Goal: Information Seeking & Learning: Learn about a topic

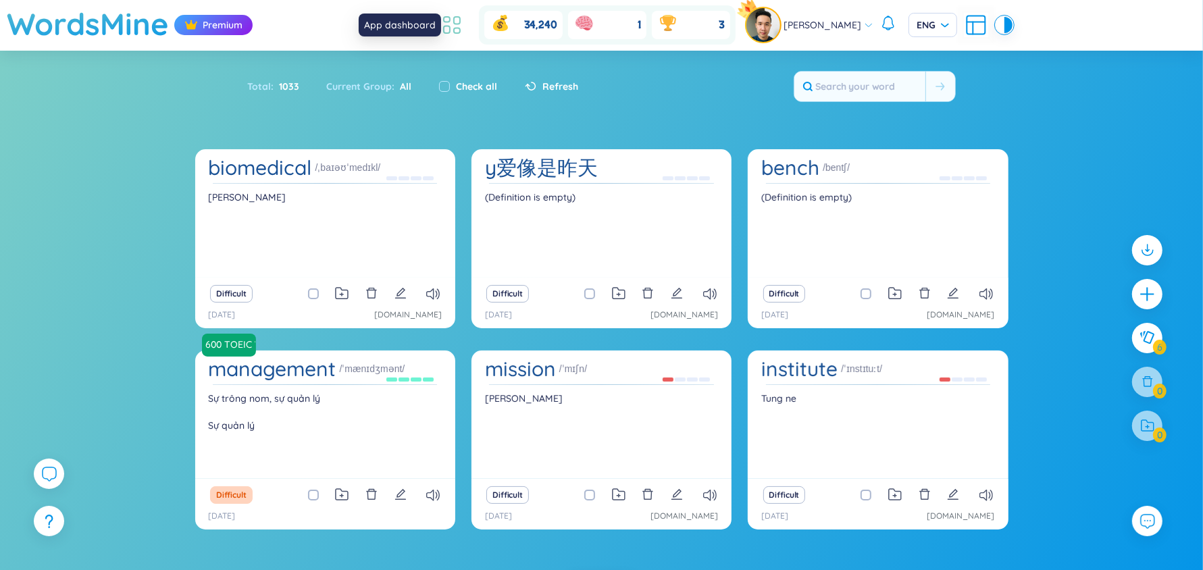
click at [464, 31] on icon at bounding box center [452, 25] width 24 height 24
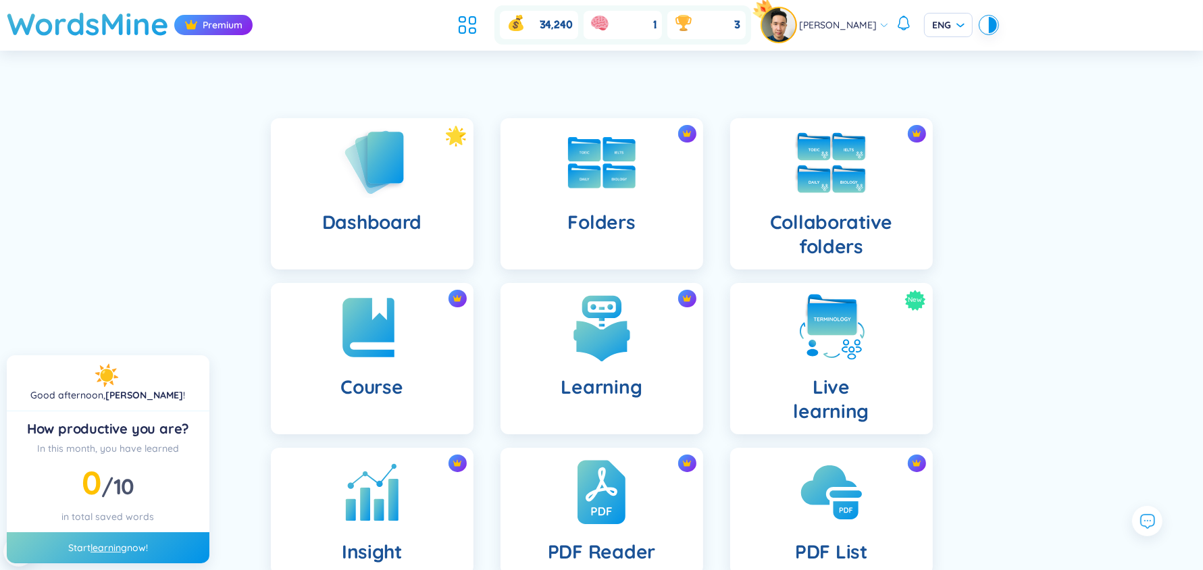
click at [823, 205] on div "Collaborative folders" at bounding box center [831, 193] width 203 height 151
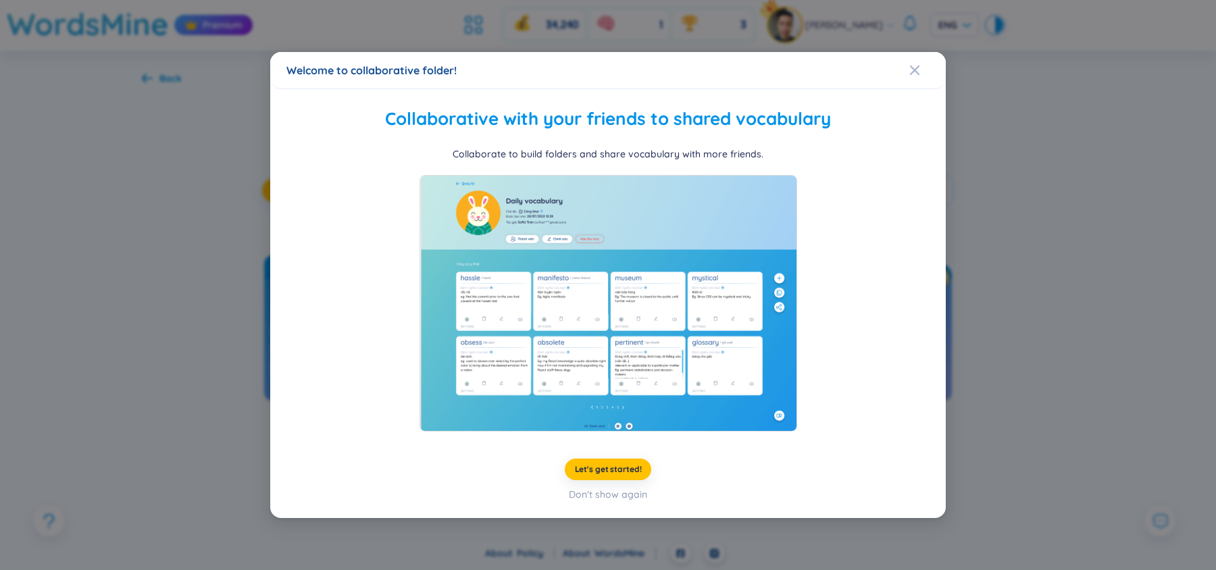
click at [1010, 262] on div "Welcome to collaborative folder! Collaborative with your friends to shared voca…" at bounding box center [608, 285] width 1216 height 570
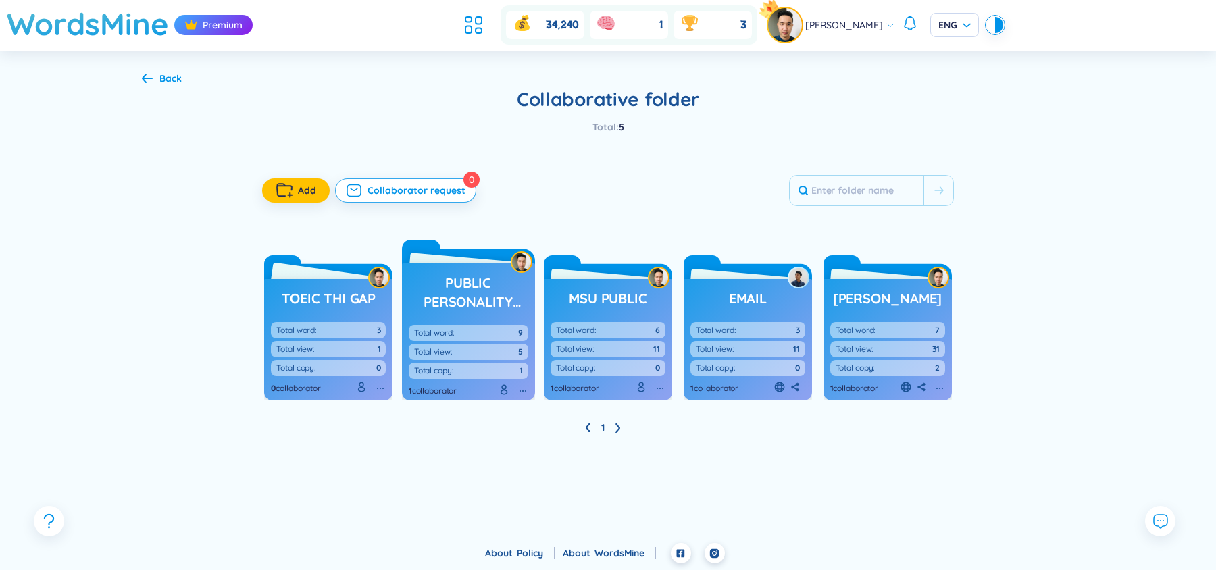
click at [348, 296] on h3 "toeic thi gap" at bounding box center [329, 298] width 94 height 19
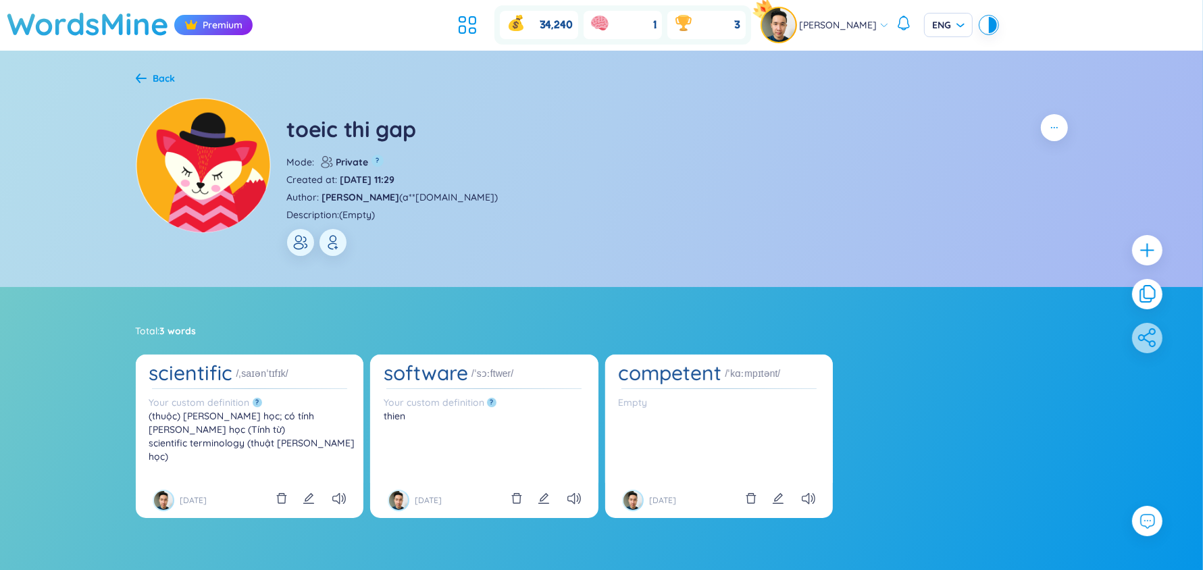
drag, startPoint x: 318, startPoint y: 195, endPoint x: 385, endPoint y: 203, distance: 67.4
click at [385, 203] on div "Author : Phann David ( a**gmail.com )" at bounding box center [392, 197] width 211 height 15
click at [1143, 243] on icon "plus" at bounding box center [1147, 250] width 19 height 19
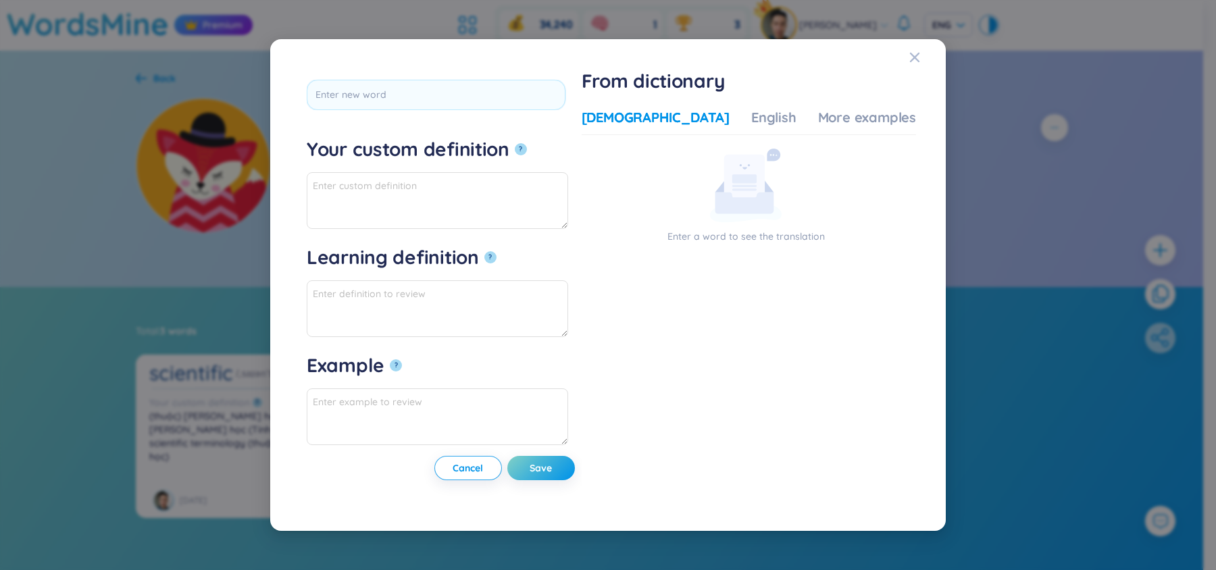
click at [1049, 186] on div "*Tap to edit word Your custom definition ? Learning definition ? Example ? Canc…" at bounding box center [608, 285] width 1216 height 570
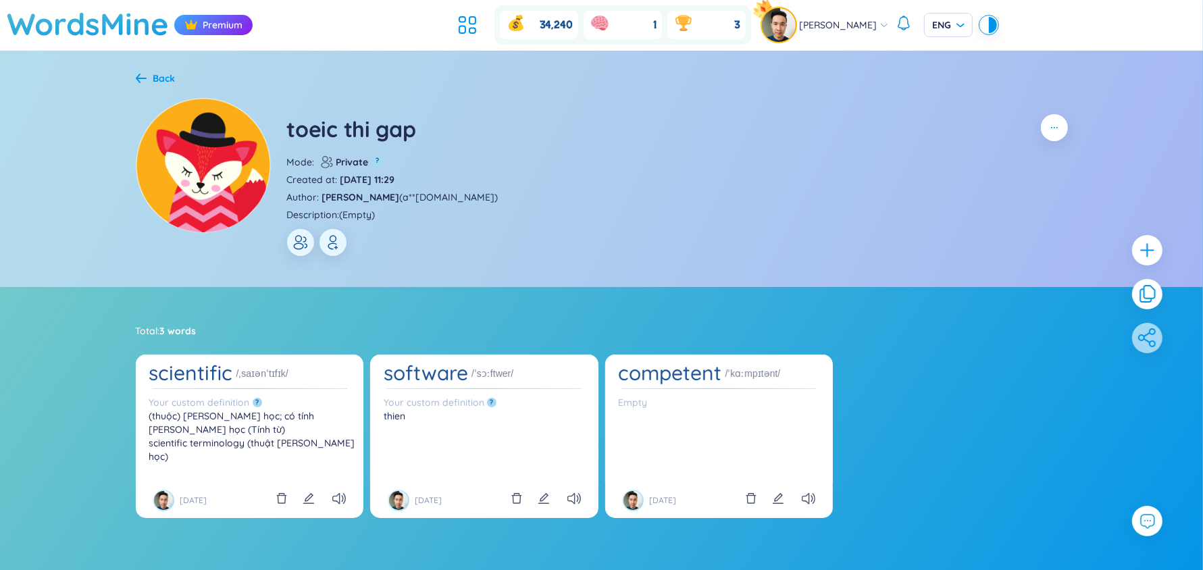
click at [155, 73] on div "Back" at bounding box center [164, 78] width 22 height 15
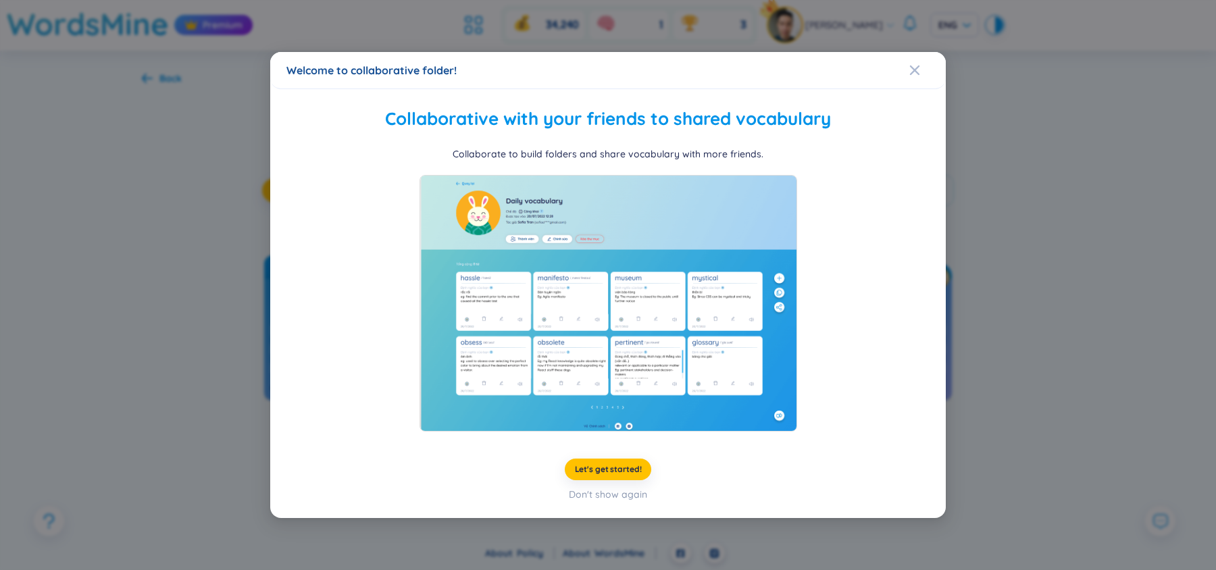
click at [957, 227] on div "Welcome to collaborative folder! Collaborative with your friends to shared voca…" at bounding box center [608, 285] width 1216 height 570
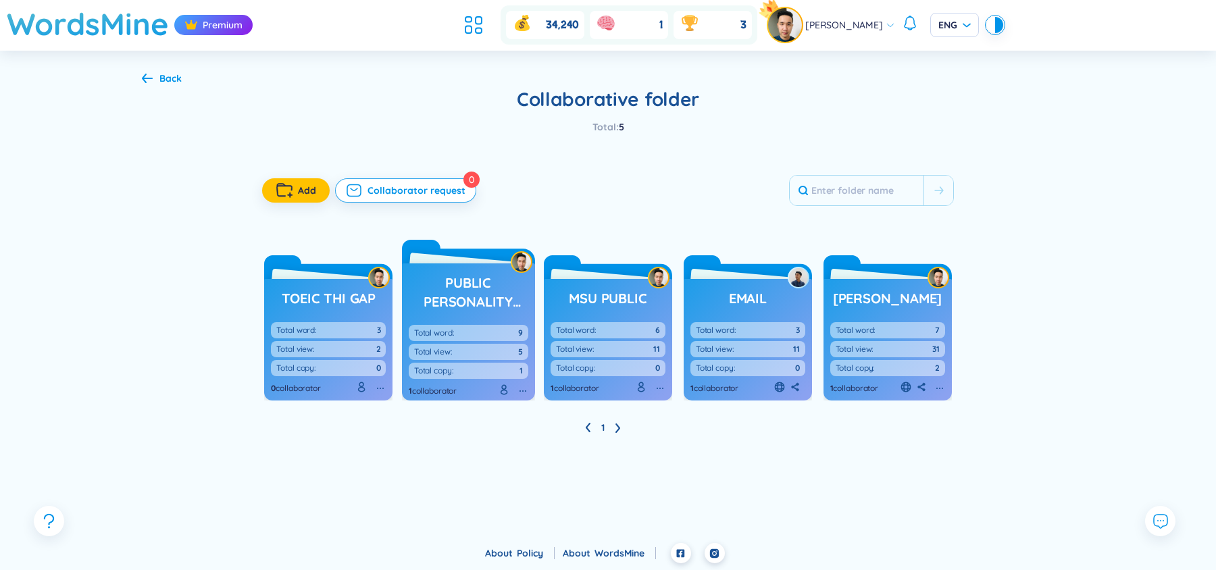
click at [166, 76] on div "Back" at bounding box center [170, 78] width 22 height 15
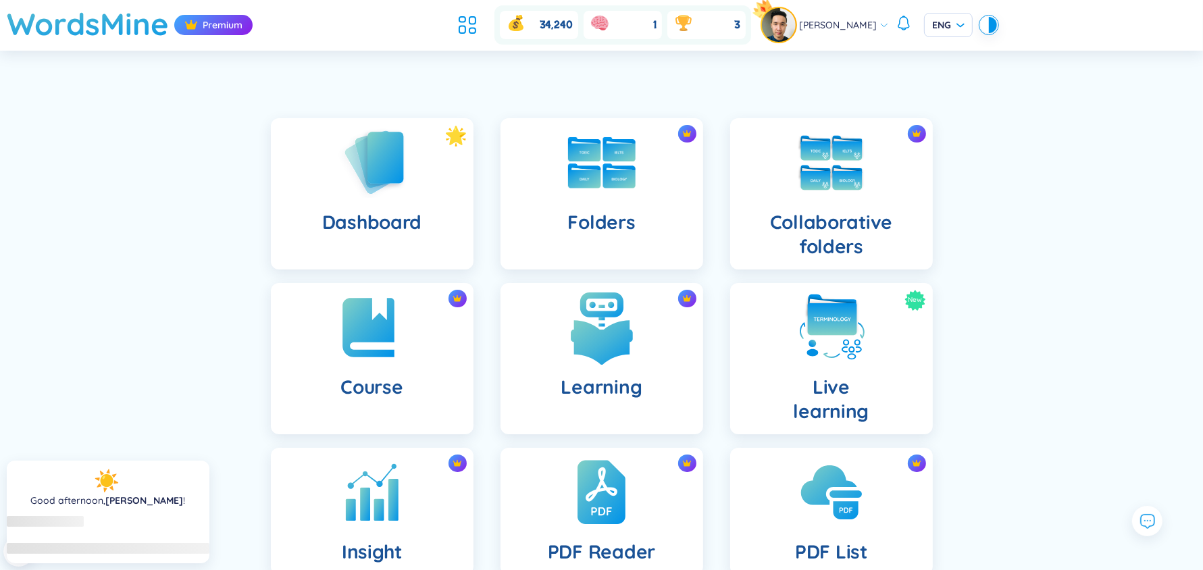
click at [601, 325] on img at bounding box center [602, 328] width 74 height 74
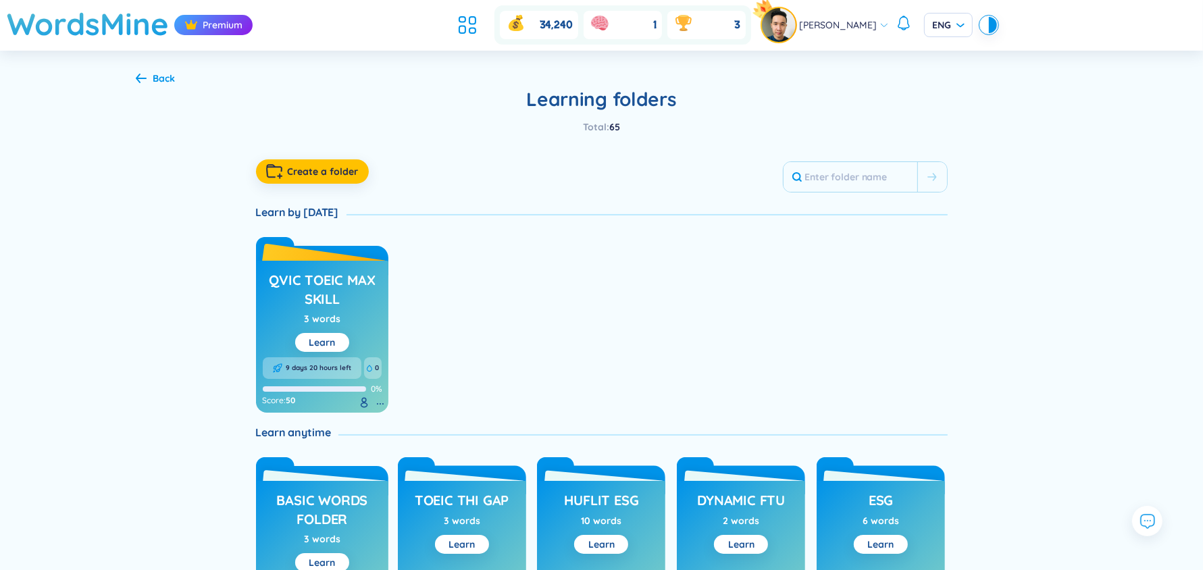
click at [338, 282] on h3 "QVIC TOEIC max skill" at bounding box center [323, 289] width 120 height 37
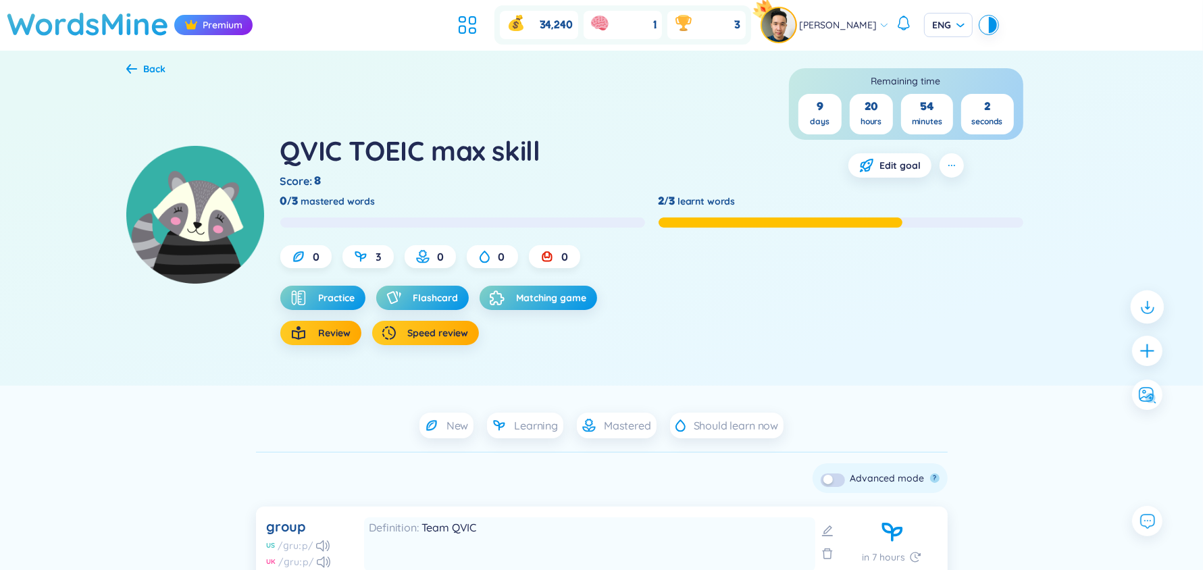
click at [1140, 308] on icon at bounding box center [1147, 307] width 18 height 18
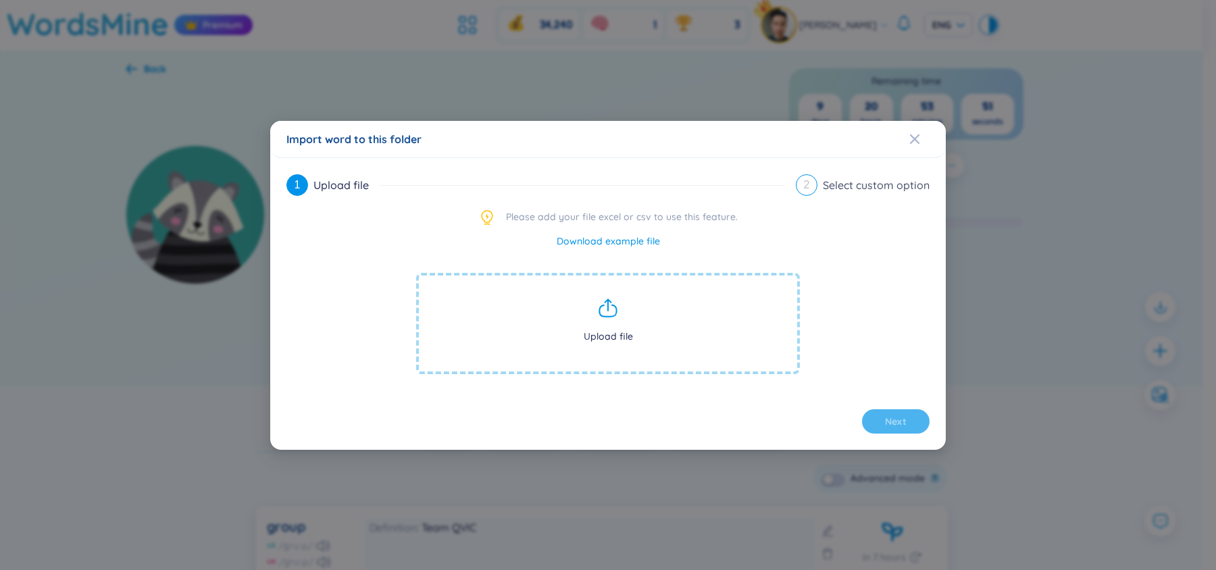
click at [1120, 344] on div "Import word to this folder 1 Upload file 2 Select custom option Please add your…" at bounding box center [608, 285] width 1216 height 570
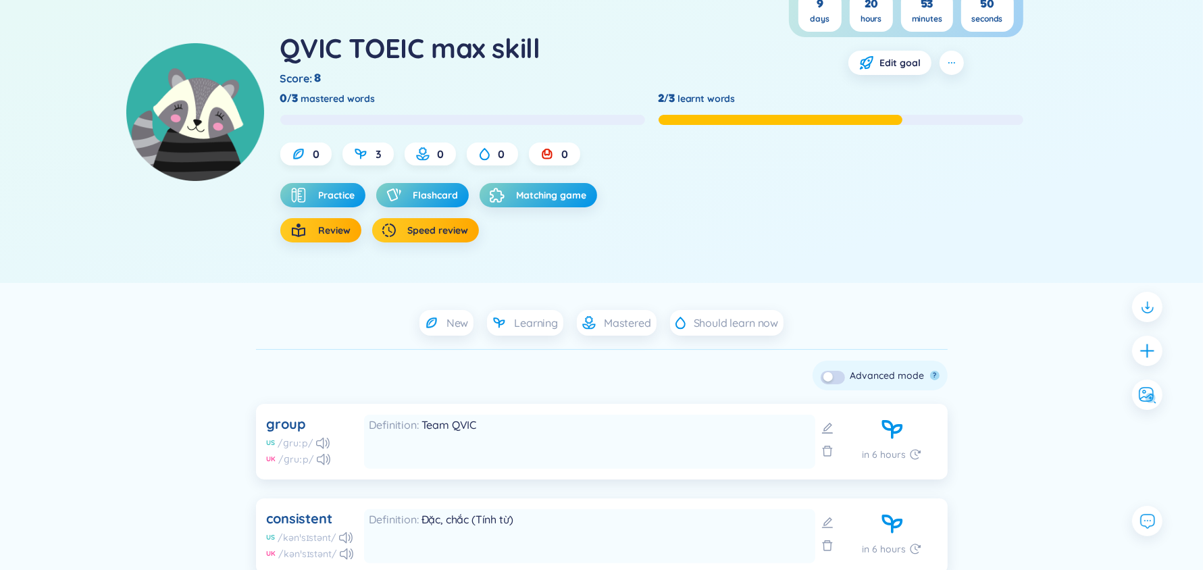
scroll to position [105, 0]
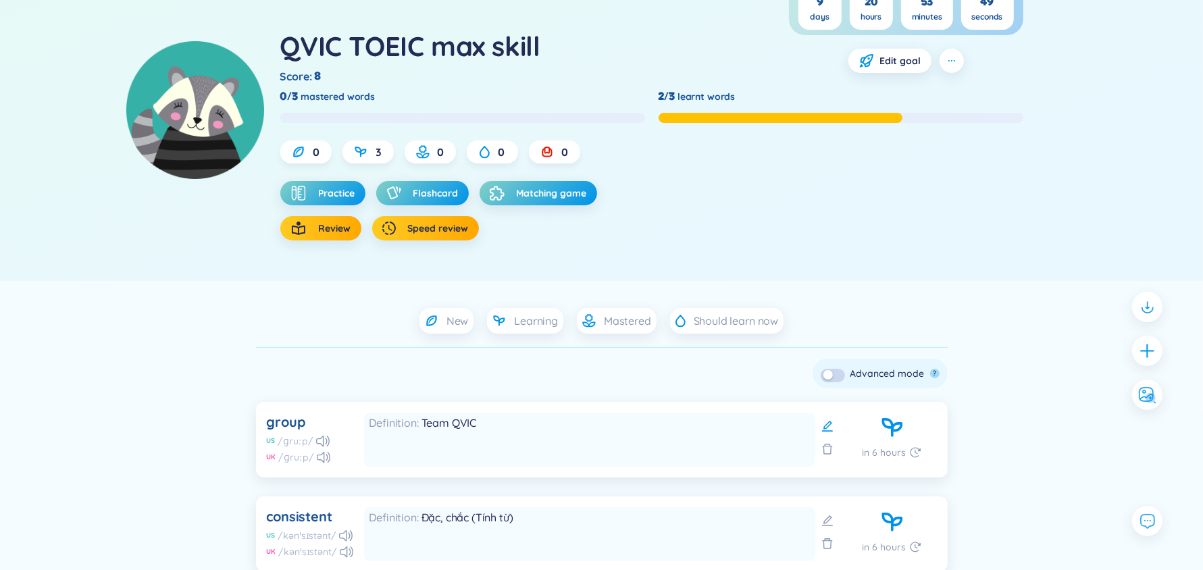
click at [830, 422] on icon at bounding box center [828, 427] width 14 height 14
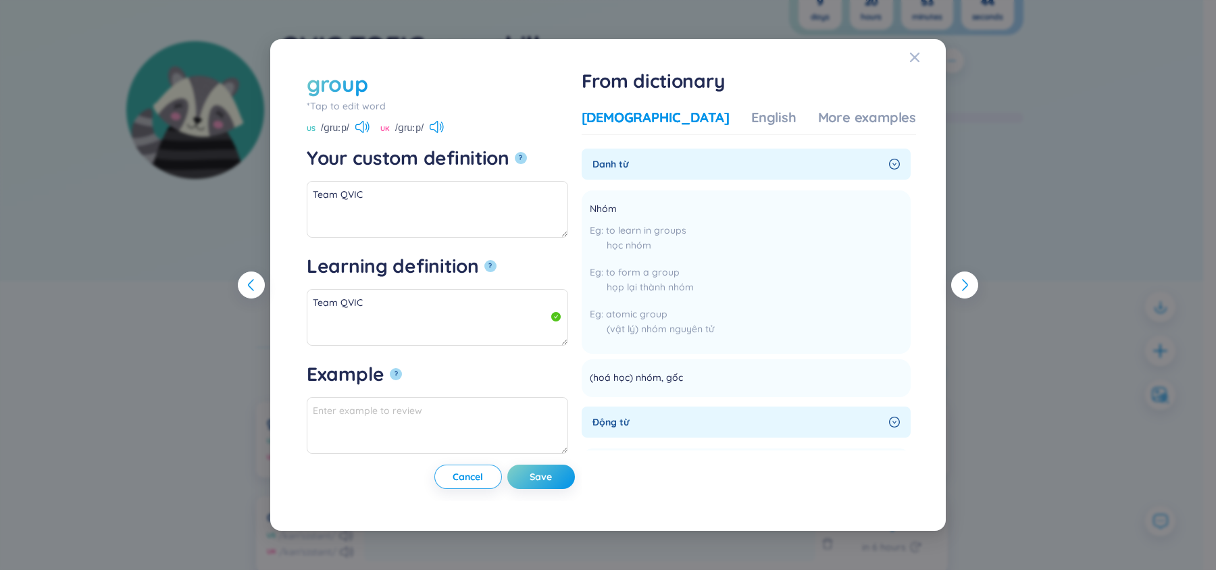
click at [987, 249] on div "group *Tap to edit word group US /ɡruːp/ UK /ɡruːp/ Your custom definition ? Te…" at bounding box center [608, 285] width 1216 height 570
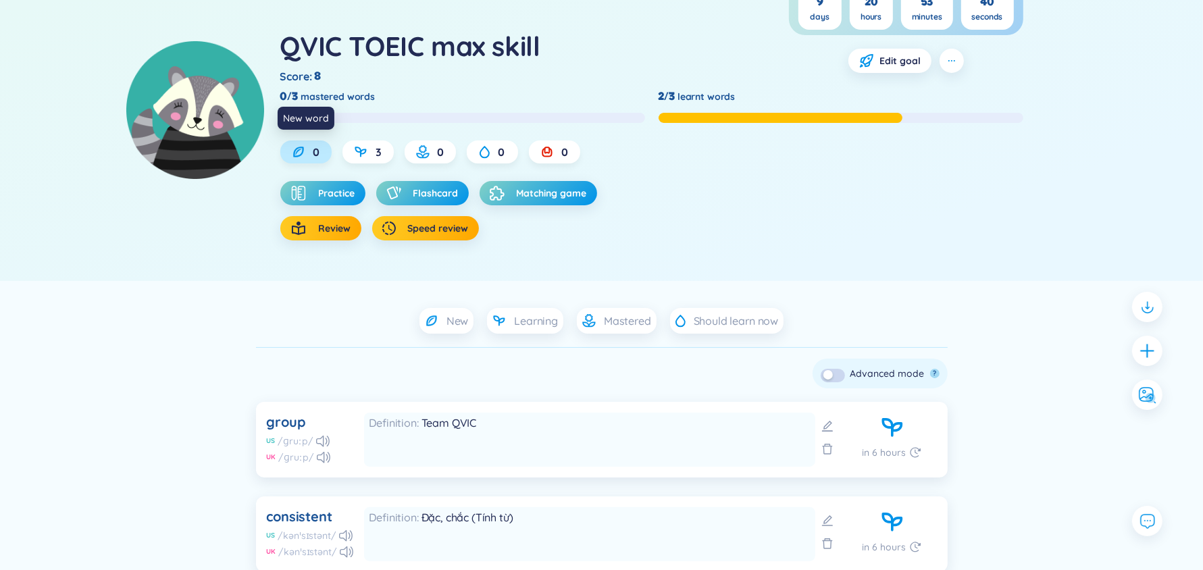
scroll to position [0, 0]
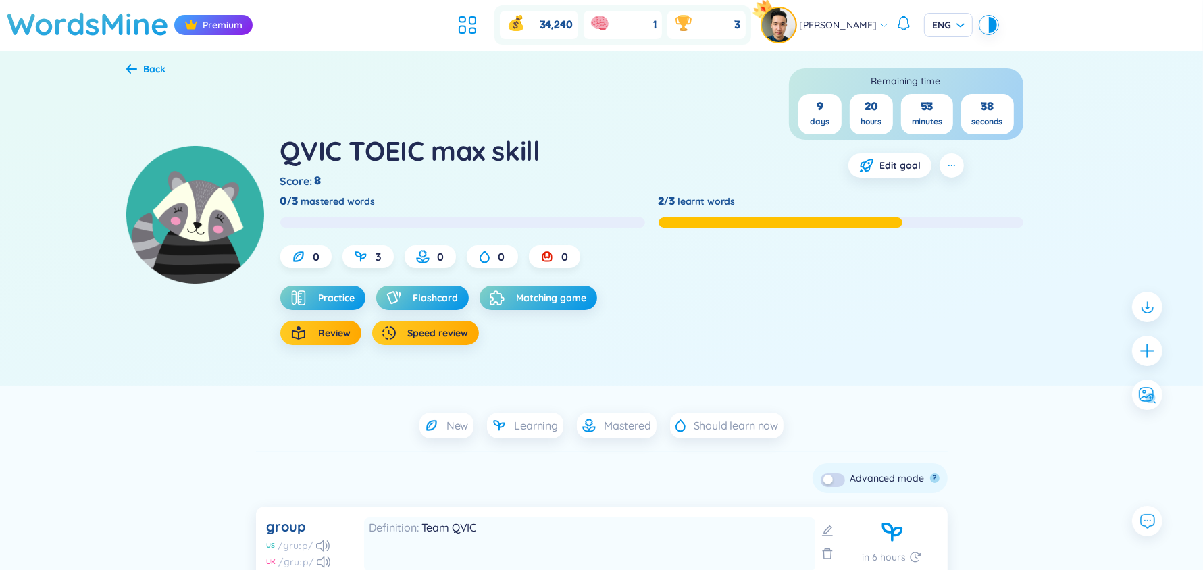
click at [145, 70] on div "Back" at bounding box center [155, 68] width 22 height 15
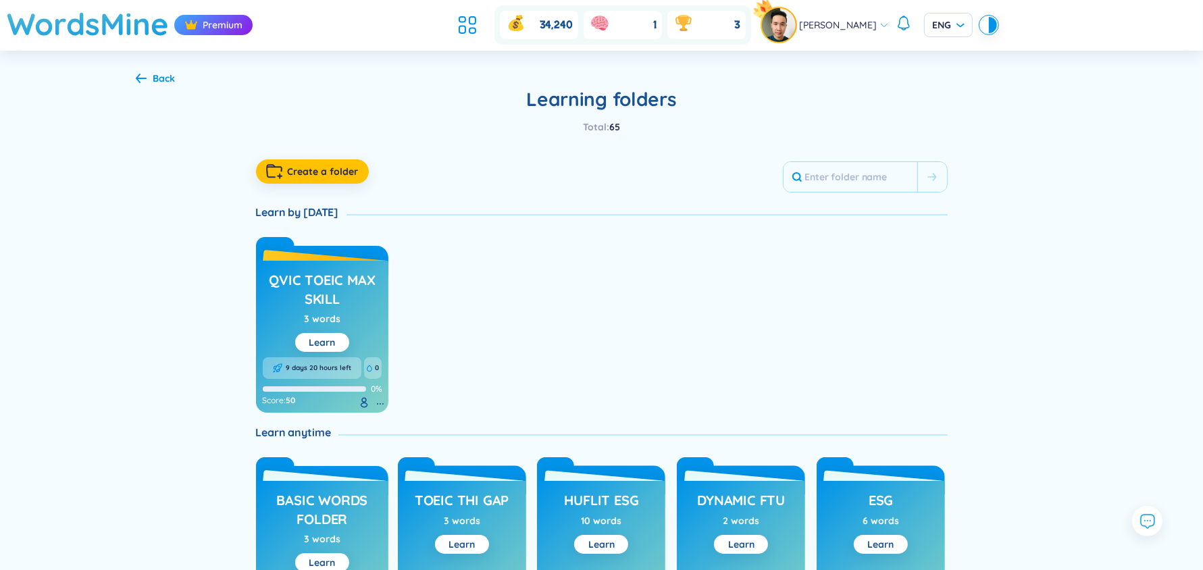
click at [159, 78] on div "Back" at bounding box center [164, 78] width 22 height 15
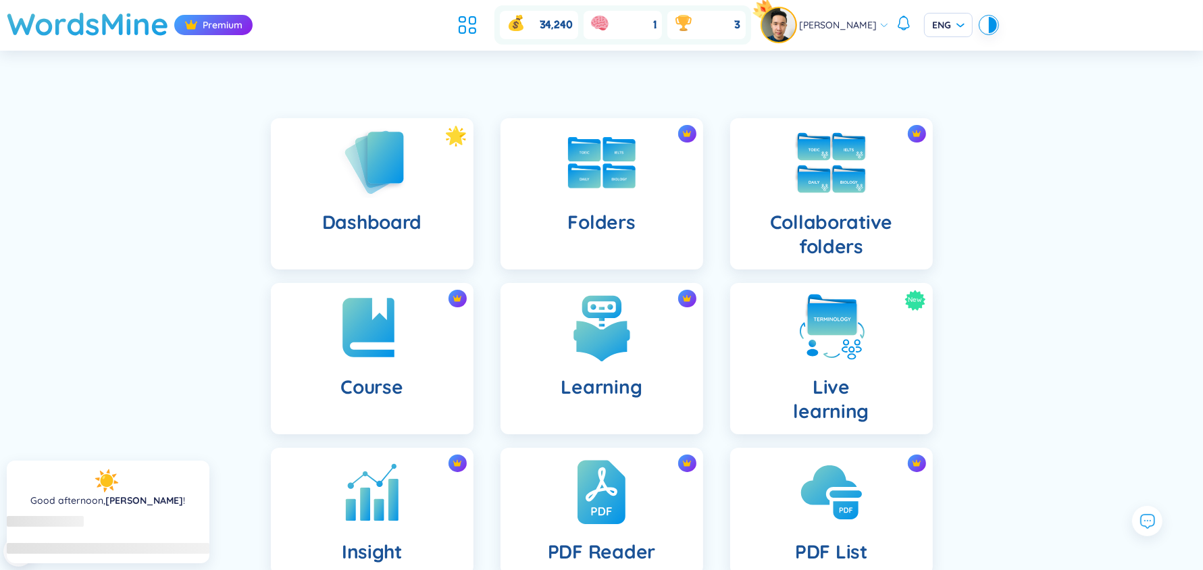
click at [788, 179] on div "Collaborative folders" at bounding box center [831, 193] width 203 height 151
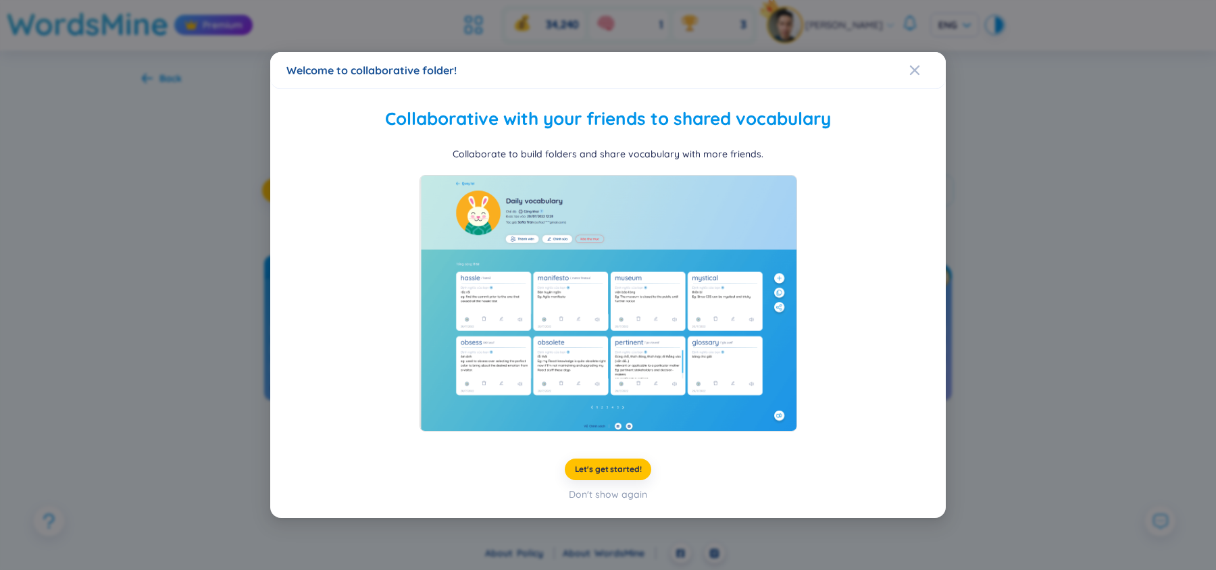
click at [182, 318] on div "Welcome to collaborative folder! Collaborative with your friends to shared voca…" at bounding box center [608, 285] width 1216 height 570
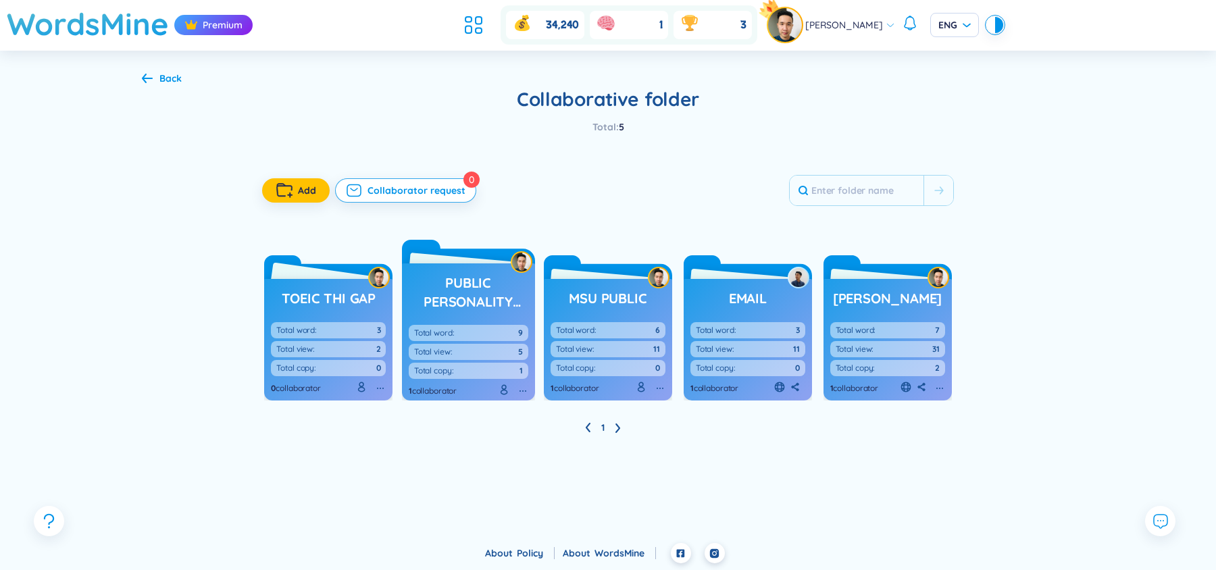
click at [343, 295] on h3 "toeic thi gap" at bounding box center [329, 298] width 94 height 19
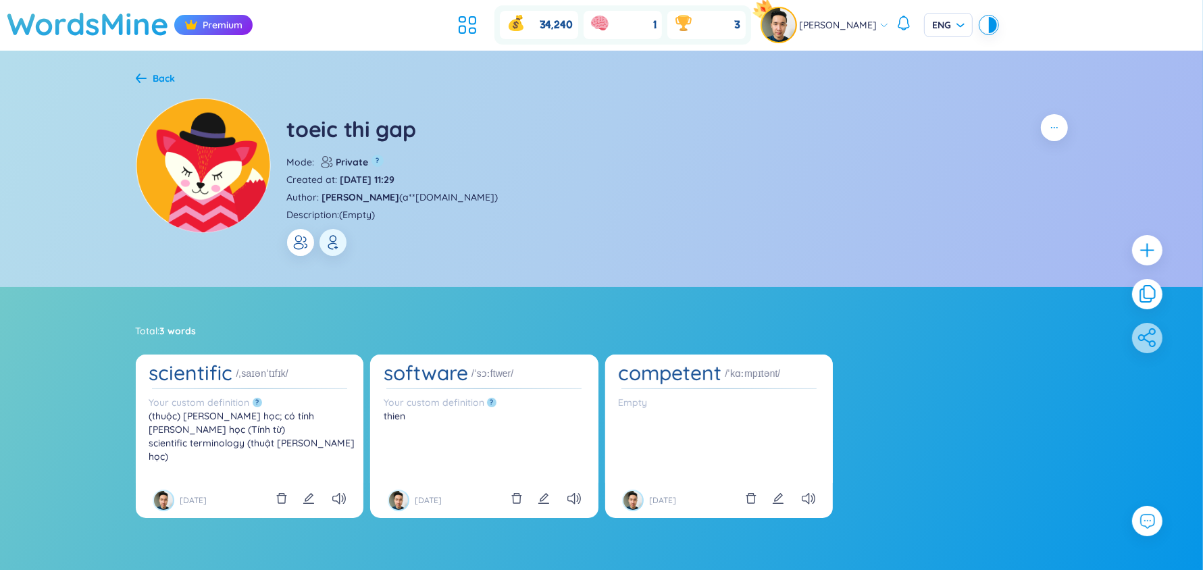
click at [305, 233] on button "button" at bounding box center [300, 242] width 27 height 27
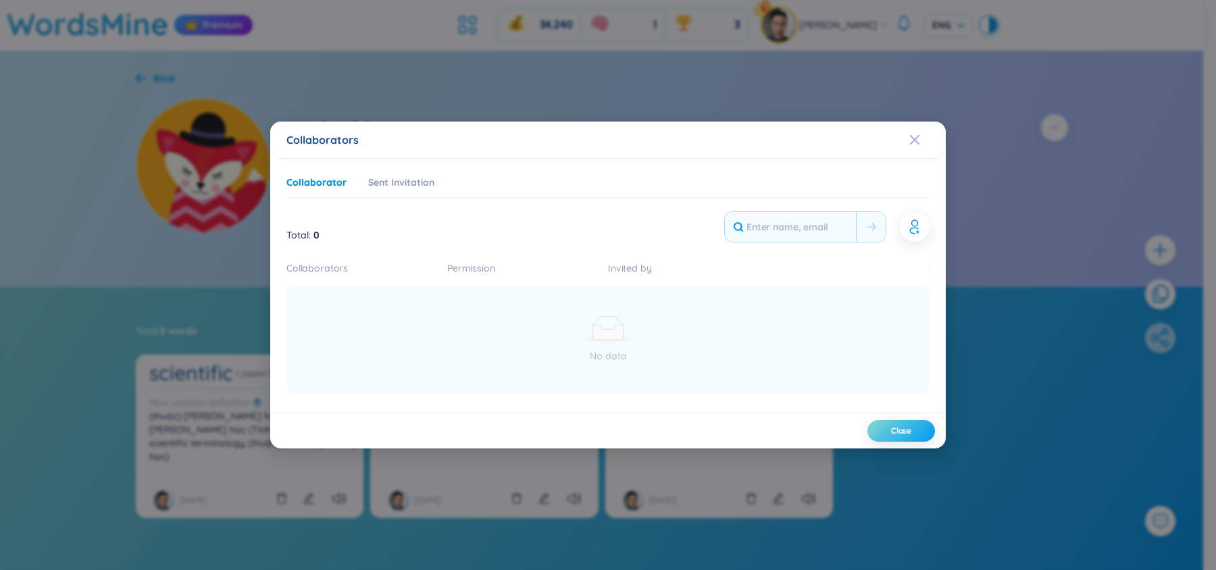
click at [909, 431] on span "Close" at bounding box center [901, 431] width 20 height 11
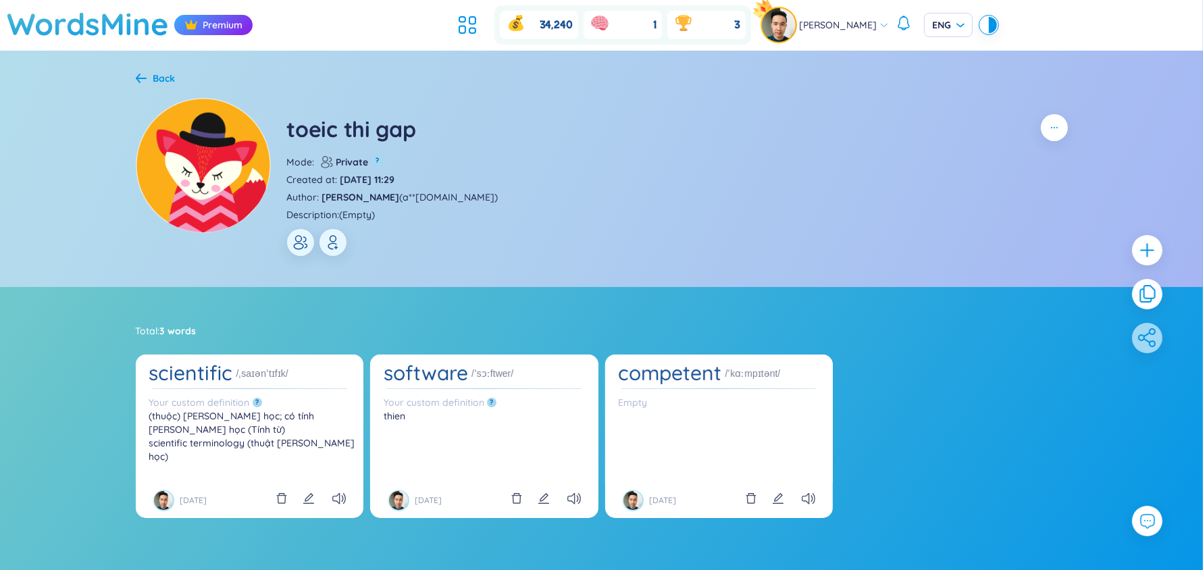
click at [111, 141] on div "Back toeic thi gap Mode : Private ? Created at : 10/07/2025 11:29 Author : Phan…" at bounding box center [601, 169] width 1203 height 237
click at [143, 76] on icon at bounding box center [141, 78] width 11 height 10
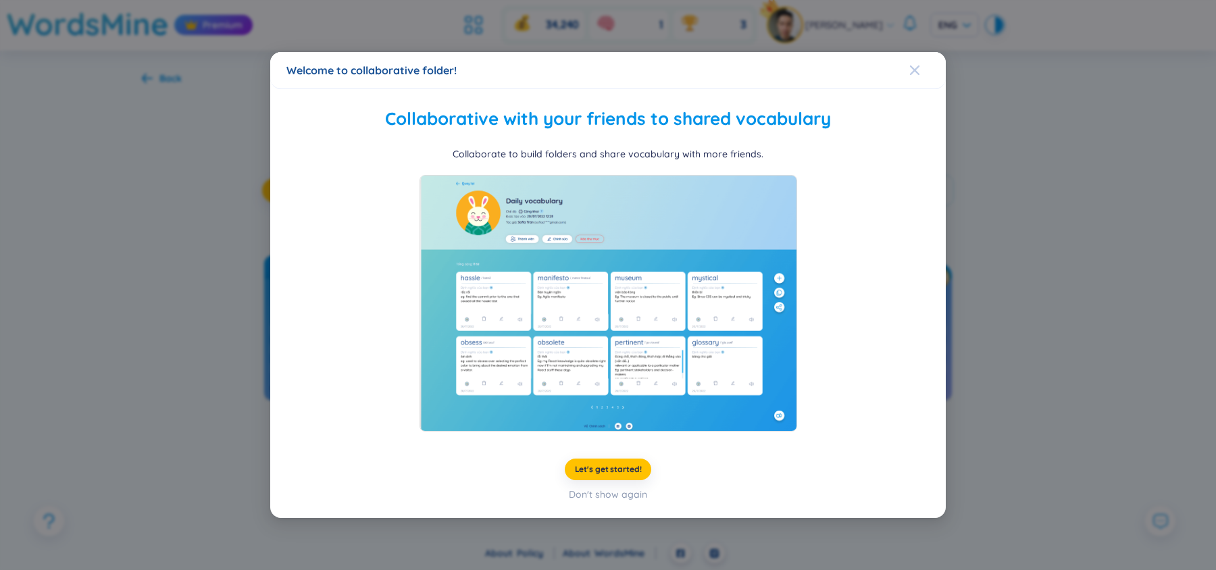
click at [911, 75] on icon "Close" at bounding box center [914, 70] width 11 height 11
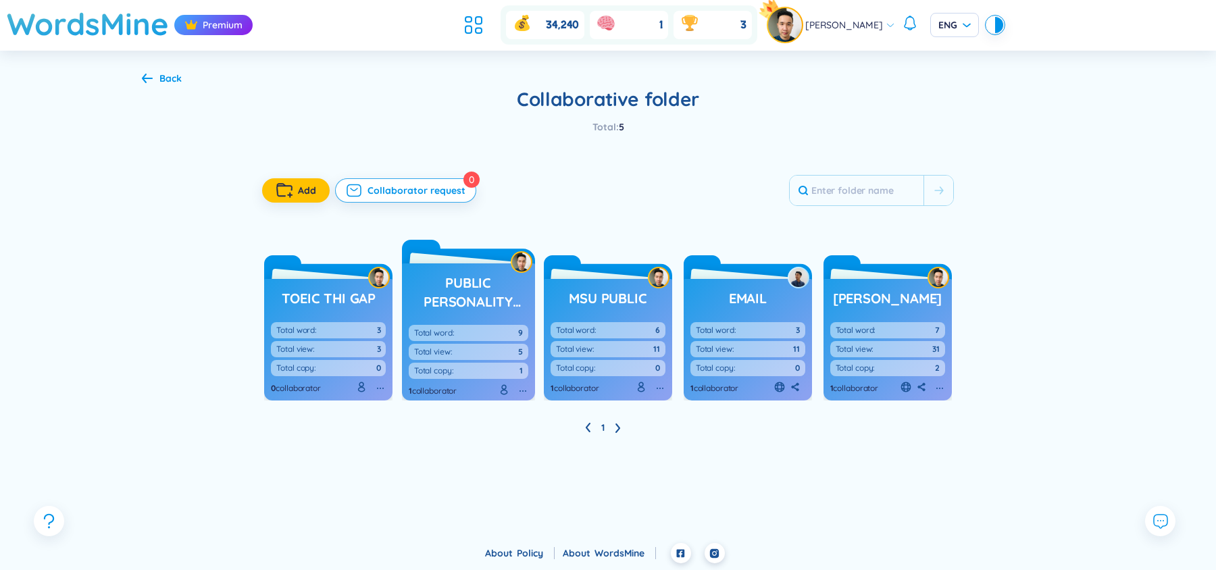
click at [146, 80] on icon at bounding box center [147, 78] width 11 height 10
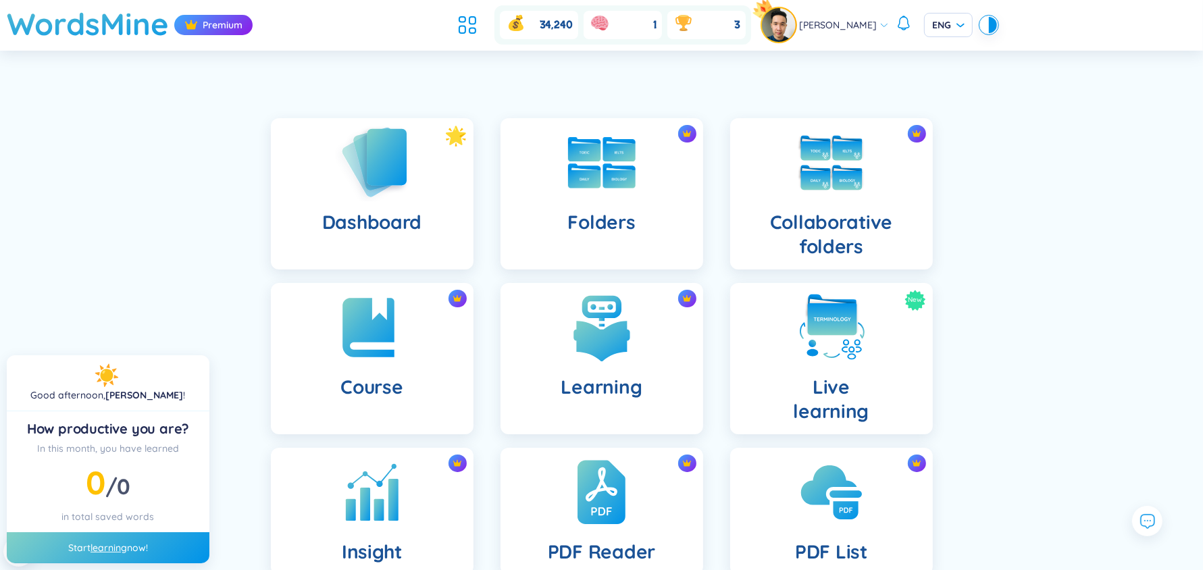
click at [410, 249] on div "Dashboard" at bounding box center [372, 193] width 203 height 151
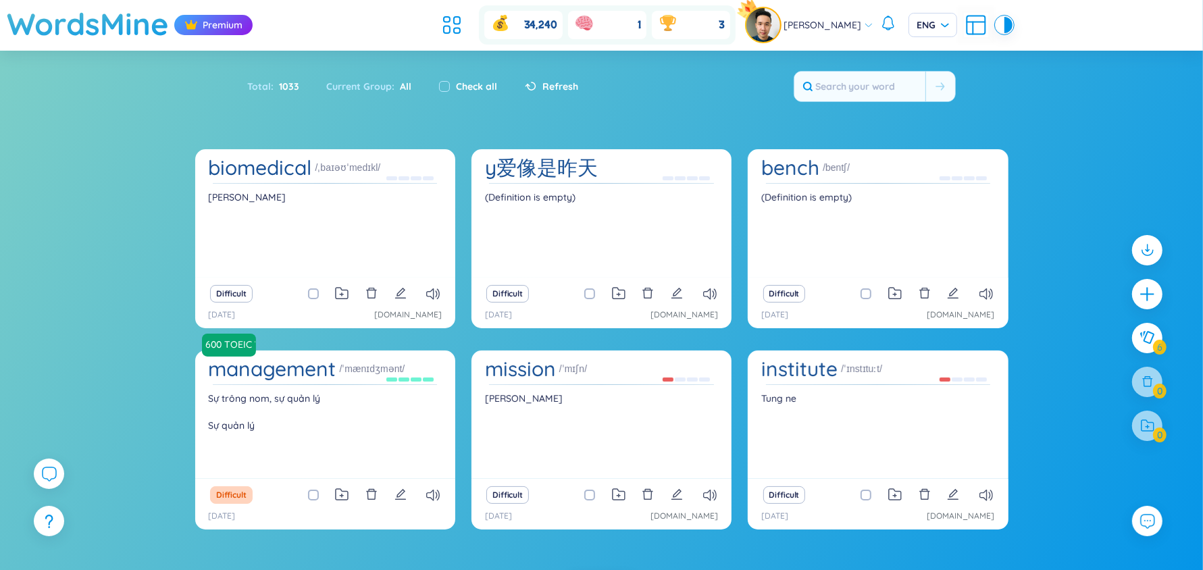
click at [269, 172] on h1 "biomedical" at bounding box center [260, 168] width 103 height 24
click at [278, 257] on div "chi suong" at bounding box center [325, 234] width 247 height 87
click at [512, 174] on h1 "y爱像是昨天" at bounding box center [541, 168] width 113 height 24
click at [399, 301] on button at bounding box center [401, 293] width 12 height 19
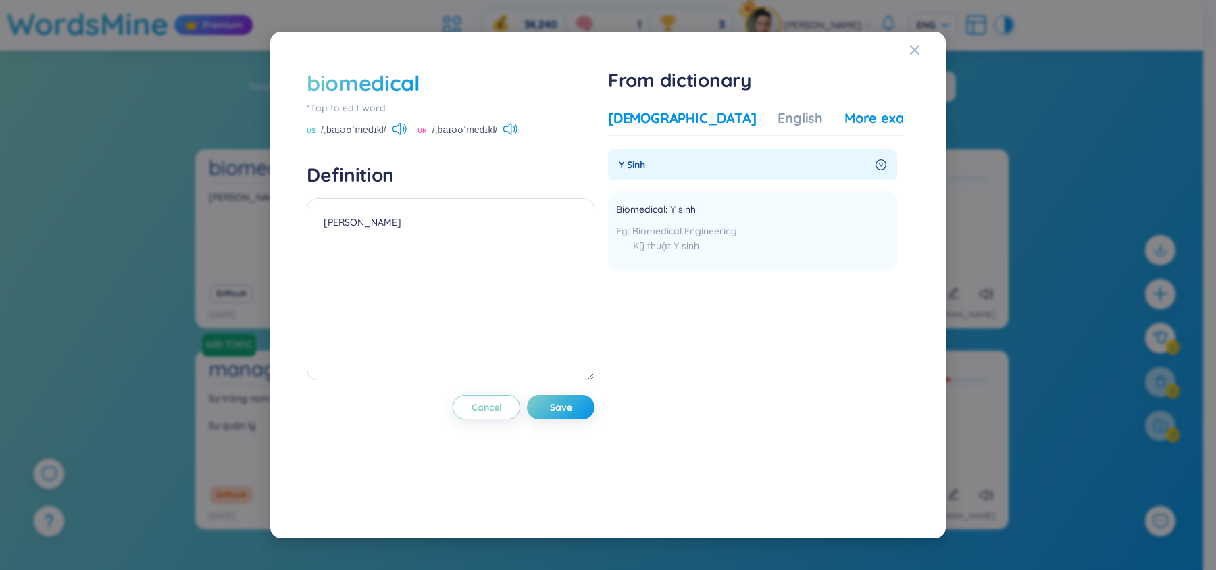
click at [844, 126] on div "More examples" at bounding box center [893, 118] width 98 height 19
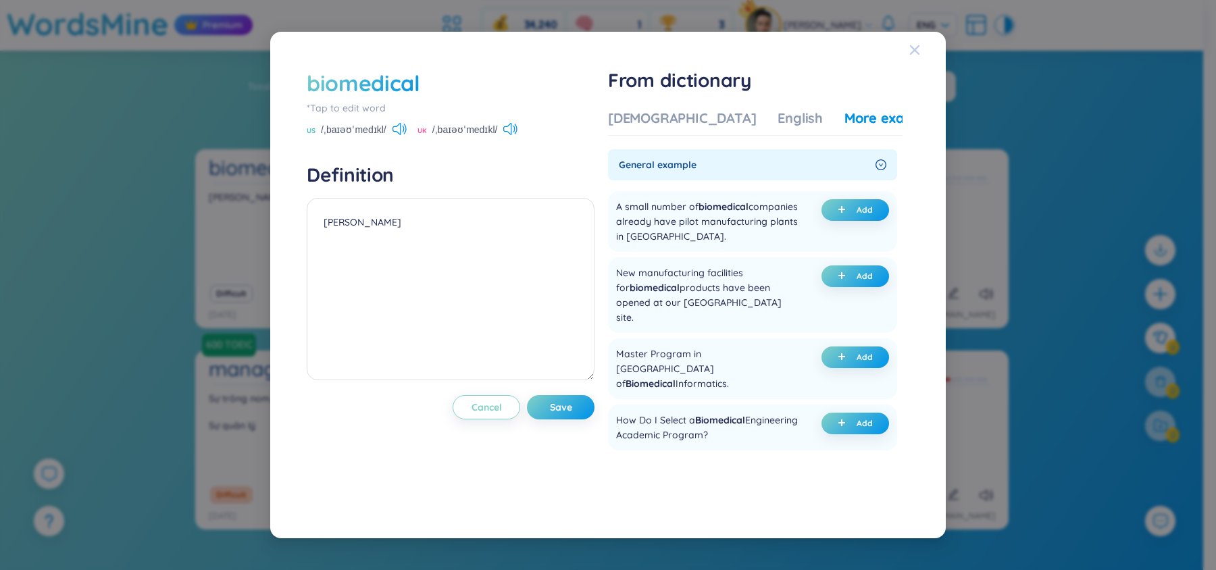
click at [921, 47] on span "Close" at bounding box center [927, 50] width 36 height 36
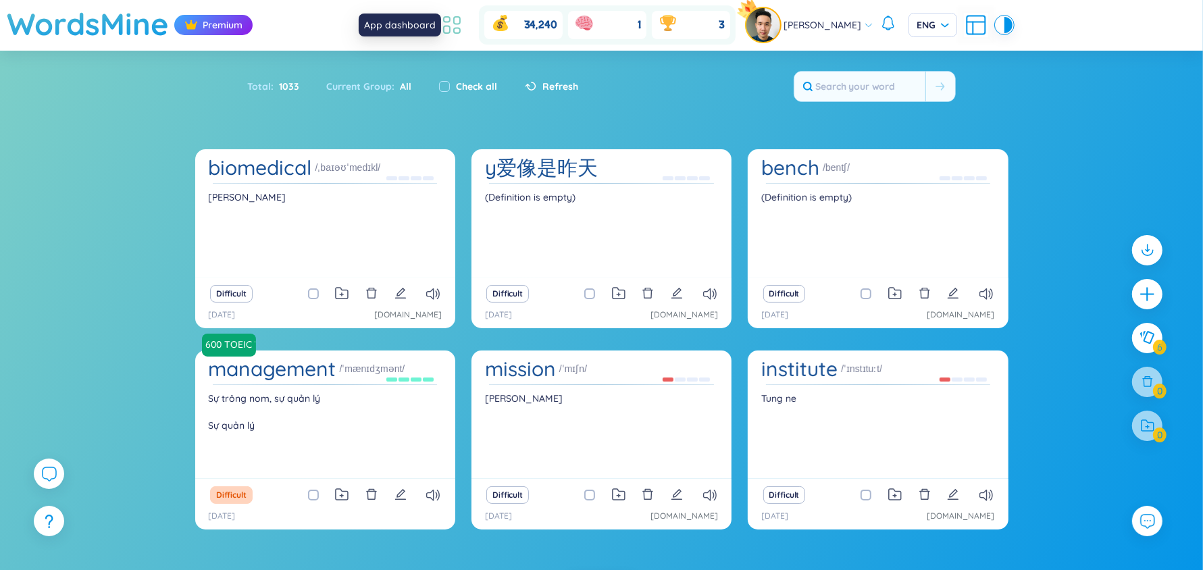
click at [464, 28] on icon at bounding box center [452, 25] width 24 height 24
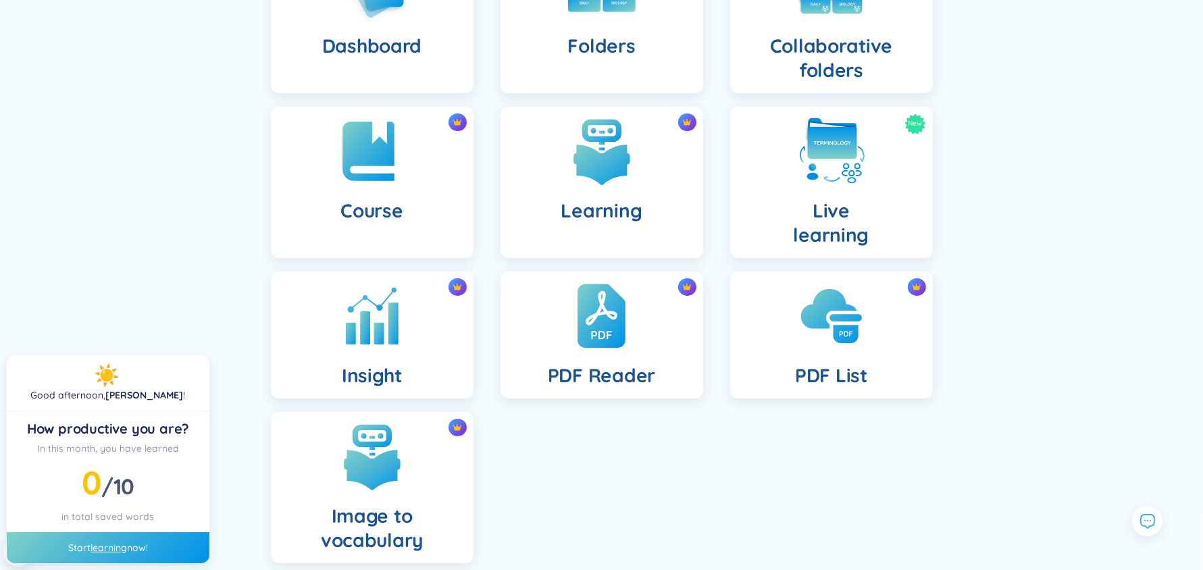
scroll to position [190, 0]
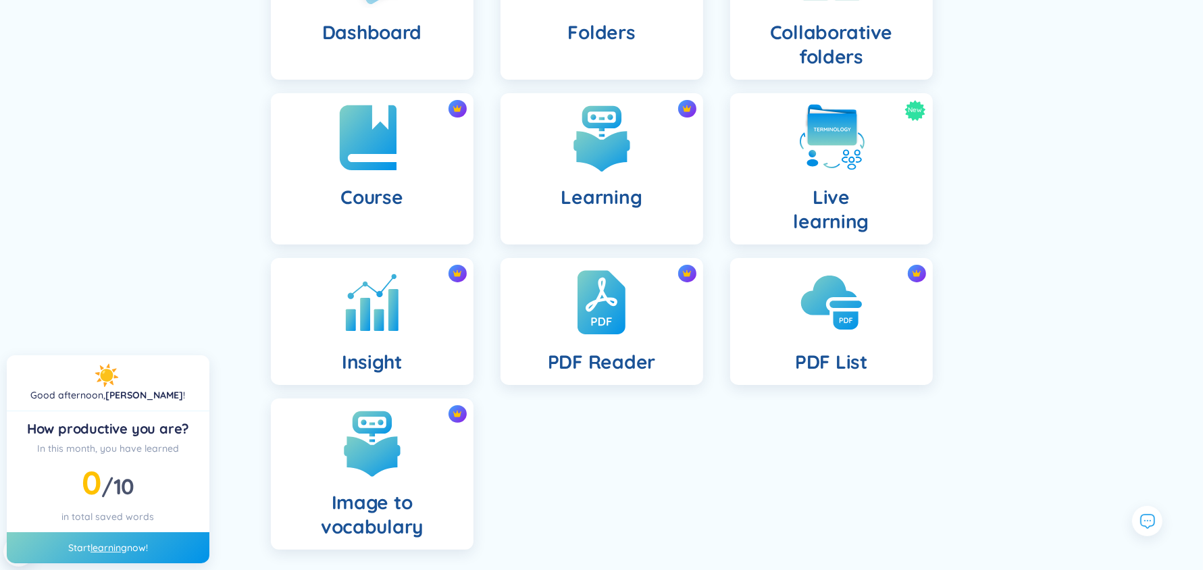
click at [418, 163] on div "Course" at bounding box center [372, 168] width 203 height 151
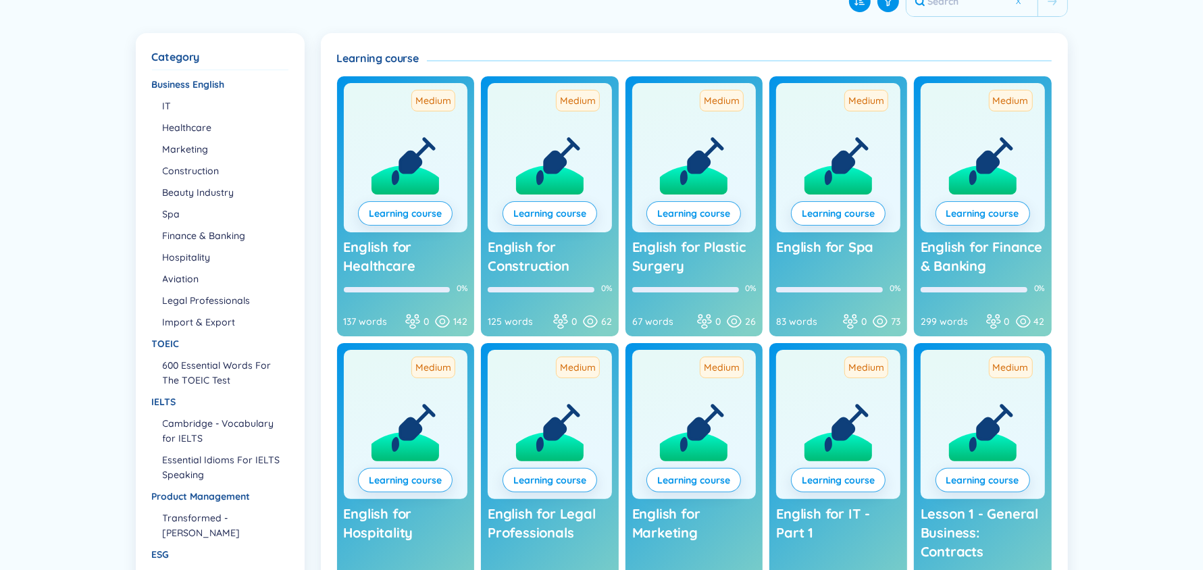
scroll to position [151, 0]
click at [168, 98] on li "IT" at bounding box center [225, 105] width 124 height 15
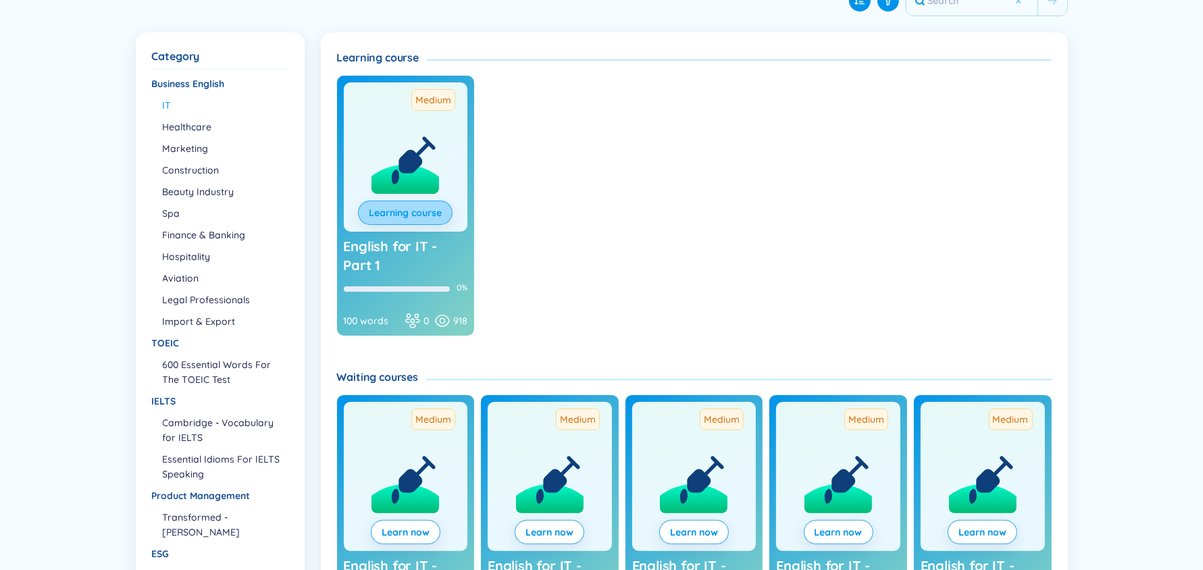
click at [402, 205] on link "Learning course" at bounding box center [405, 212] width 73 height 15
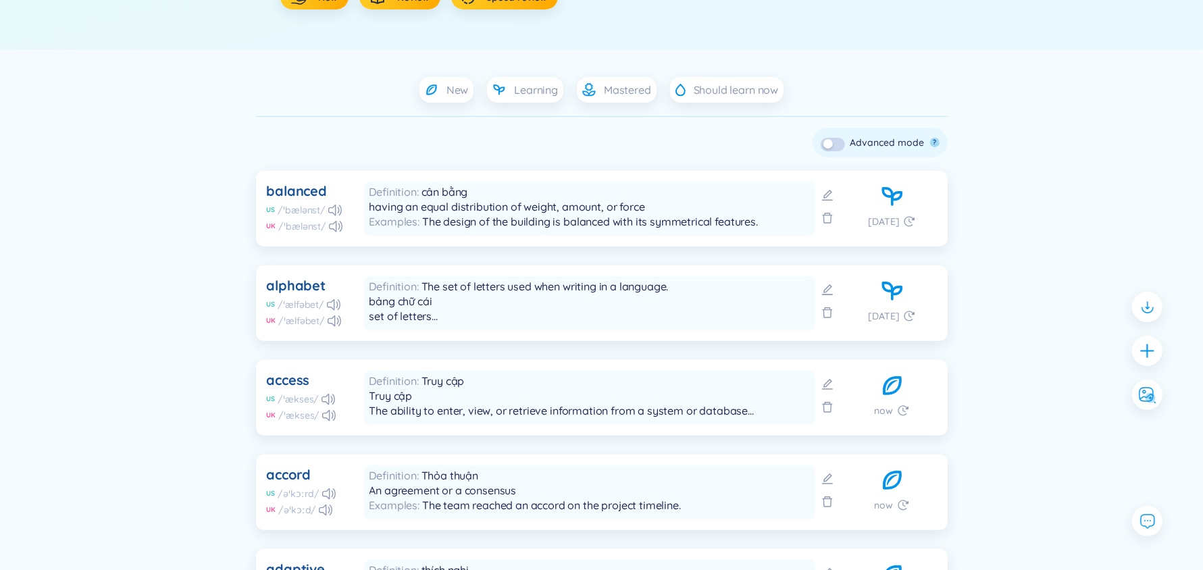
scroll to position [293, 0]
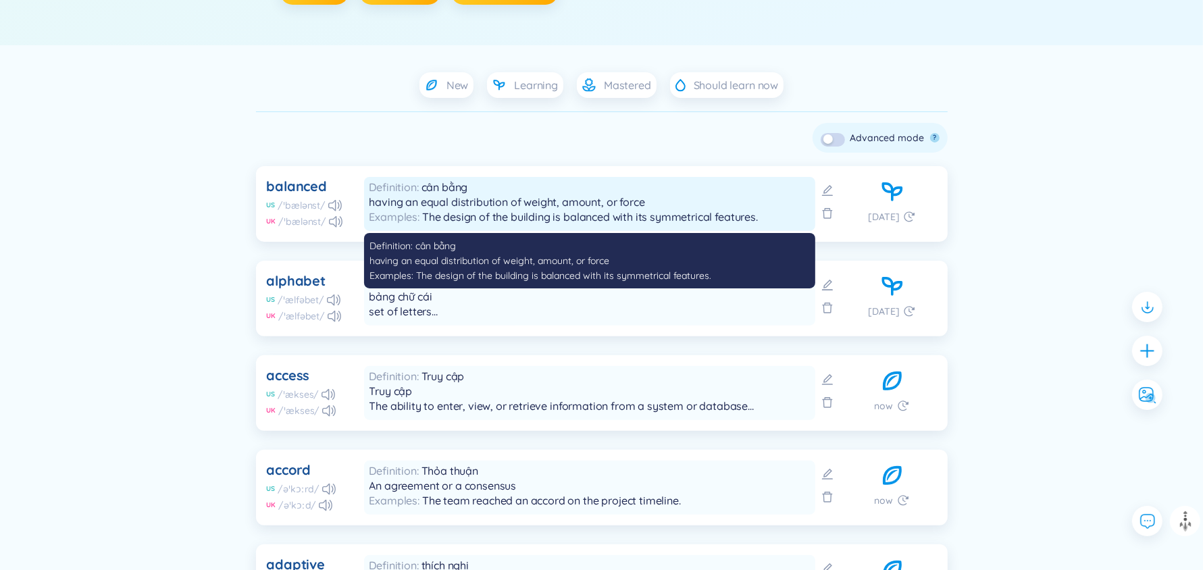
click at [439, 199] on span "cân bằng having an equal distribution of weight, amount, or force" at bounding box center [508, 194] width 276 height 28
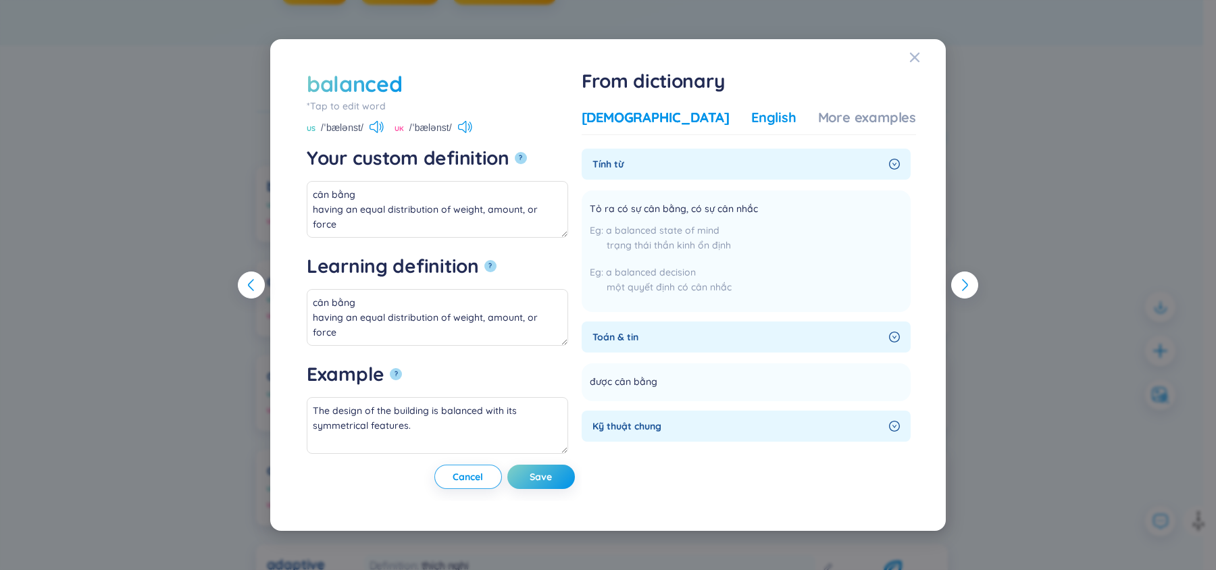
click at [751, 119] on div "English" at bounding box center [773, 117] width 45 height 19
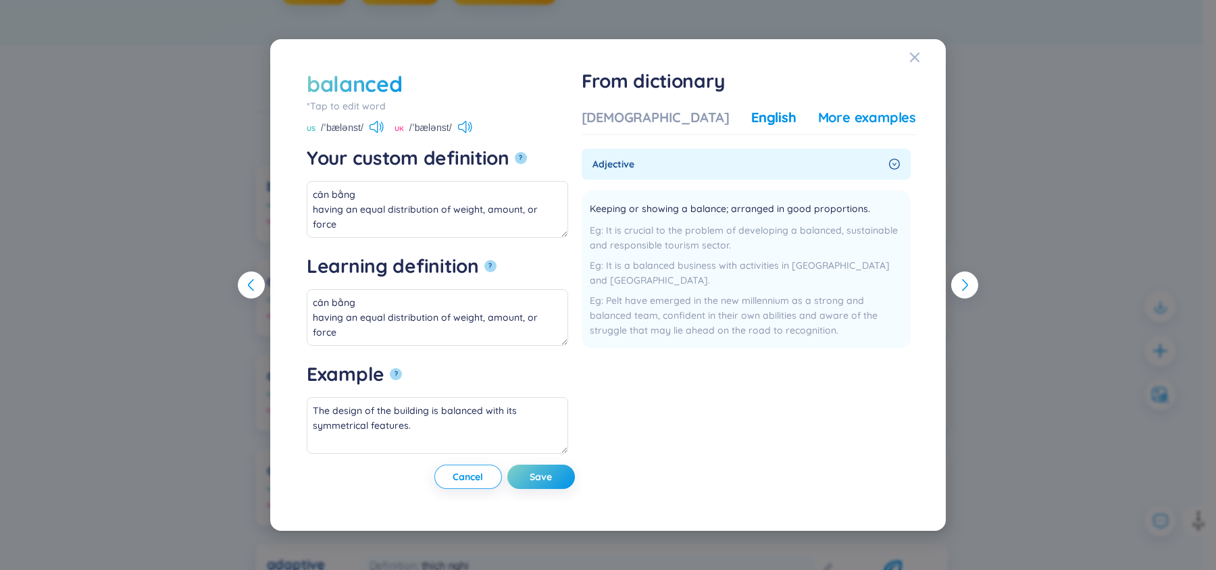
click at [832, 110] on div "More examples" at bounding box center [867, 117] width 98 height 19
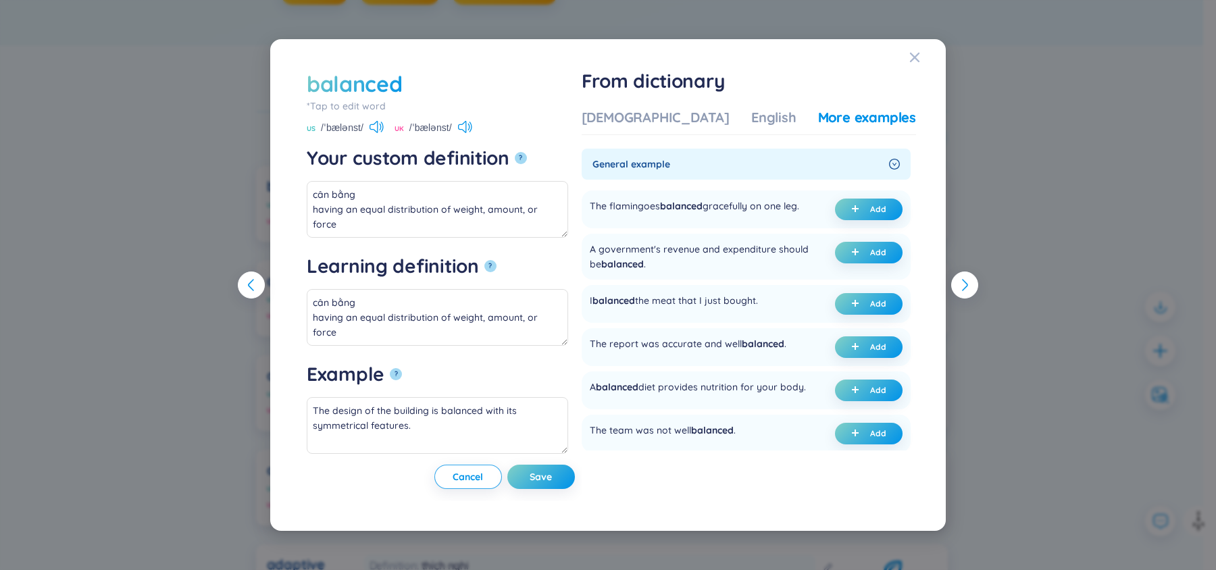
click at [1112, 116] on div "balanced *Tap to edit word balanced US /ˈbælənst/ UK /ˈbælənst/ Your custom def…" at bounding box center [608, 285] width 1216 height 570
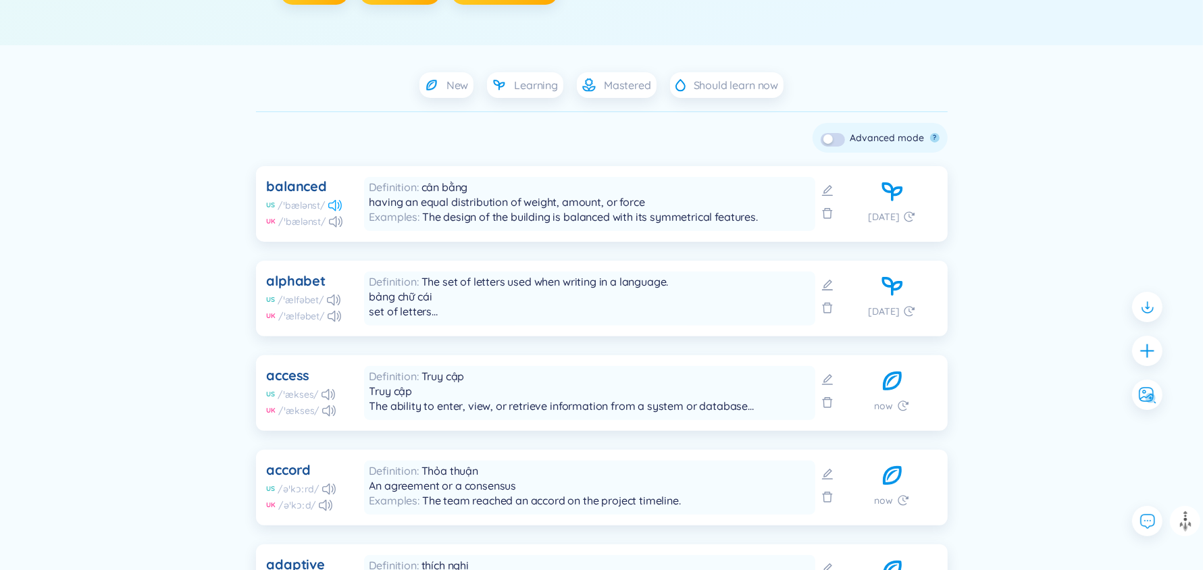
click at [332, 207] on icon at bounding box center [335, 205] width 14 height 11
click at [330, 220] on icon at bounding box center [336, 221] width 14 height 11
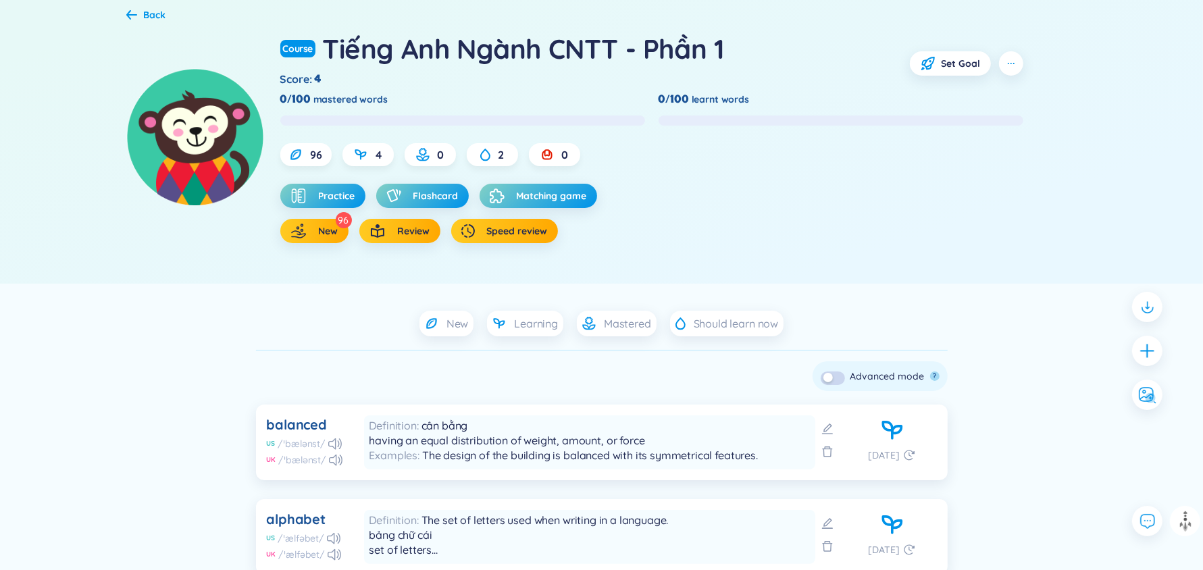
scroll to position [53, 0]
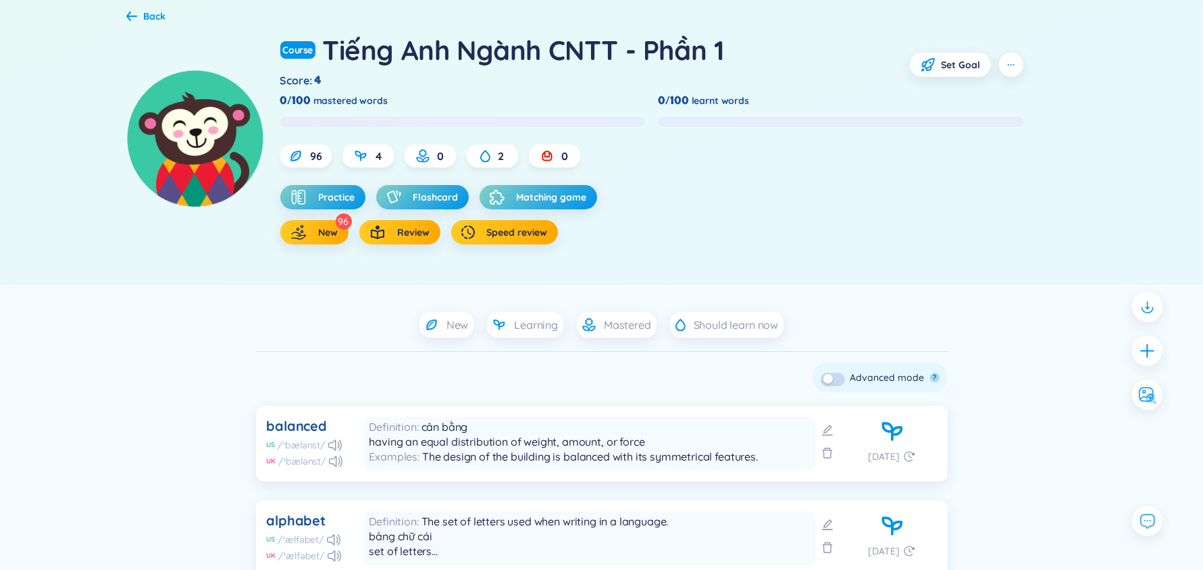
click at [126, 11] on icon at bounding box center [131, 16] width 11 height 10
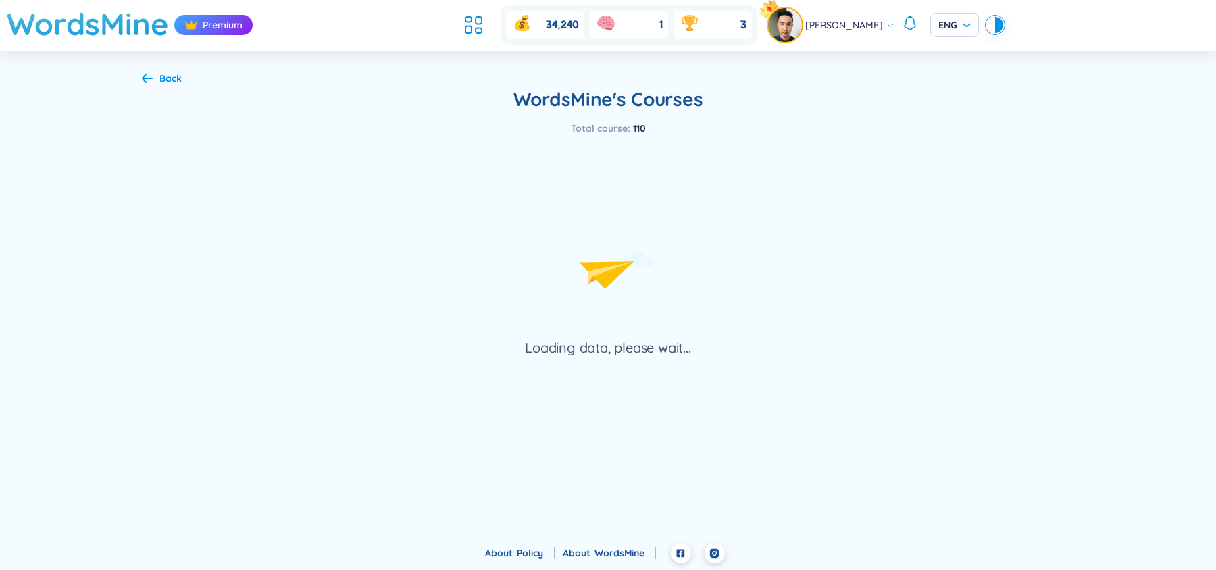
click at [151, 76] on icon at bounding box center [147, 78] width 11 height 10
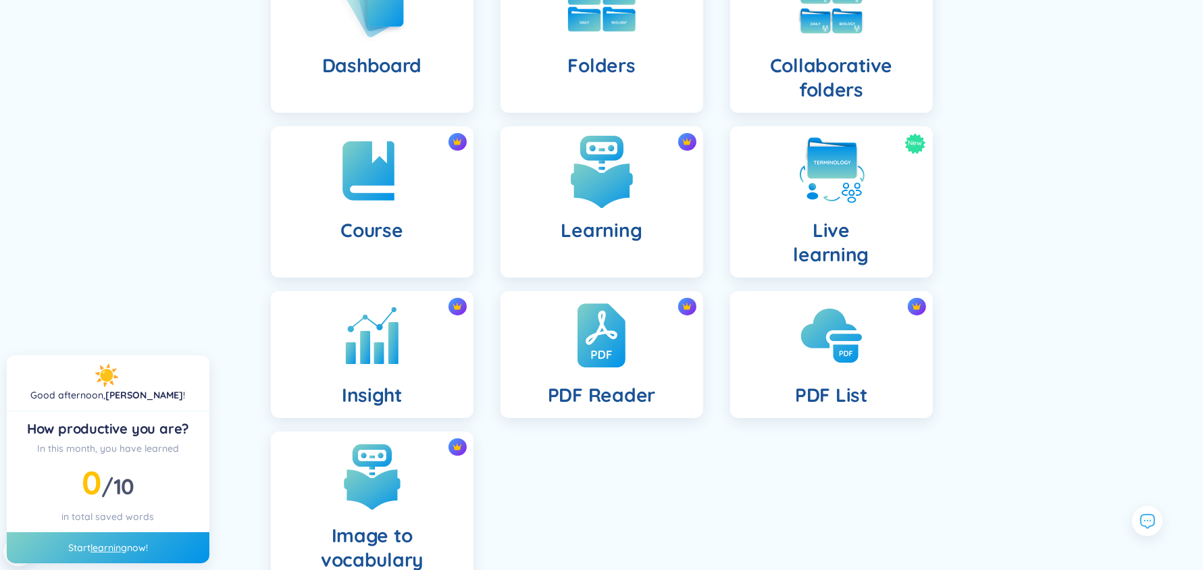
scroll to position [161, 0]
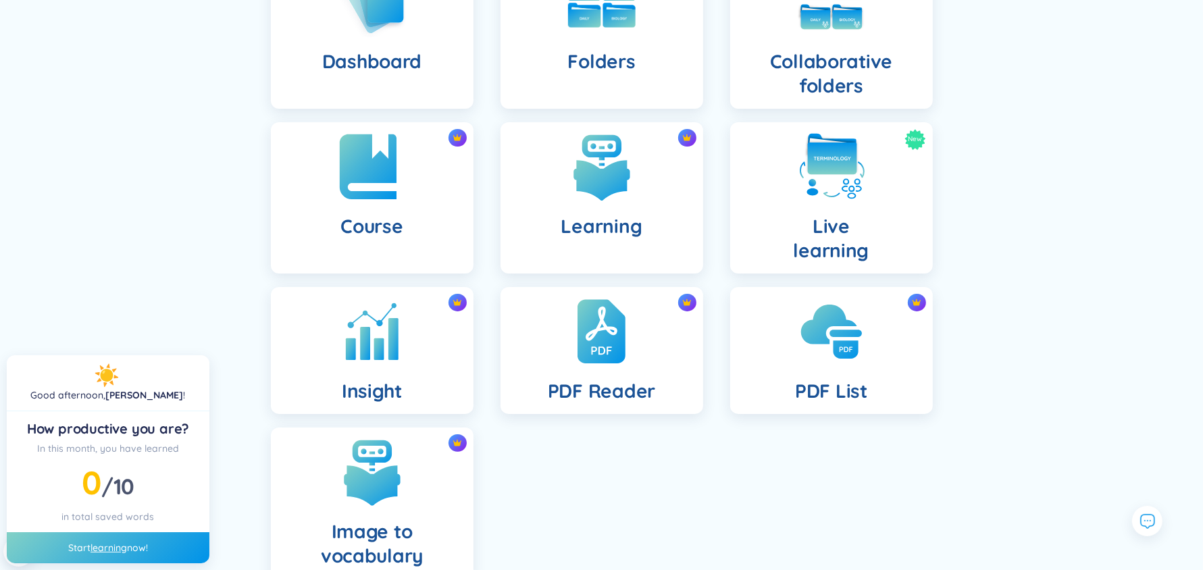
click at [424, 167] on div "Course" at bounding box center [372, 197] width 203 height 151
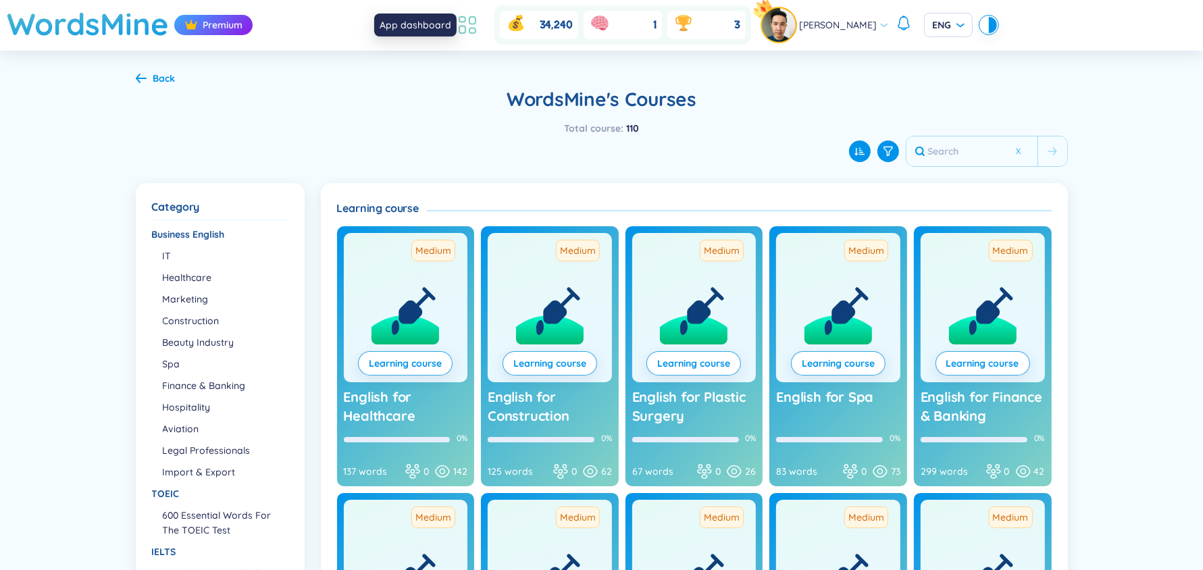
click at [474, 18] on icon at bounding box center [467, 25] width 24 height 24
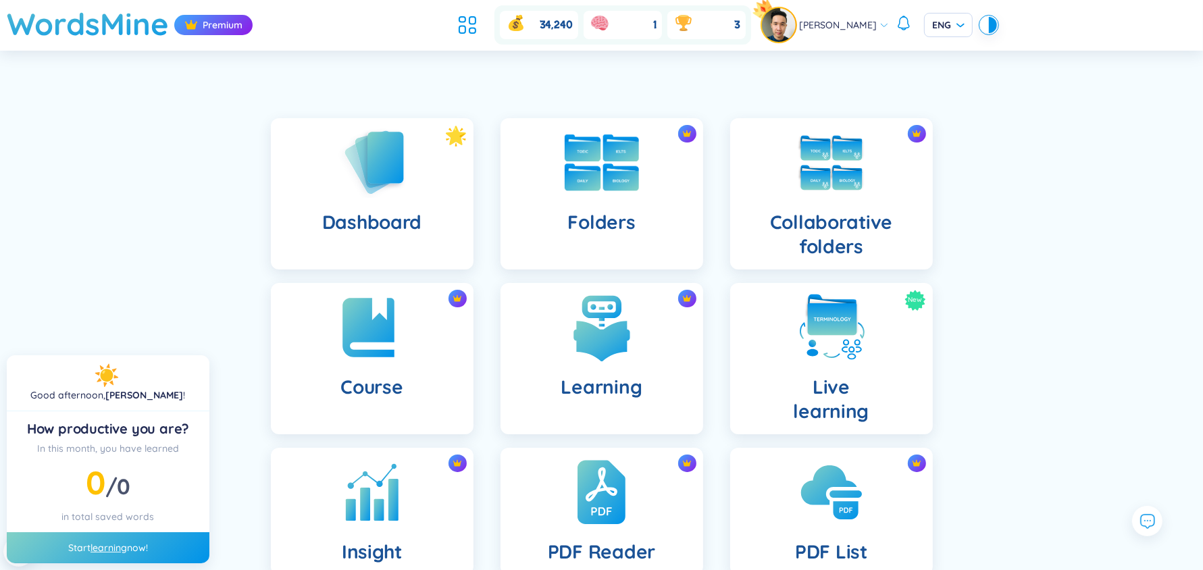
click at [545, 195] on div "Folders" at bounding box center [602, 193] width 203 height 151
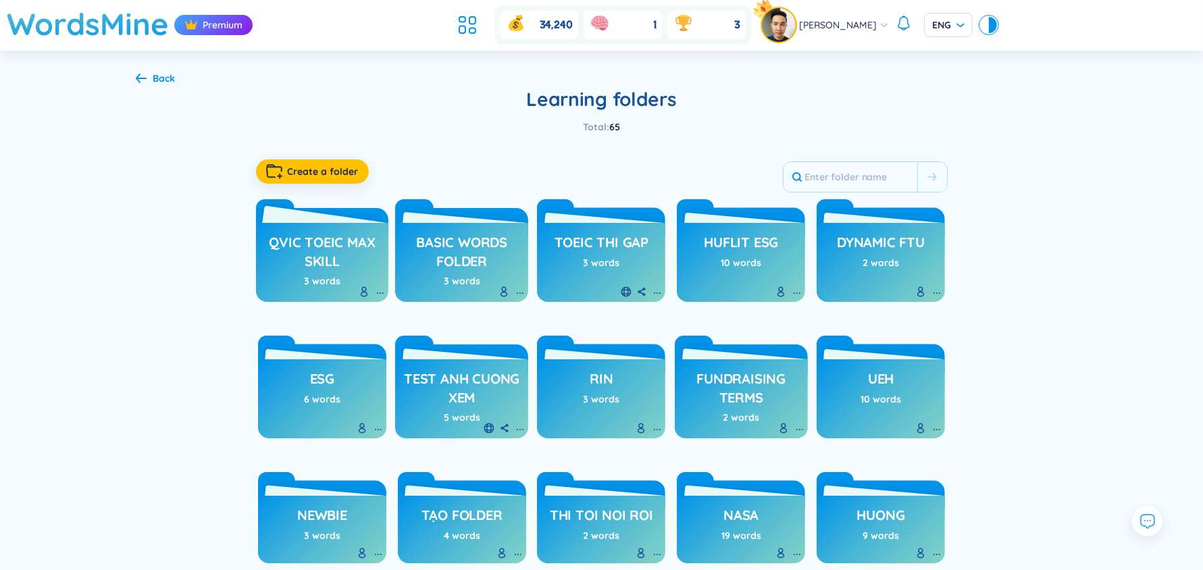
click at [334, 236] on h3 "QVIC TOEIC max skill" at bounding box center [323, 251] width 120 height 37
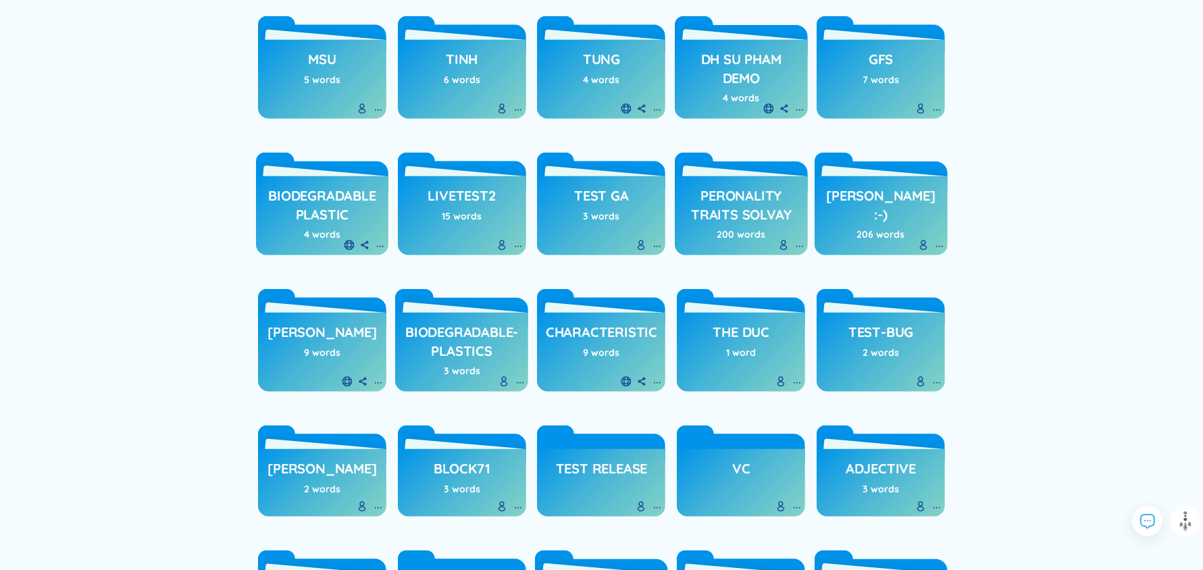
scroll to position [1452, 0]
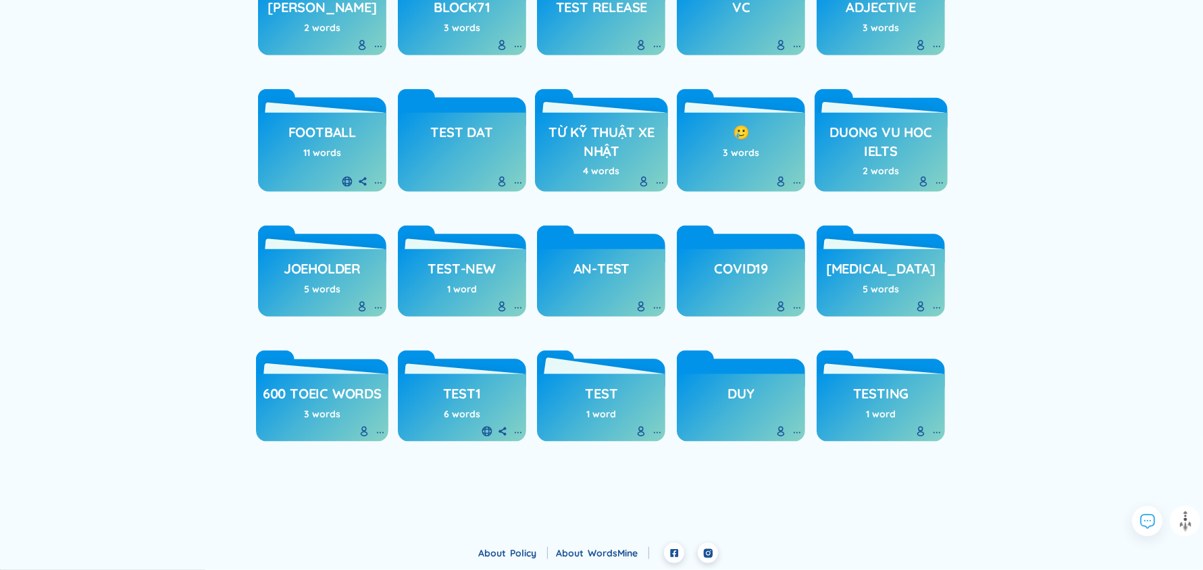
click at [580, 433] on div "Test 1 word" at bounding box center [601, 408] width 128 height 68
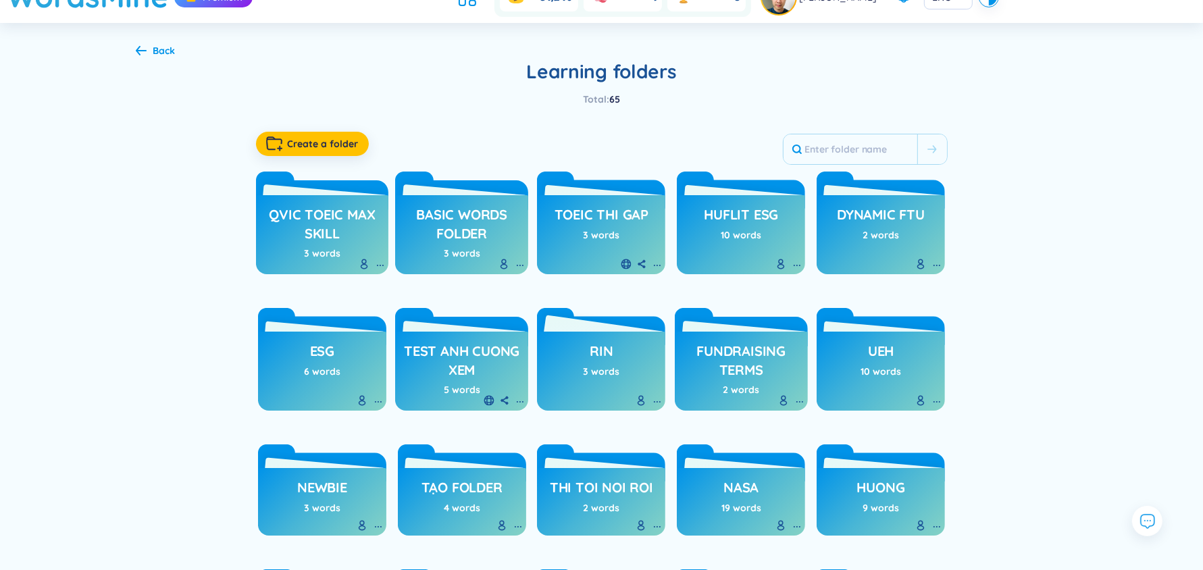
scroll to position [0, 0]
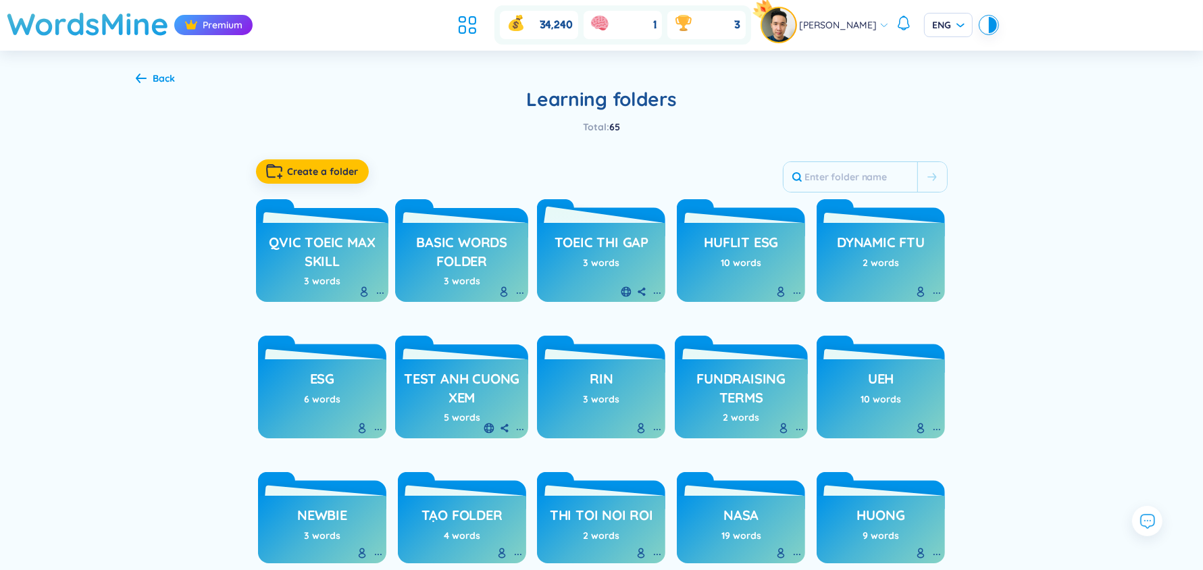
click at [610, 249] on h3 "toeic thi gap" at bounding box center [602, 246] width 94 height 26
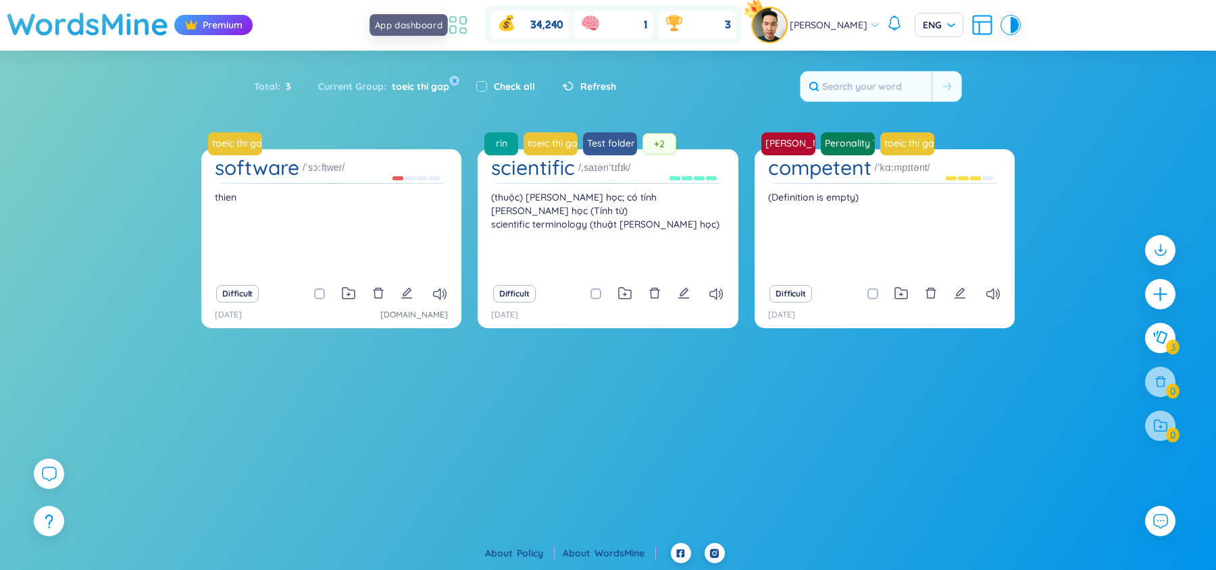
click at [468, 30] on icon at bounding box center [458, 25] width 24 height 24
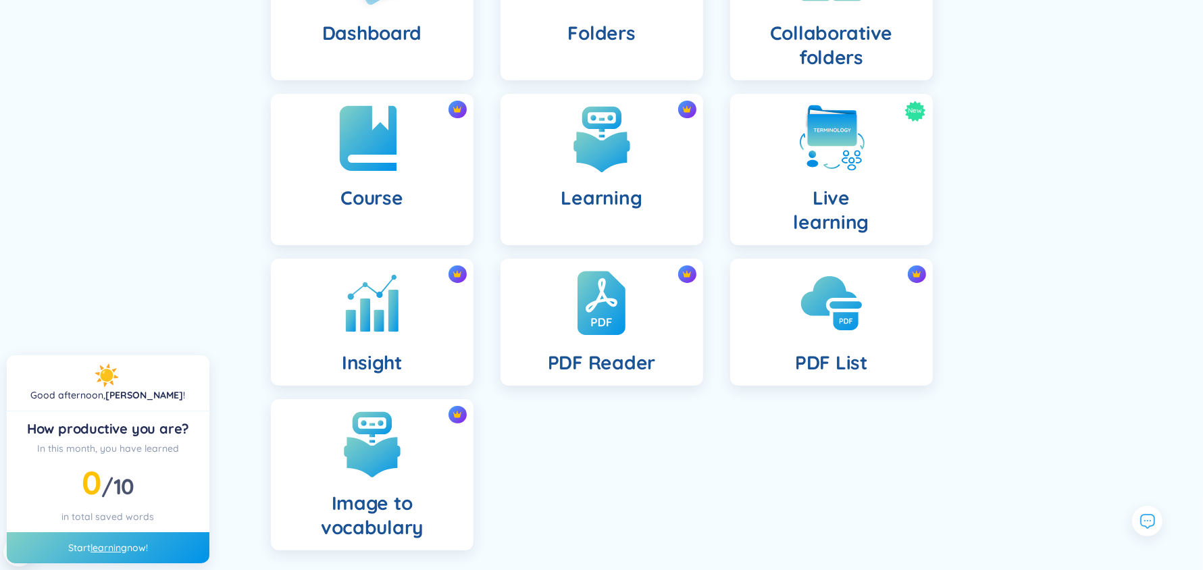
scroll to position [188, 0]
click at [429, 150] on div "Course" at bounding box center [372, 170] width 203 height 151
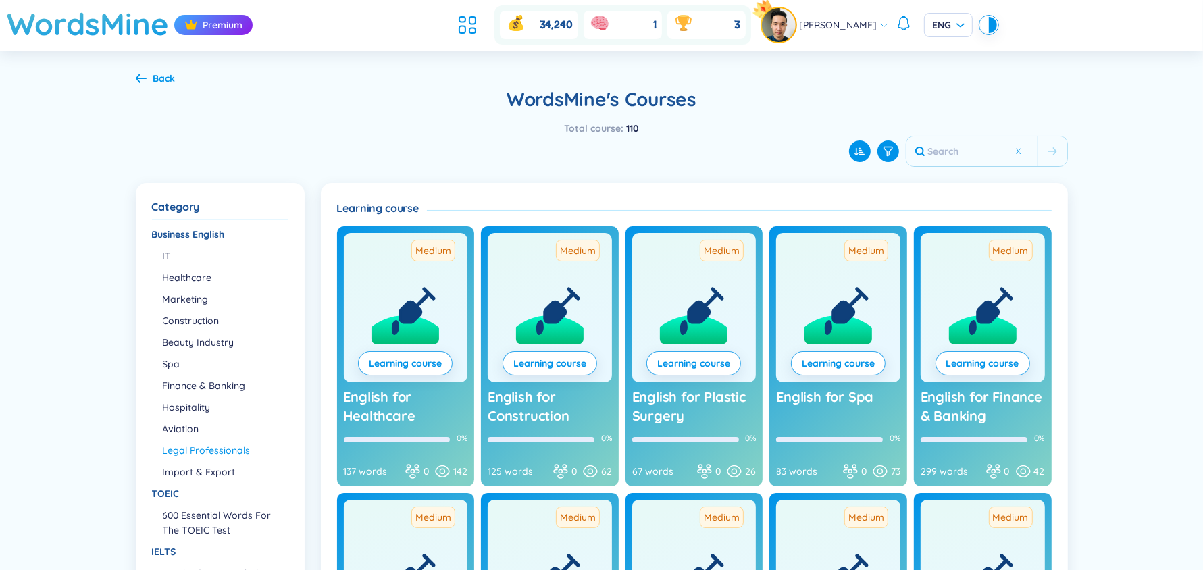
scroll to position [53, 0]
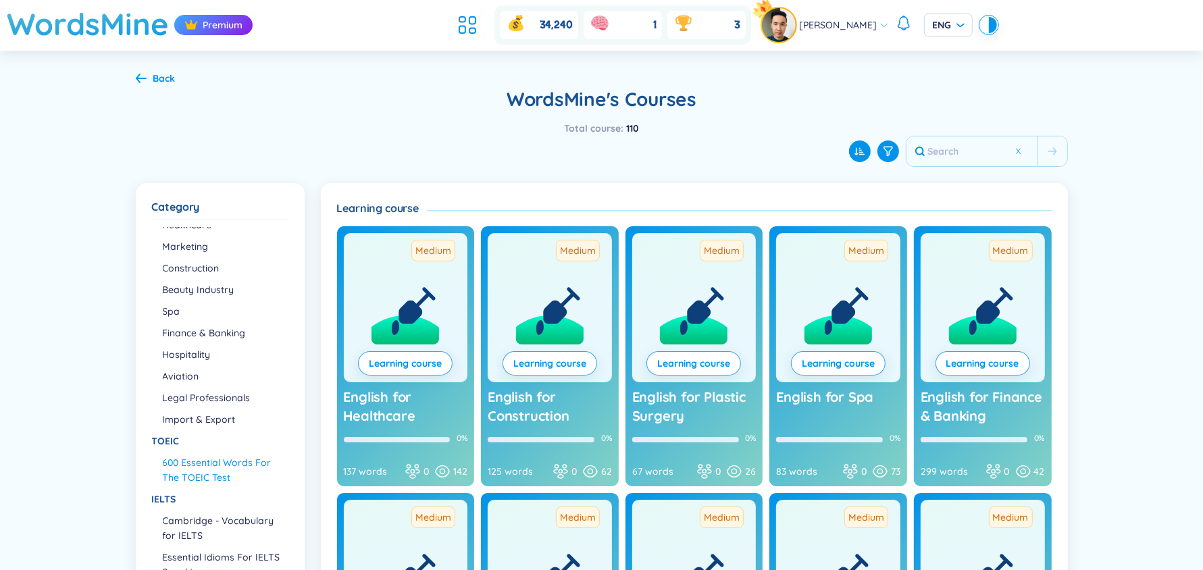
click at [195, 474] on li "600 Essential Words For The TOEIC Test" at bounding box center [225, 470] width 124 height 30
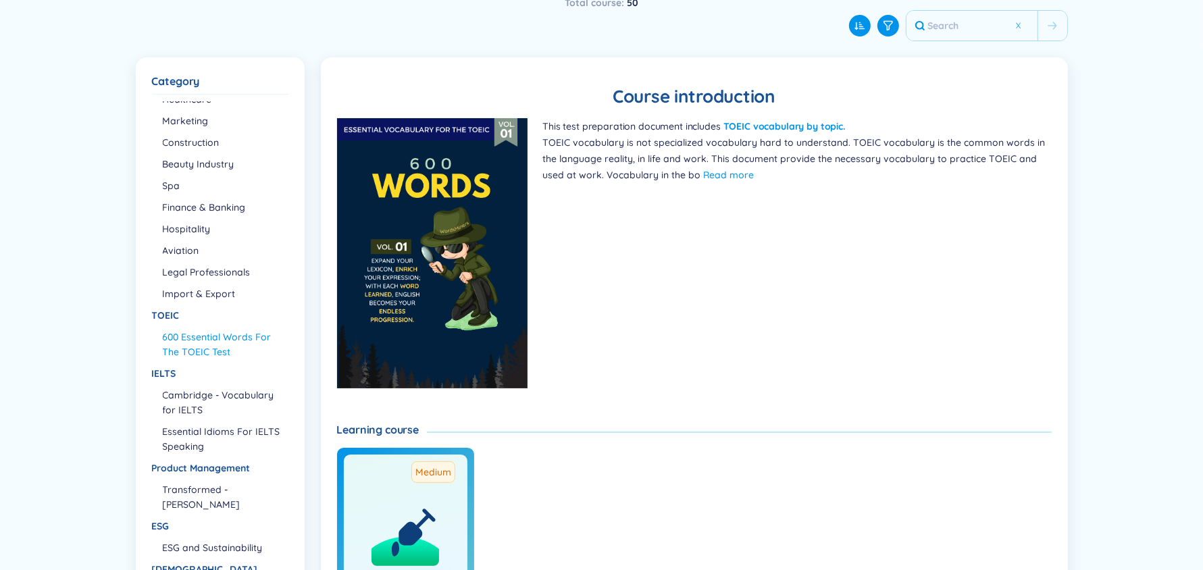
scroll to position [127, 0]
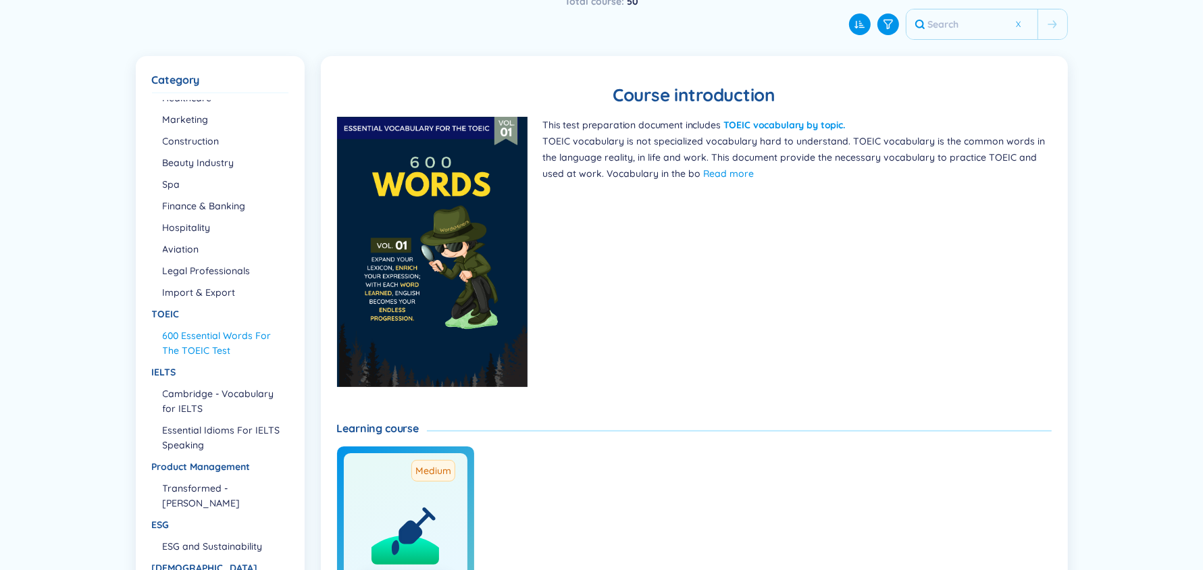
click at [467, 309] on img at bounding box center [432, 252] width 191 height 270
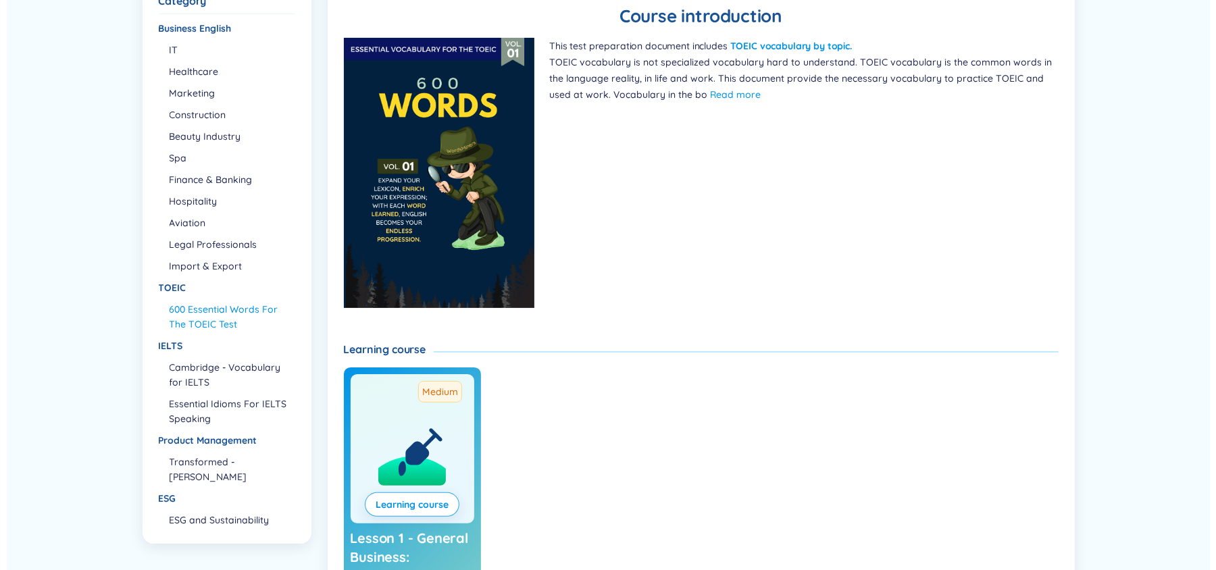
scroll to position [0, 0]
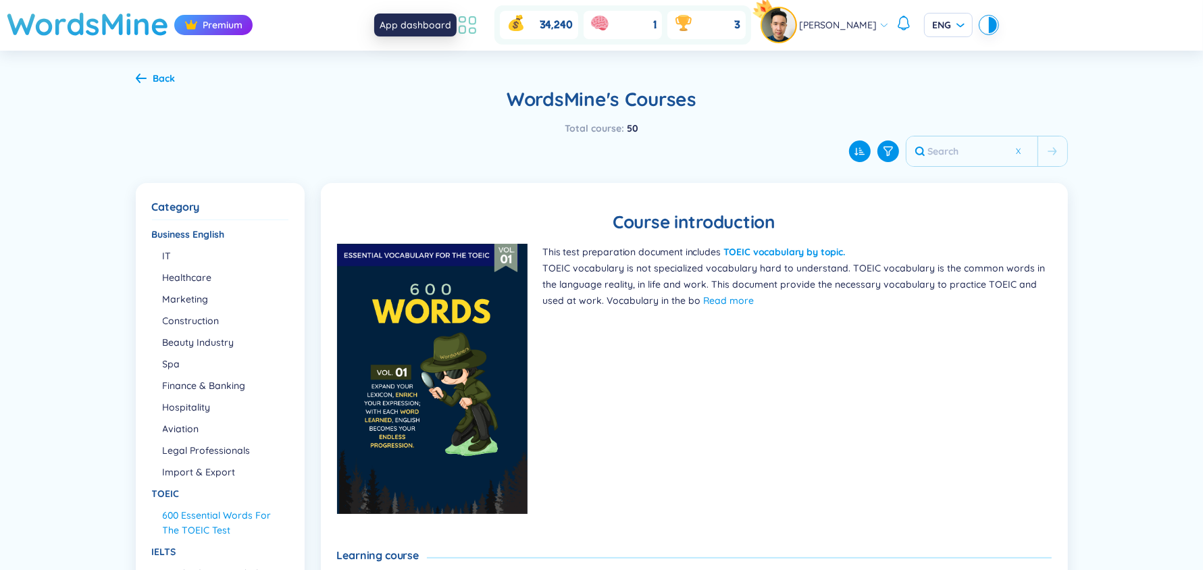
click at [465, 28] on icon at bounding box center [462, 29] width 6 height 7
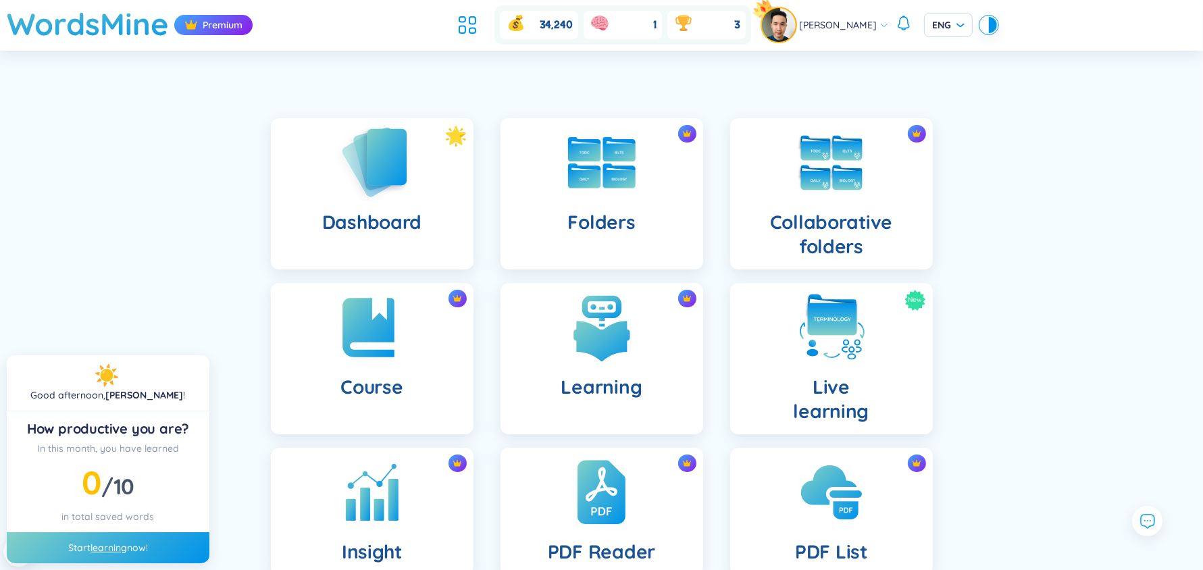
click at [401, 220] on h4 "Dashboard" at bounding box center [371, 222] width 99 height 24
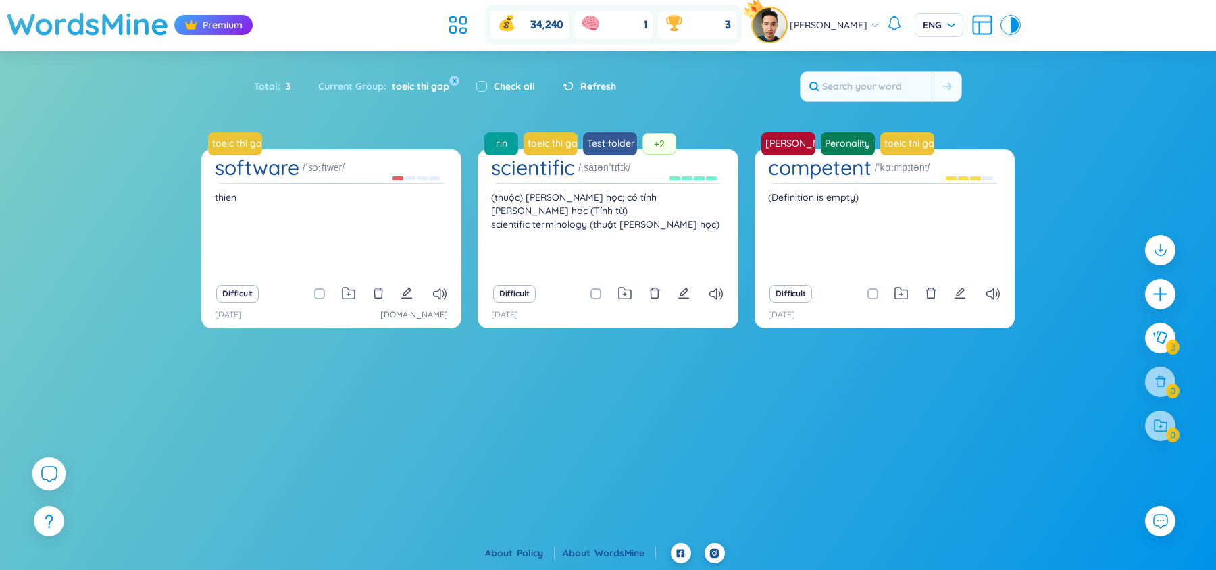
click at [51, 476] on icon at bounding box center [49, 473] width 16 height 16
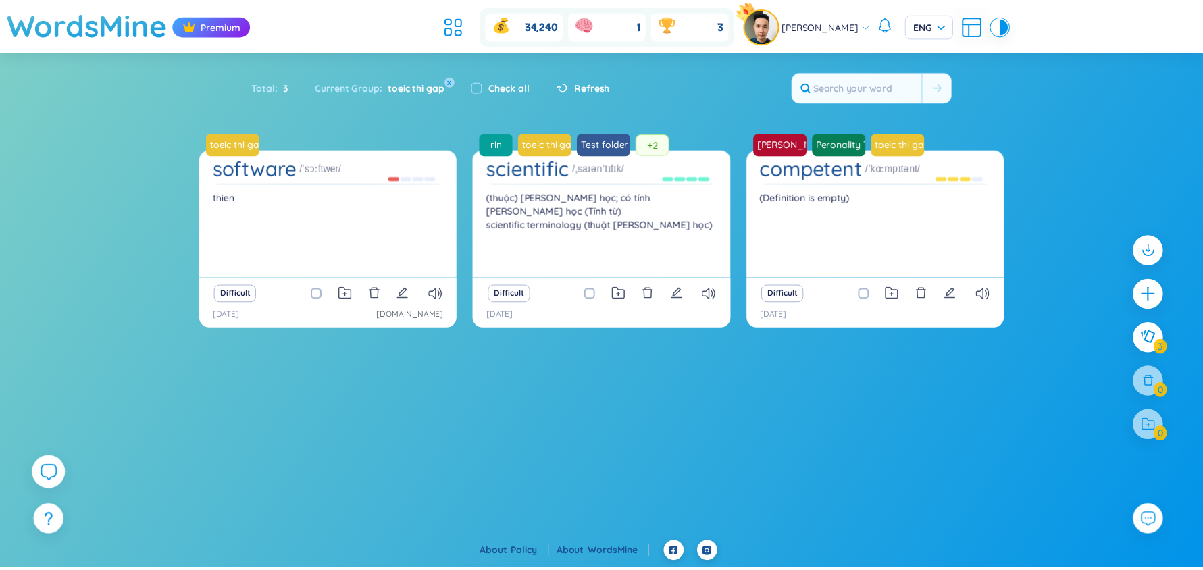
scroll to position [15534, 0]
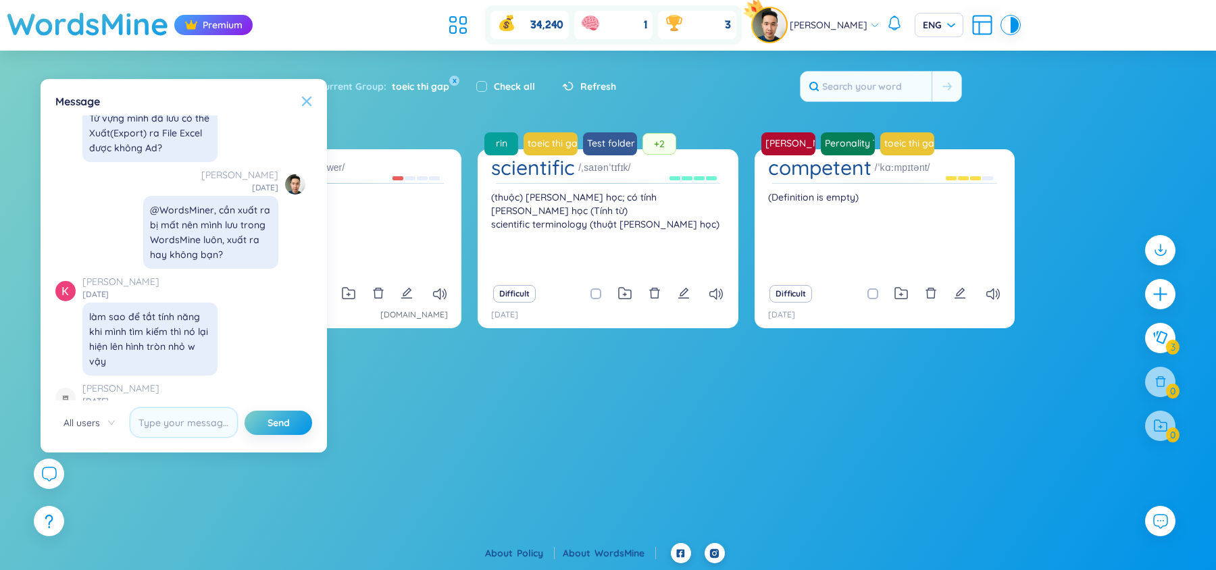
click at [303, 100] on icon at bounding box center [306, 101] width 11 height 11
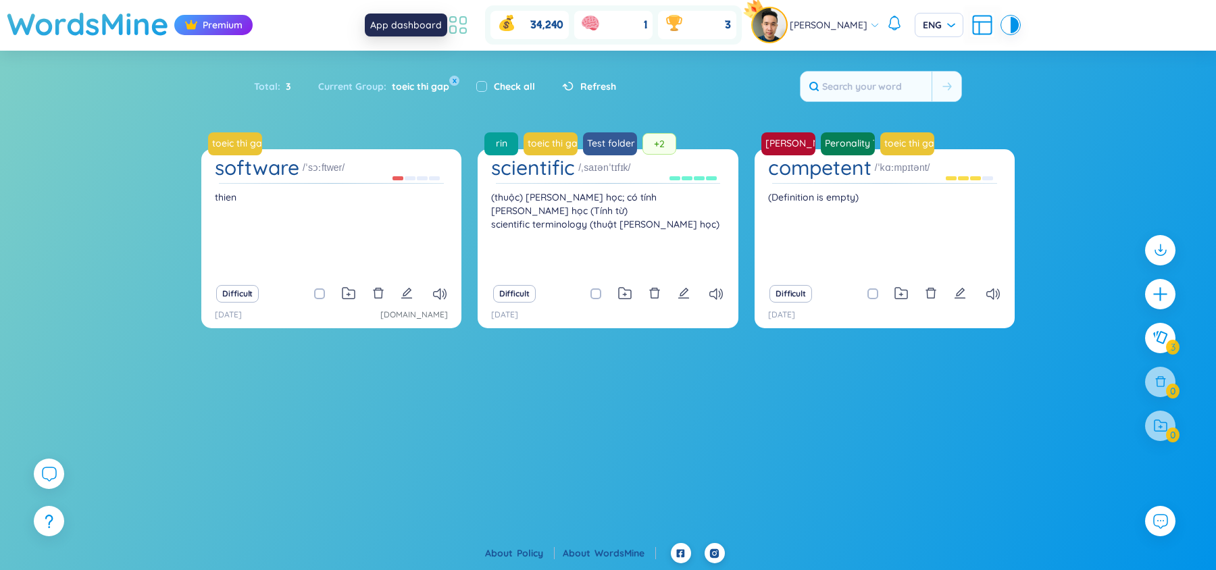
click at [463, 19] on icon at bounding box center [458, 25] width 24 height 24
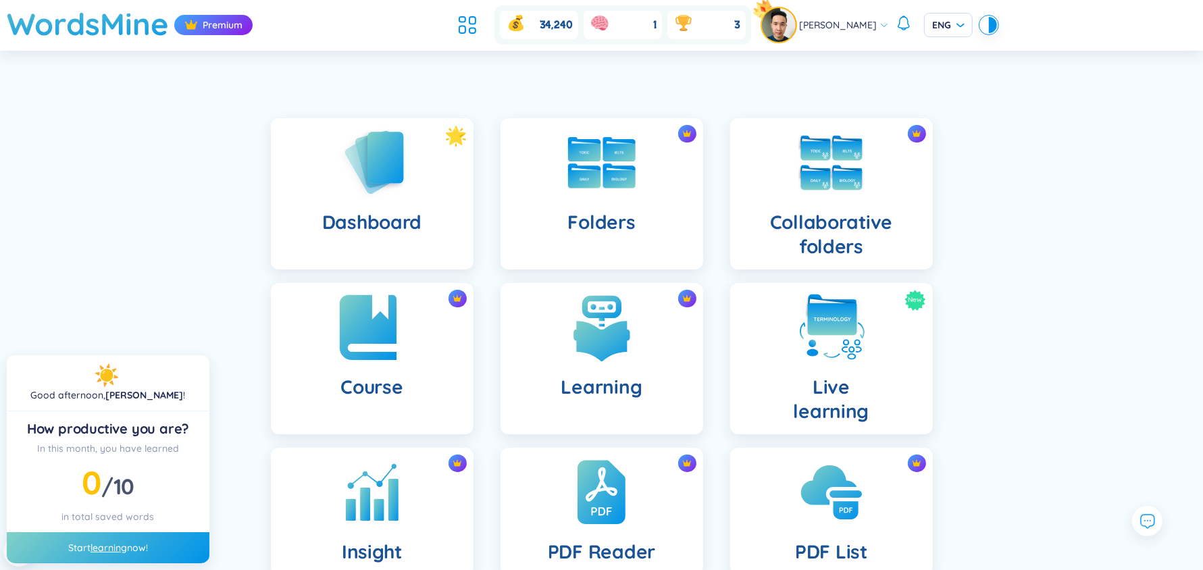
click at [396, 380] on h4 "Course" at bounding box center [372, 387] width 62 height 24
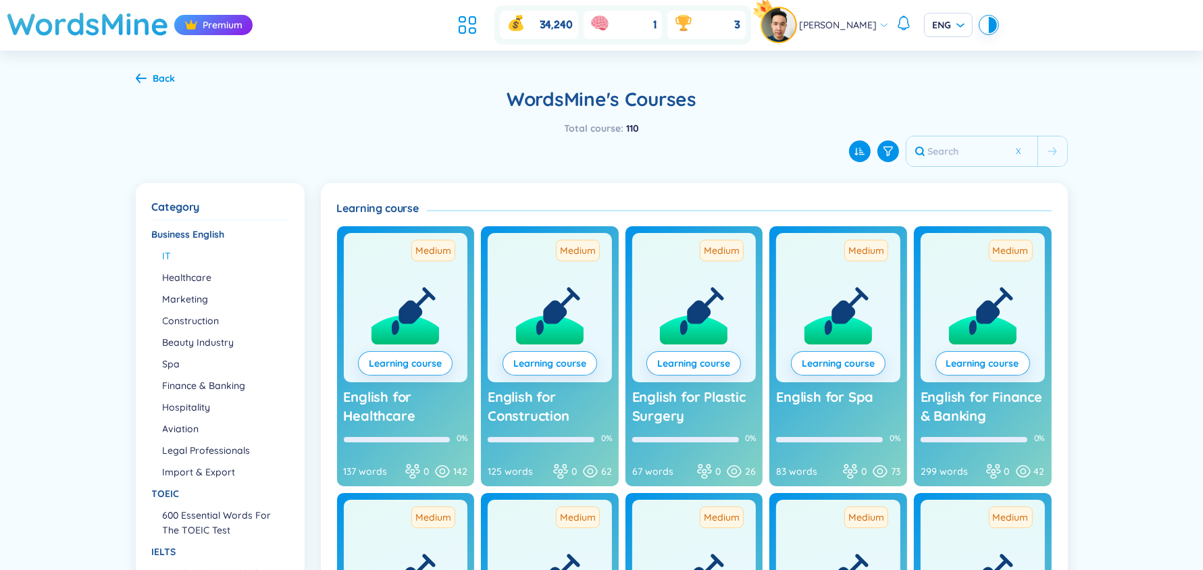
click at [176, 258] on li "IT" at bounding box center [225, 256] width 124 height 15
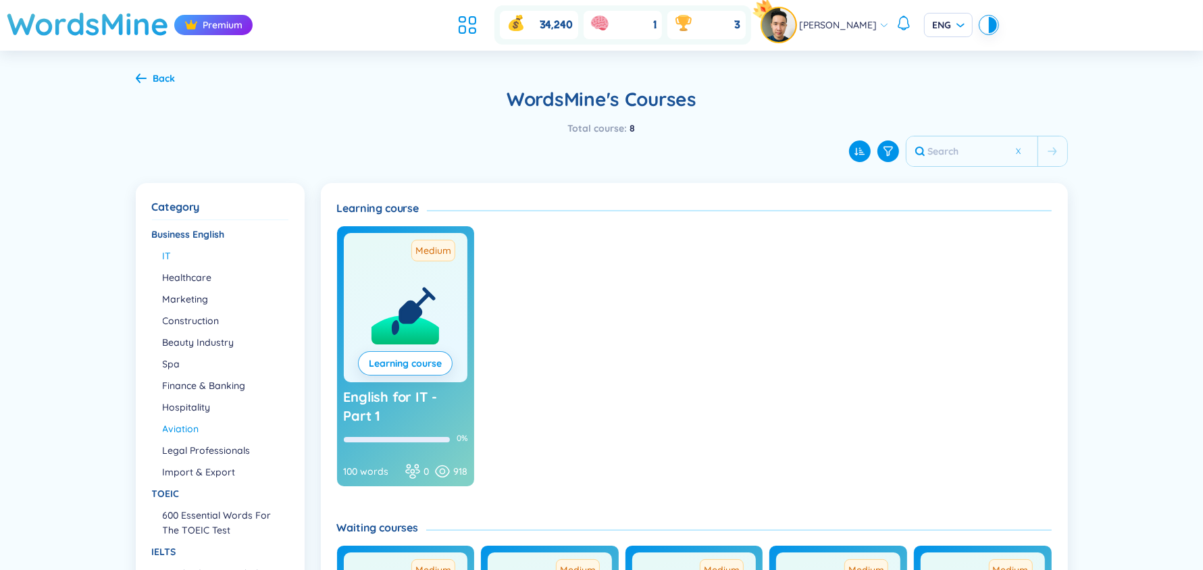
click at [180, 430] on li "Aviation" at bounding box center [225, 429] width 124 height 15
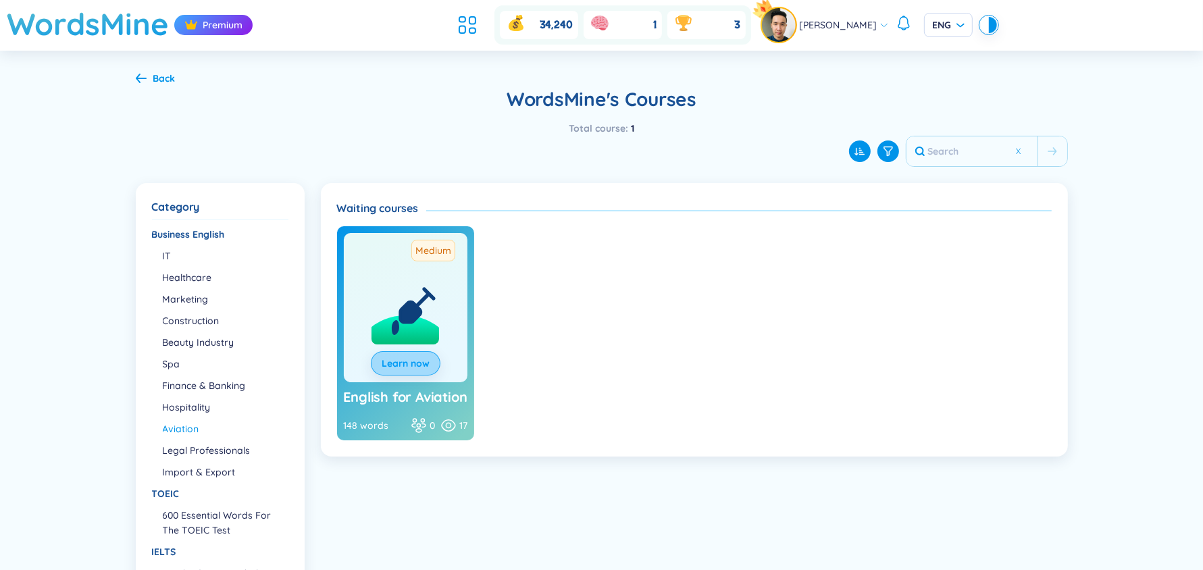
click at [406, 359] on link "Learn now" at bounding box center [406, 363] width 48 height 15
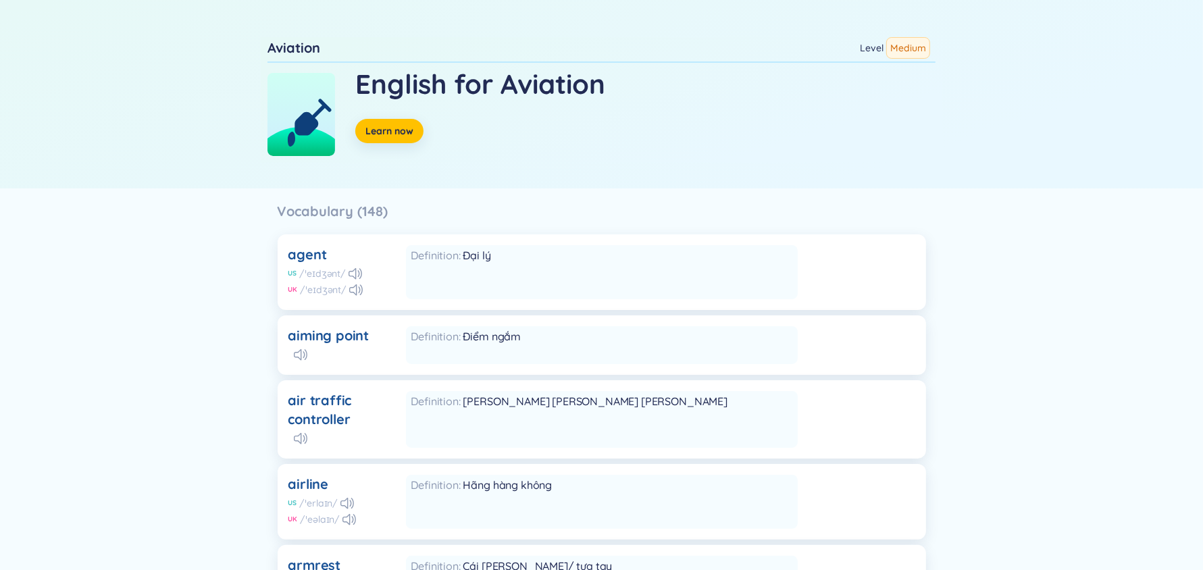
scroll to position [100, 0]
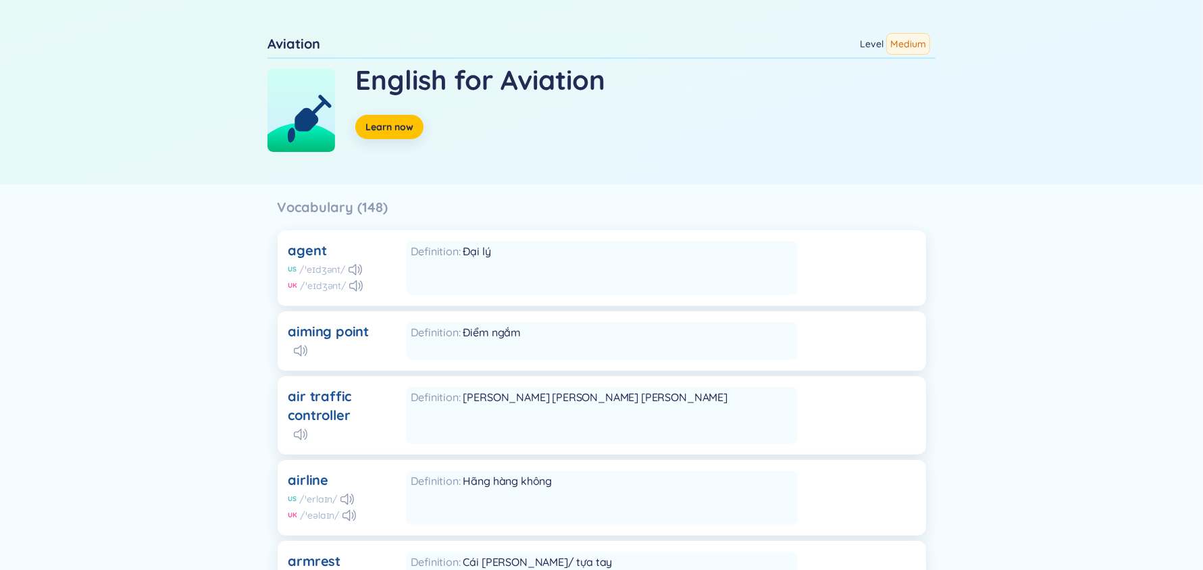
click at [564, 426] on div "Definition Nhân viên kiểm soát không lưu" at bounding box center [602, 415] width 392 height 57
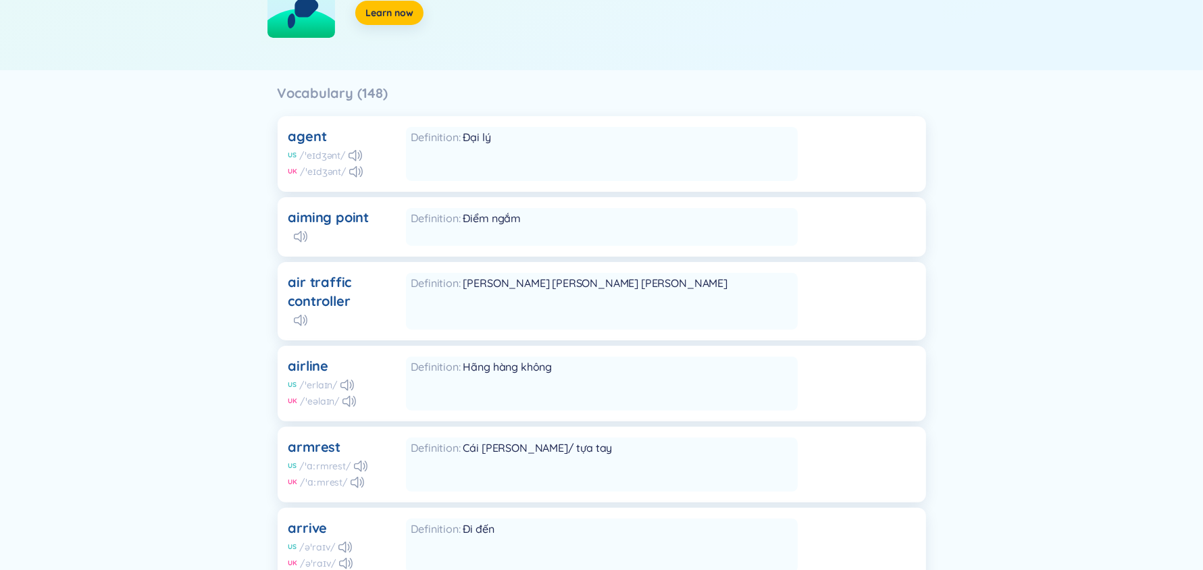
scroll to position [215, 0]
click at [506, 143] on div "Definition Đại lý" at bounding box center [602, 153] width 392 height 54
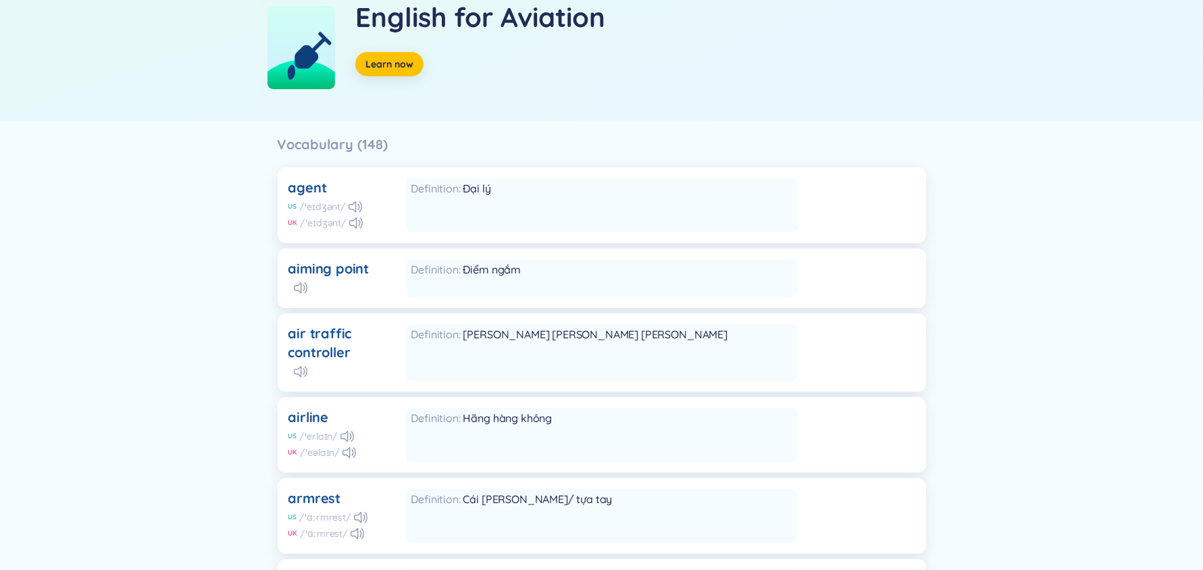
scroll to position [0, 0]
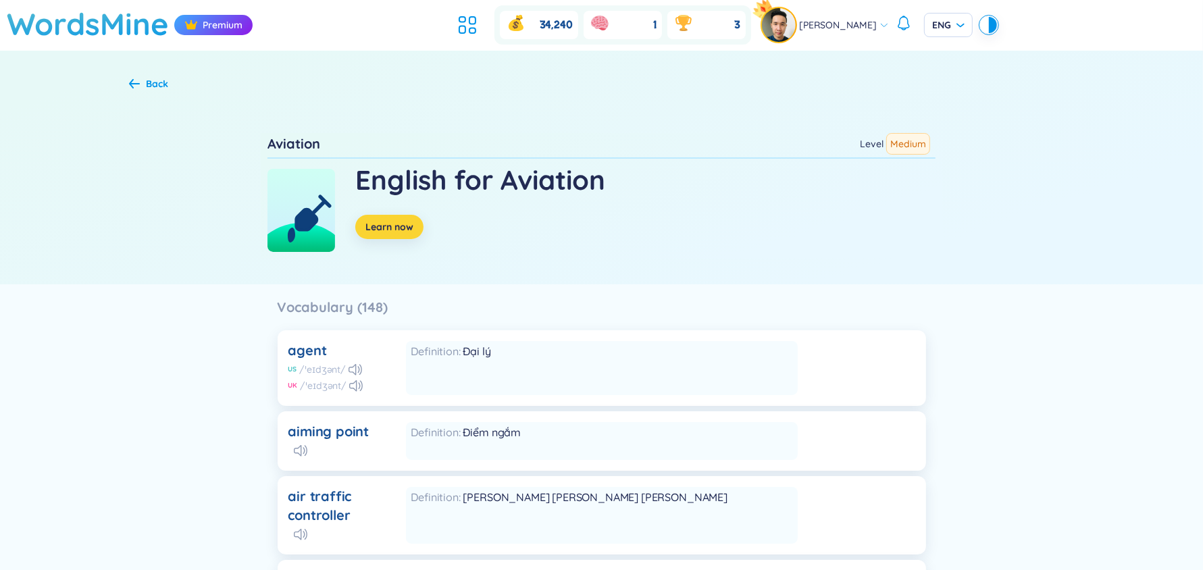
drag, startPoint x: 381, startPoint y: 240, endPoint x: 379, endPoint y: 224, distance: 16.3
click at [379, 224] on div "English for Aviation Learn now" at bounding box center [602, 205] width 668 height 93
click at [379, 224] on span "Learn now" at bounding box center [389, 227] width 48 height 14
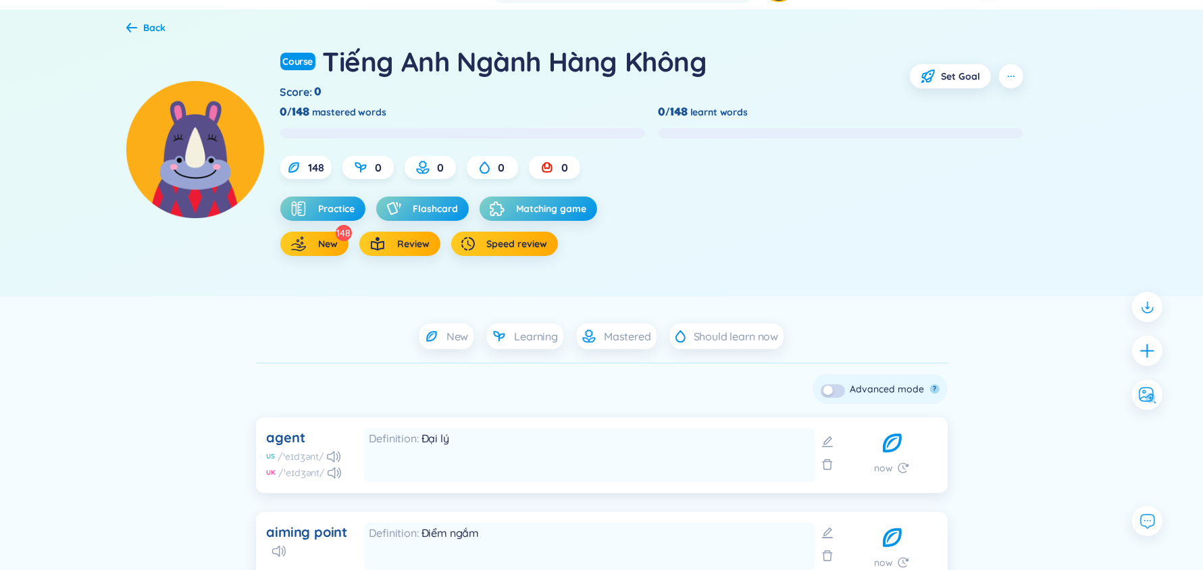
scroll to position [41, 0]
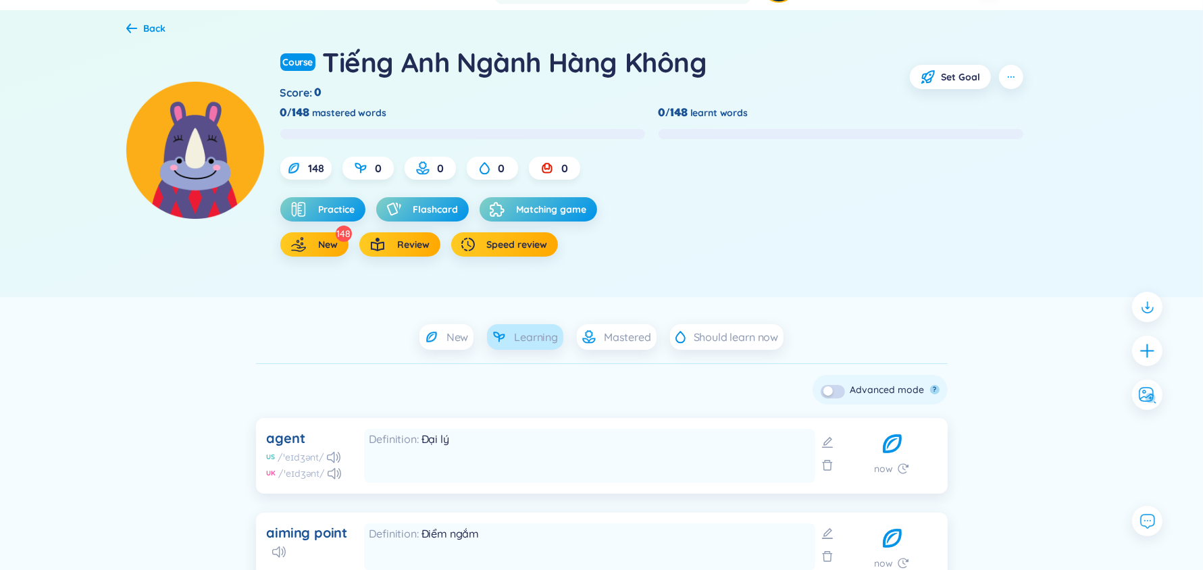
click at [537, 336] on span "Learning" at bounding box center [536, 337] width 44 height 15
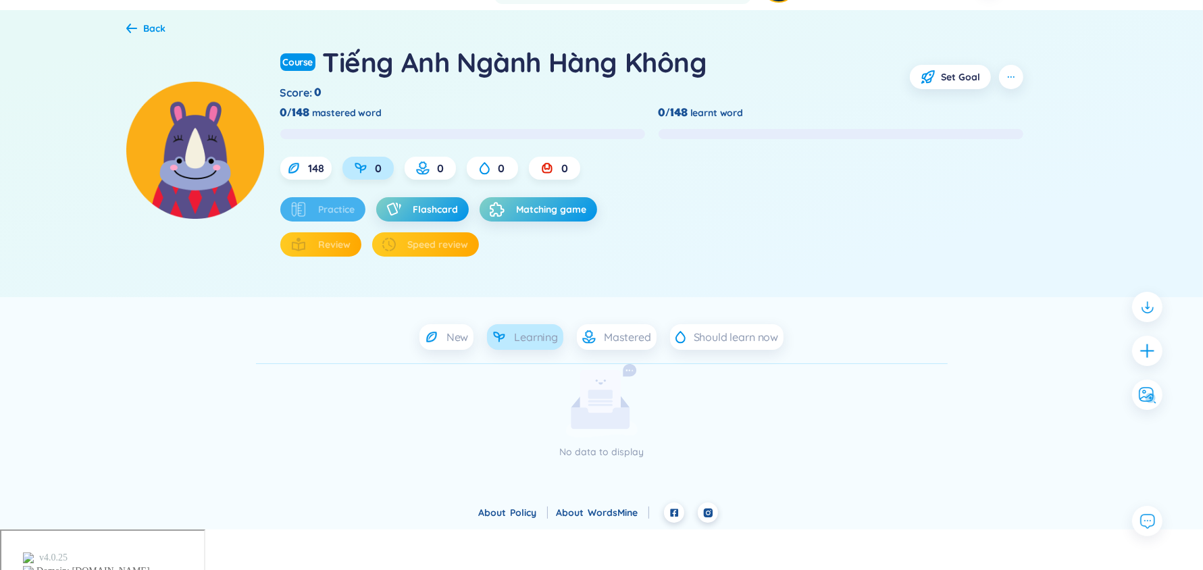
scroll to position [0, 0]
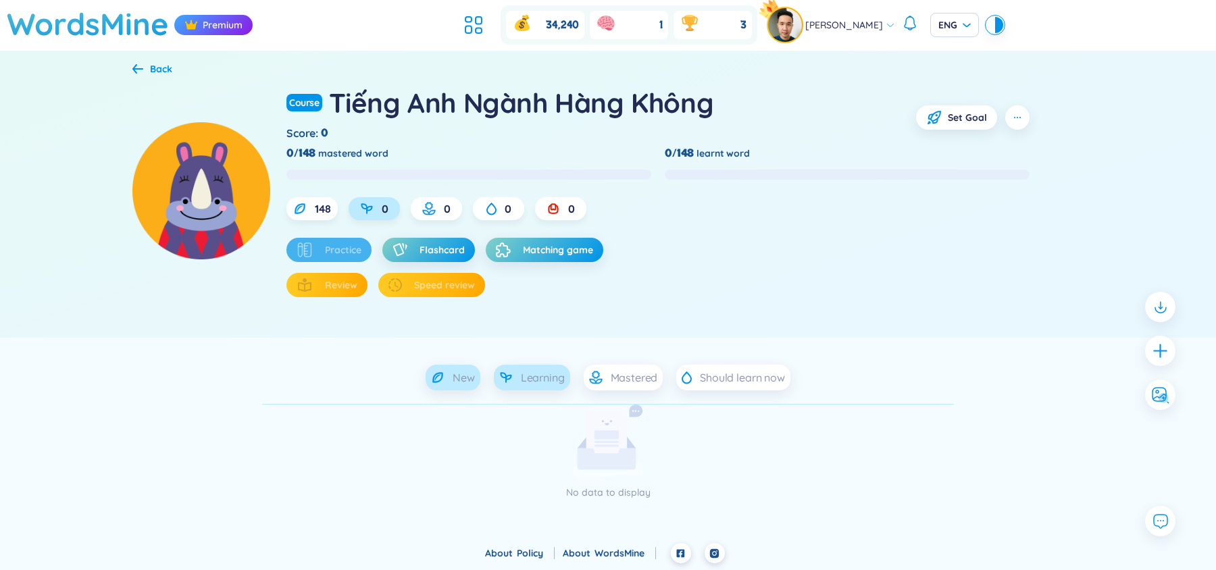
click at [440, 377] on icon at bounding box center [438, 378] width 14 height 14
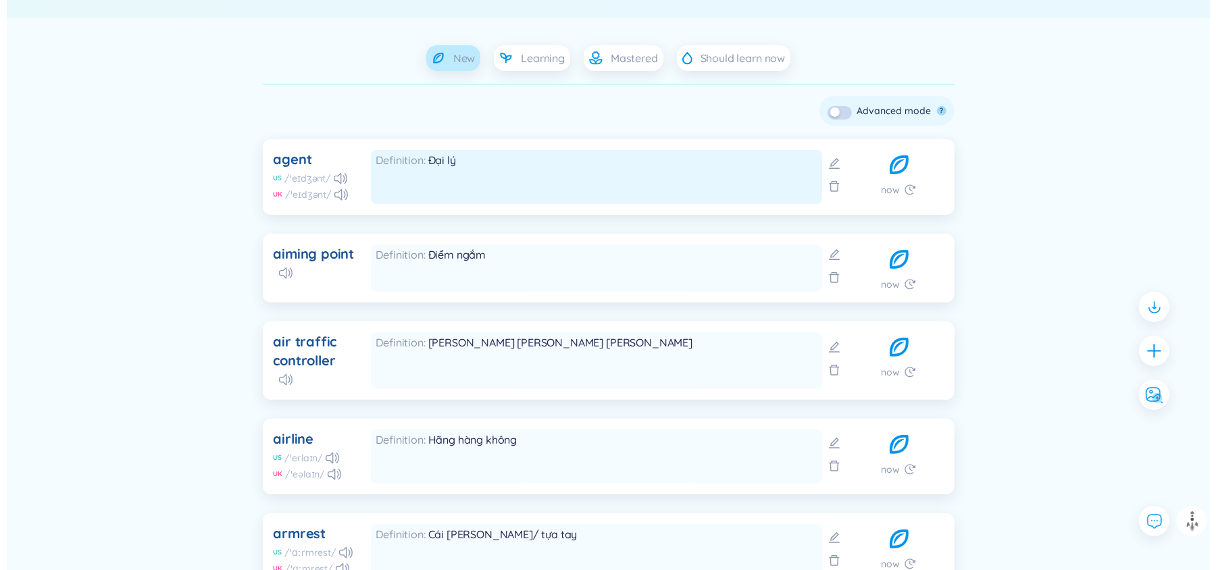
scroll to position [321, 0]
click at [436, 168] on div "Definition Đại lý" at bounding box center [589, 176] width 451 height 54
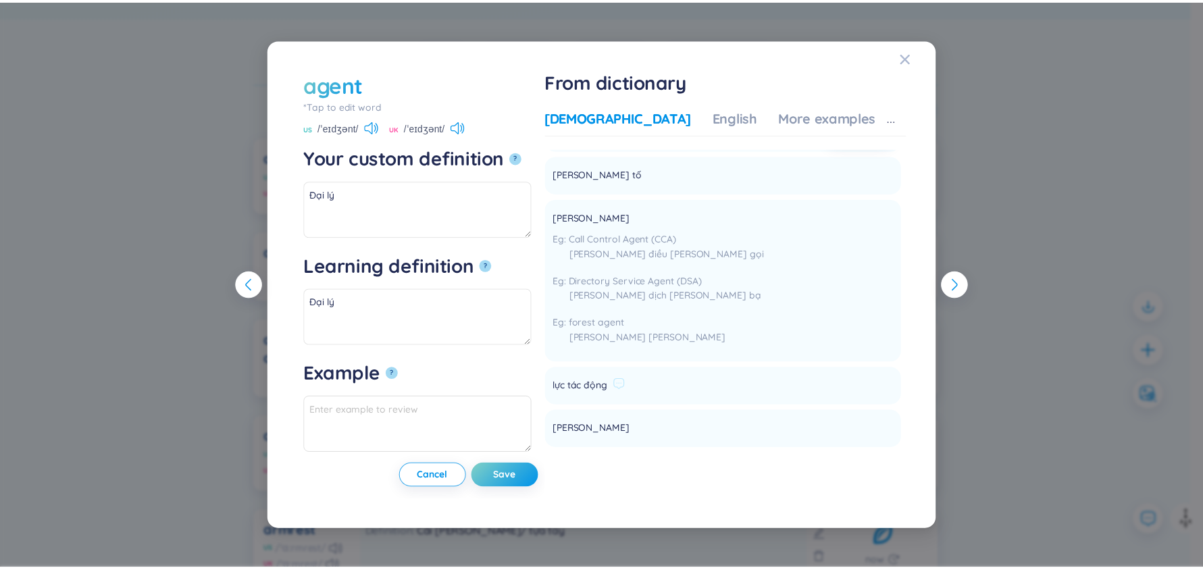
scroll to position [858, 0]
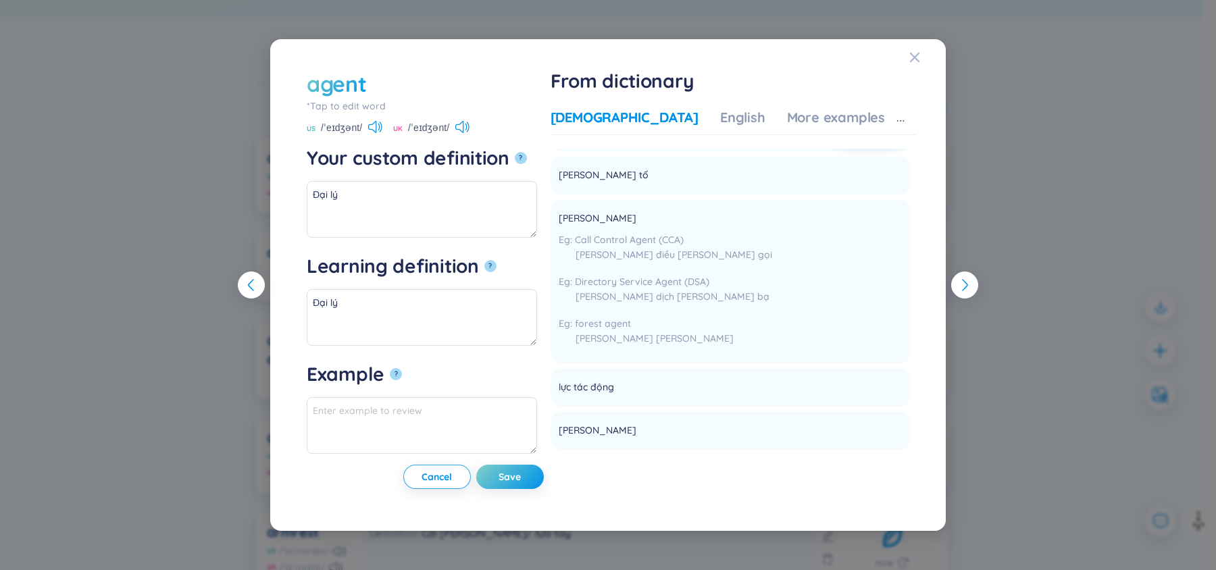
click at [205, 190] on div "agent *Tap to edit word agent US /ˈeɪdʒənt/ UK /ˈeɪdʒənt/ Your custom definitio…" at bounding box center [608, 285] width 1216 height 570
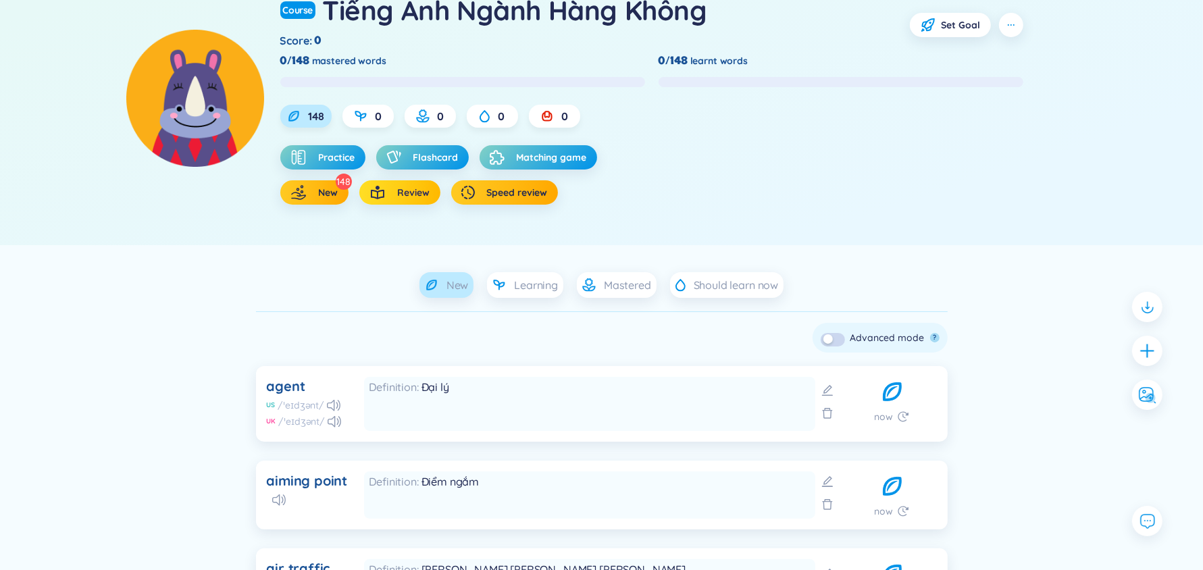
scroll to position [92, 0]
click at [334, 149] on button "Practice" at bounding box center [322, 158] width 85 height 24
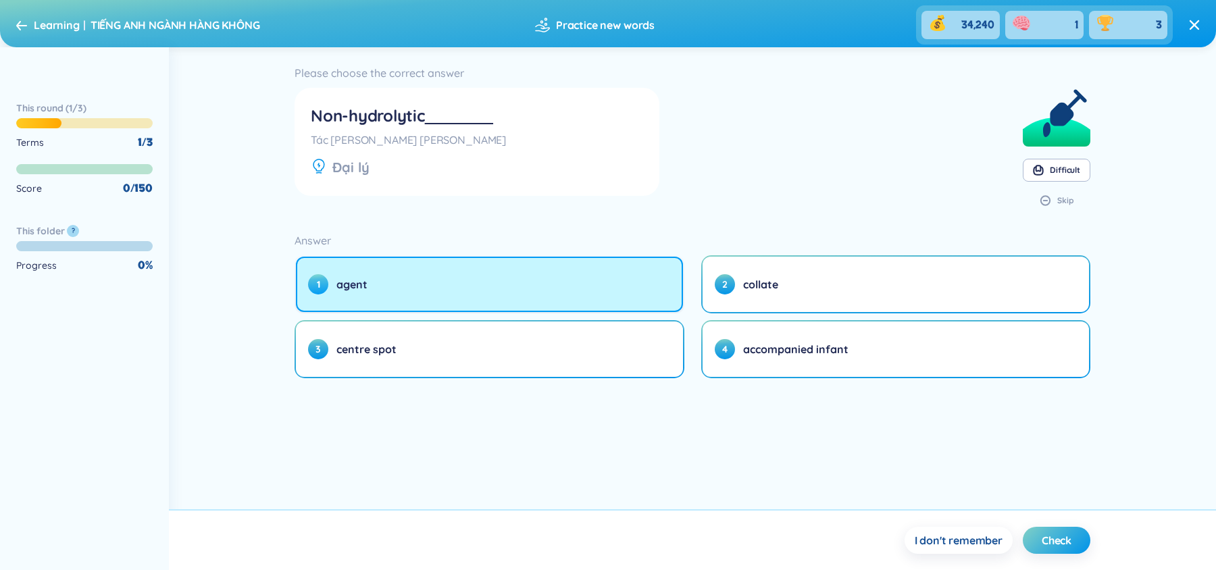
click at [468, 270] on button "1 agent" at bounding box center [489, 284] width 387 height 55
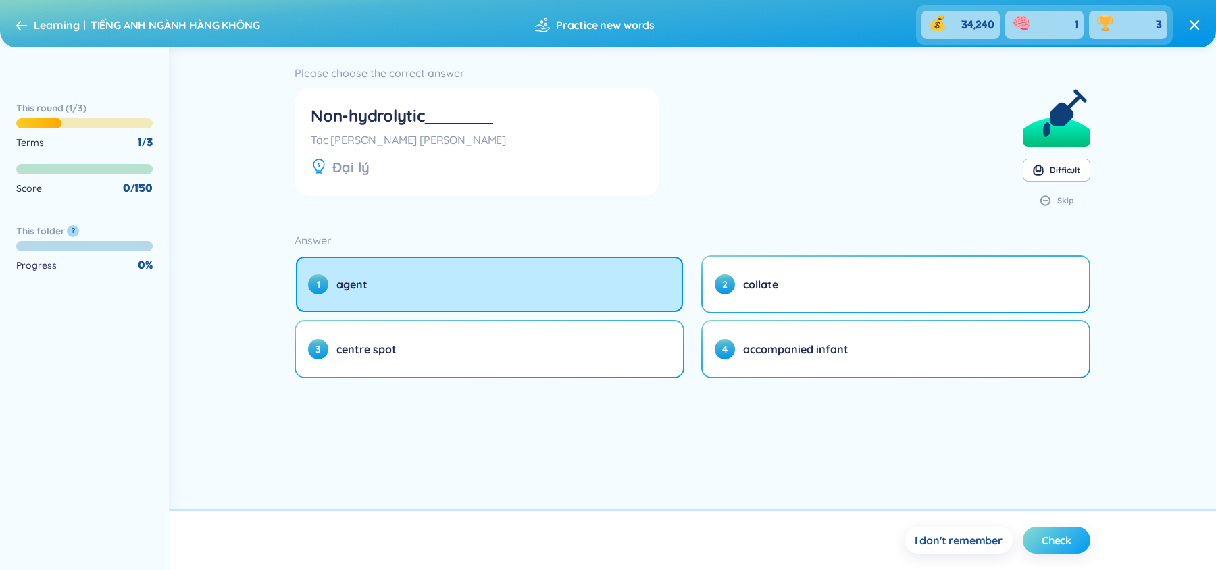
click at [1059, 534] on span "Check" at bounding box center [1057, 540] width 30 height 15
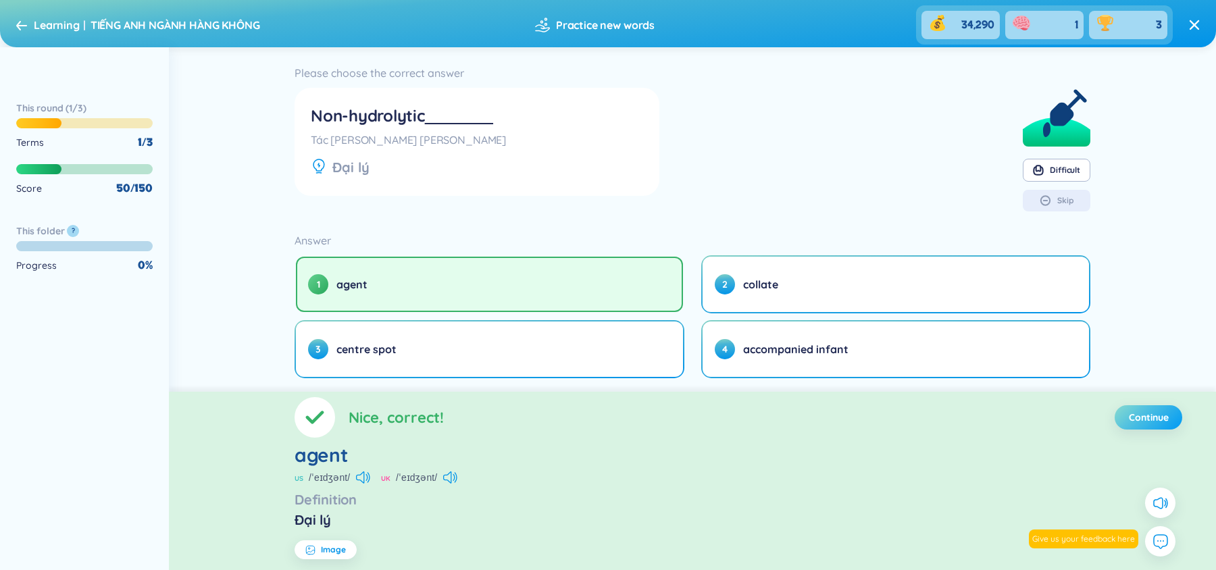
click at [1130, 414] on span "Continue" at bounding box center [1149, 418] width 40 height 14
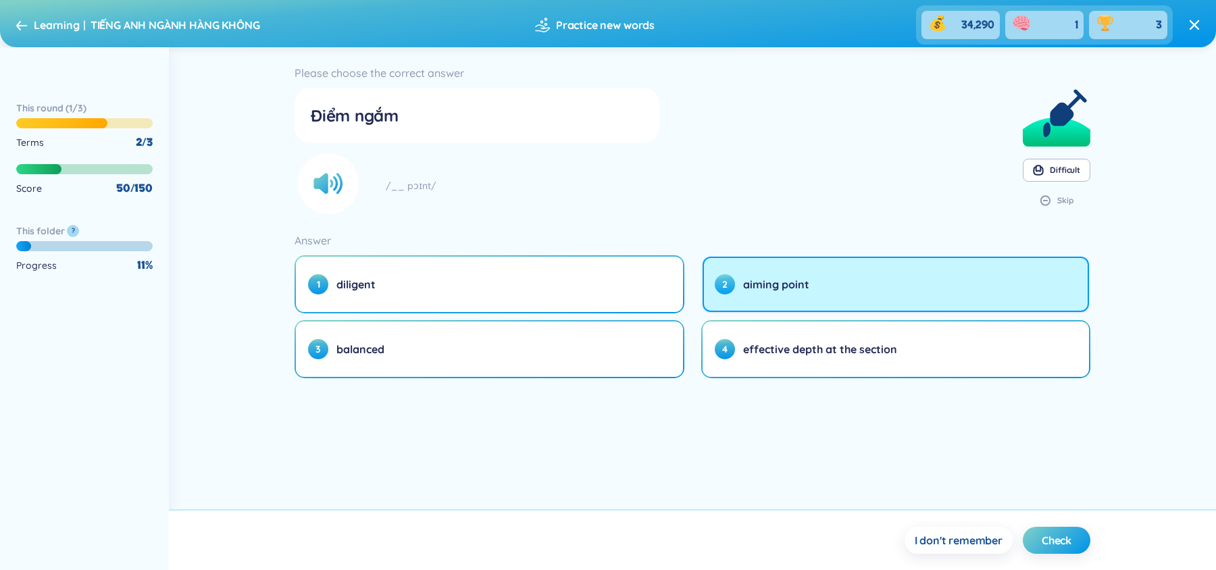
click at [828, 292] on button "2 aiming point" at bounding box center [896, 284] width 387 height 55
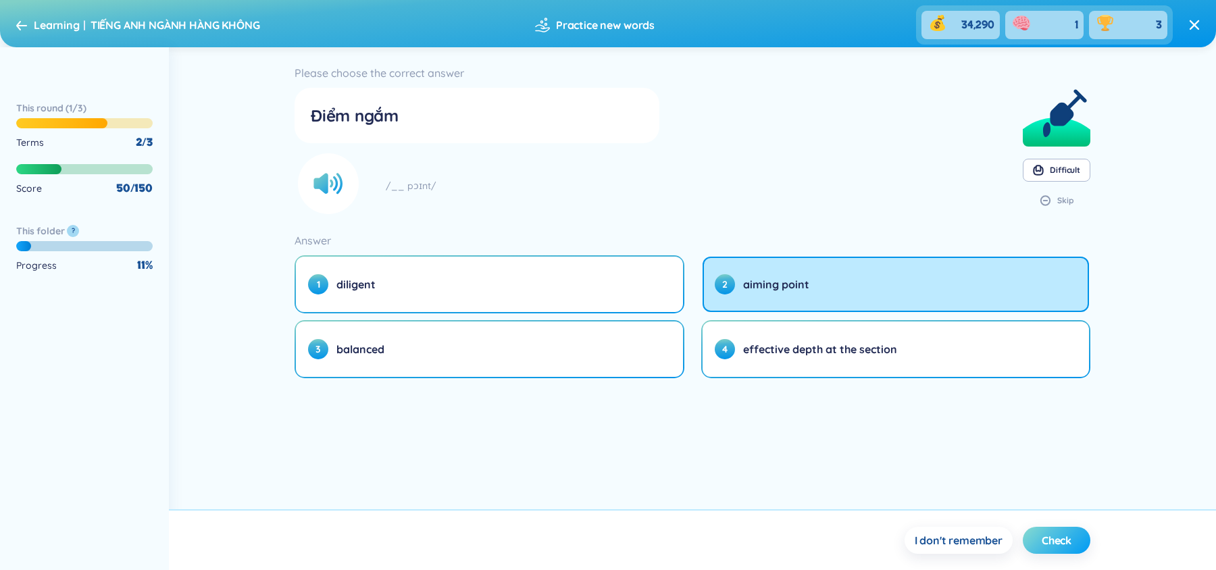
click at [1063, 542] on span "Check" at bounding box center [1057, 540] width 30 height 15
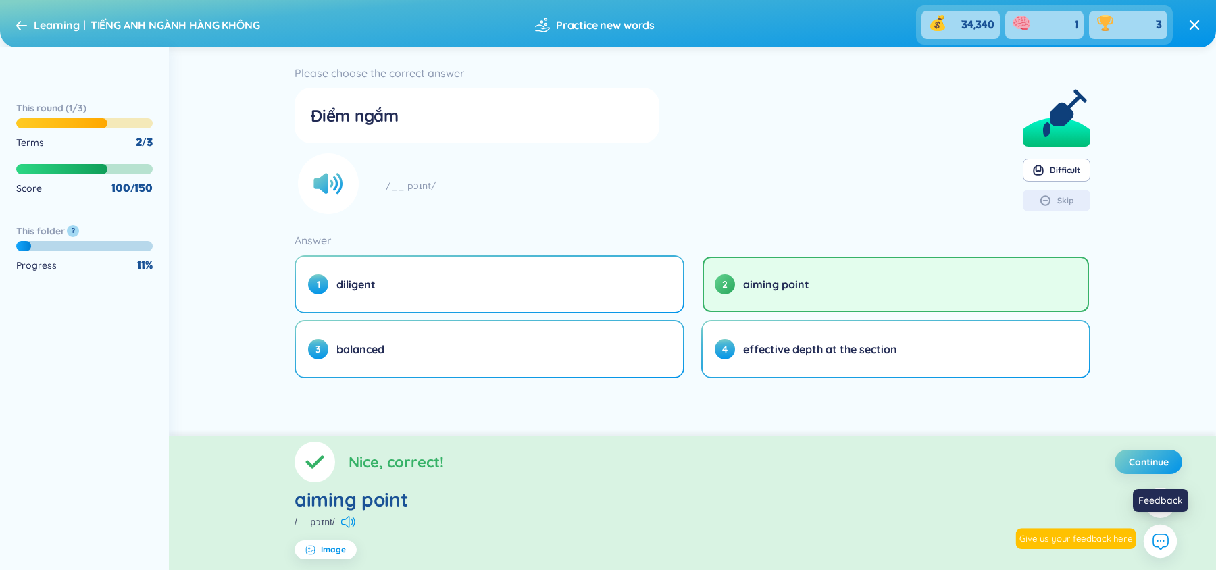
click at [1173, 542] on button at bounding box center [1161, 542] width 34 height 34
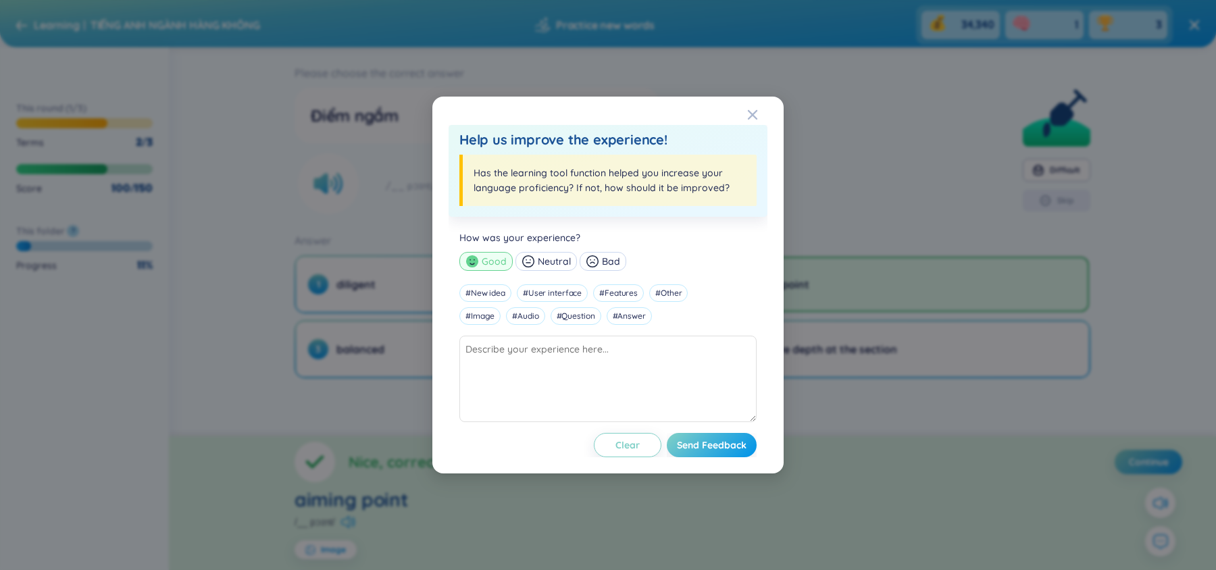
click at [297, 423] on div "Help us improve the experience! Has the learning tool function helped you incre…" at bounding box center [608, 285] width 1216 height 570
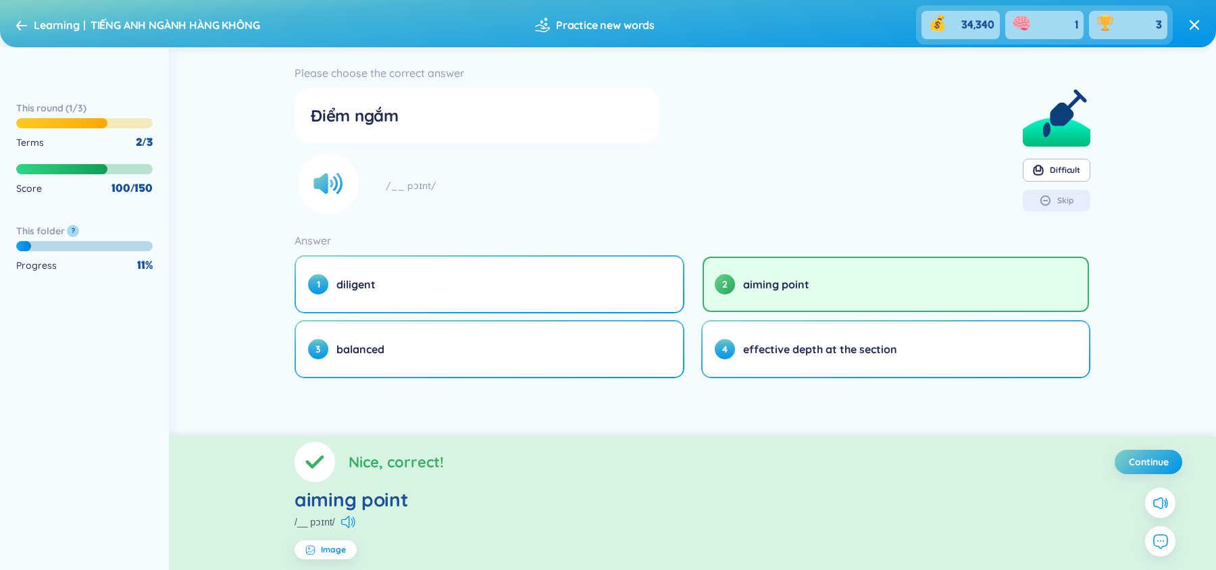
click at [18, 22] on icon at bounding box center [21, 25] width 11 height 10
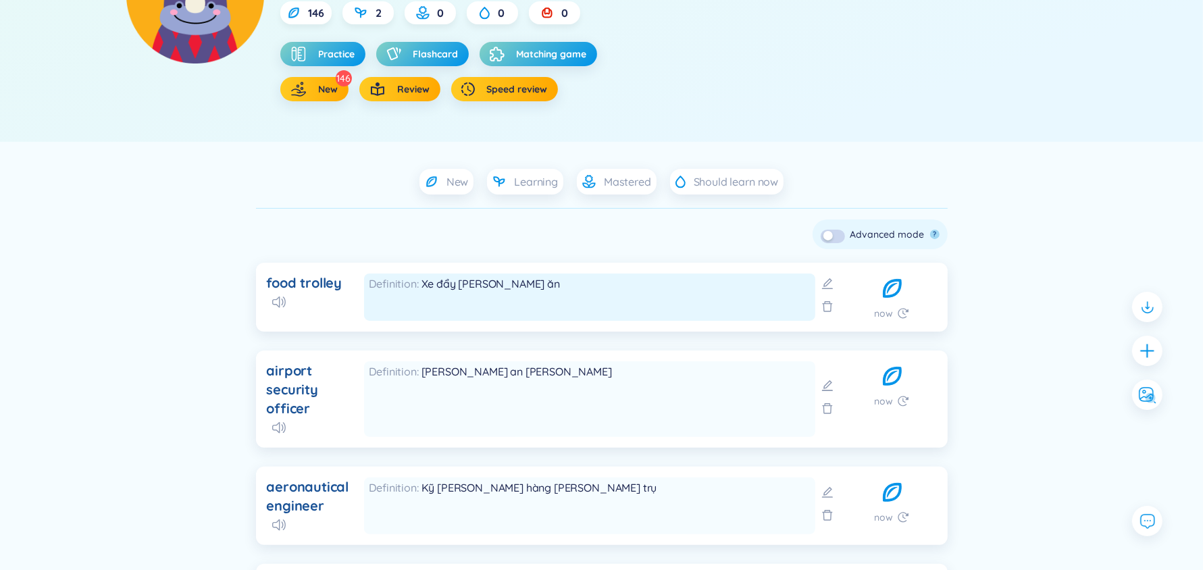
scroll to position [39, 0]
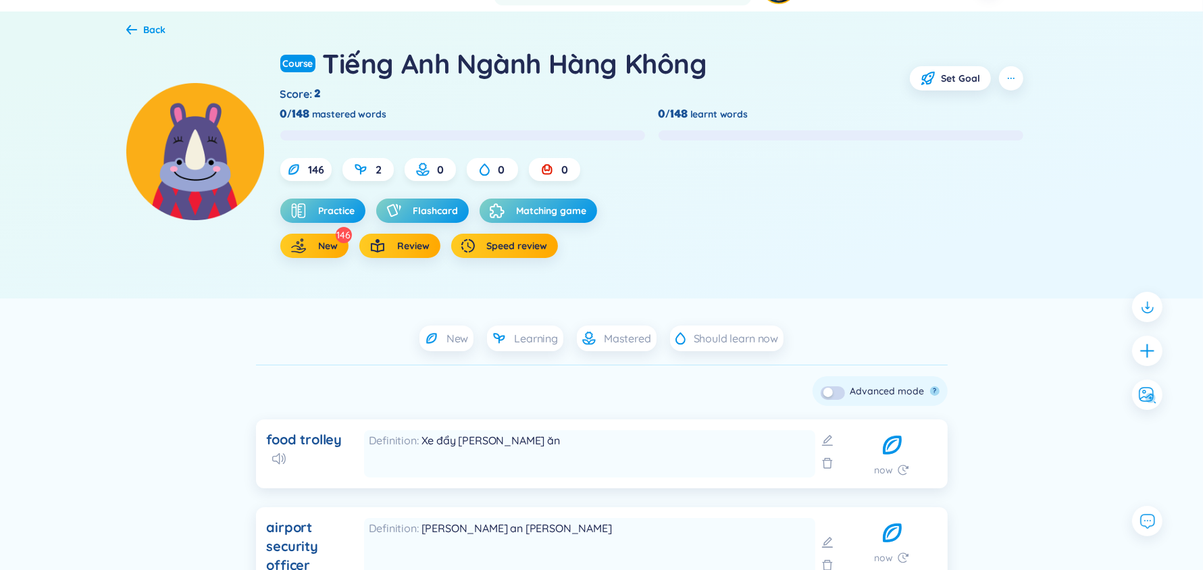
click at [129, 23] on div "Back" at bounding box center [146, 29] width 40 height 15
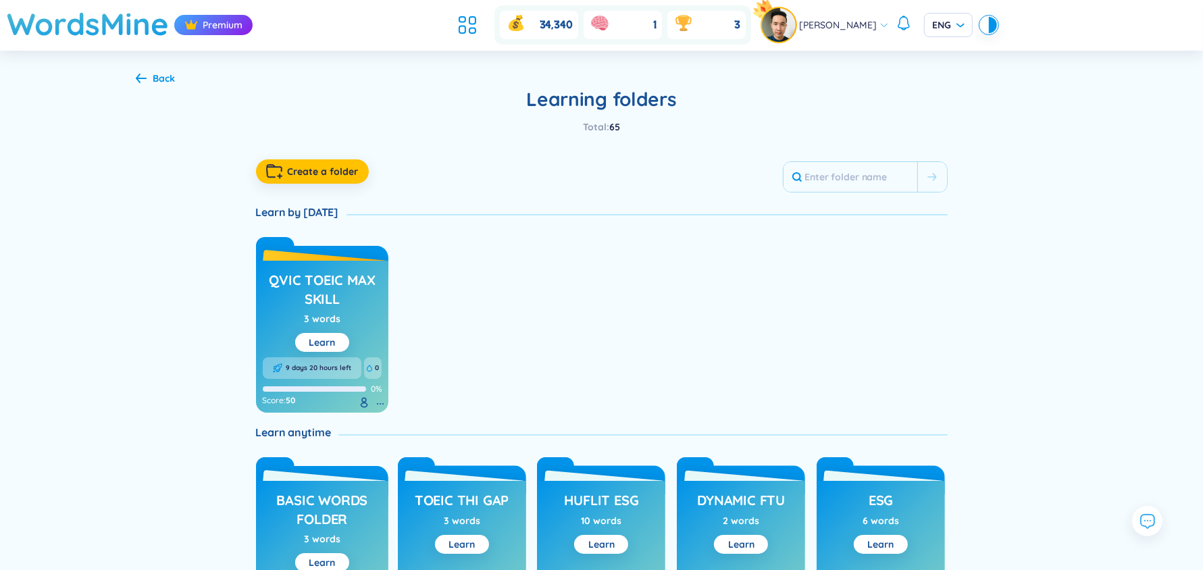
click at [165, 84] on div "Back" at bounding box center [164, 78] width 22 height 15
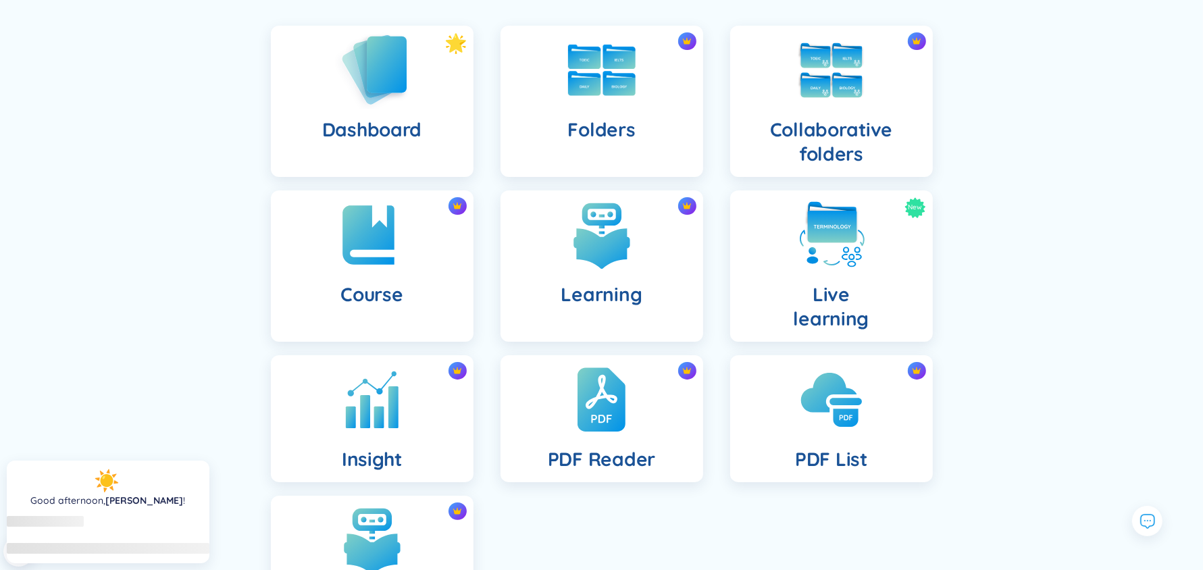
scroll to position [112, 0]
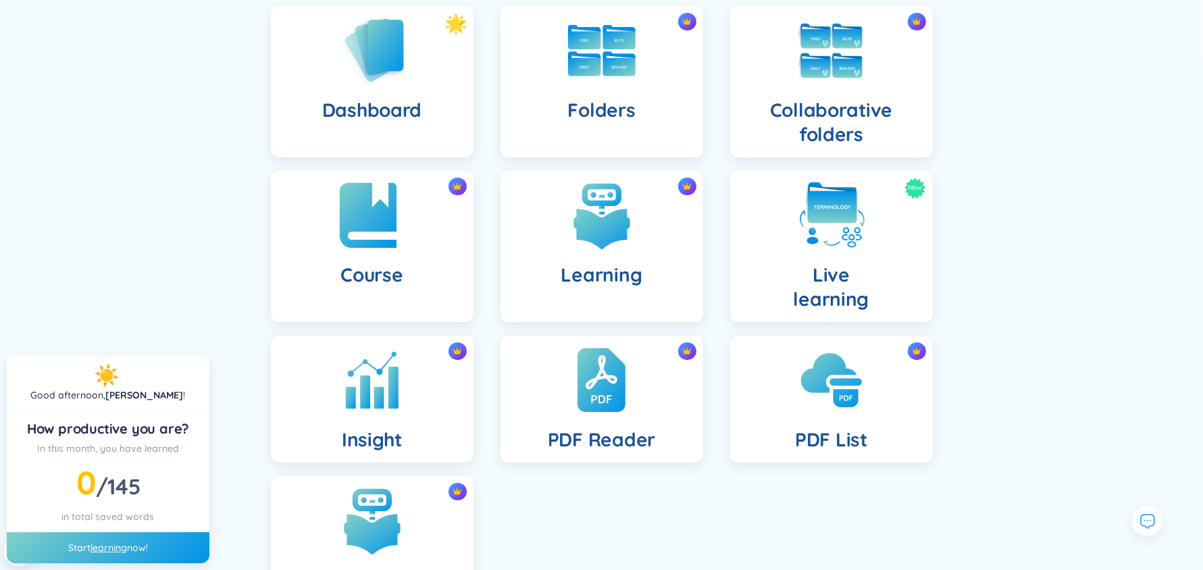
click at [392, 245] on img at bounding box center [372, 215] width 74 height 74
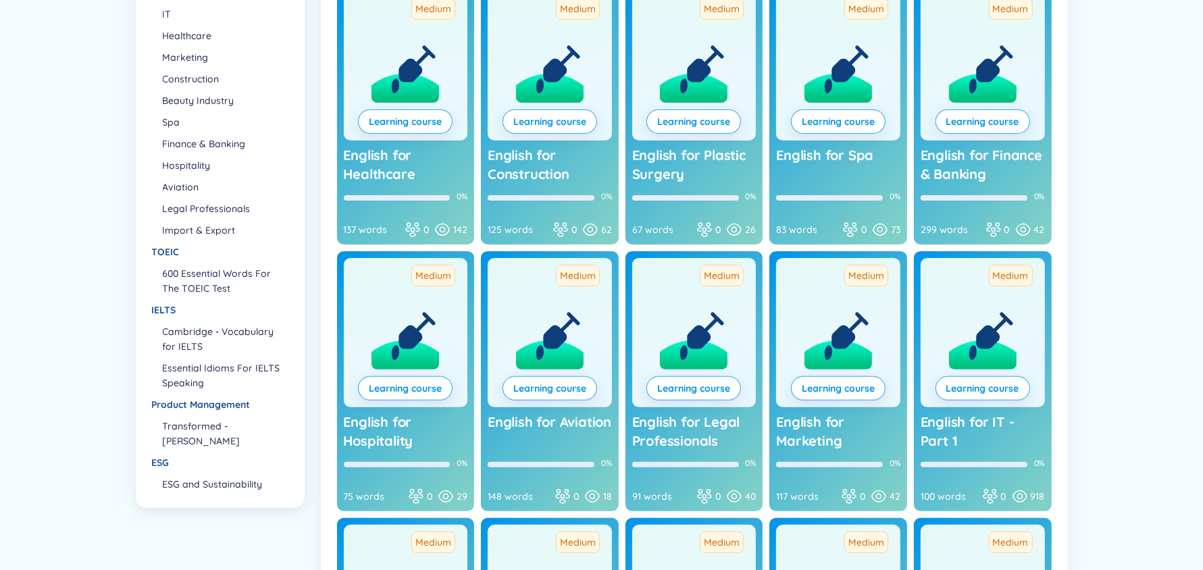
scroll to position [243, 0]
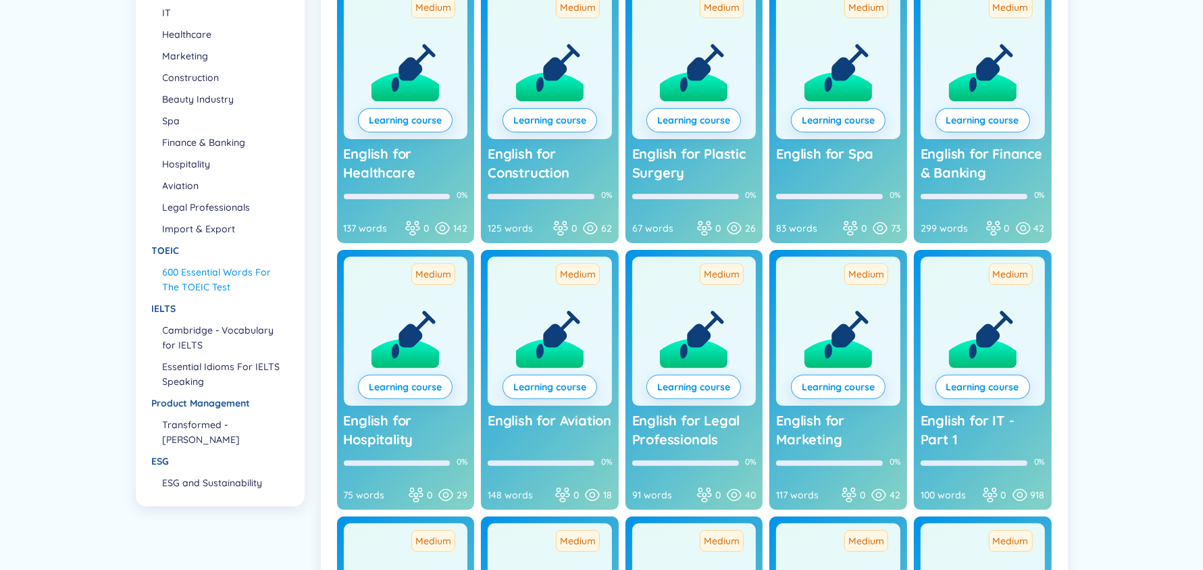
click at [202, 286] on li "600 Essential Words For The TOEIC Test" at bounding box center [225, 280] width 124 height 30
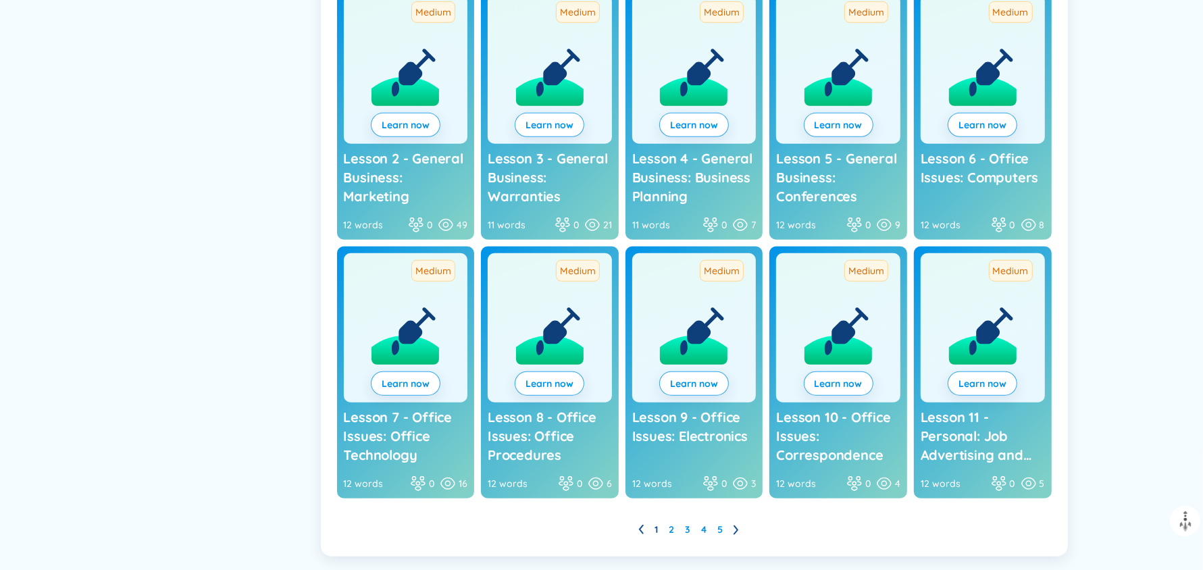
scroll to position [924, 0]
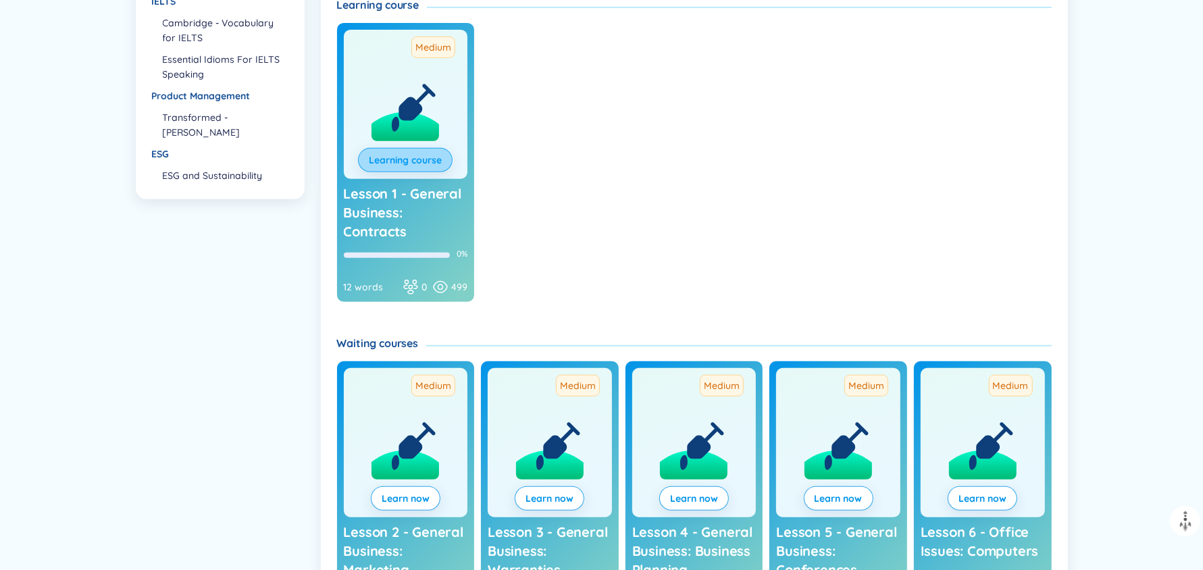
click at [424, 161] on link "Learning course" at bounding box center [405, 160] width 73 height 15
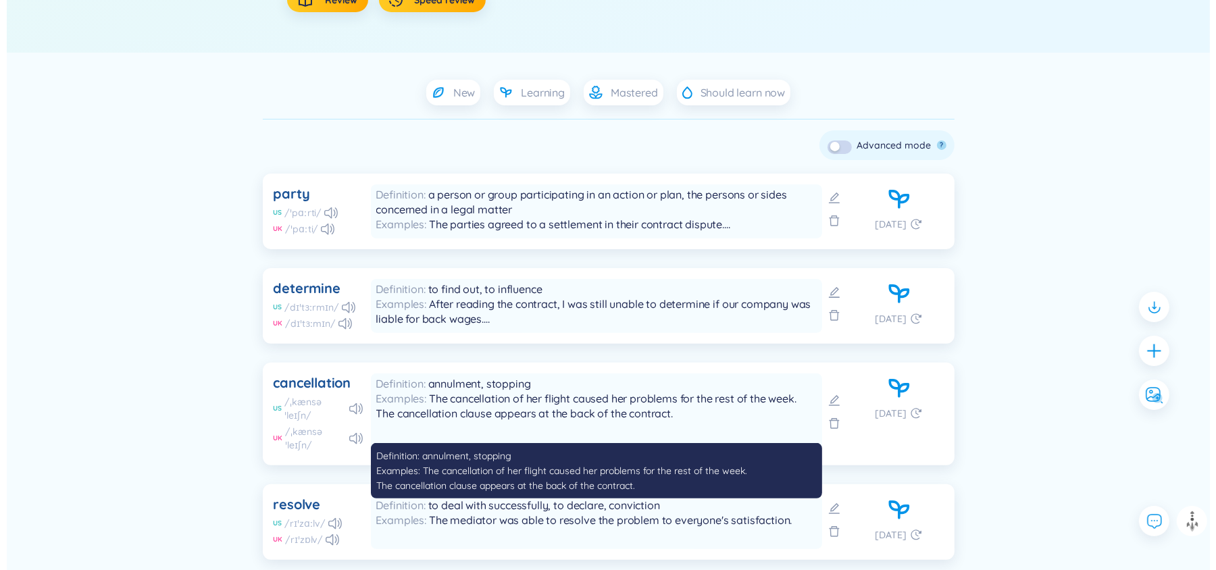
scroll to position [286, 0]
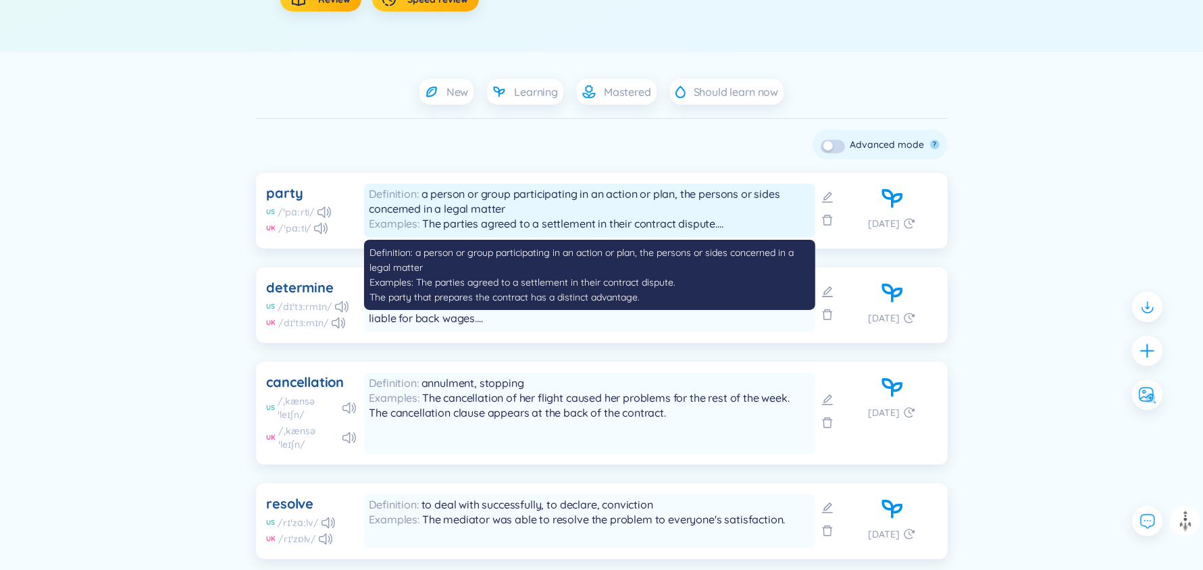
click at [432, 206] on span "a person or group participating in an action or plan, the persons or sides conc…" at bounding box center [575, 201] width 411 height 28
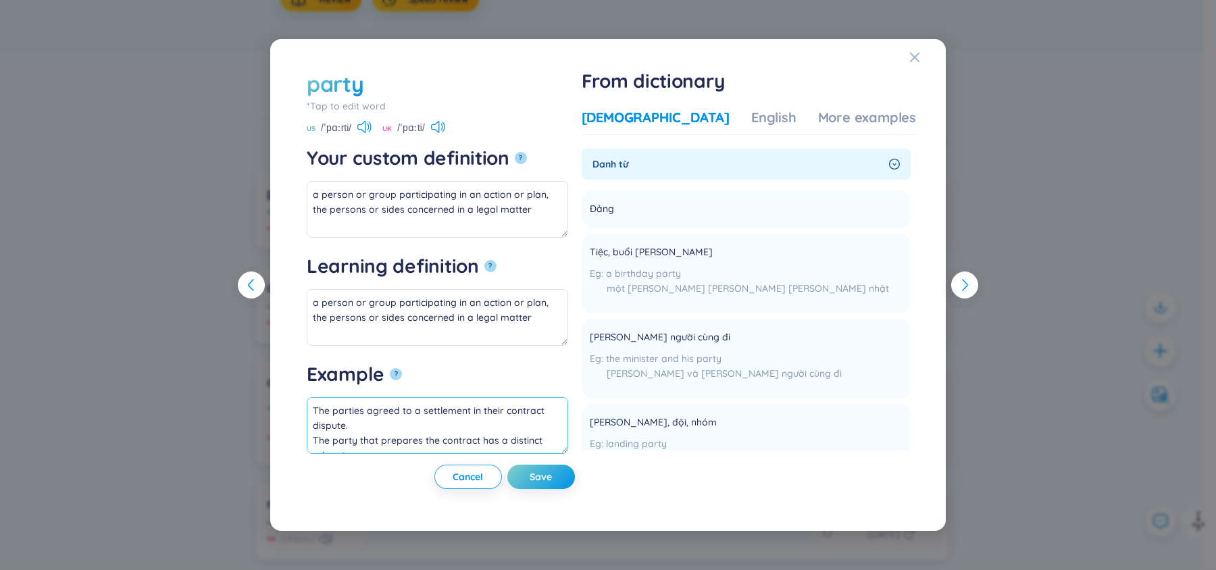
click at [359, 428] on textarea "The parties agreed to a settlement in their contract dispute. The party that pr…" at bounding box center [437, 425] width 261 height 57
click at [459, 309] on textarea "a person or group participating in an action or plan, the persons or sides conc…" at bounding box center [437, 317] width 261 height 57
drag, startPoint x: 929, startPoint y: 53, endPoint x: 556, endPoint y: 238, distance: 416.6
click at [556, 238] on div "party *Tap to edit word party US /ˈpɑːrti/ UK /ˈpɑːti/ Your custom definition ?…" at bounding box center [608, 285] width 676 height 493
click at [439, 296] on textarea "a person or group participating in an action or plan, the persons or sides conc…" at bounding box center [437, 317] width 261 height 57
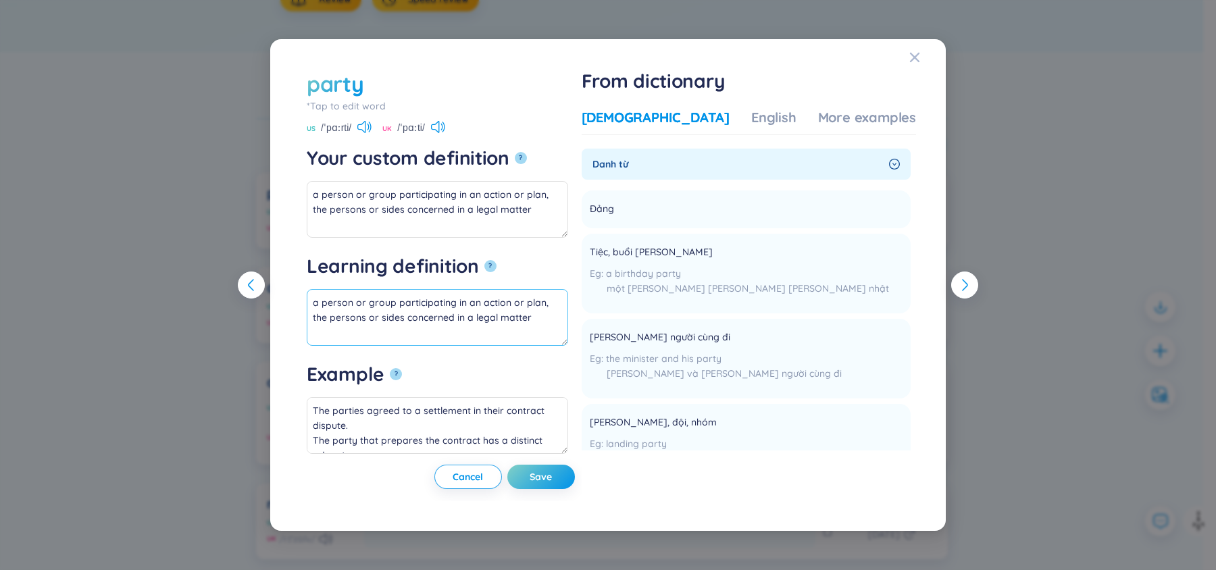
click at [439, 296] on textarea "a person or group participating in an action or plan, the persons or sides conc…" at bounding box center [437, 317] width 261 height 57
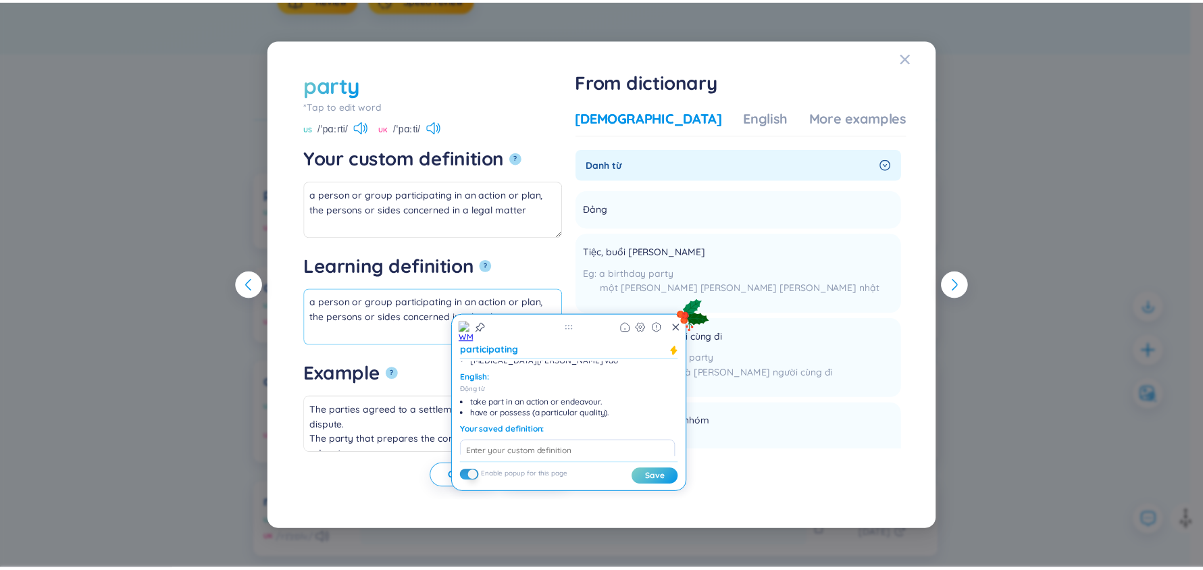
scroll to position [105, 0]
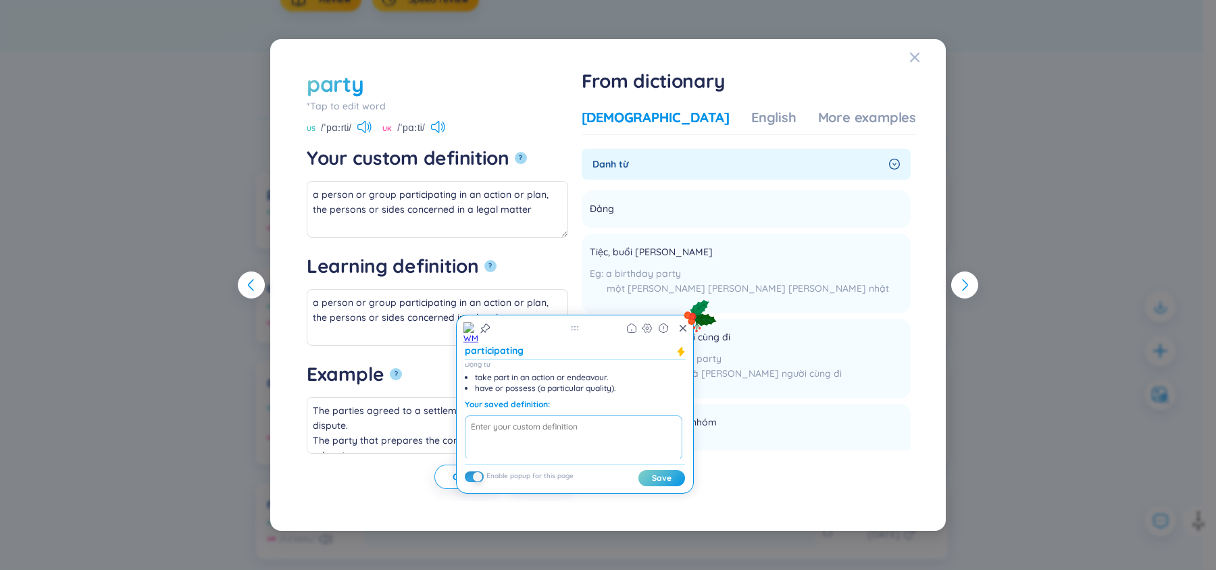
click at [555, 420] on textarea at bounding box center [574, 437] width 218 height 45
type textarea "fjjfhf"
click at [667, 479] on button "Save" at bounding box center [661, 478] width 47 height 16
click at [916, 58] on icon "Close" at bounding box center [914, 56] width 9 height 9
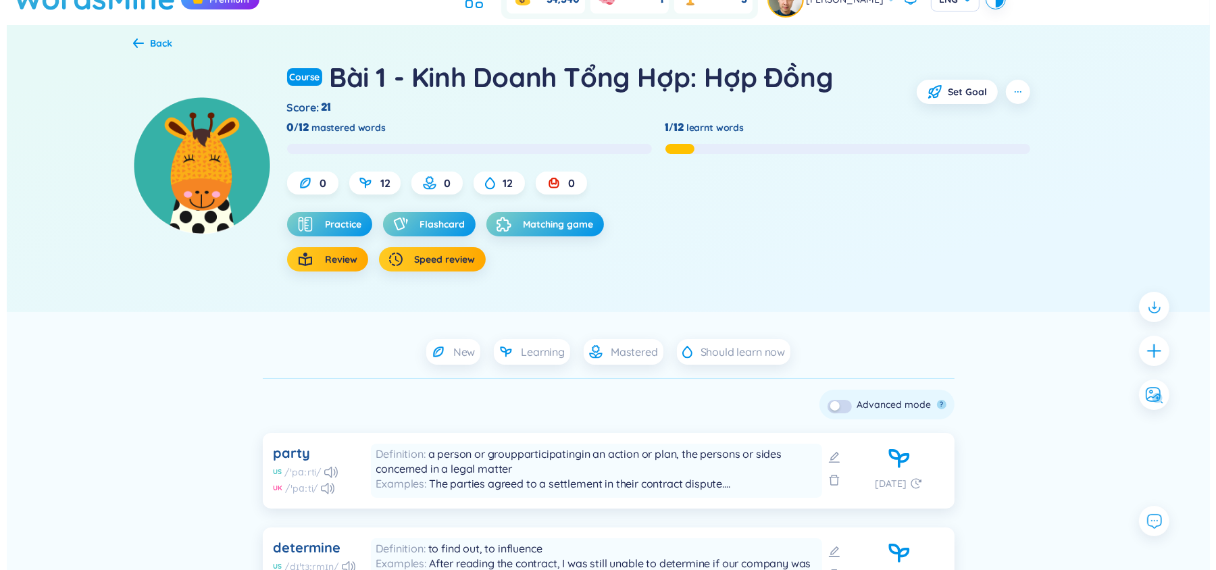
scroll to position [0, 0]
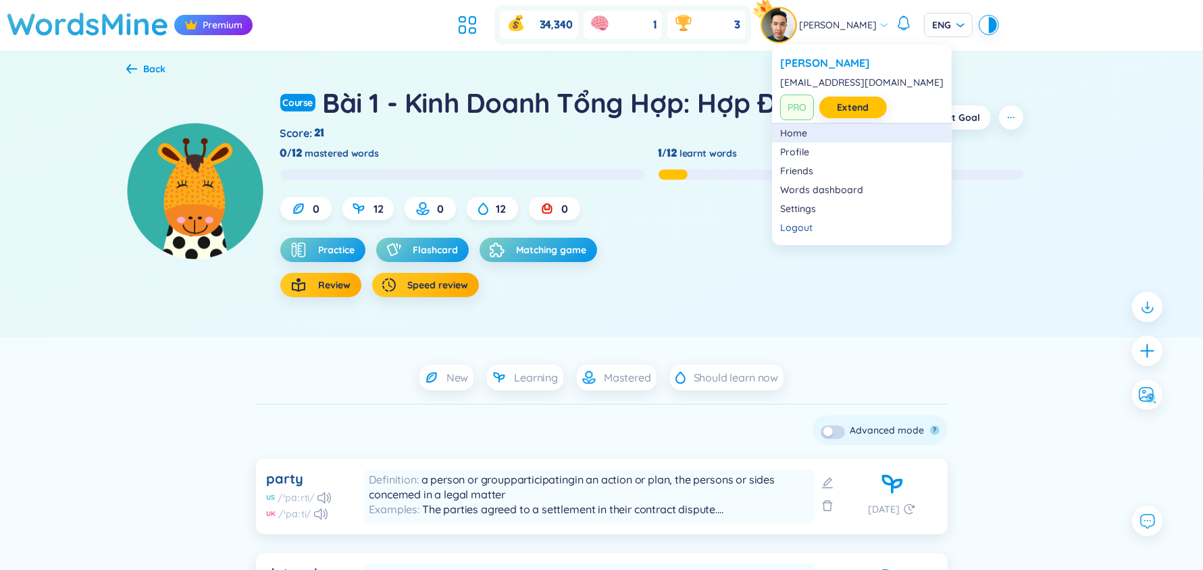
click at [796, 131] on link "Home" at bounding box center [861, 133] width 163 height 14
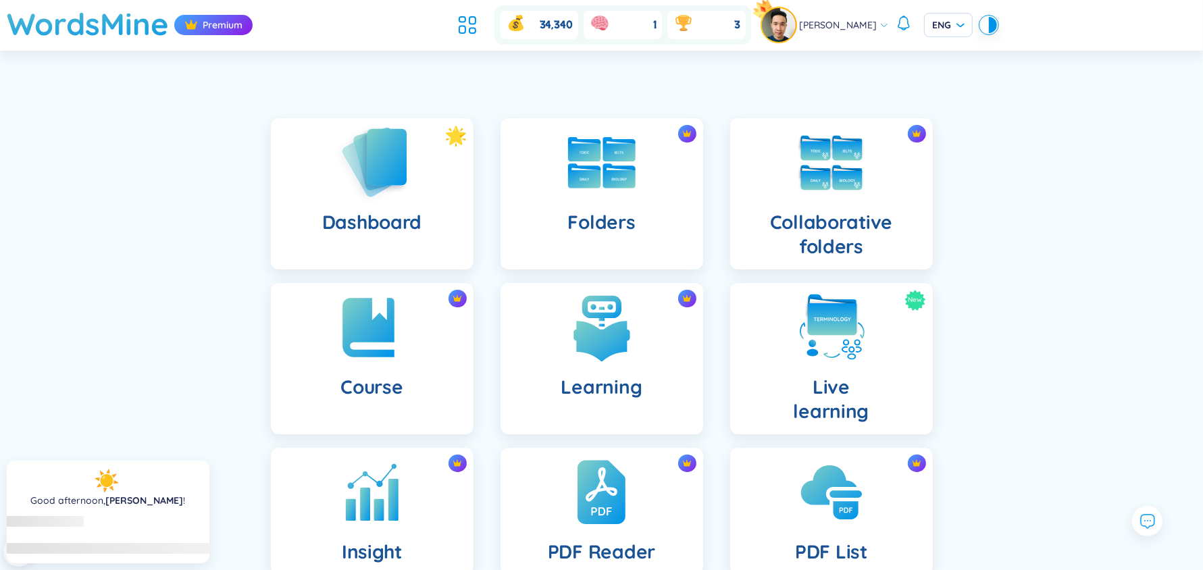
click at [428, 180] on div "Dashboard" at bounding box center [372, 193] width 203 height 151
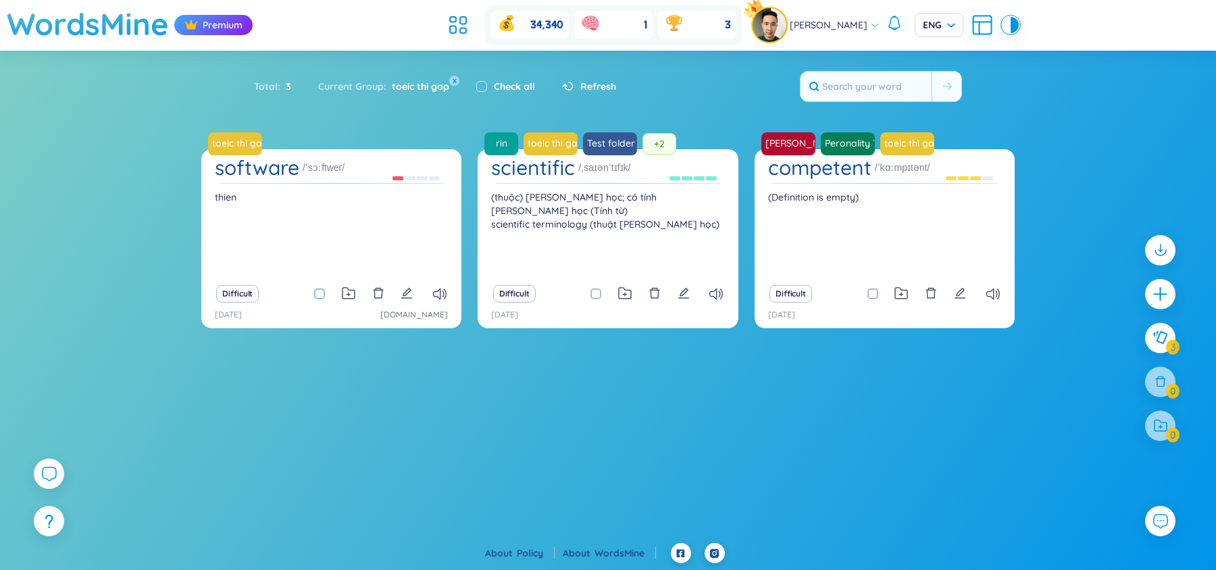
click at [594, 80] on span "Refresh" at bounding box center [598, 86] width 36 height 15
click at [480, 18] on ul at bounding box center [461, 25] width 36 height 30
click at [465, 20] on icon at bounding box center [458, 25] width 24 height 24
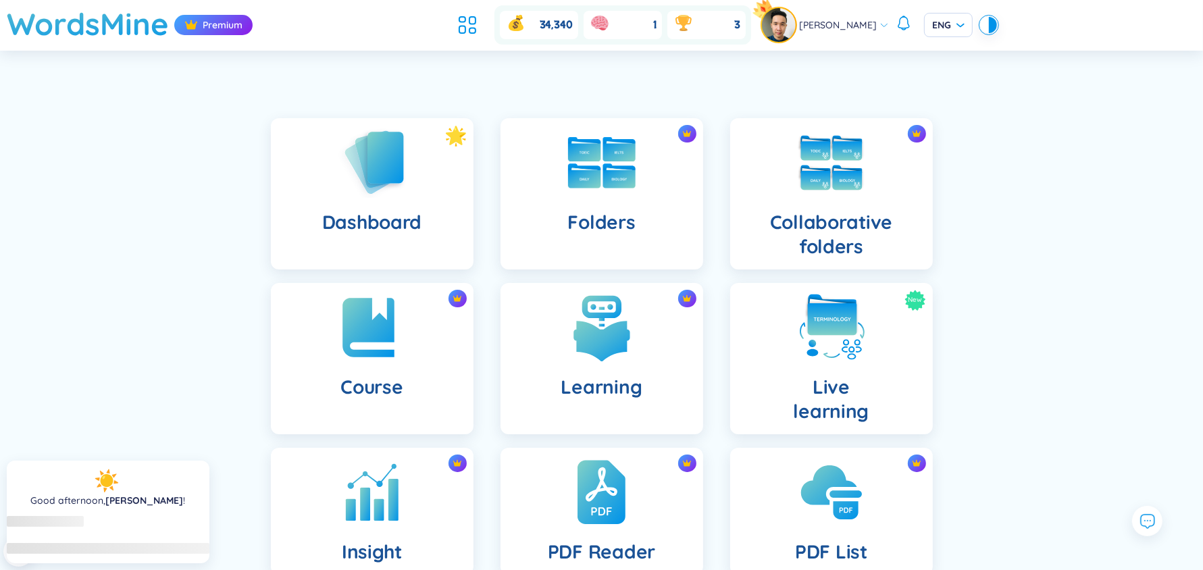
click at [653, 63] on div "WordsMine Premium 34,340 1 3 Phann David ENG Dashboard Folders Collaborative fo…" at bounding box center [601, 393] width 1203 height 787
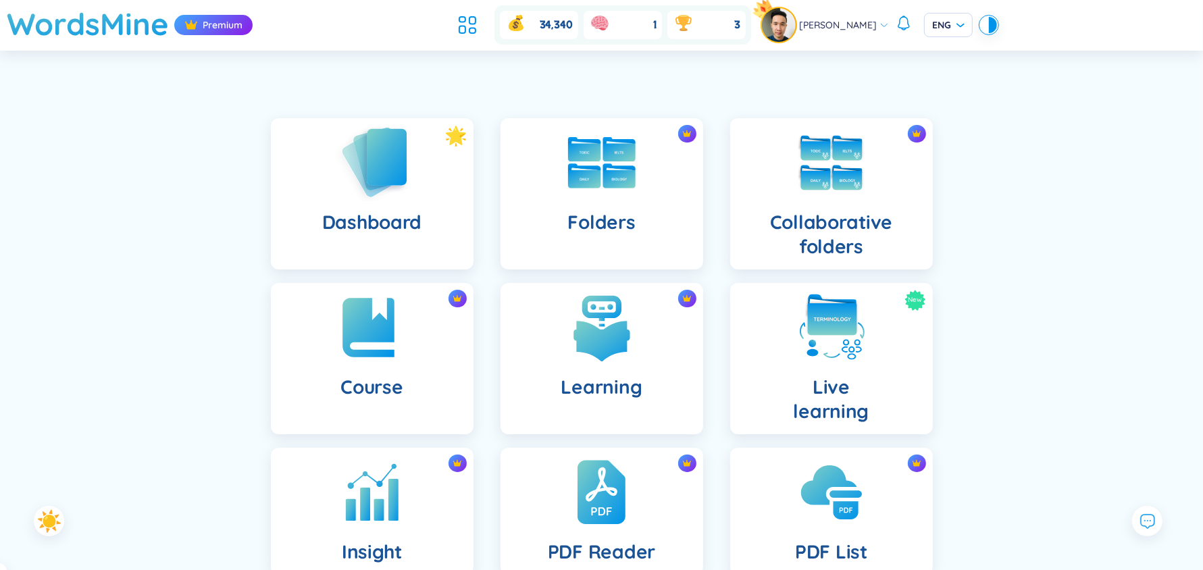
click at [345, 149] on img at bounding box center [372, 162] width 74 height 77
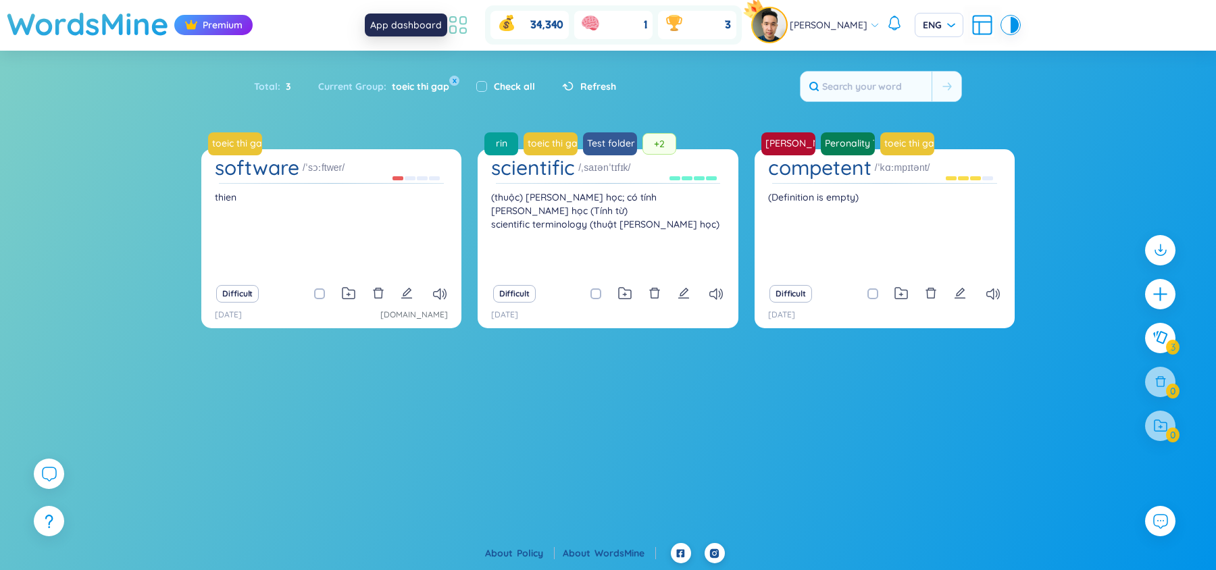
click at [469, 22] on icon at bounding box center [458, 25] width 24 height 24
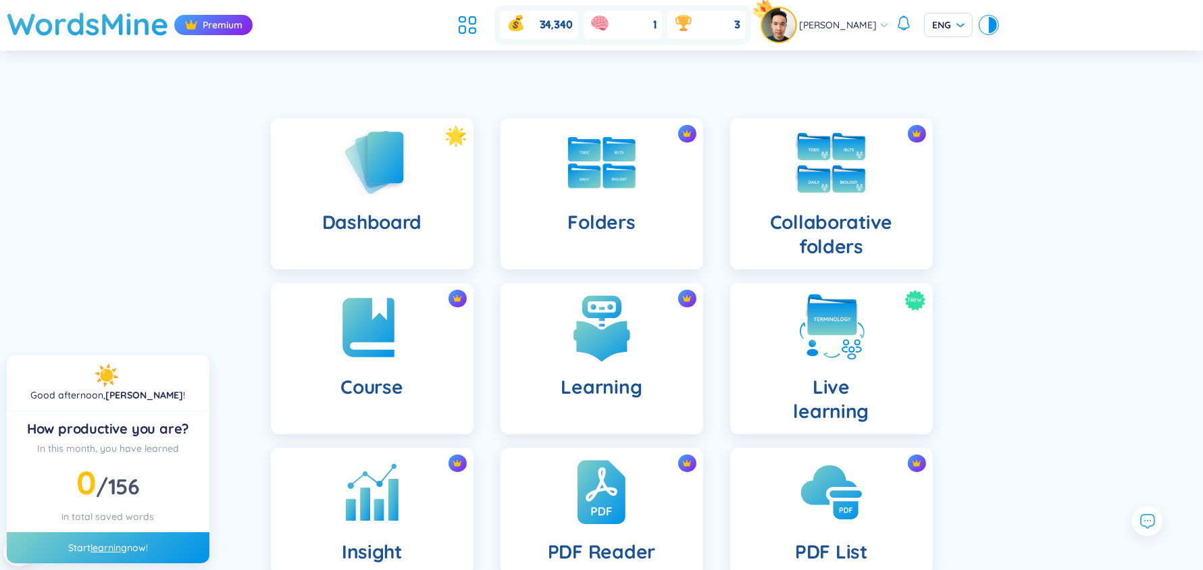
click at [869, 241] on h4 "Collaborative folders" at bounding box center [831, 234] width 181 height 49
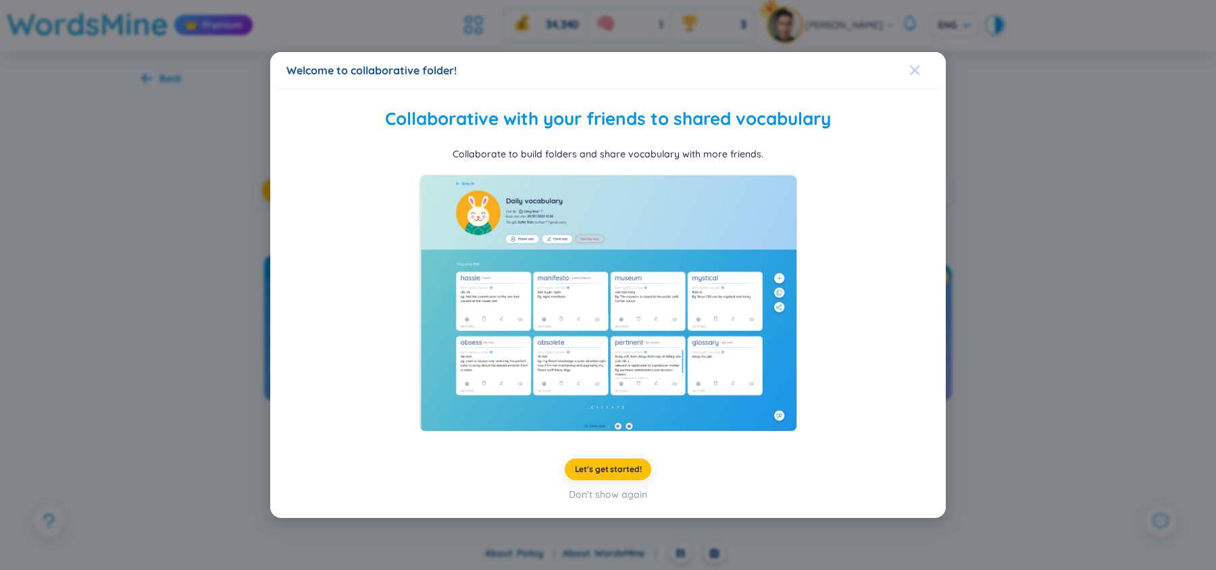
click at [921, 68] on span "Close" at bounding box center [927, 70] width 36 height 36
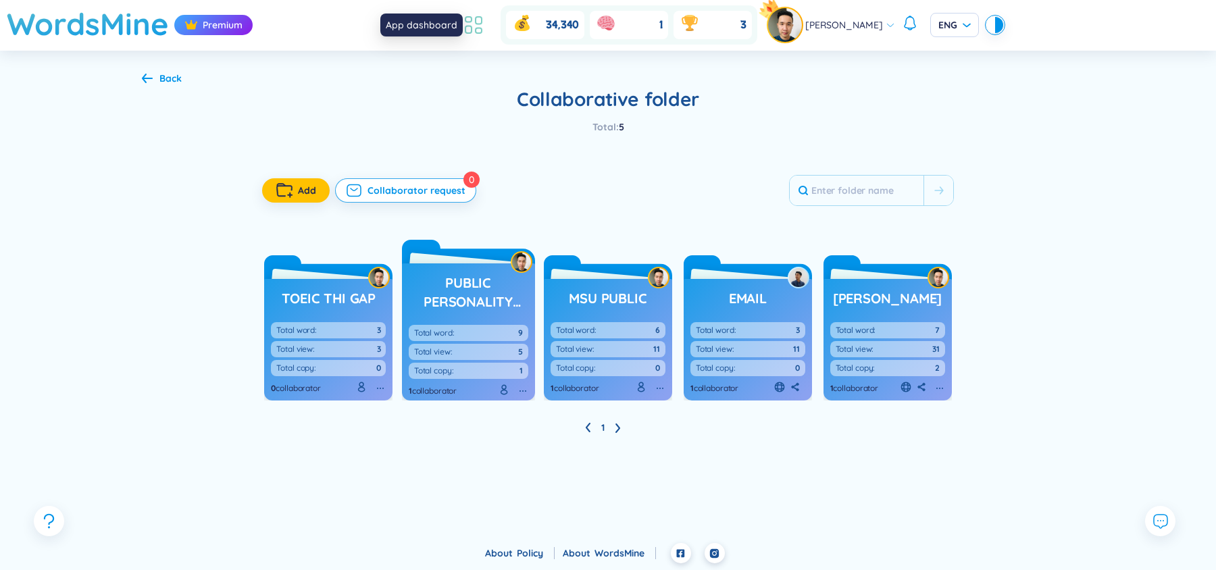
click at [486, 26] on icon at bounding box center [473, 25] width 24 height 24
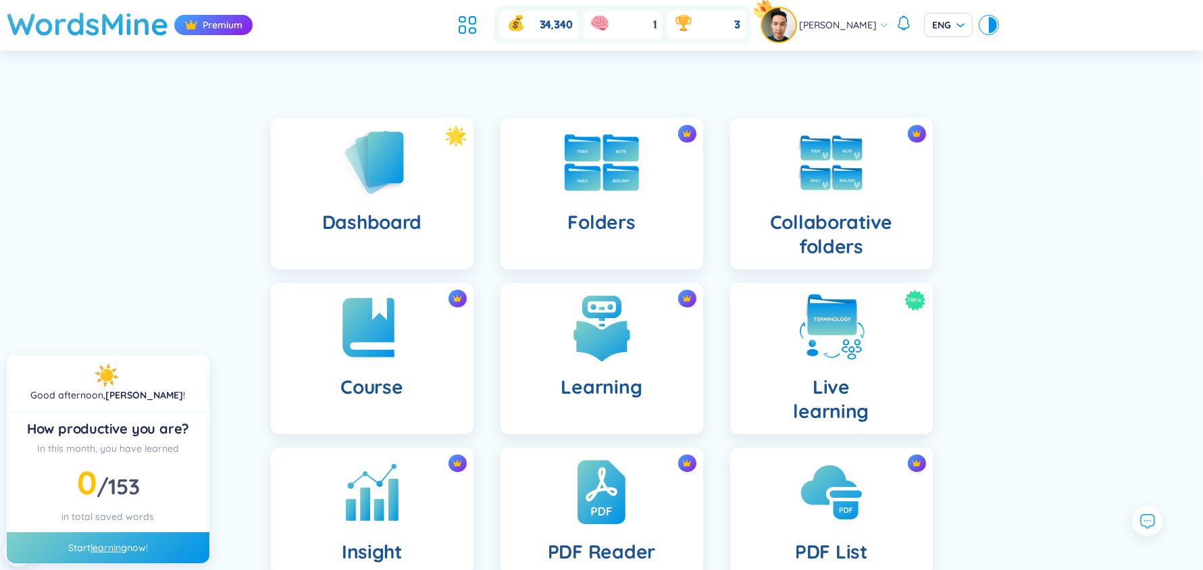
click at [603, 182] on img at bounding box center [602, 162] width 74 height 57
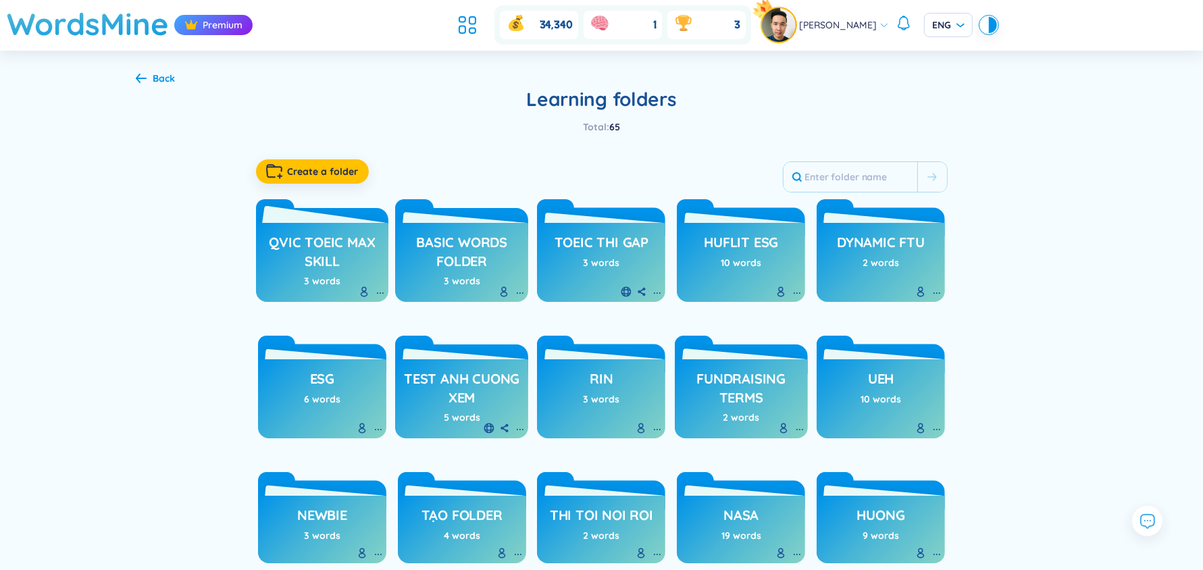
click at [321, 239] on h3 "QVIC TOEIC max skill" at bounding box center [323, 251] width 120 height 37
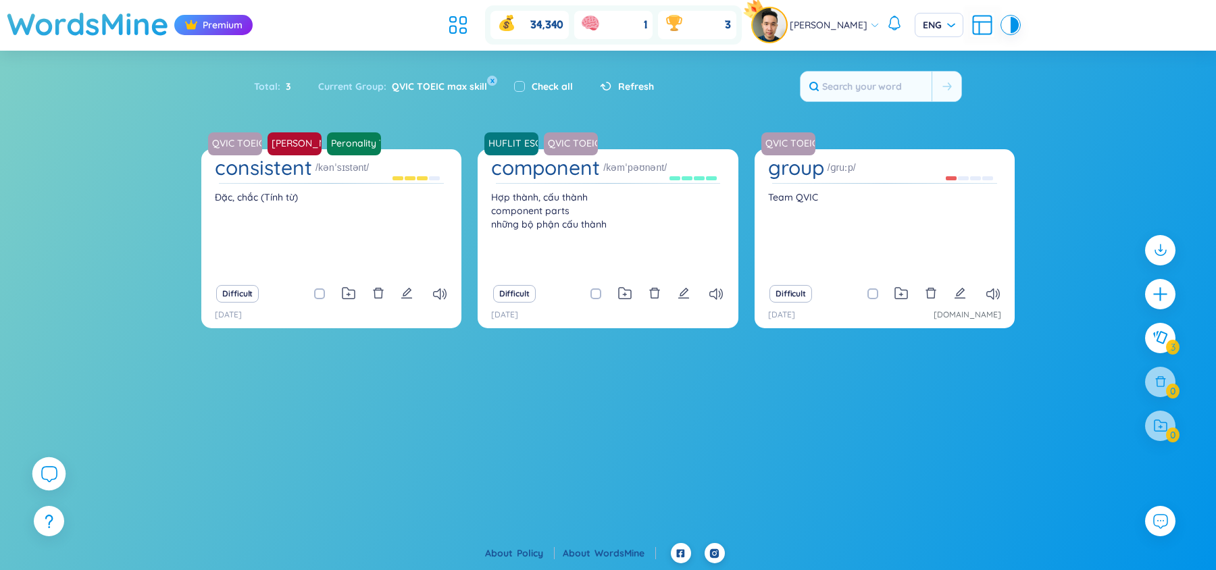
click at [48, 471] on icon at bounding box center [49, 473] width 16 height 16
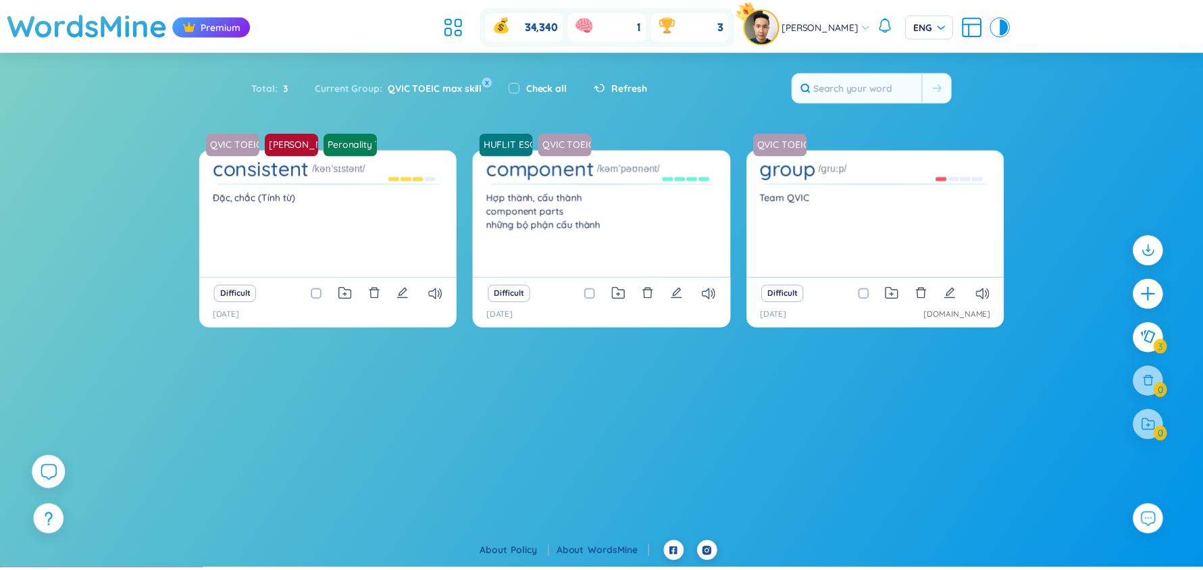
scroll to position [15534, 0]
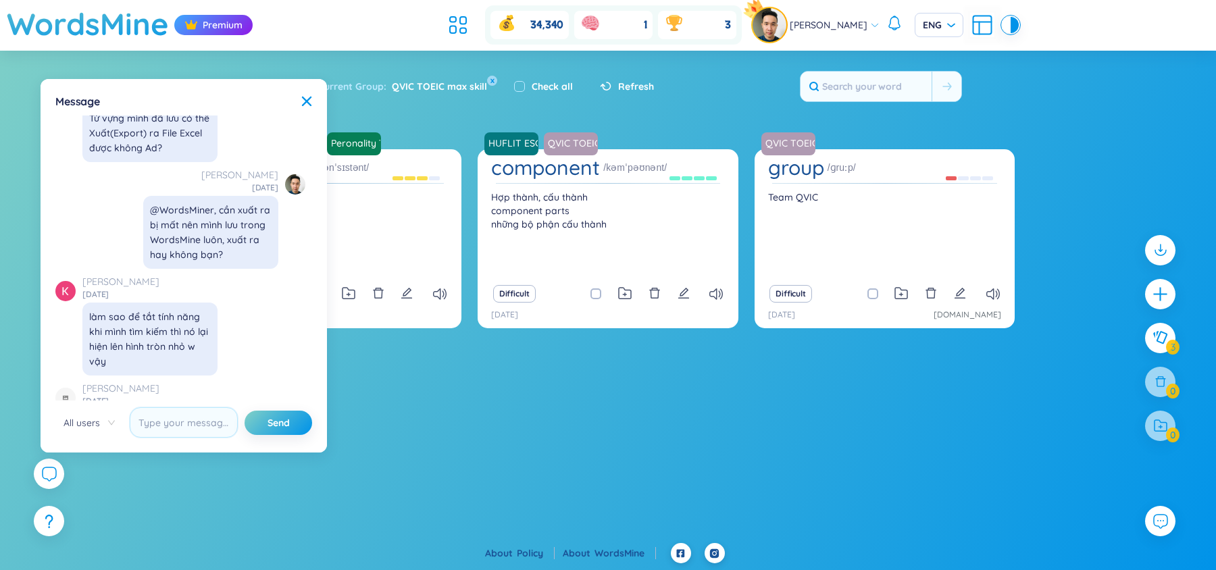
click at [315, 102] on div "Message X ✨ Hey, I'm Seed Bae , your language learning buddy -- here to sprinkl…" at bounding box center [184, 265] width 270 height 357
click at [298, 101] on div "Message" at bounding box center [183, 101] width 257 height 15
click at [305, 99] on icon at bounding box center [306, 101] width 9 height 9
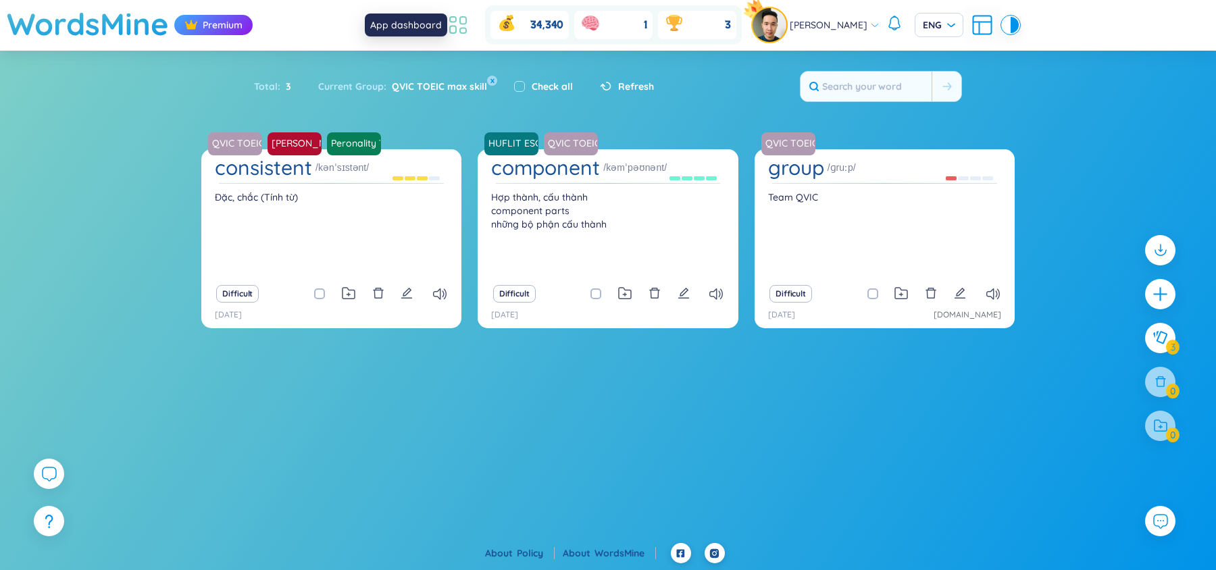
click at [470, 21] on icon at bounding box center [458, 25] width 24 height 24
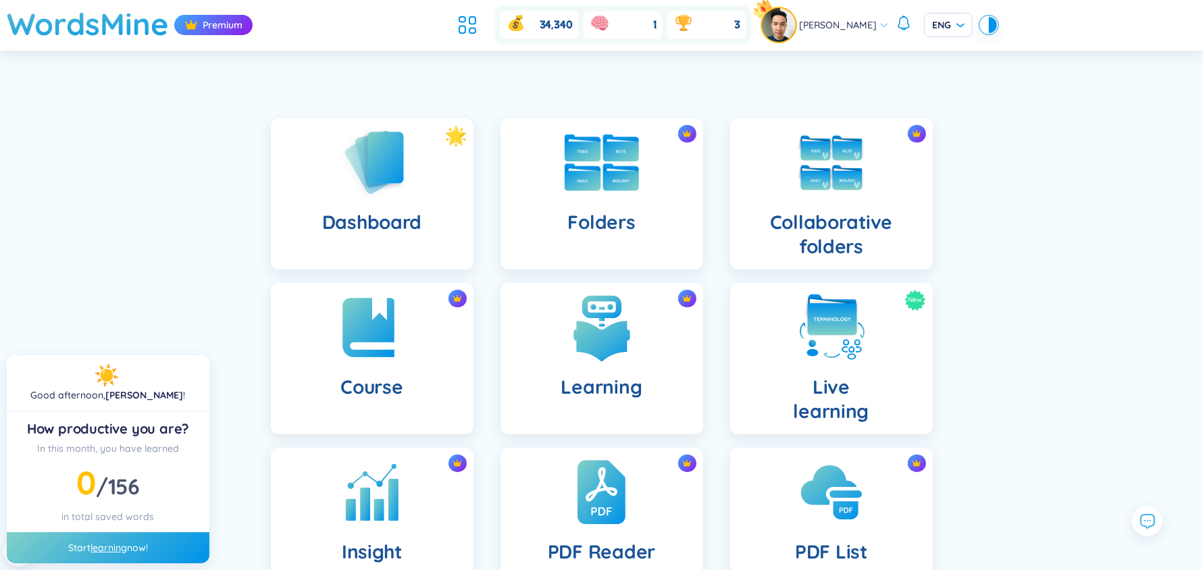
click at [651, 185] on div "Folders" at bounding box center [602, 193] width 203 height 151
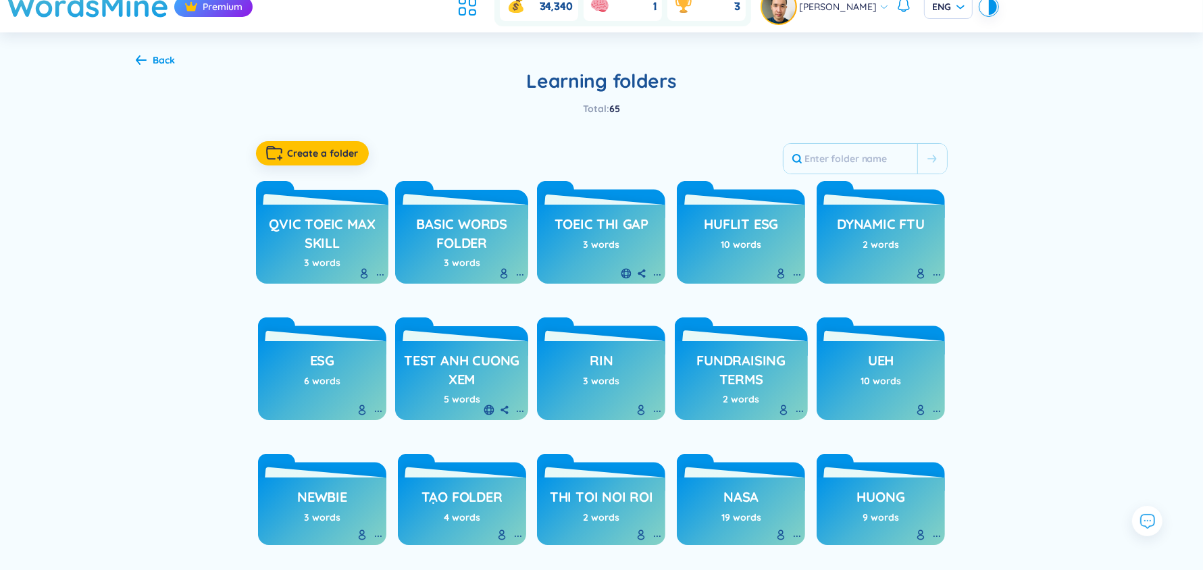
scroll to position [22, 0]
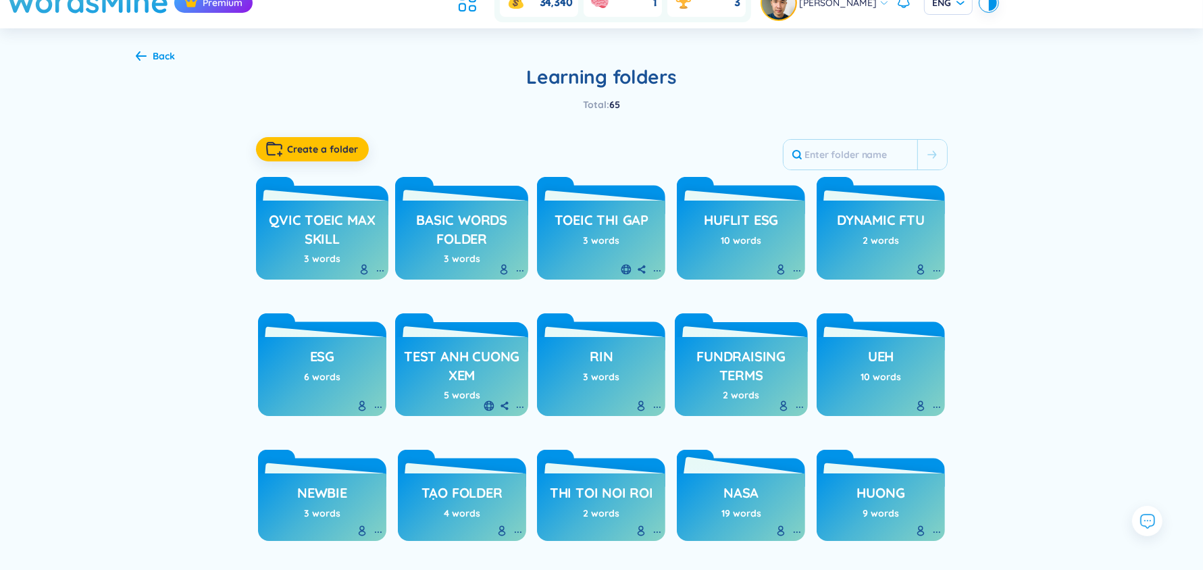
click at [728, 485] on h3 "NASA" at bounding box center [741, 497] width 35 height 26
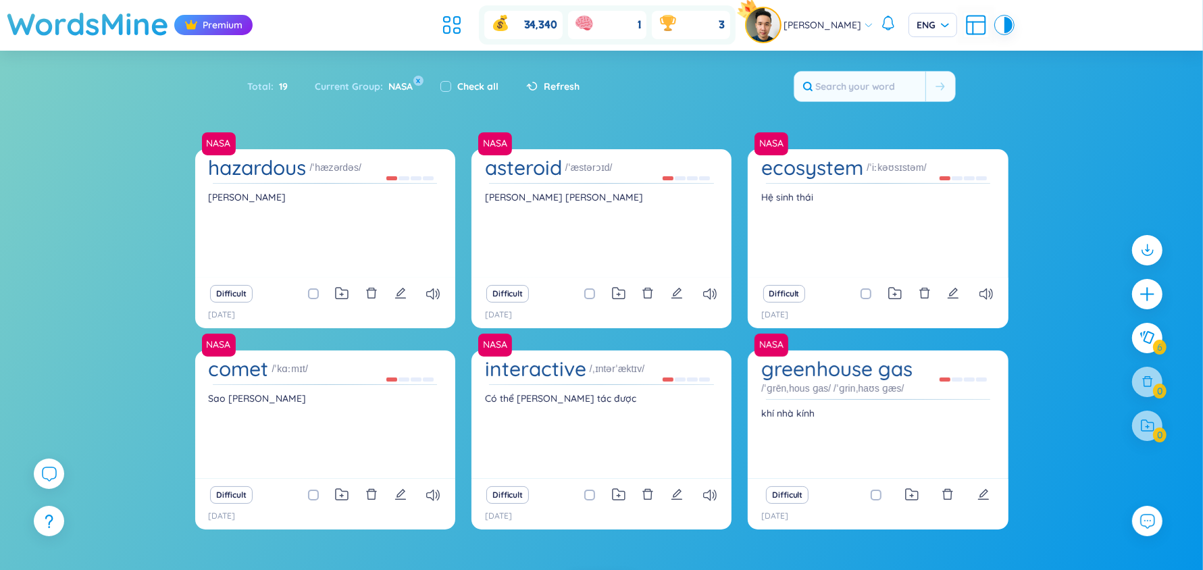
click at [306, 497] on div "Difficult" at bounding box center [325, 495] width 247 height 19
click at [315, 495] on input "checkbox" at bounding box center [320, 495] width 11 height 11
click at [236, 492] on button "Difficult" at bounding box center [231, 495] width 43 height 18
click at [314, 492] on span at bounding box center [313, 495] width 11 height 11
click at [315, 492] on input "checkbox" at bounding box center [320, 495] width 11 height 11
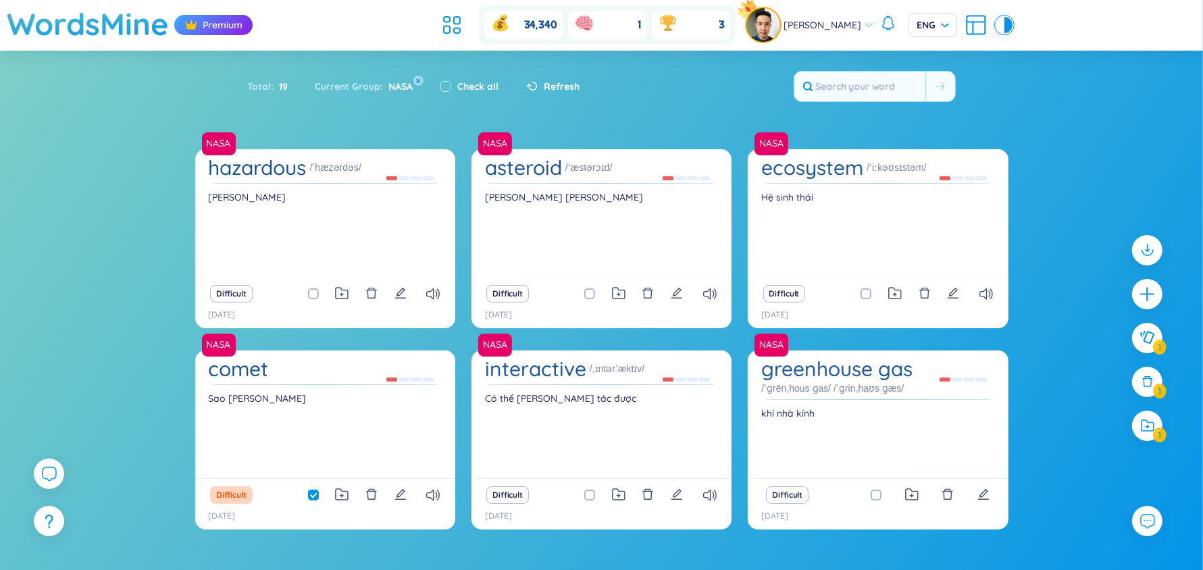
checkbox input "false"
click at [462, 14] on icon at bounding box center [452, 25] width 24 height 24
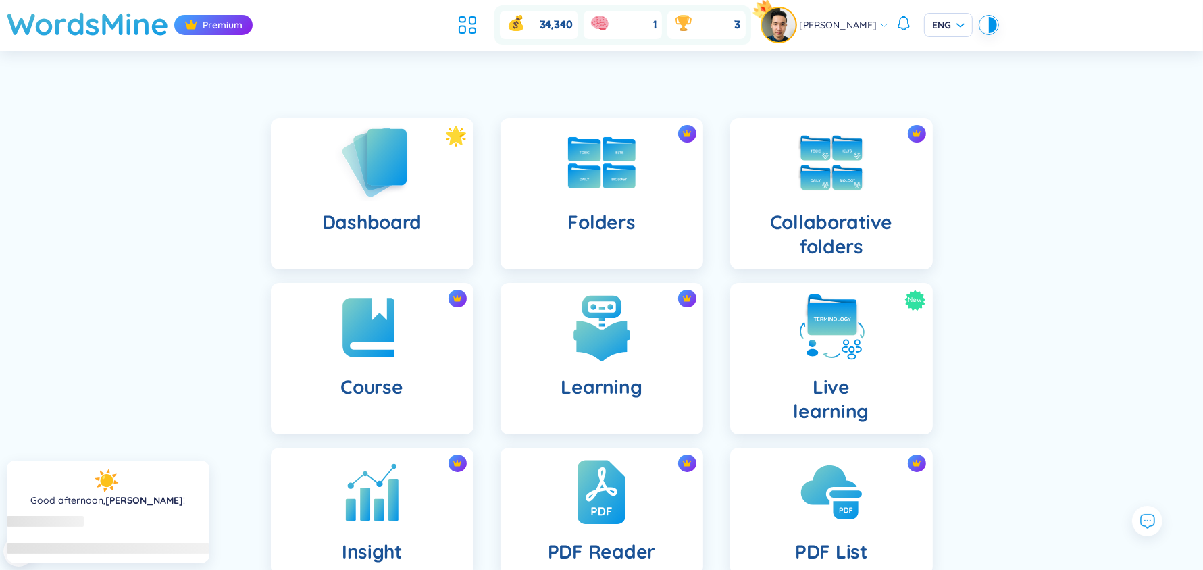
click at [393, 166] on img at bounding box center [372, 162] width 74 height 77
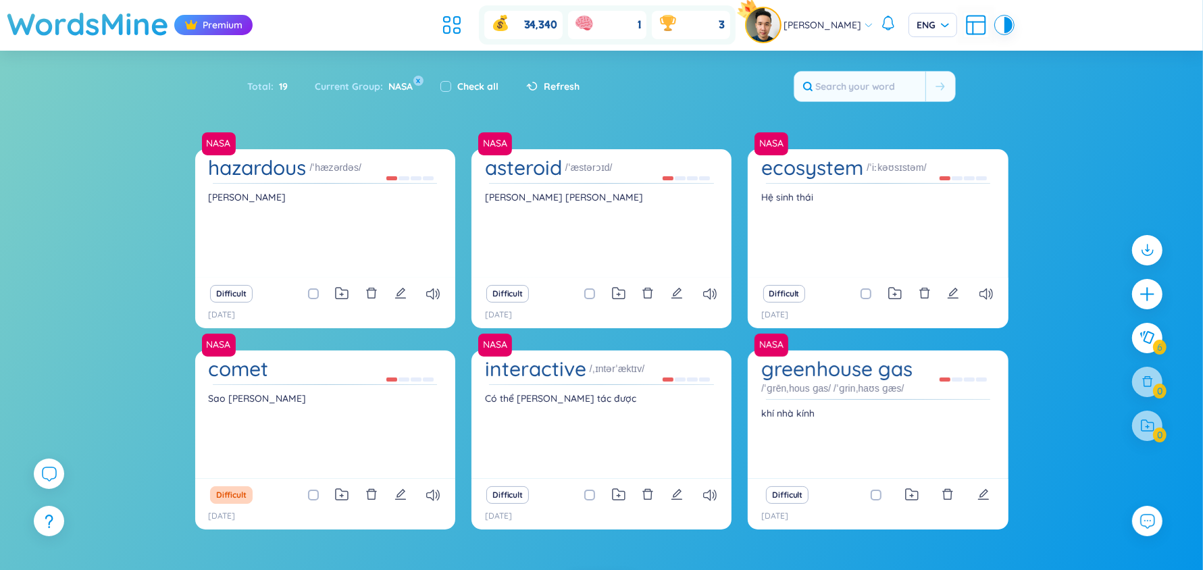
scroll to position [84, 0]
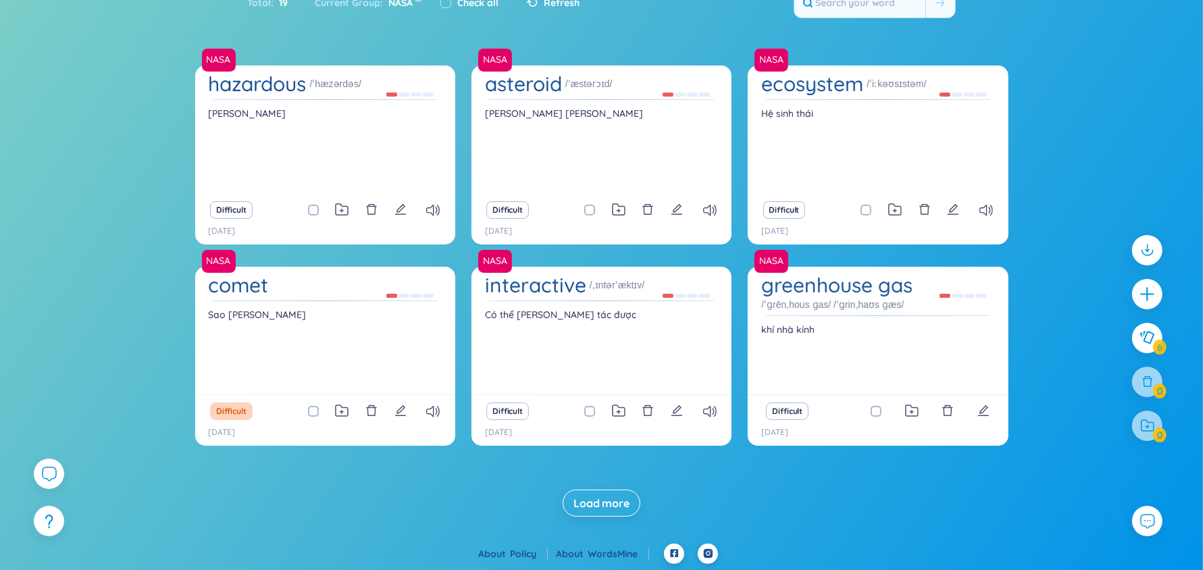
click at [597, 506] on span "Load more" at bounding box center [602, 503] width 56 height 15
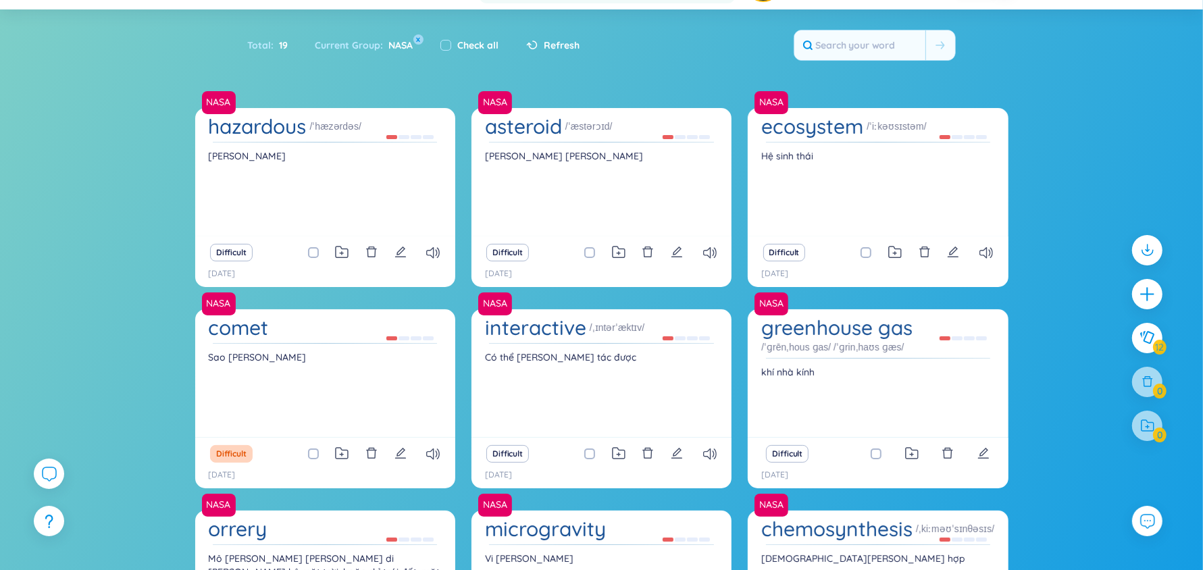
scroll to position [0, 0]
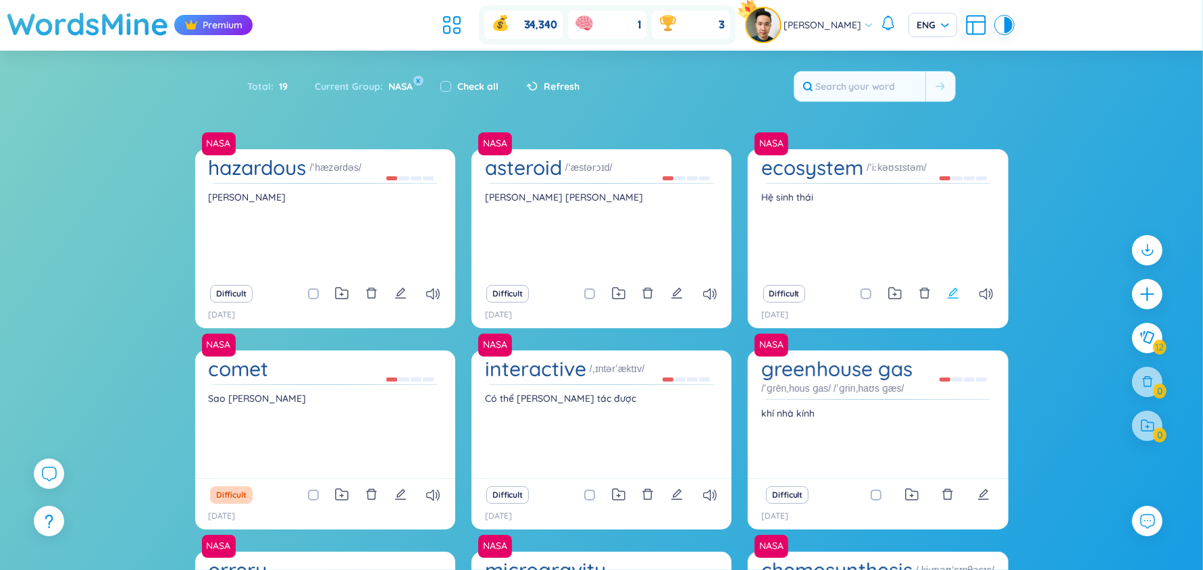
click at [959, 293] on icon "edit" at bounding box center [953, 293] width 12 height 12
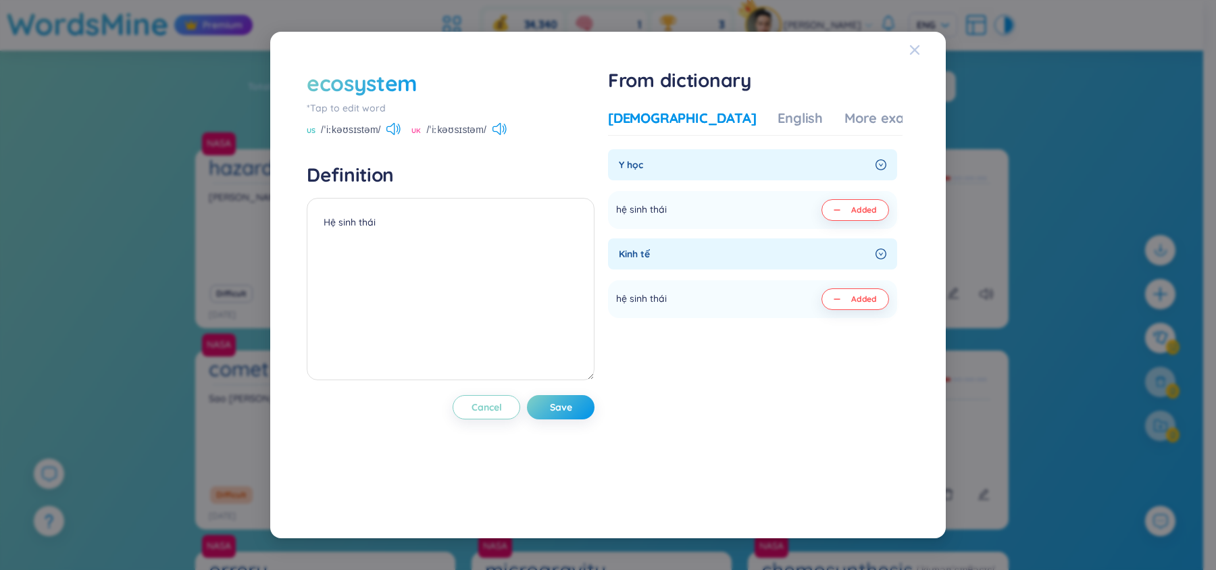
click at [922, 36] on span "Close" at bounding box center [927, 50] width 36 height 36
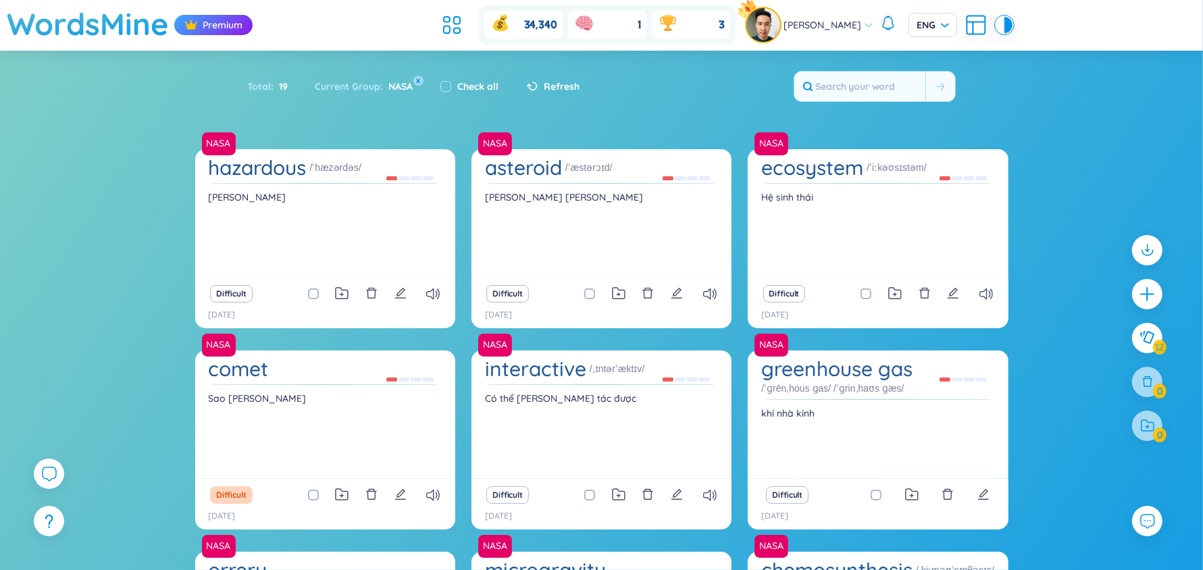
click at [266, 78] on div "Total : 19" at bounding box center [275, 86] width 54 height 28
click at [464, 16] on icon at bounding box center [452, 25] width 24 height 24
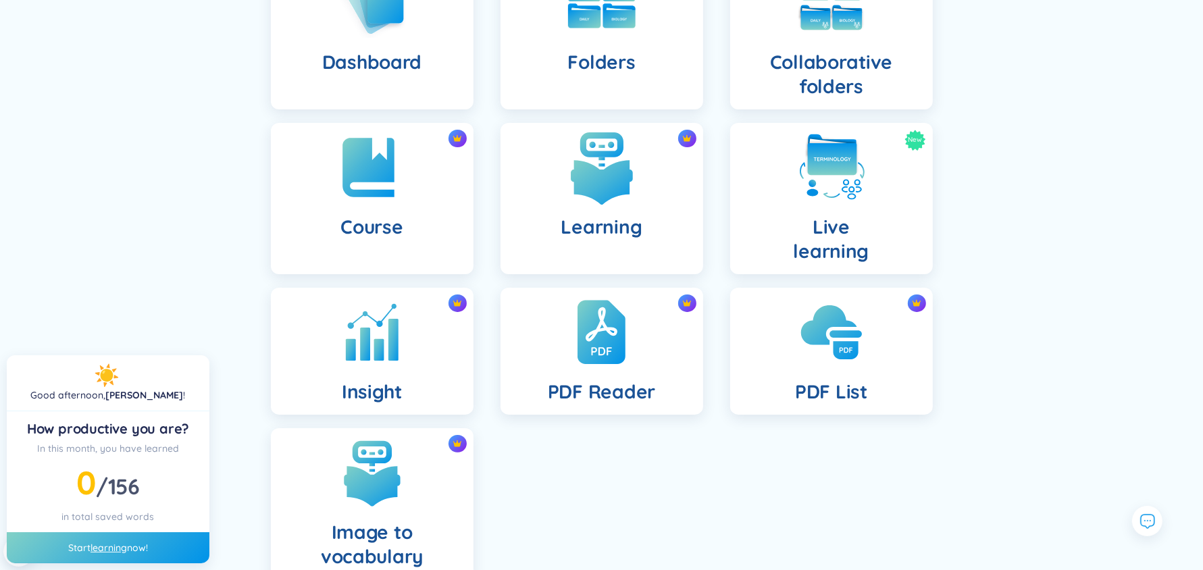
scroll to position [161, 0]
click at [576, 172] on img at bounding box center [602, 167] width 74 height 74
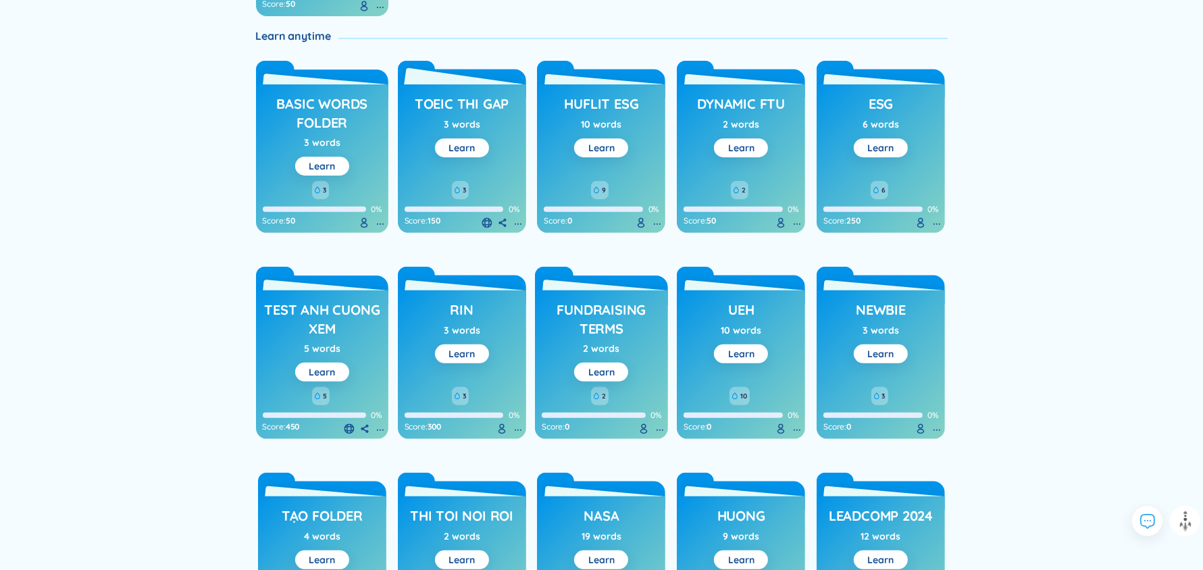
scroll to position [393, 0]
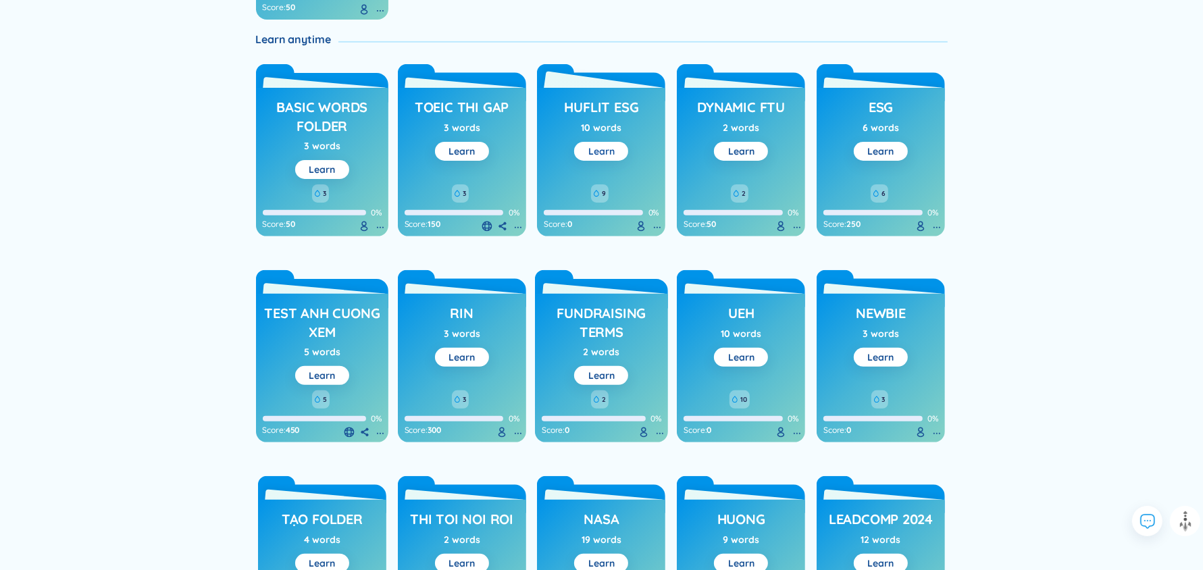
click at [602, 145] on link "Learn" at bounding box center [601, 151] width 26 height 12
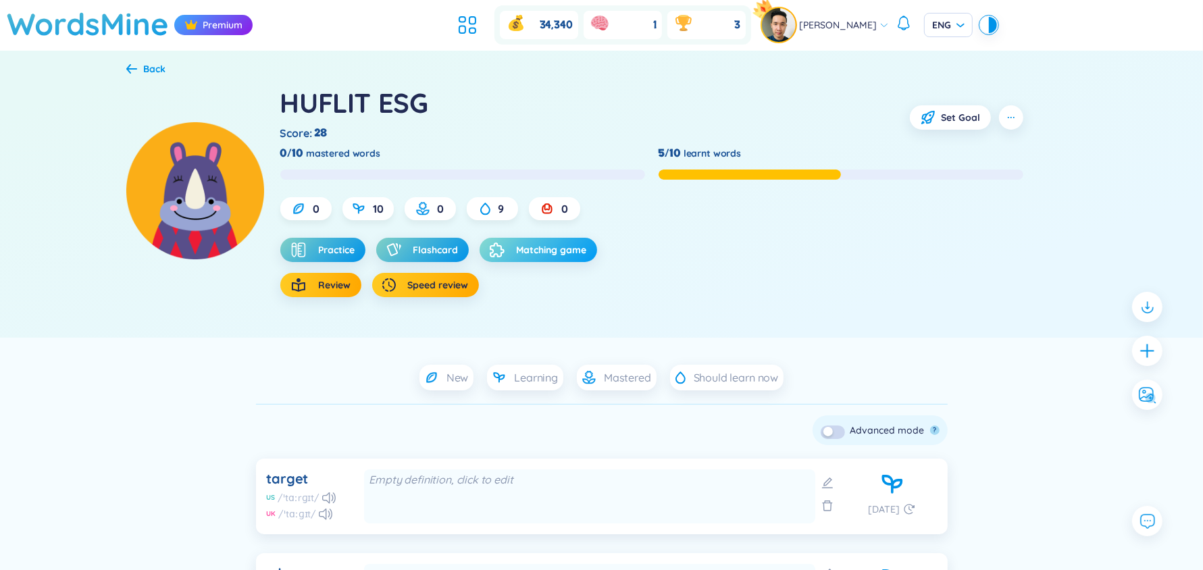
click at [528, 241] on button "Matching game" at bounding box center [539, 250] width 118 height 24
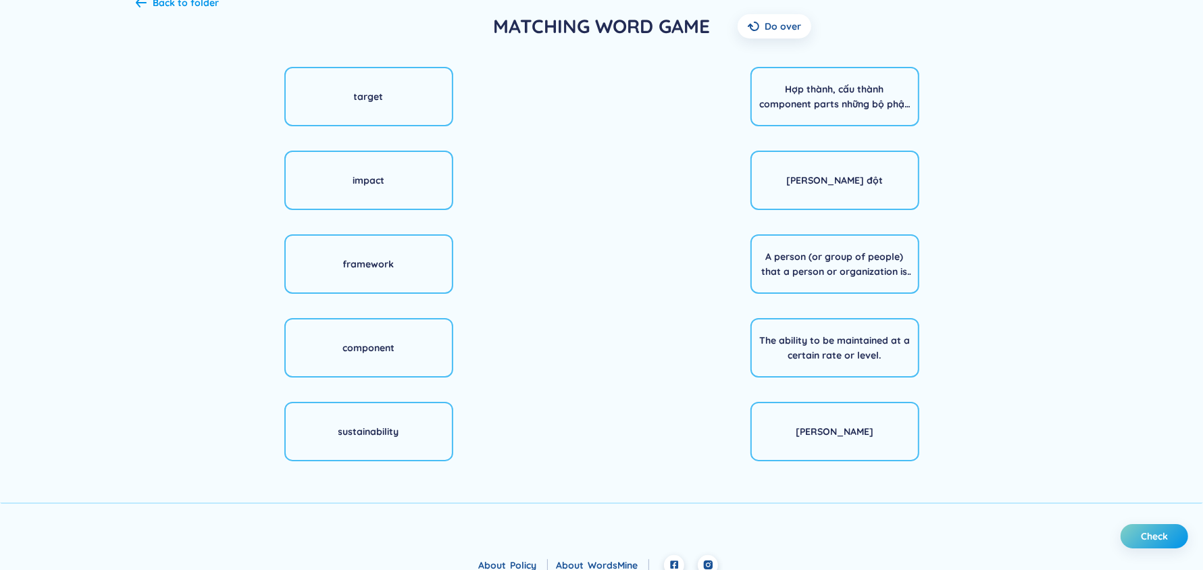
scroll to position [82, 0]
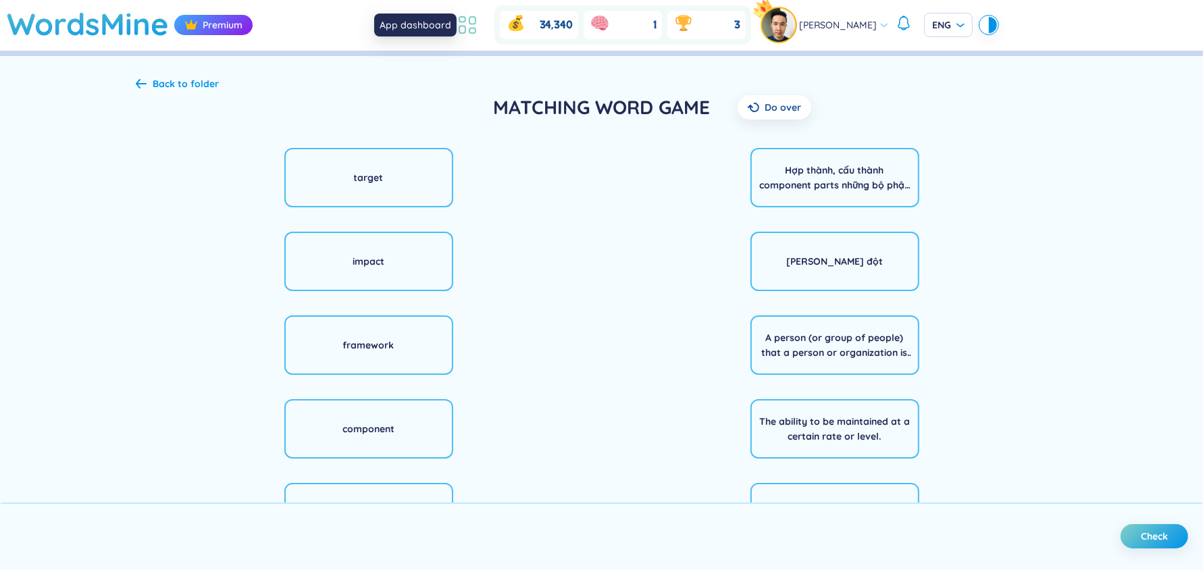
click at [477, 18] on icon at bounding box center [467, 25] width 24 height 24
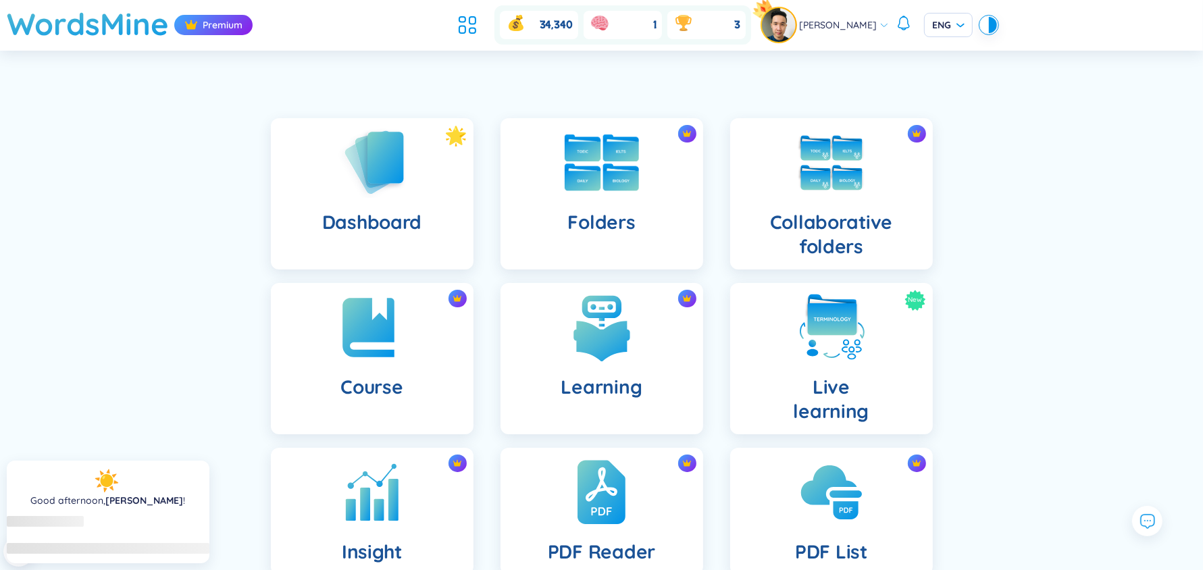
click at [561, 178] on div "Folders" at bounding box center [602, 193] width 203 height 151
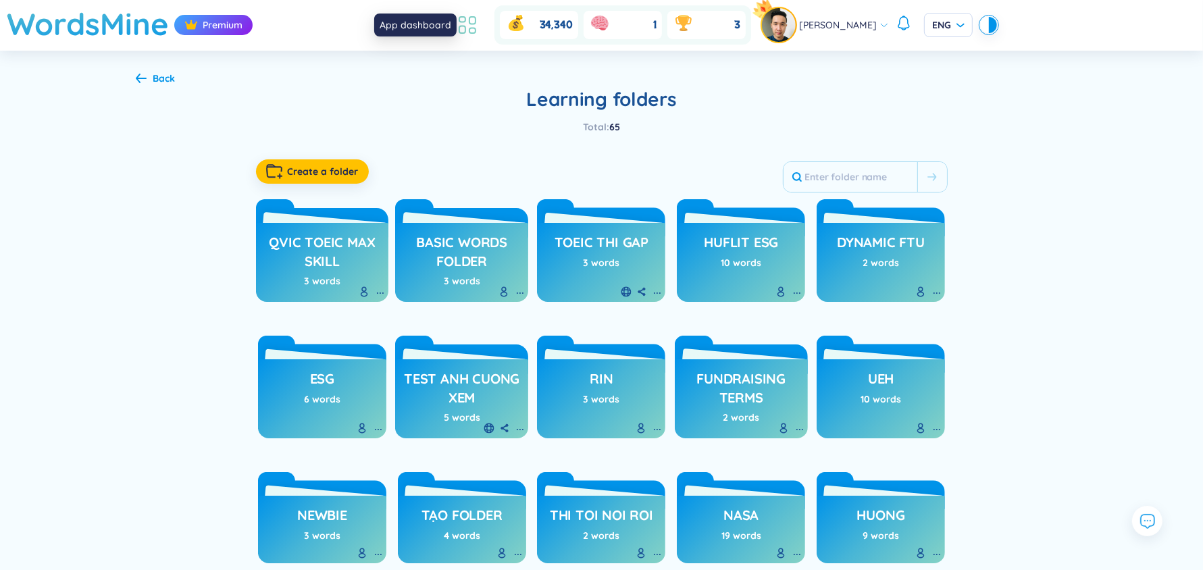
click at [480, 16] on icon at bounding box center [467, 25] width 24 height 24
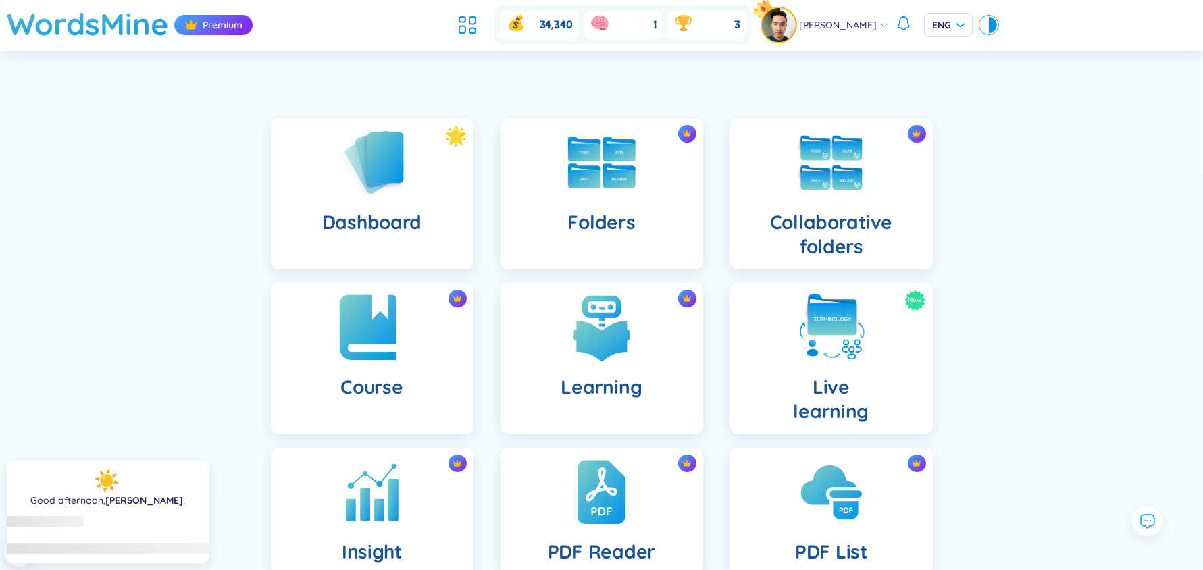
scroll to position [243, 0]
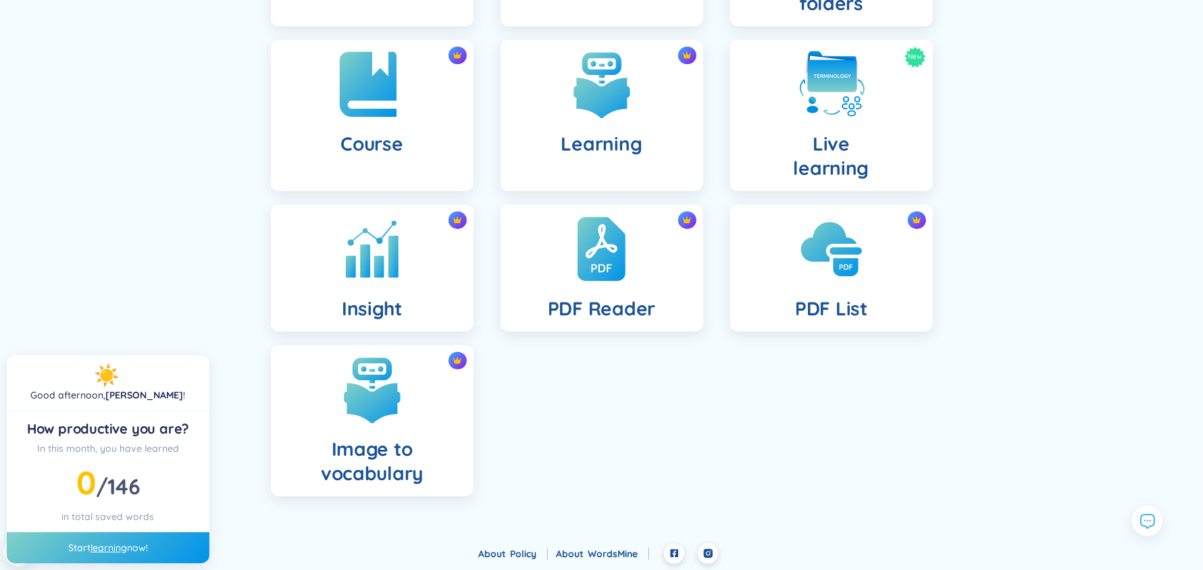
click at [384, 135] on h4 "Course" at bounding box center [372, 144] width 62 height 24
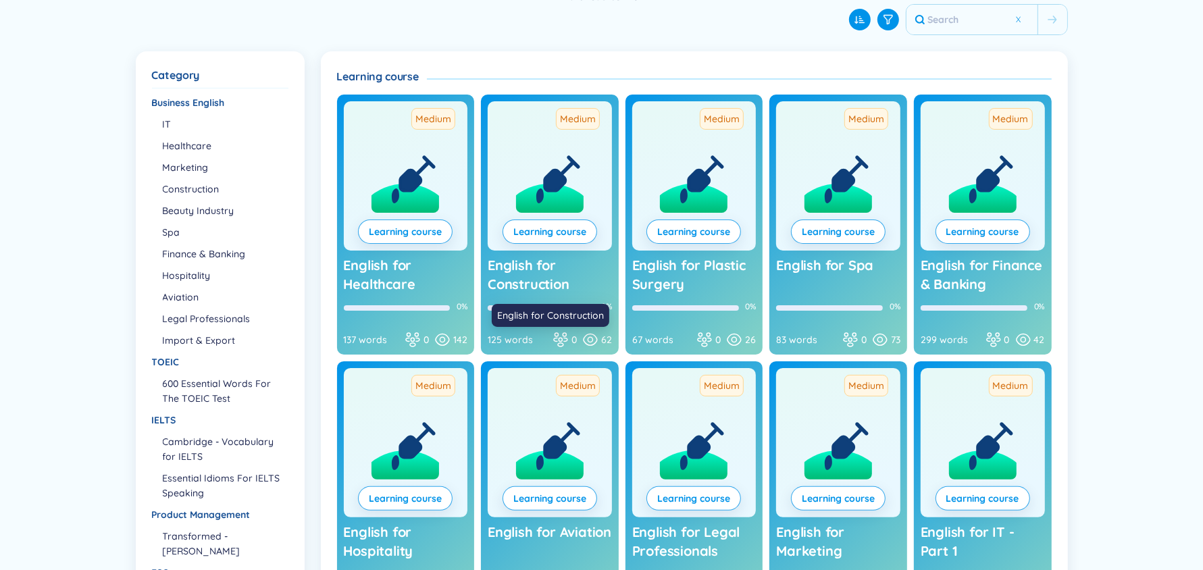
scroll to position [255, 0]
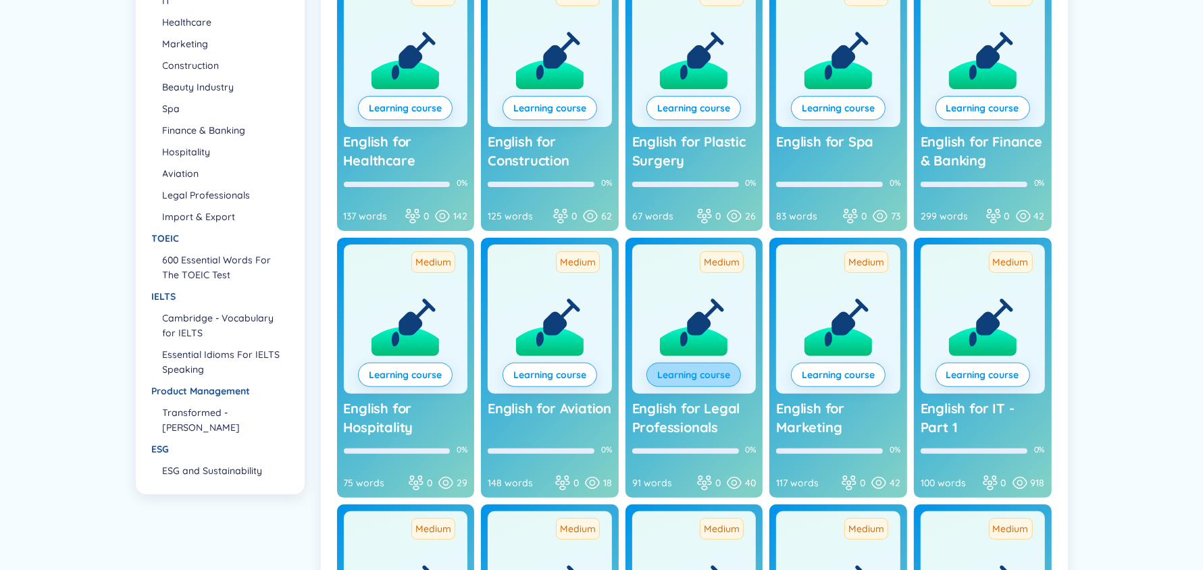
click at [705, 372] on link "Learning course" at bounding box center [693, 375] width 73 height 15
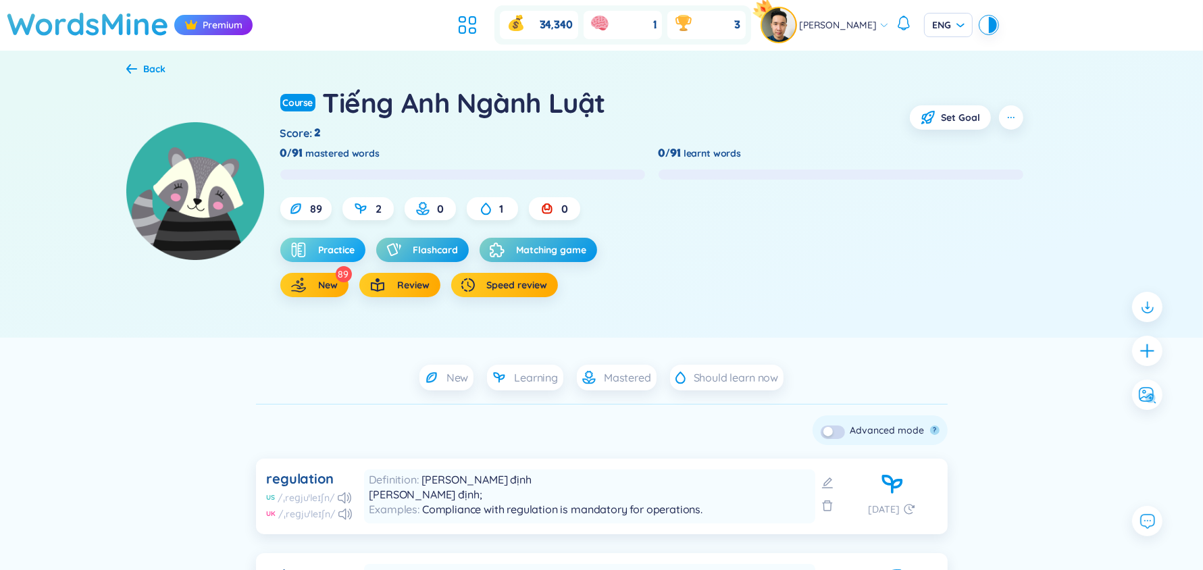
click at [301, 254] on icon "button" at bounding box center [299, 250] width 16 height 16
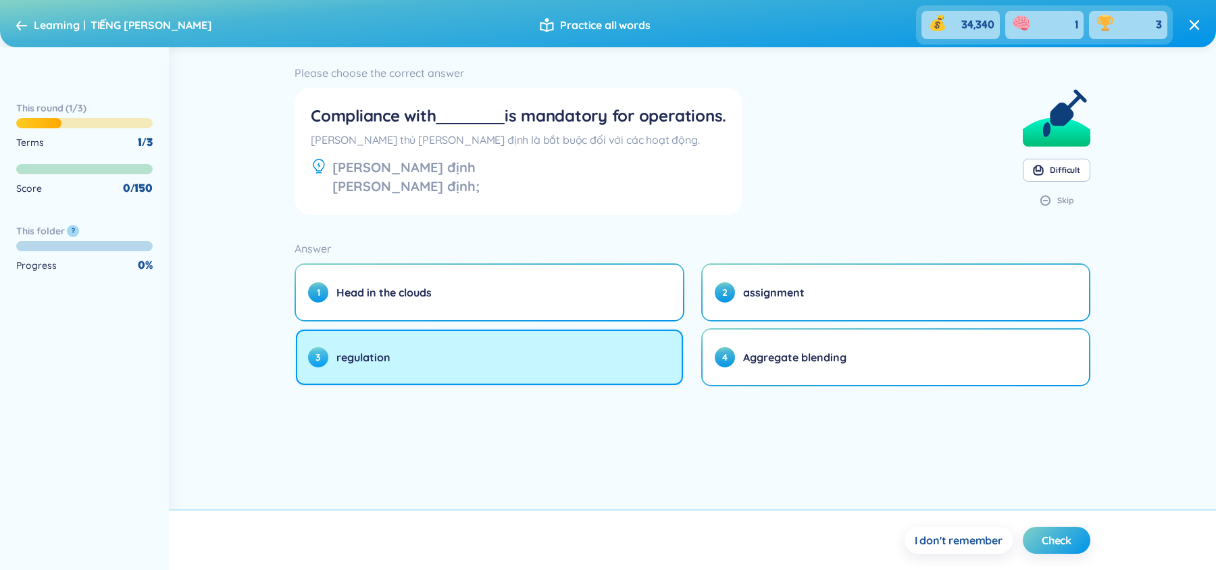
click at [536, 382] on button "3 regulation" at bounding box center [489, 357] width 387 height 55
click at [368, 352] on span "regulation" at bounding box center [363, 357] width 54 height 15
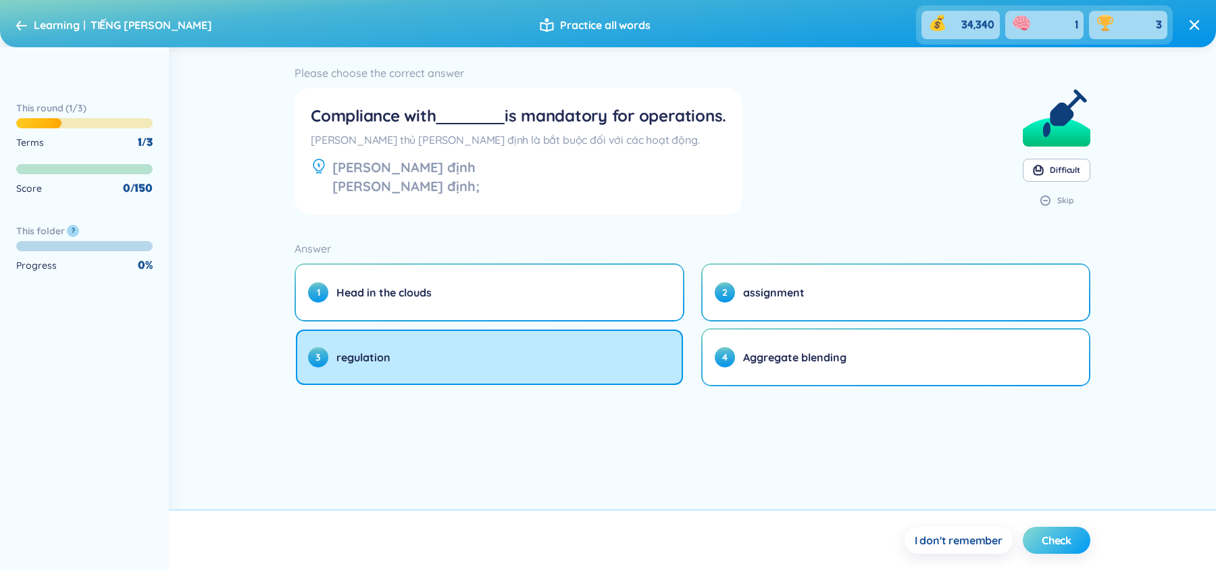
click at [1063, 537] on span "Check" at bounding box center [1057, 540] width 30 height 15
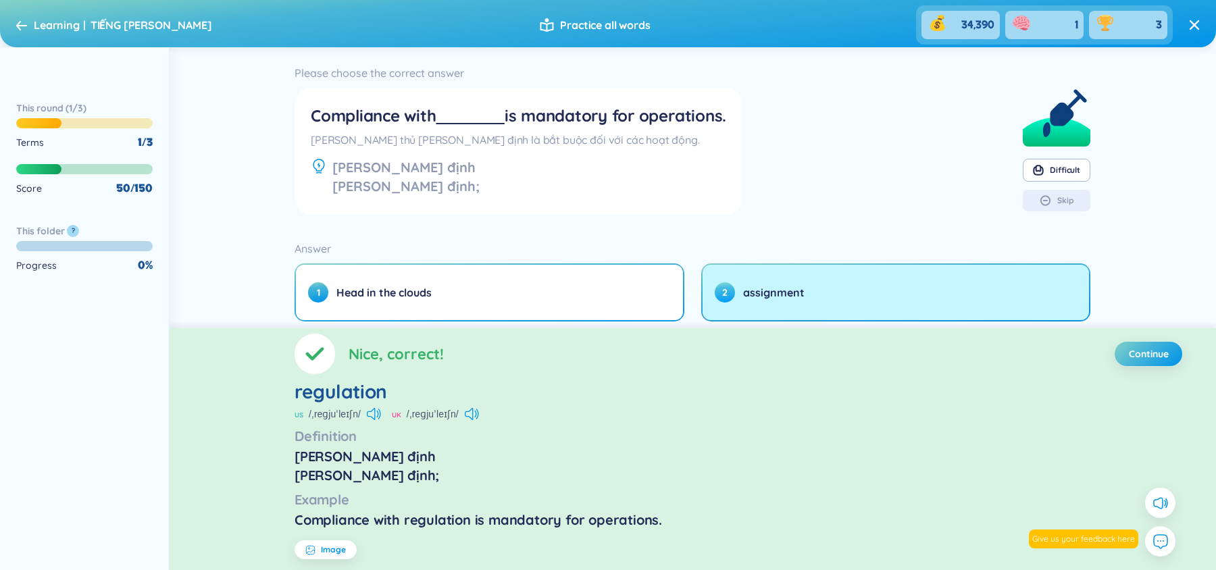
scroll to position [101, 0]
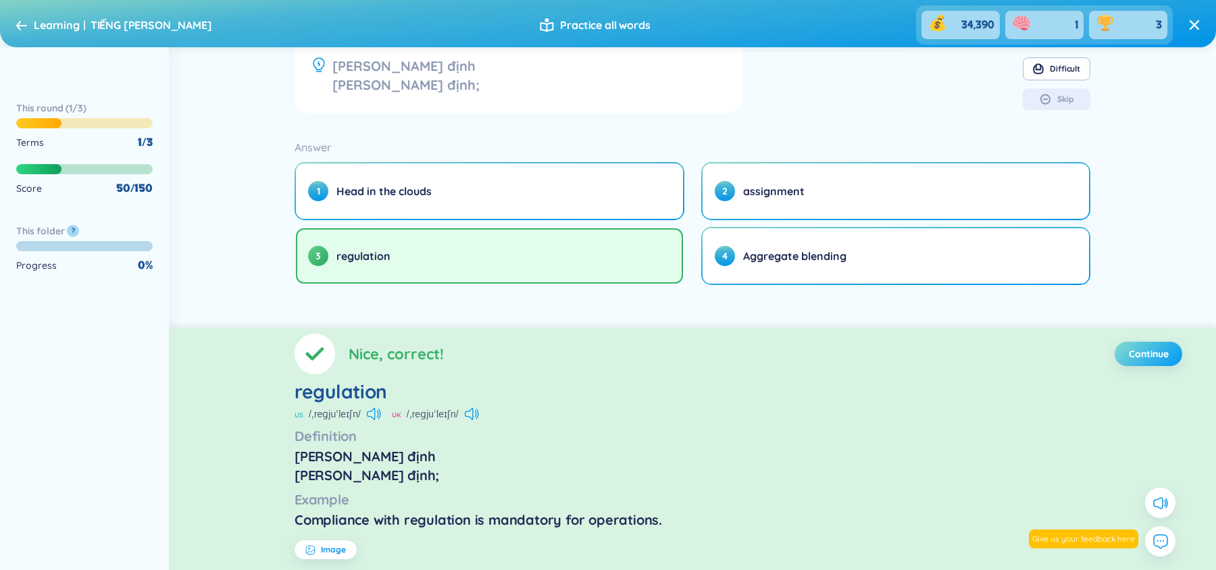
click at [1128, 343] on button "Continue" at bounding box center [1149, 354] width 68 height 24
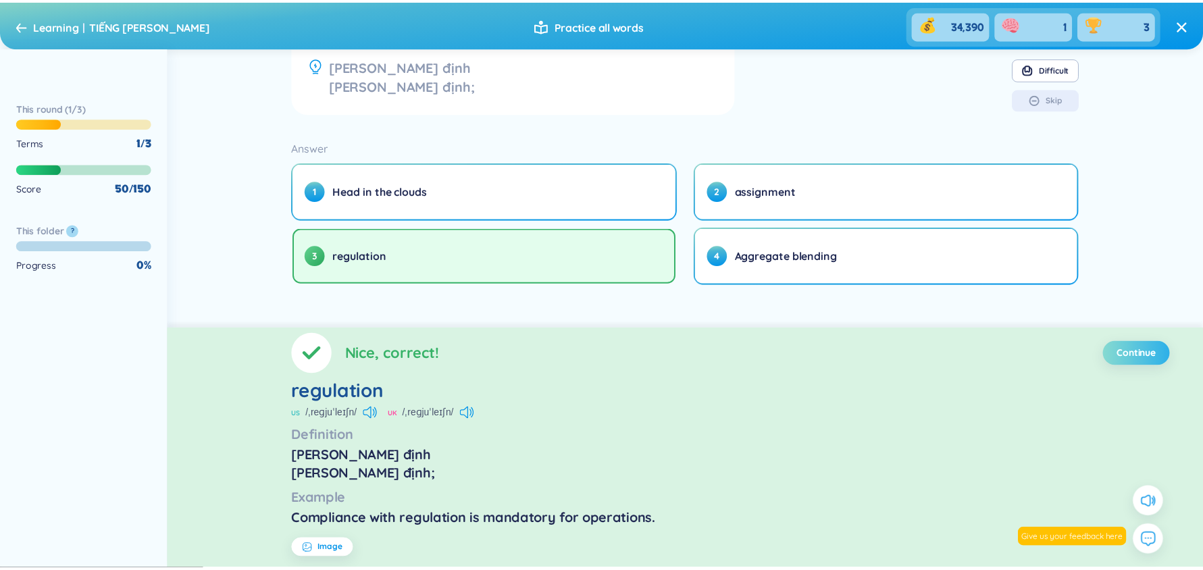
scroll to position [0, 0]
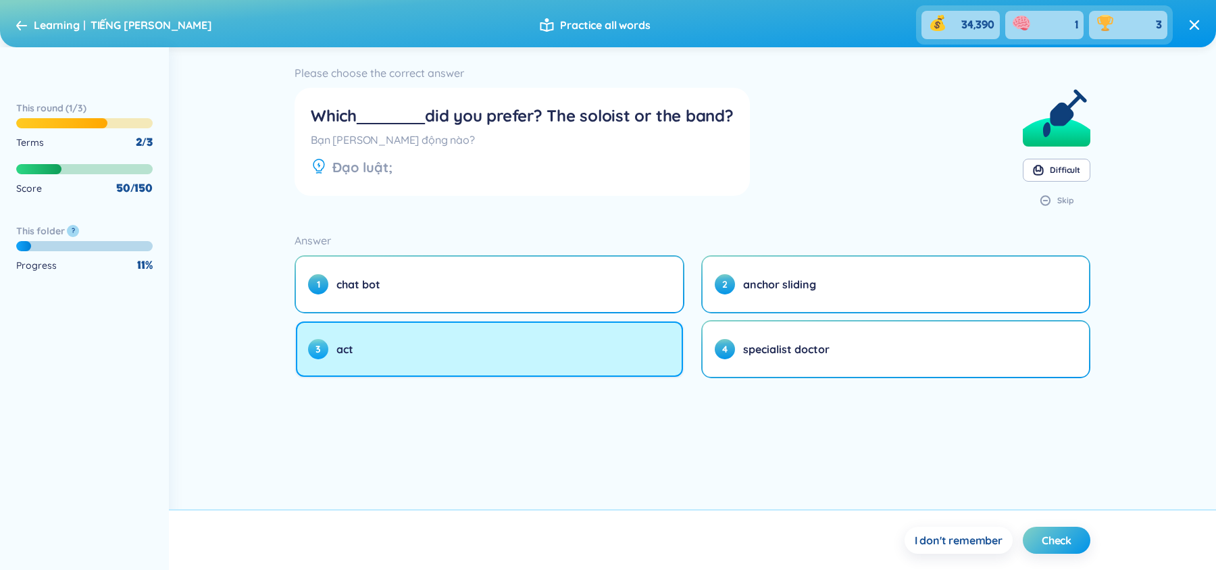
click at [488, 338] on button "3 act" at bounding box center [489, 349] width 387 height 55
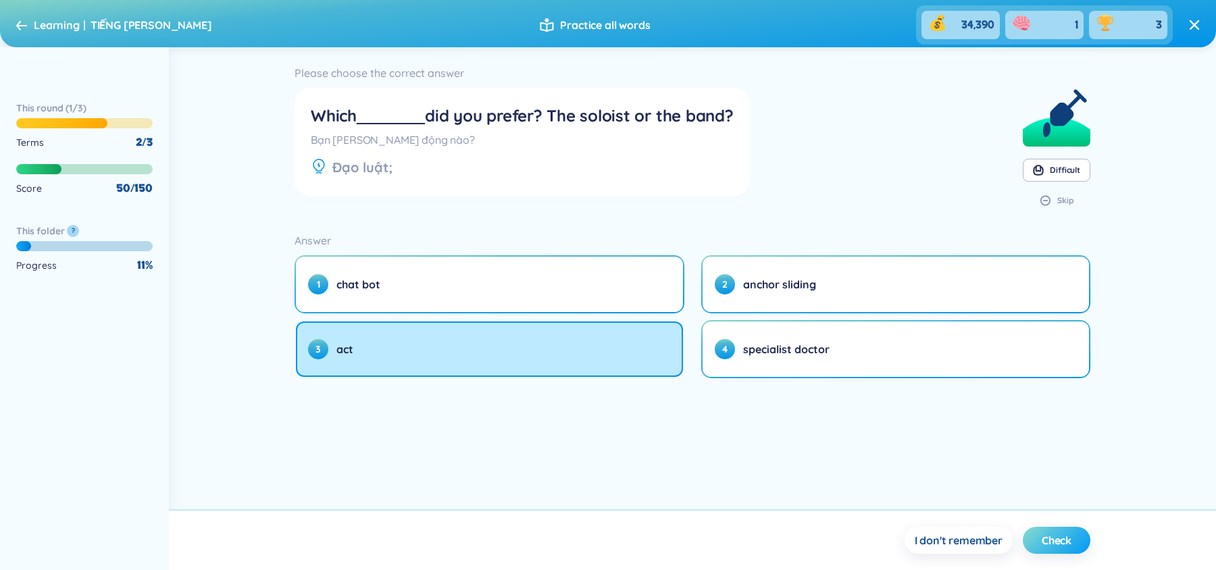
click at [1076, 530] on button "Check" at bounding box center [1057, 540] width 68 height 27
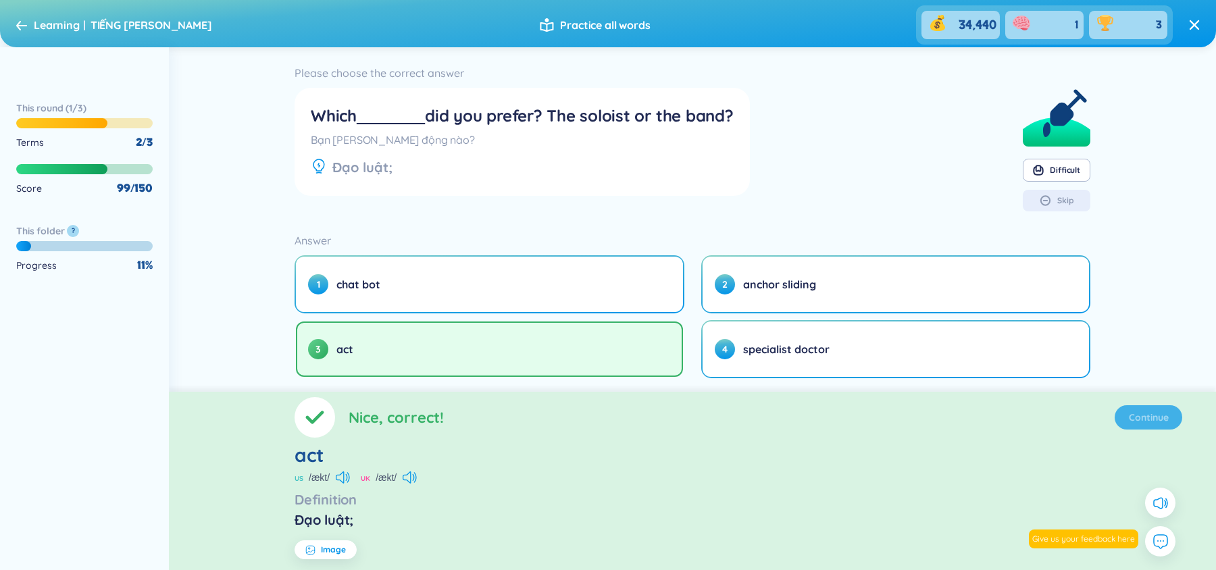
click at [1165, 405] on button "Continue" at bounding box center [1149, 417] width 68 height 24
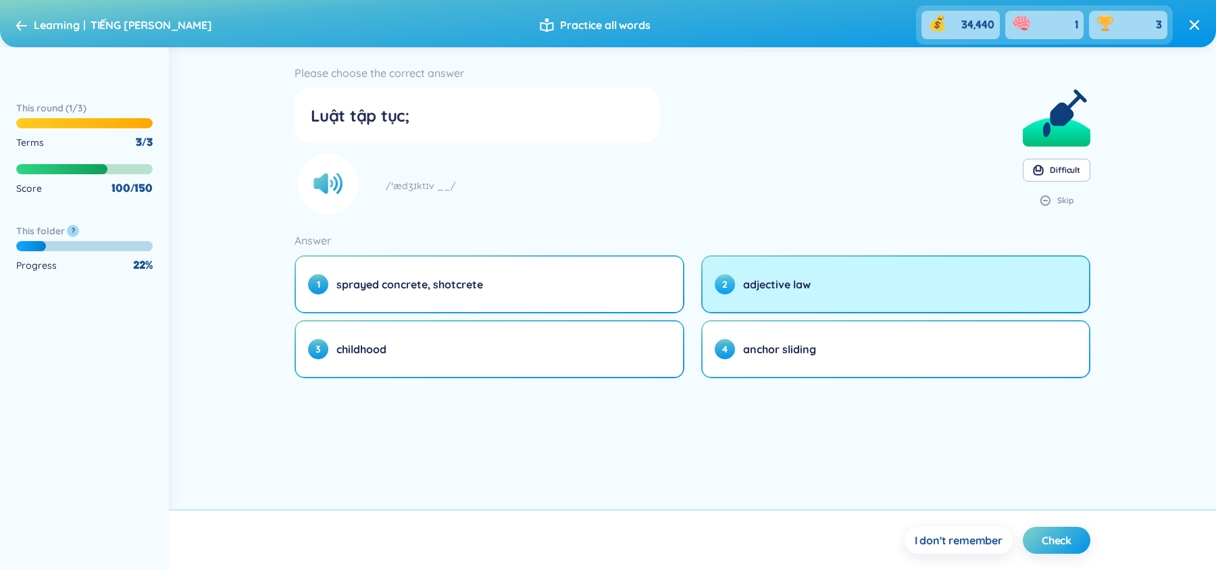
click at [747, 274] on button "2 adjective law" at bounding box center [896, 284] width 387 height 55
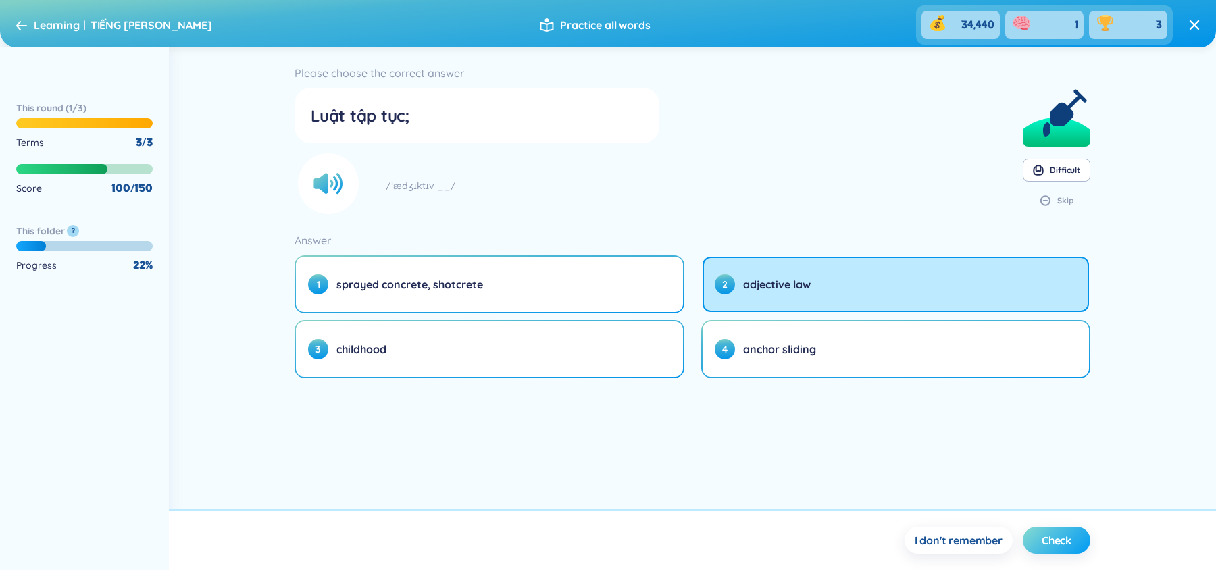
click at [1057, 537] on span "Check" at bounding box center [1057, 540] width 30 height 15
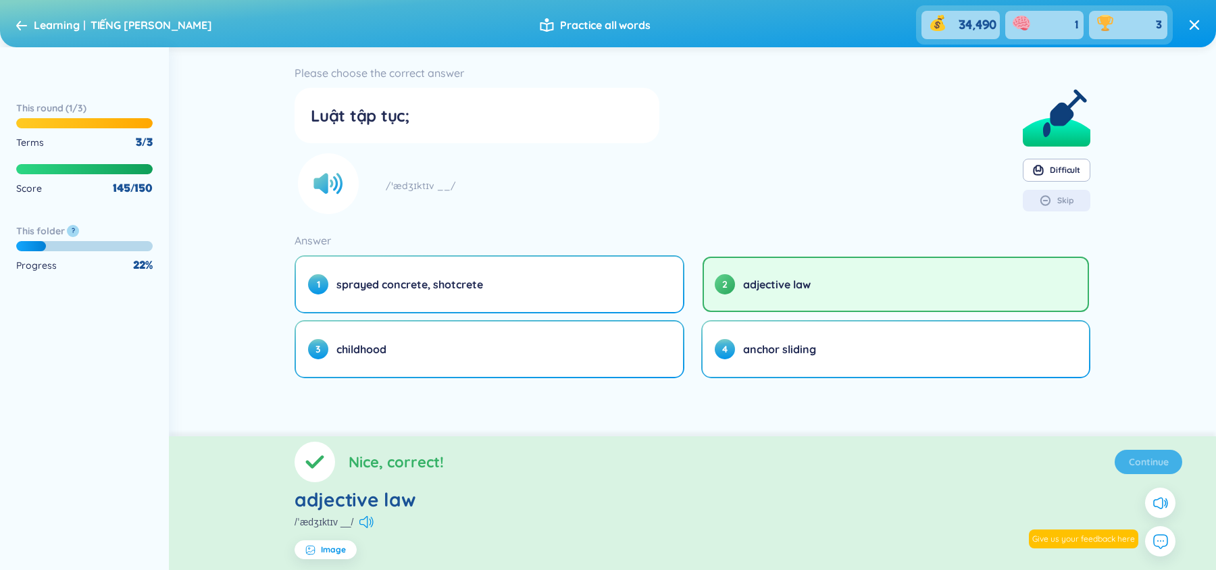
click at [1142, 455] on section "Nice, correct! Continue adjective law /ˈædʒɪktɪv __/ Image" at bounding box center [692, 503] width 1047 height 134
click at [1142, 464] on span "Continue" at bounding box center [1149, 462] width 40 height 14
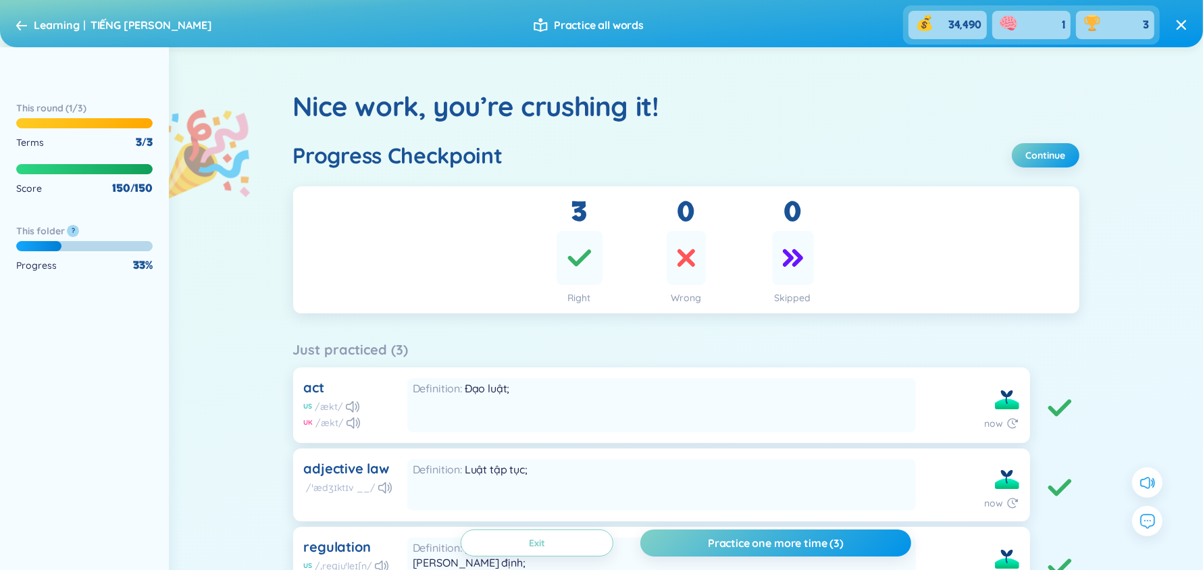
click at [20, 20] on icon at bounding box center [21, 25] width 11 height 10
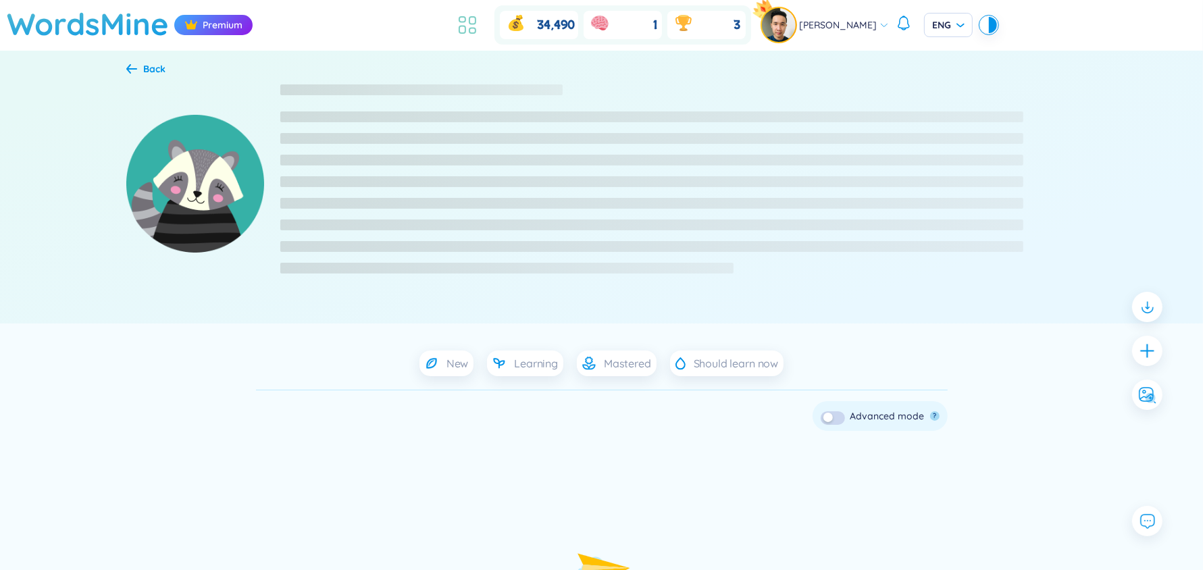
click at [480, 21] on icon at bounding box center [467, 25] width 24 height 24
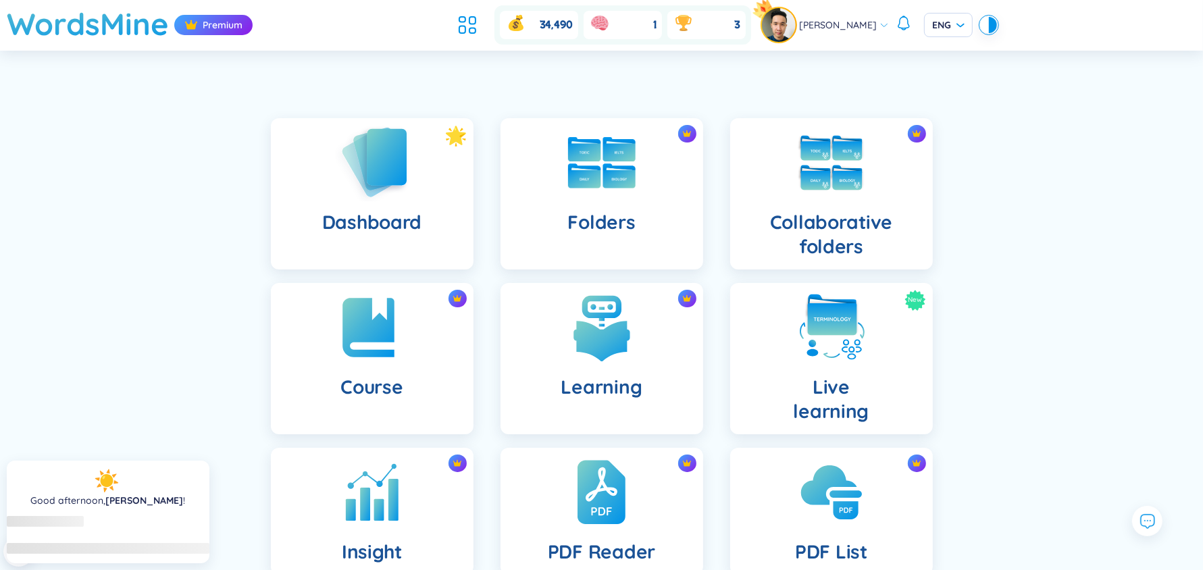
click at [379, 200] on img at bounding box center [372, 162] width 74 height 77
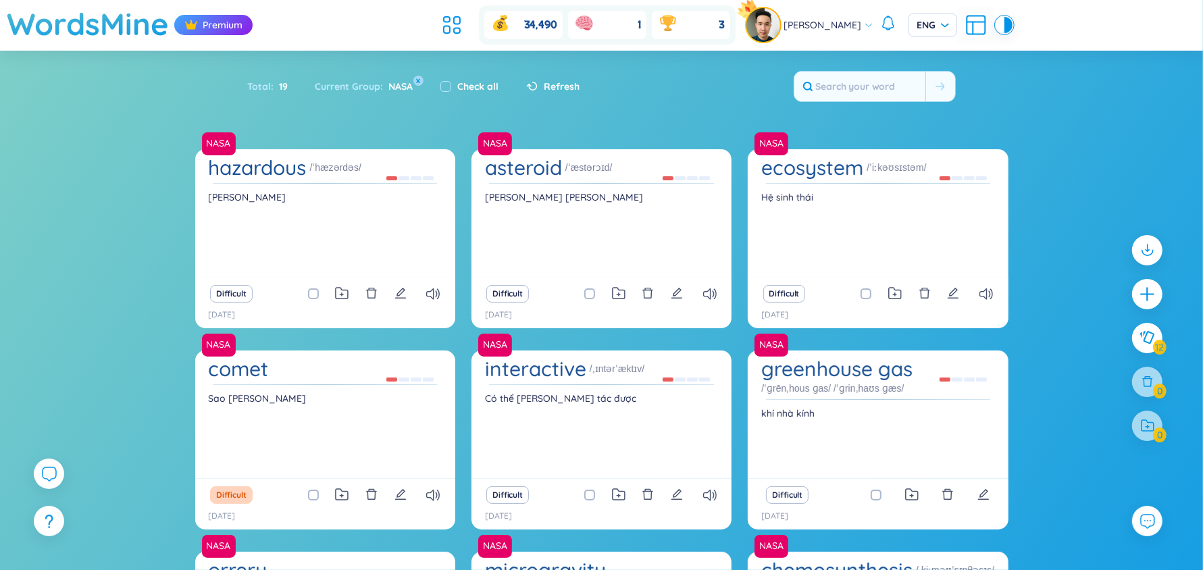
scroll to position [486, 0]
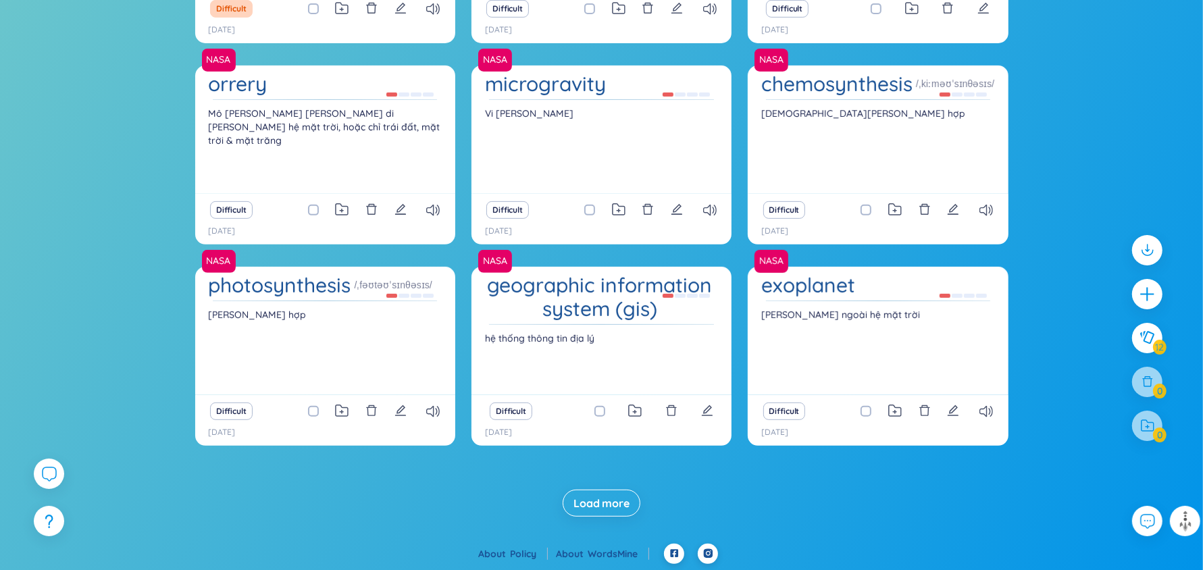
click at [586, 503] on span "Load more" at bounding box center [602, 503] width 56 height 15
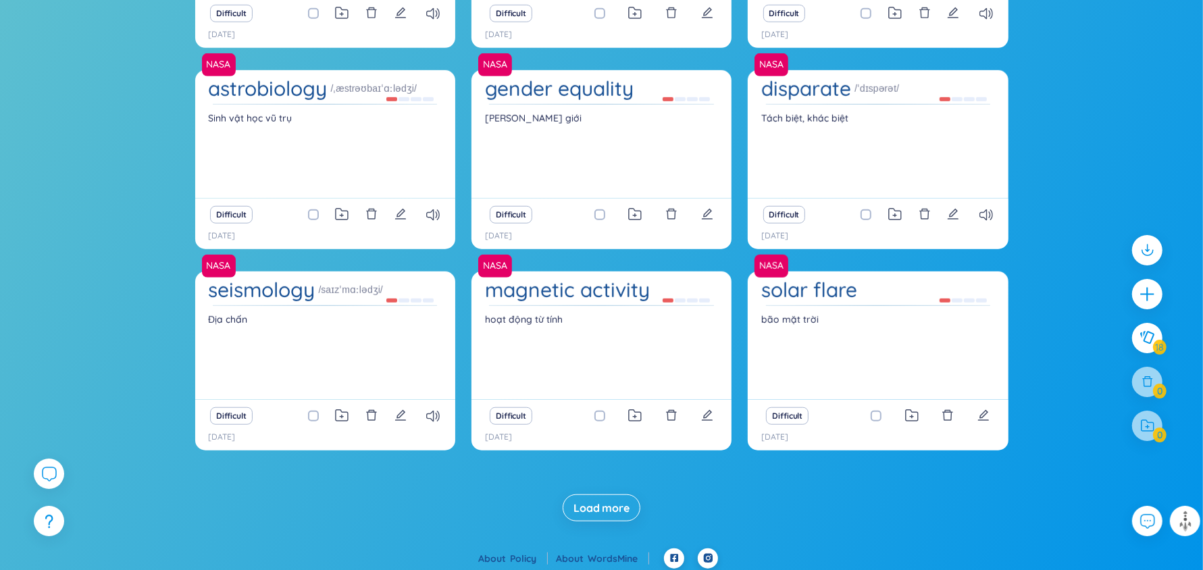
scroll to position [889, 0]
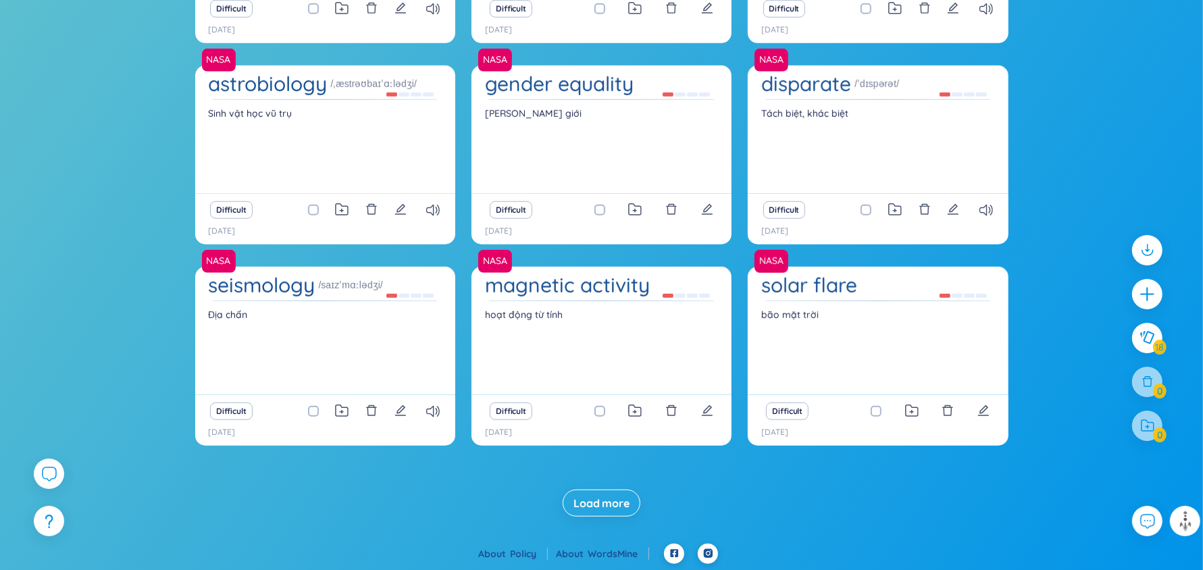
click at [600, 500] on span "Load more" at bounding box center [602, 503] width 56 height 15
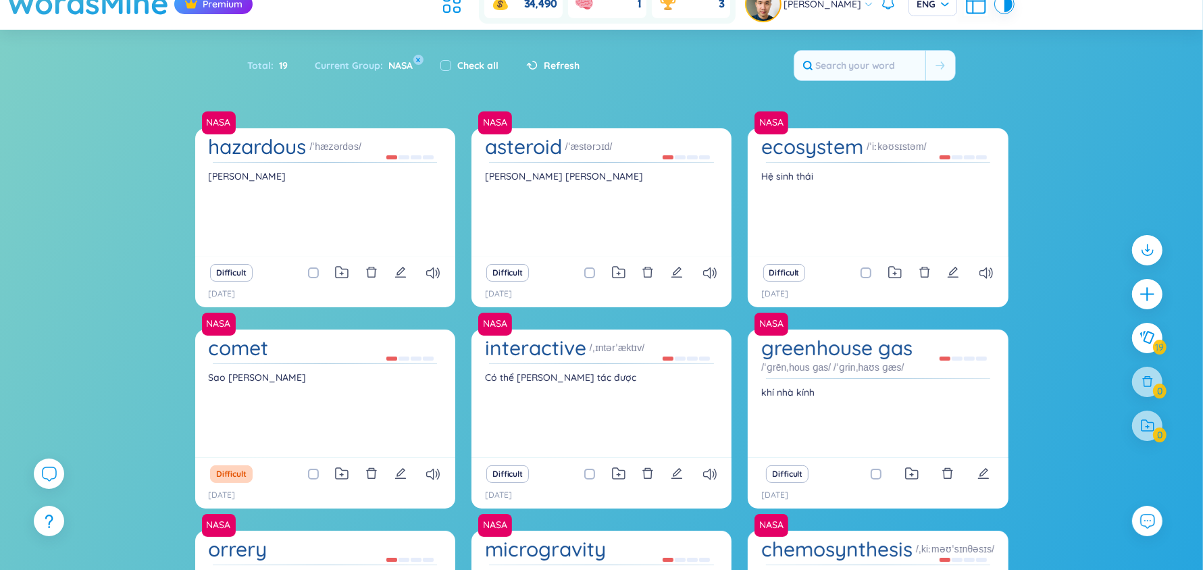
scroll to position [0, 0]
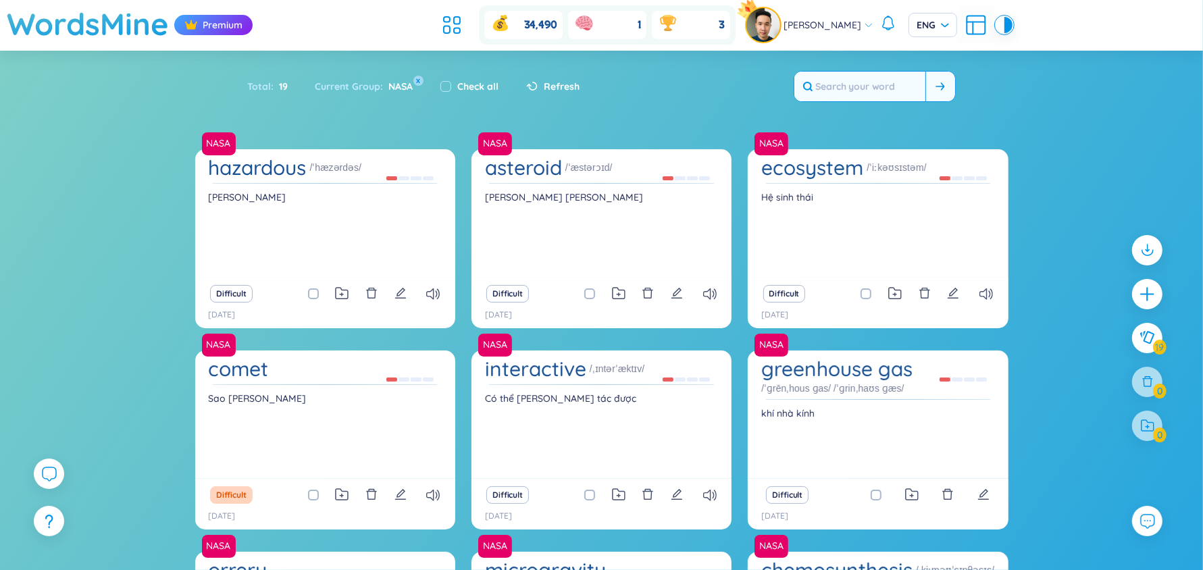
click at [843, 89] on input "text" at bounding box center [860, 87] width 131 height 30
click at [592, 293] on input "checkbox" at bounding box center [596, 293] width 11 height 11
checkbox input "true"
click at [869, 287] on label at bounding box center [866, 293] width 11 height 15
click at [869, 288] on input "checkbox" at bounding box center [872, 293] width 11 height 11
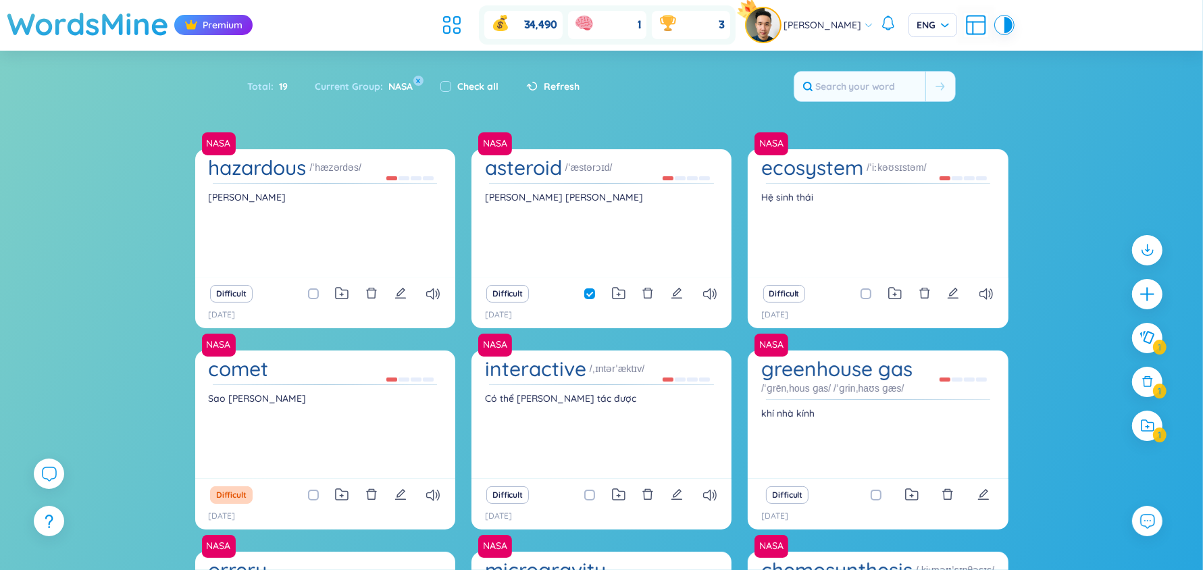
checkbox input "true"
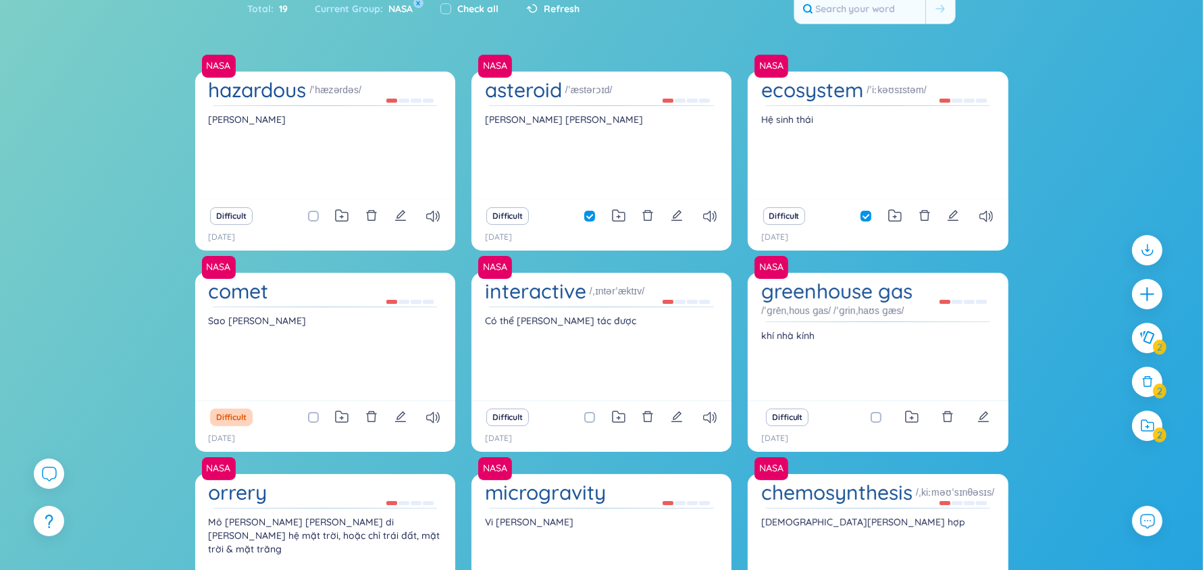
scroll to position [79, 0]
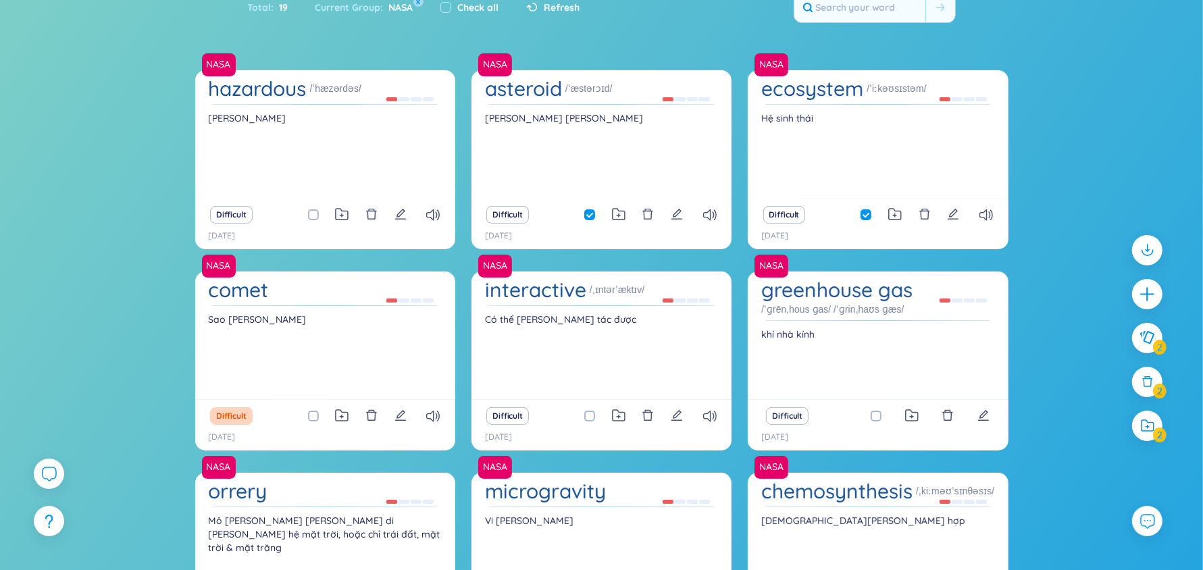
click at [874, 414] on span at bounding box center [876, 416] width 11 height 11
click at [878, 414] on input "checkbox" at bounding box center [883, 416] width 11 height 11
checkbox input "true"
click at [588, 412] on span at bounding box center [589, 416] width 11 height 11
click at [591, 412] on input "checkbox" at bounding box center [596, 416] width 11 height 11
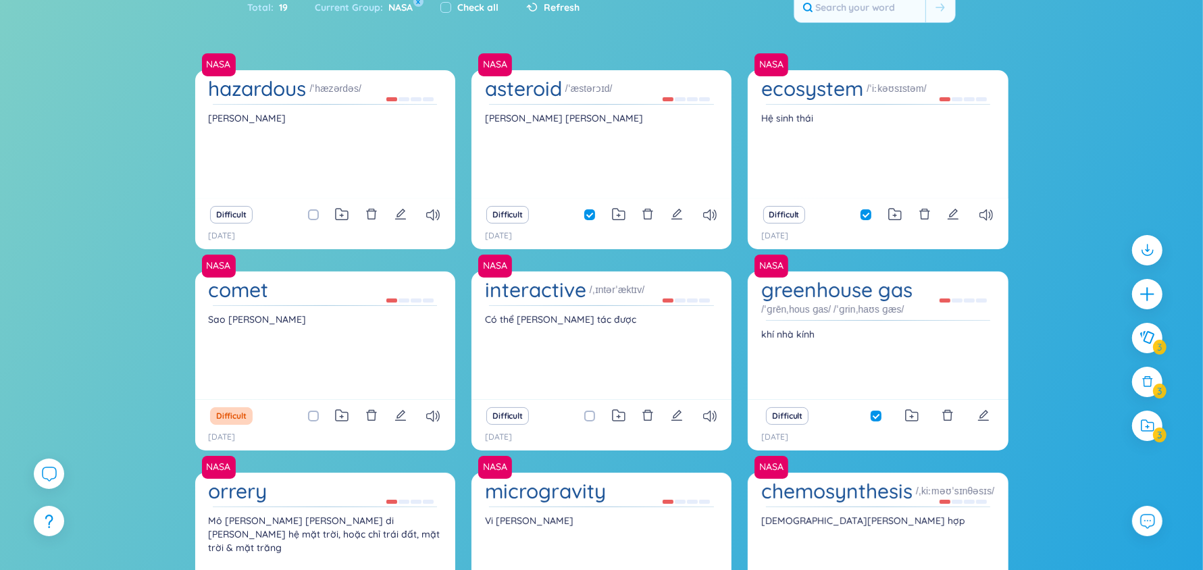
checkbox input "true"
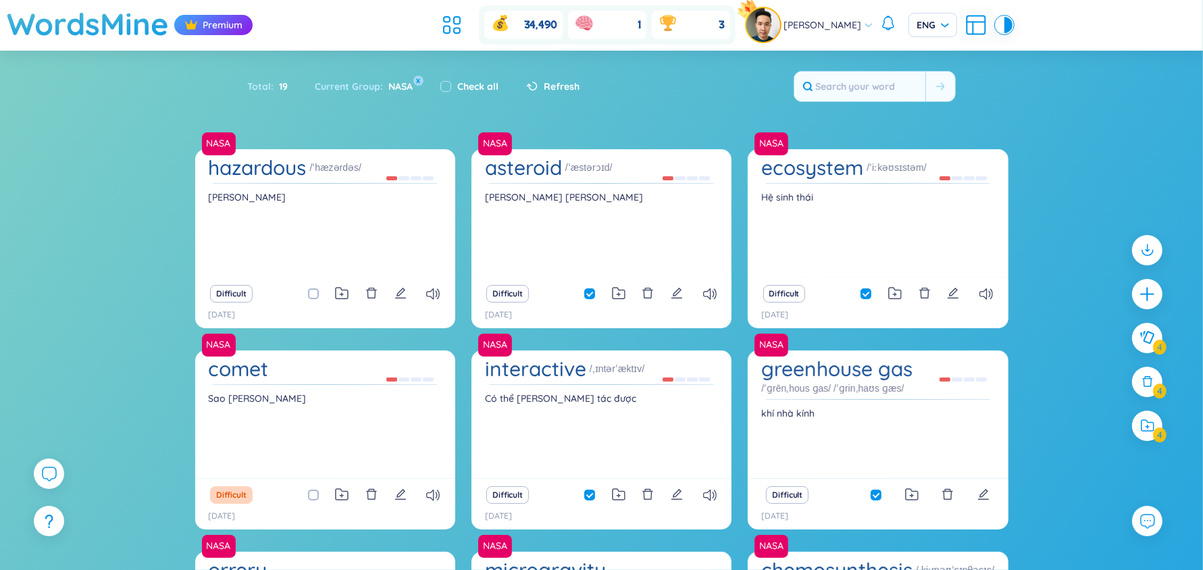
click at [585, 289] on span at bounding box center [589, 293] width 11 height 11
click at [591, 289] on input "checkbox" at bounding box center [596, 293] width 11 height 11
checkbox input "false"
click at [590, 488] on label at bounding box center [589, 495] width 11 height 15
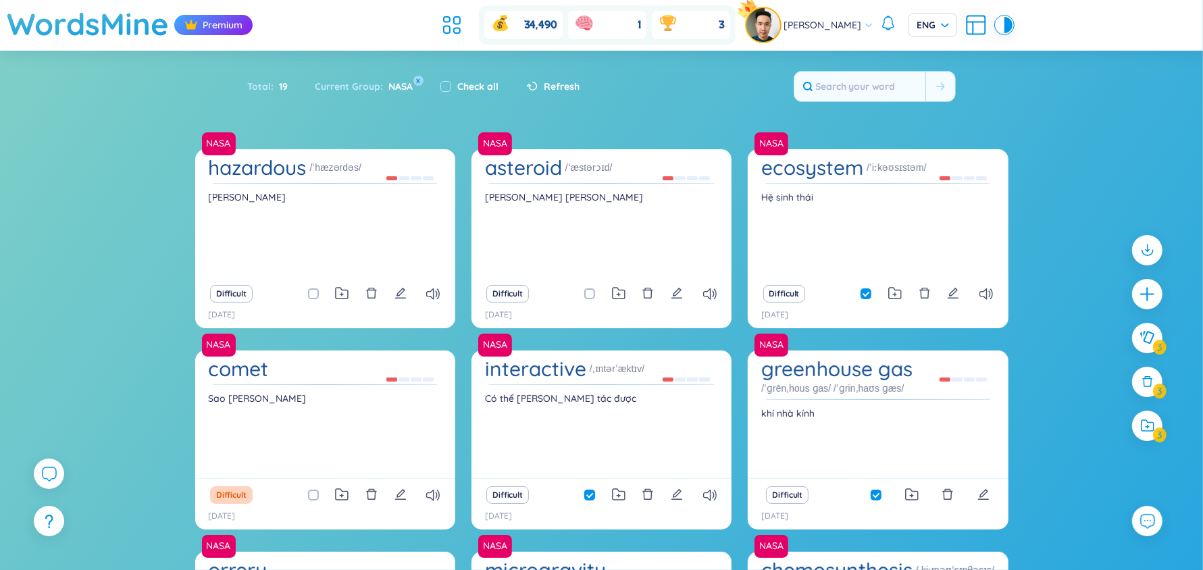
click at [591, 490] on input "checkbox" at bounding box center [596, 495] width 11 height 11
checkbox input "false"
click at [882, 499] on input "checkbox" at bounding box center [883, 495] width 11 height 11
checkbox input "false"
click at [865, 295] on span at bounding box center [866, 293] width 11 height 11
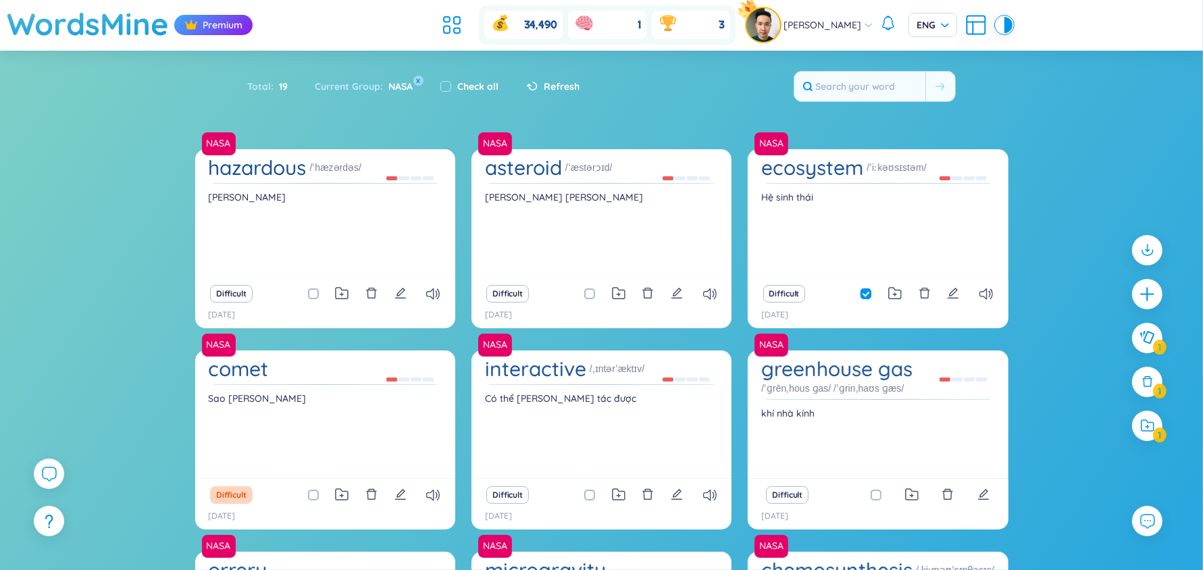
click at [867, 295] on input "checkbox" at bounding box center [872, 293] width 11 height 11
checkbox input "false"
click at [458, 32] on icon at bounding box center [452, 25] width 24 height 24
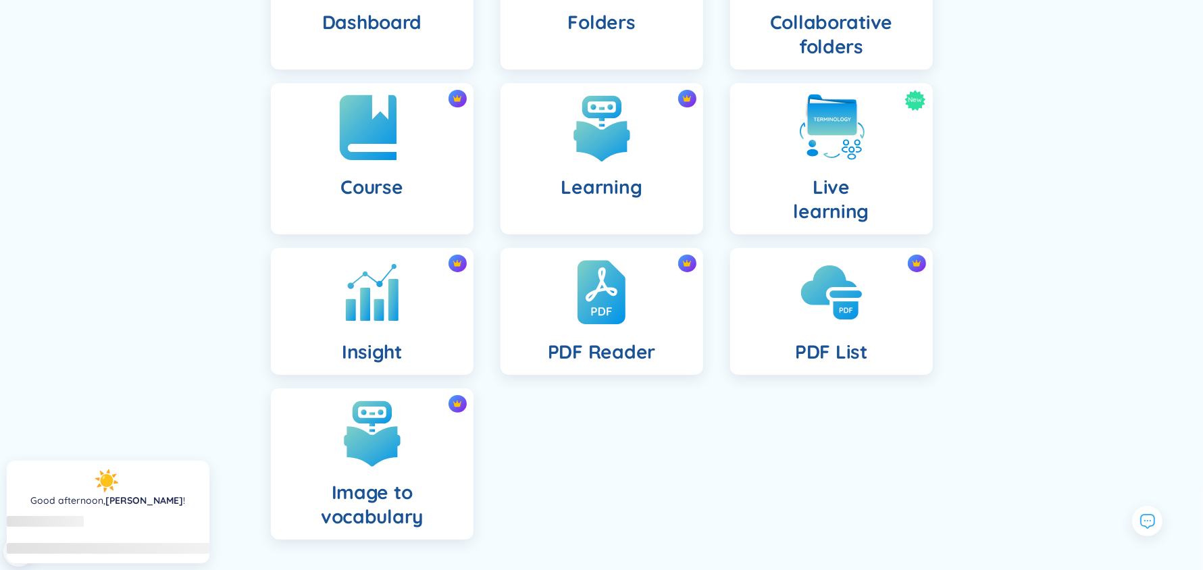
scroll to position [201, 0]
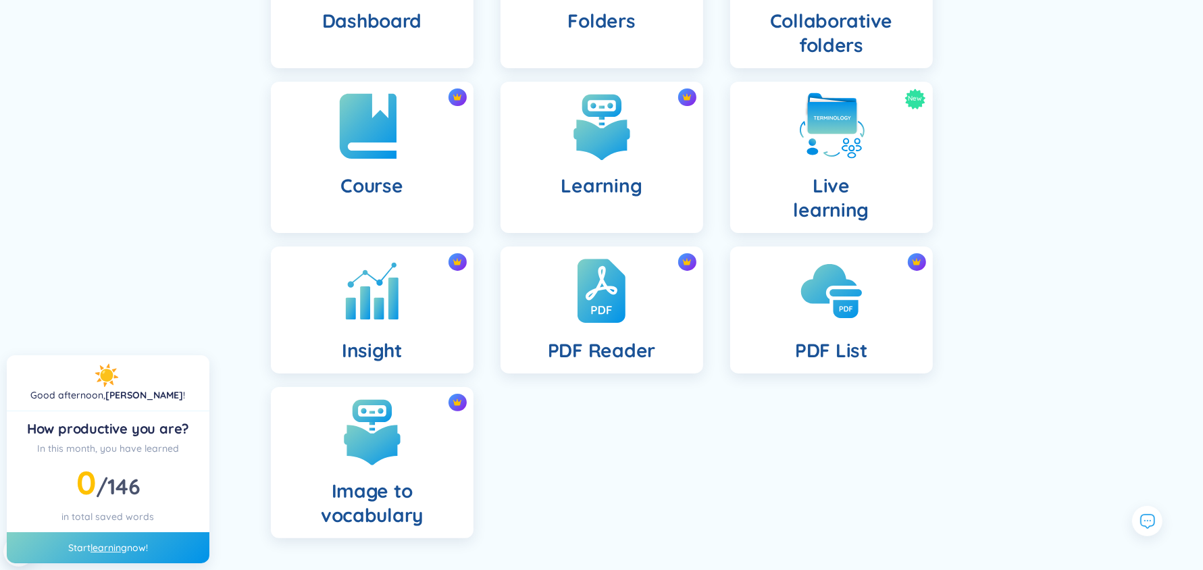
click at [378, 179] on h4 "Course" at bounding box center [372, 186] width 62 height 24
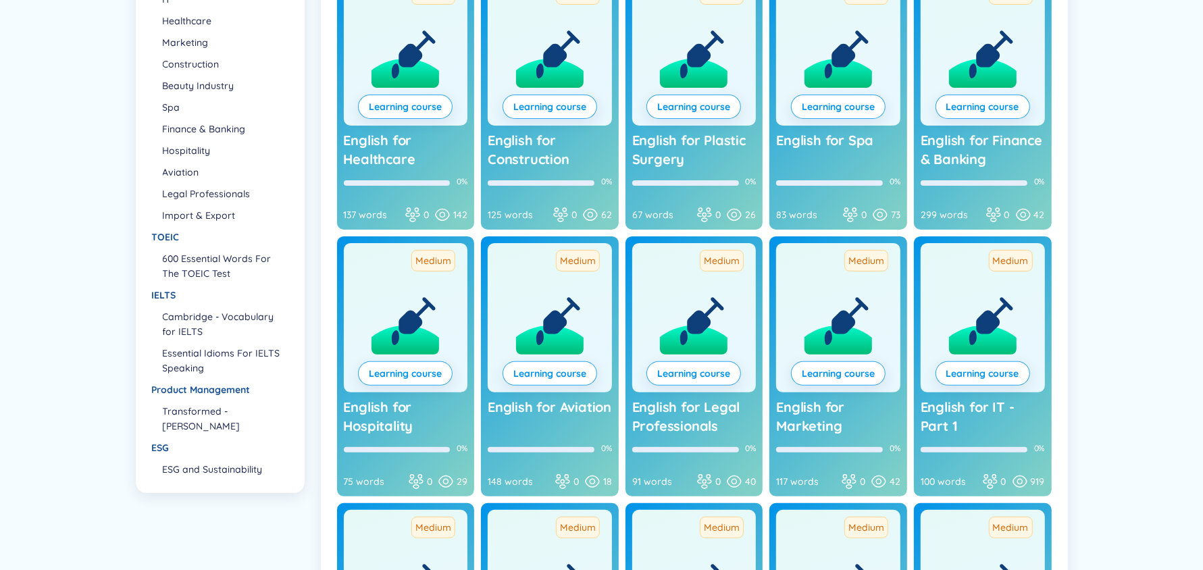
scroll to position [257, 0]
click at [412, 108] on link "Learning course" at bounding box center [405, 106] width 73 height 15
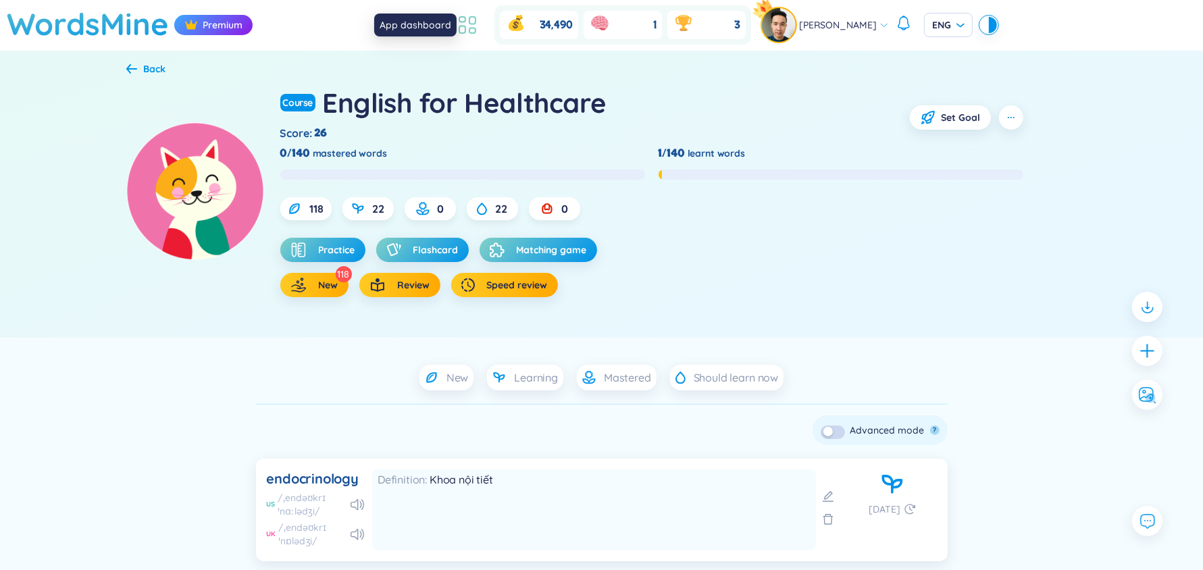
click at [476, 32] on icon at bounding box center [473, 30] width 6 height 5
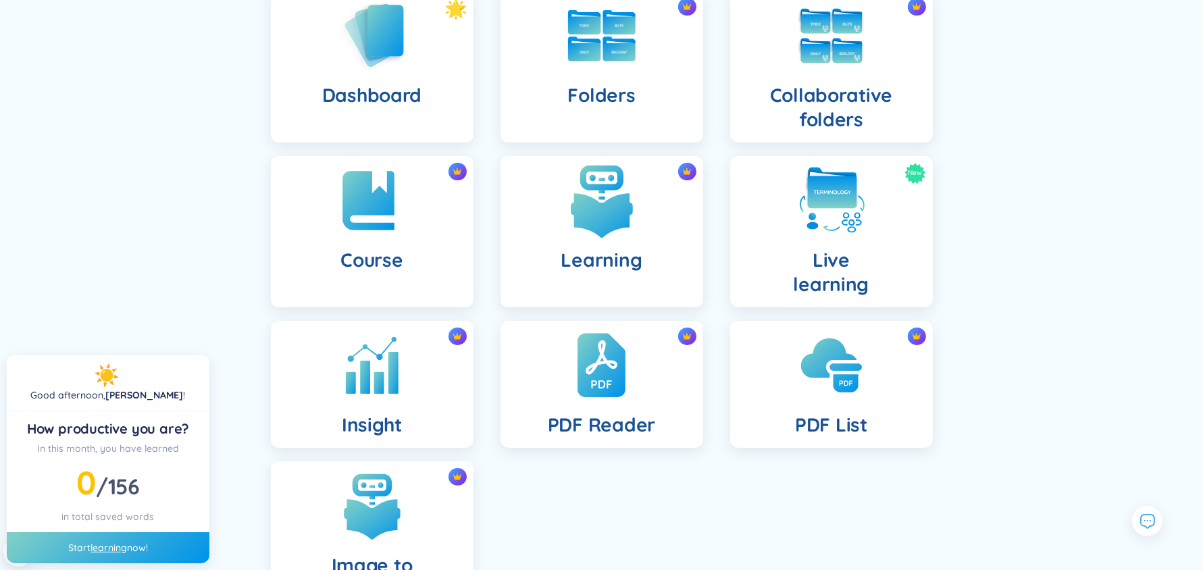
scroll to position [126, 0]
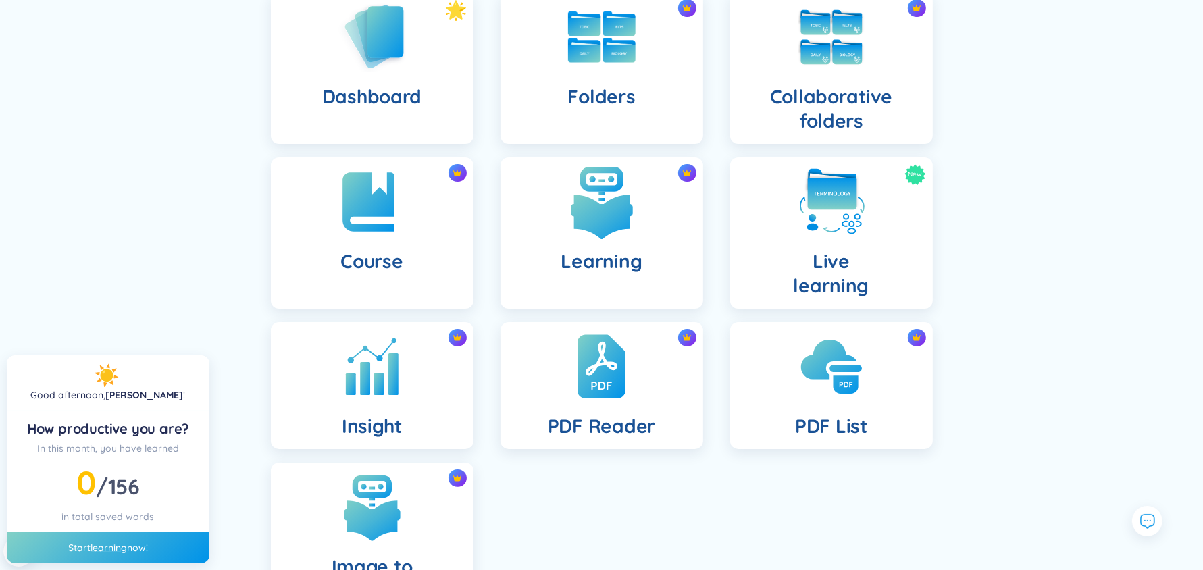
click at [610, 196] on img at bounding box center [602, 202] width 74 height 74
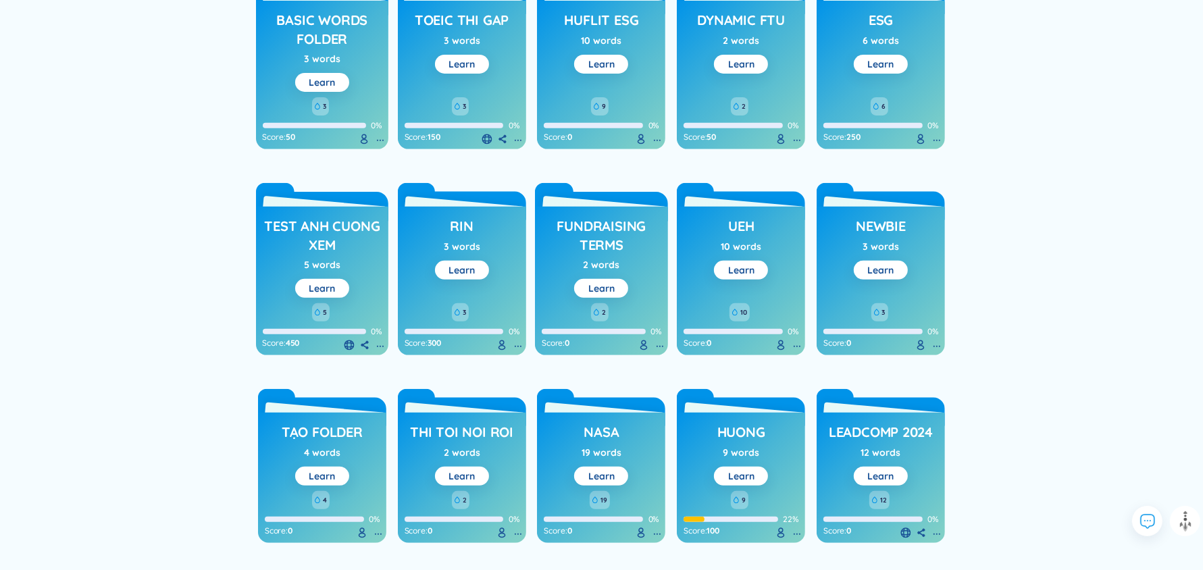
scroll to position [497, 0]
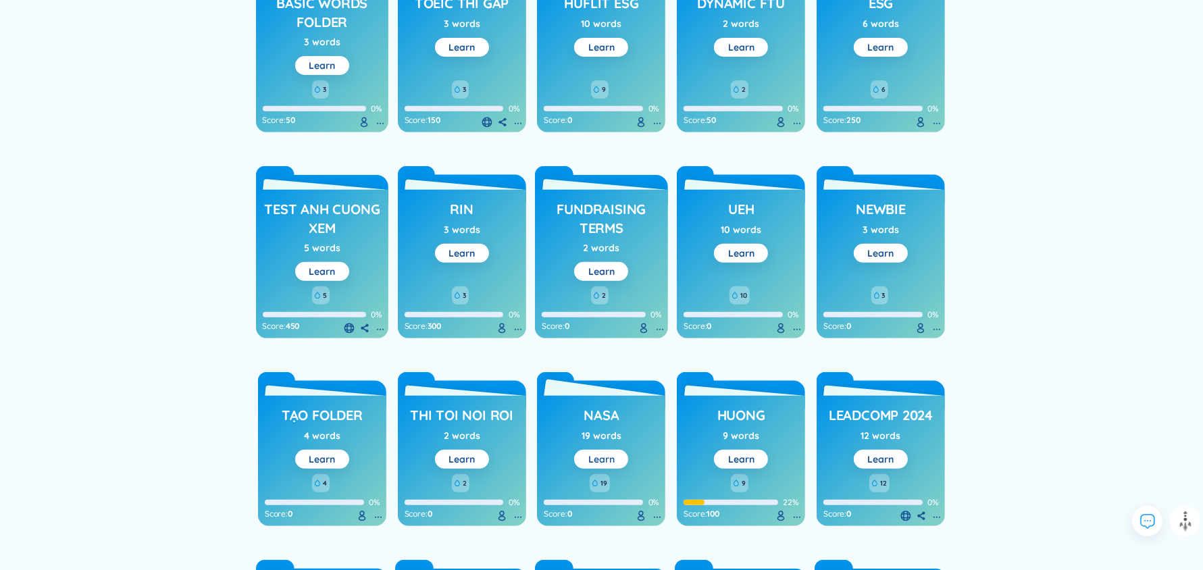
click at [613, 457] on link "Learn" at bounding box center [601, 459] width 26 height 12
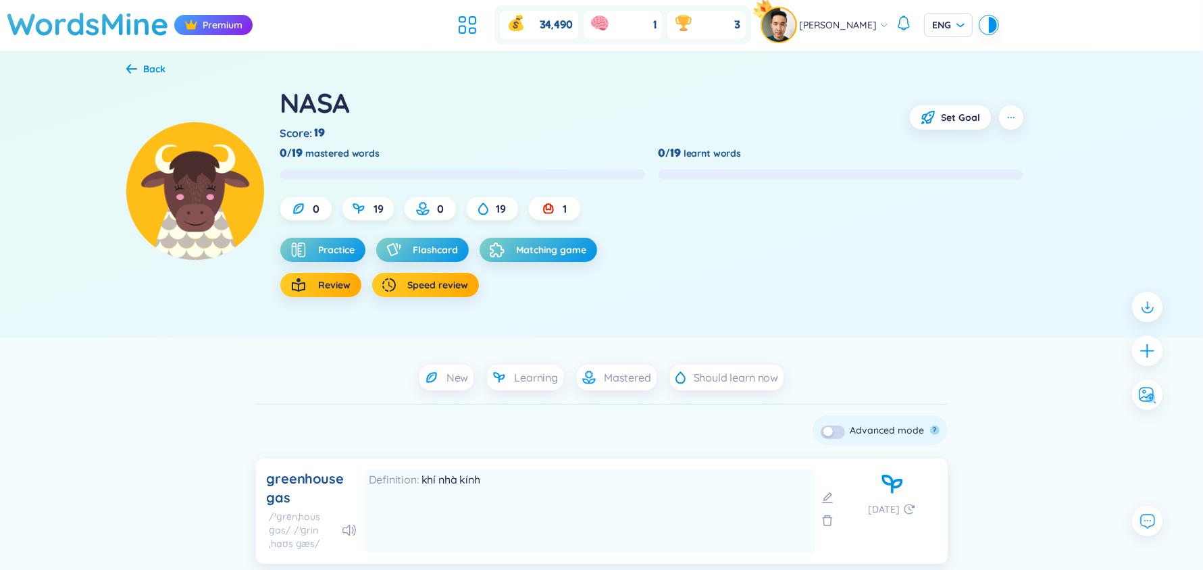
click at [746, 318] on div "NASA Score : 19 Set Goal 0/19 mastered words 0/19 learnt words 0 19 0 19 1 Prac…" at bounding box center [601, 208] width 951 height 260
click at [480, 28] on icon at bounding box center [467, 25] width 24 height 24
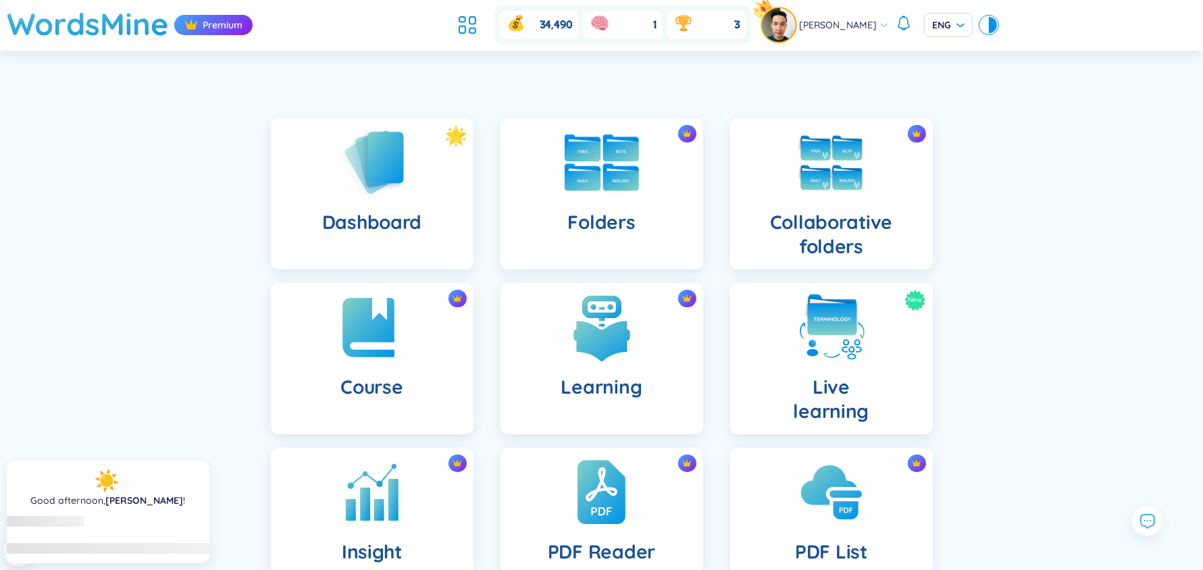
click at [569, 159] on img at bounding box center [602, 162] width 74 height 57
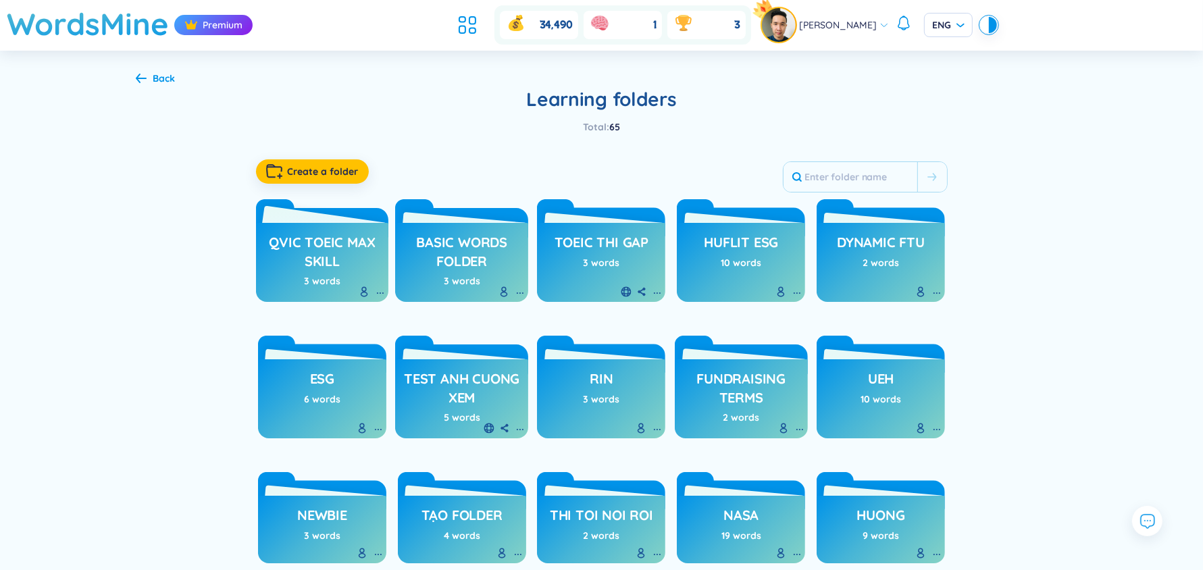
click at [311, 228] on div "QVIC TOEIC max skill 3 words" at bounding box center [322, 262] width 133 height 79
click at [343, 254] on h3 "QVIC TOEIC max skill" at bounding box center [323, 251] width 120 height 37
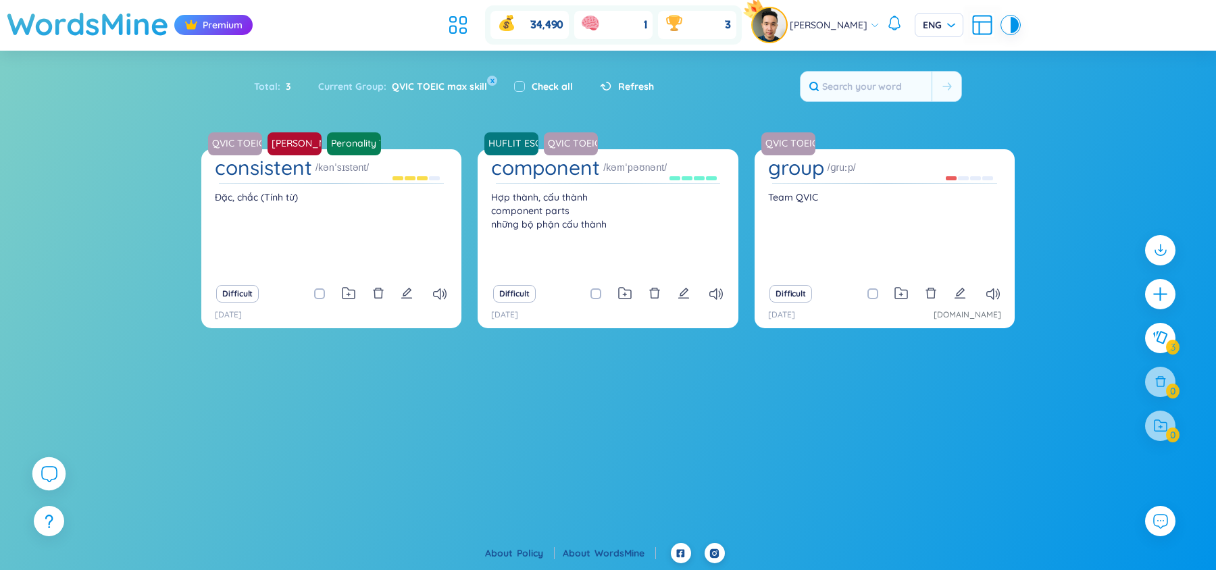
click at [42, 472] on icon at bounding box center [49, 474] width 15 height 15
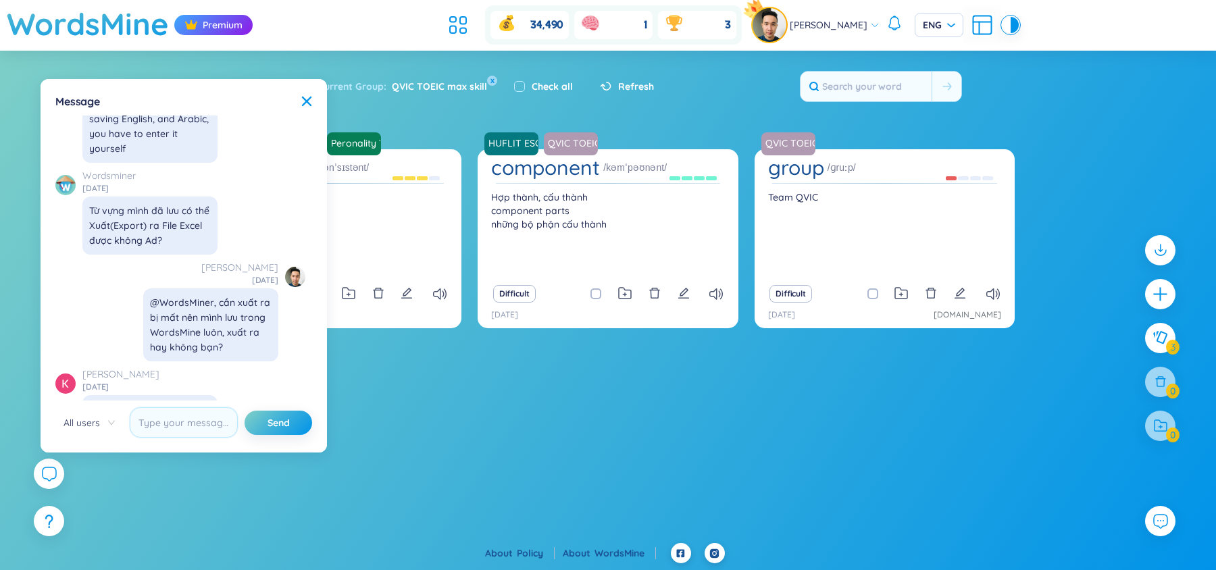
scroll to position [15533, 0]
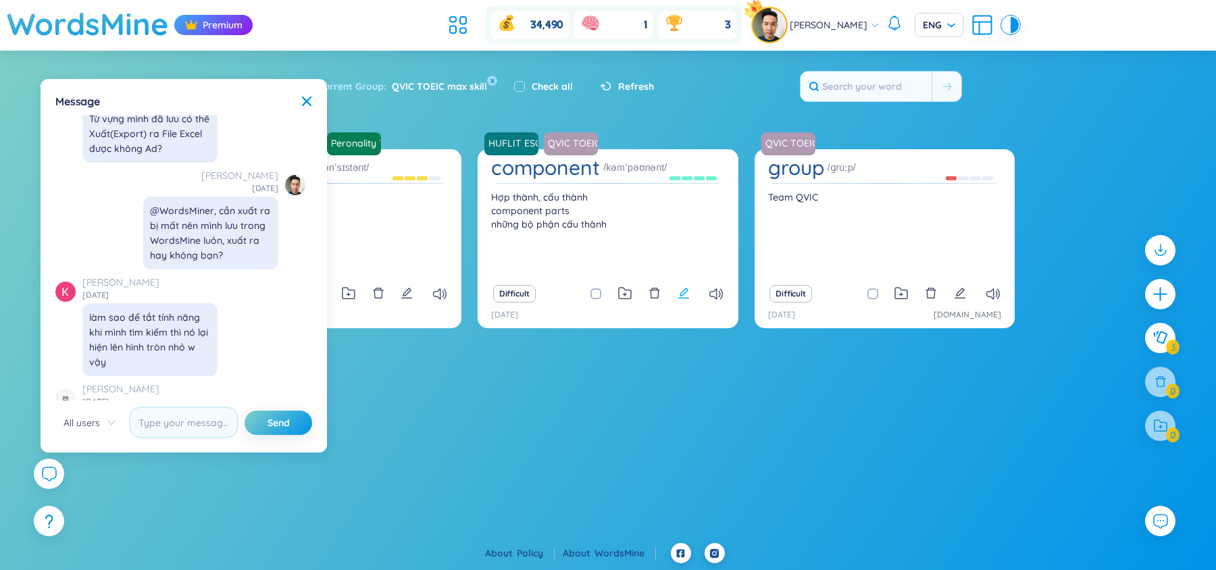
click at [682, 293] on icon "edit" at bounding box center [684, 293] width 12 height 12
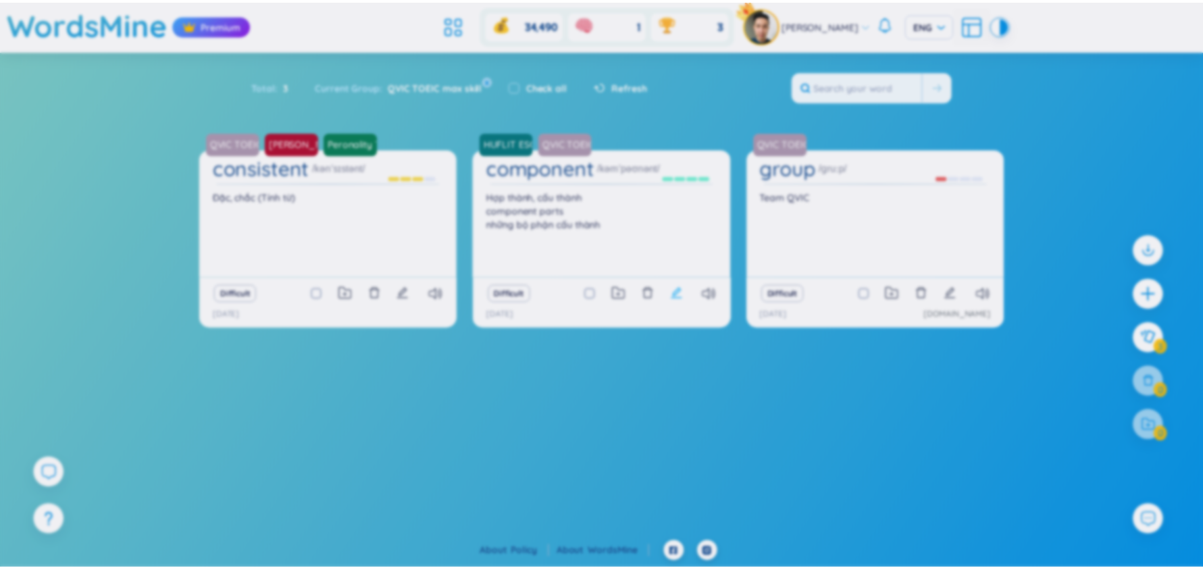
scroll to position [15534, 0]
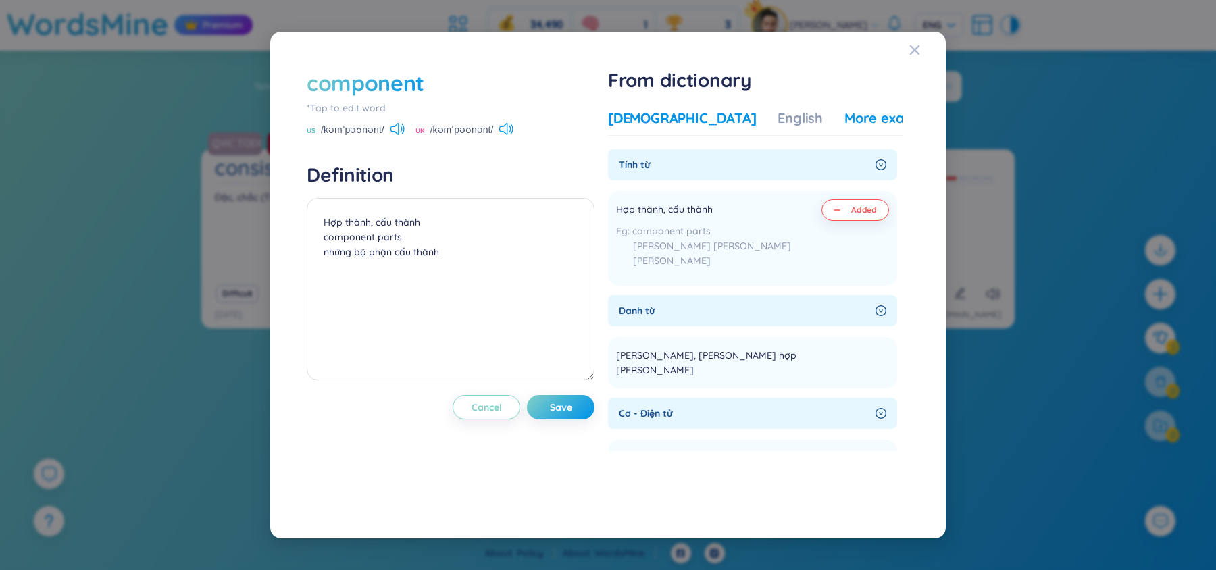
click at [844, 122] on div "More examples" at bounding box center [893, 118] width 98 height 19
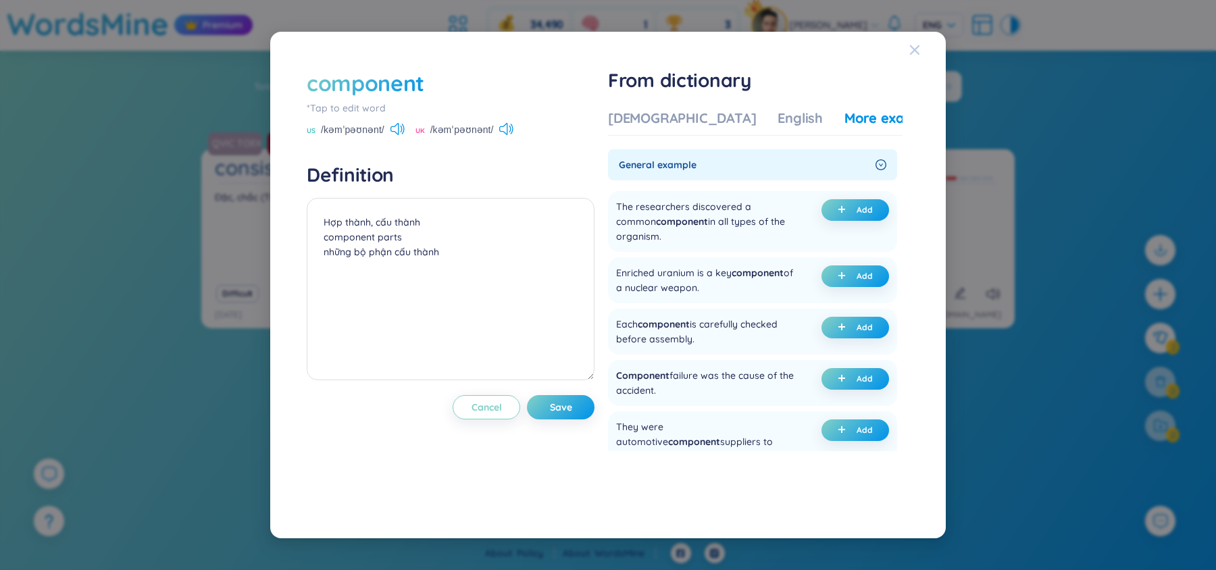
click at [912, 47] on icon "Close" at bounding box center [914, 49] width 9 height 9
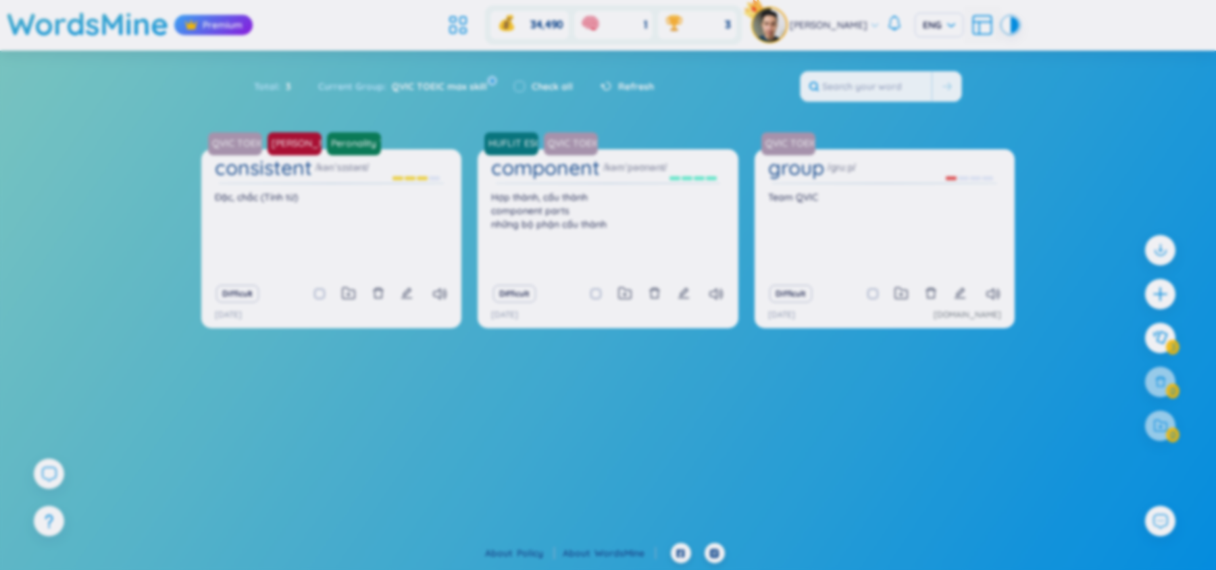
click at [912, 47] on body "WordsMine Premium 34,490 1 3 [PERSON_NAME] [PERSON_NAME] Sort Alphabet Ascendin…" at bounding box center [608, 285] width 1216 height 570
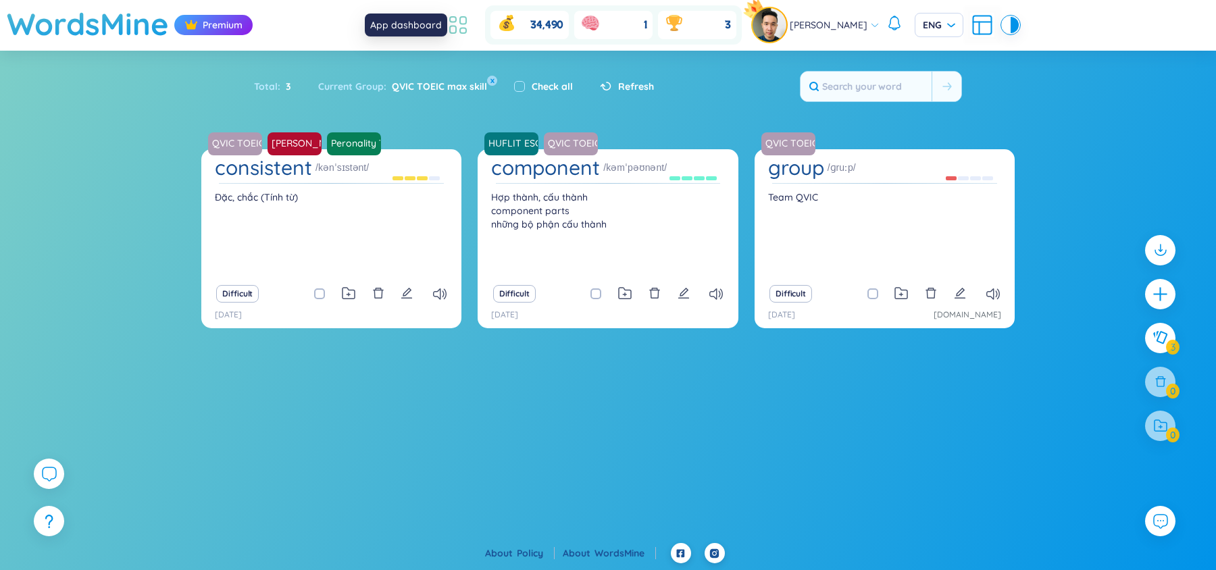
click at [467, 14] on icon at bounding box center [458, 25] width 24 height 24
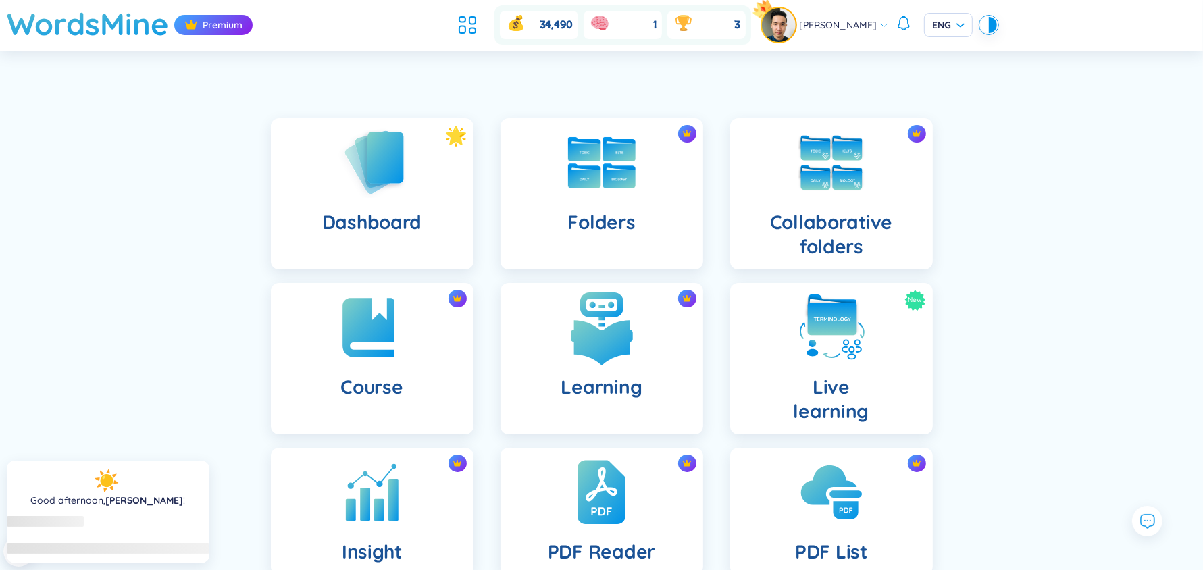
scroll to position [243, 0]
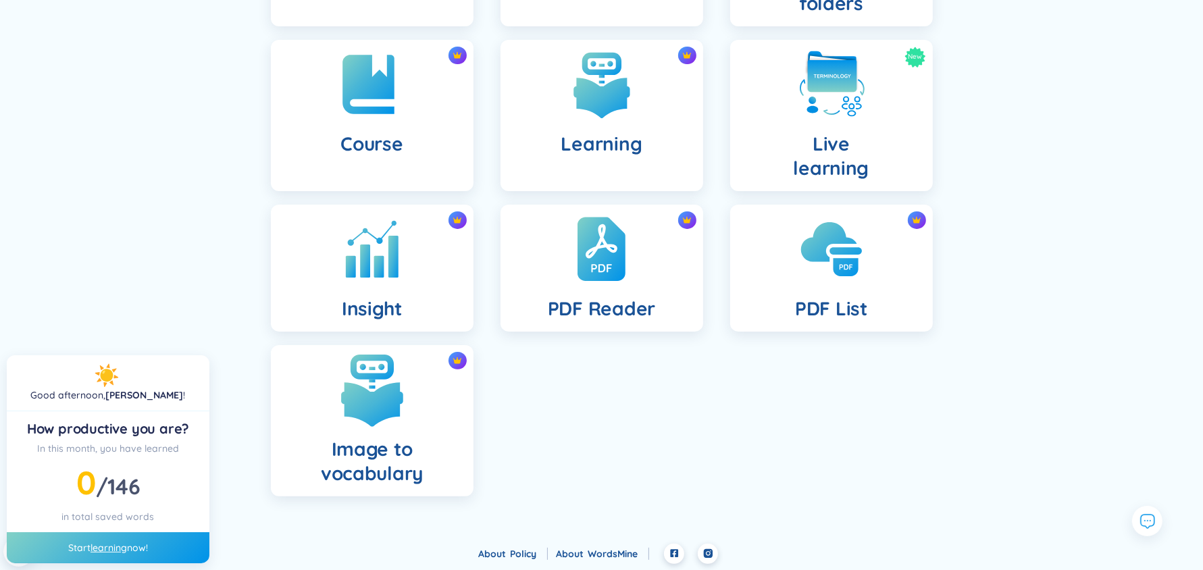
click at [374, 400] on img at bounding box center [372, 390] width 74 height 74
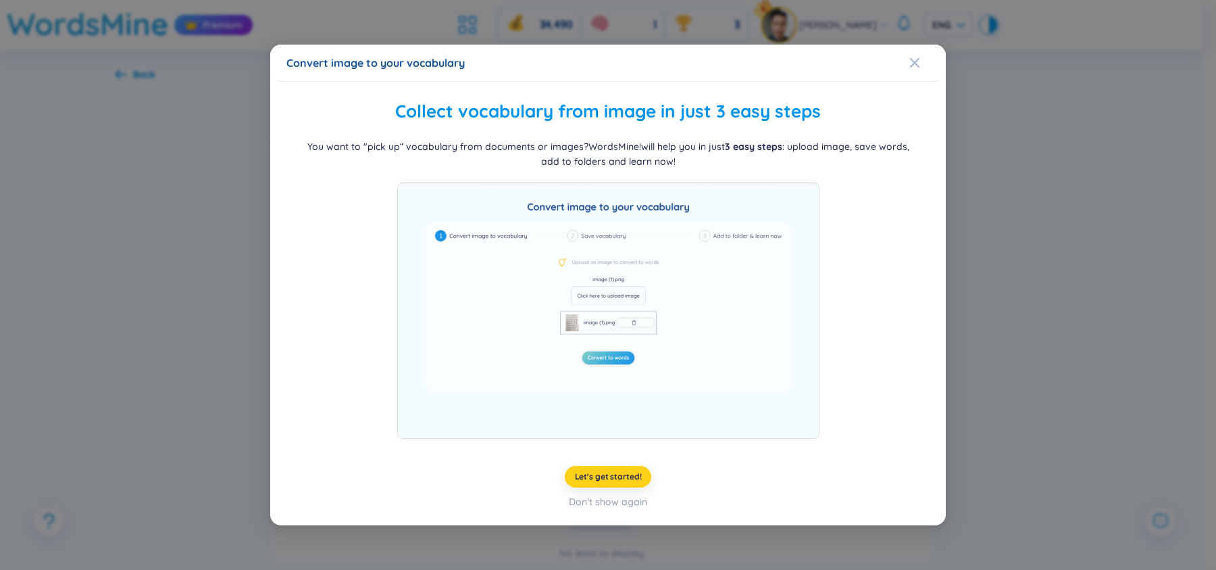
click at [620, 474] on span "Let's get started!" at bounding box center [608, 477] width 67 height 11
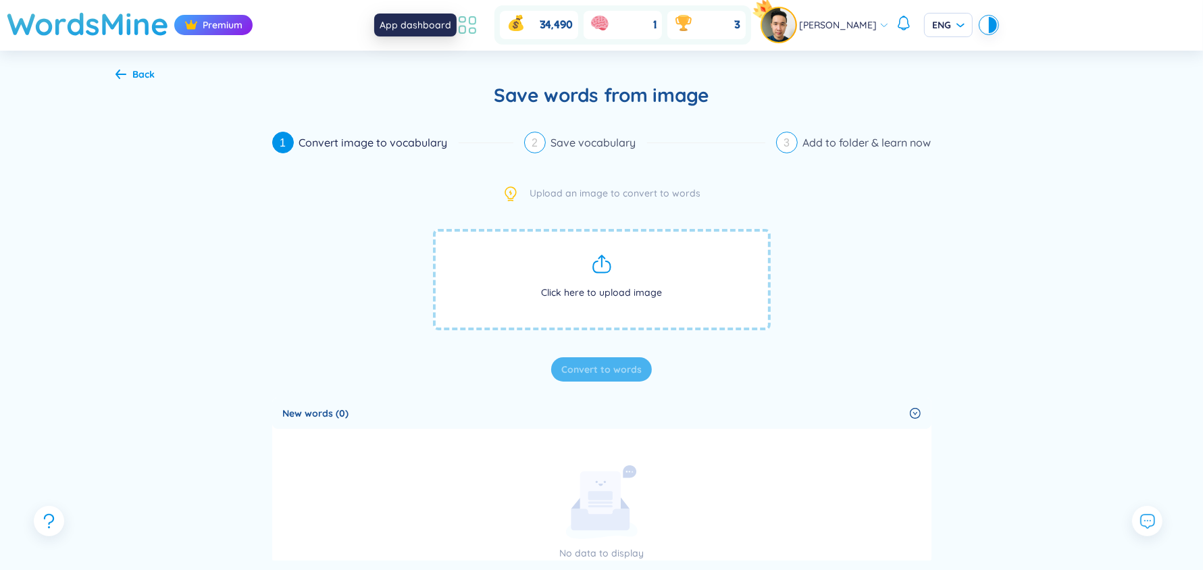
click at [476, 29] on icon at bounding box center [473, 30] width 6 height 5
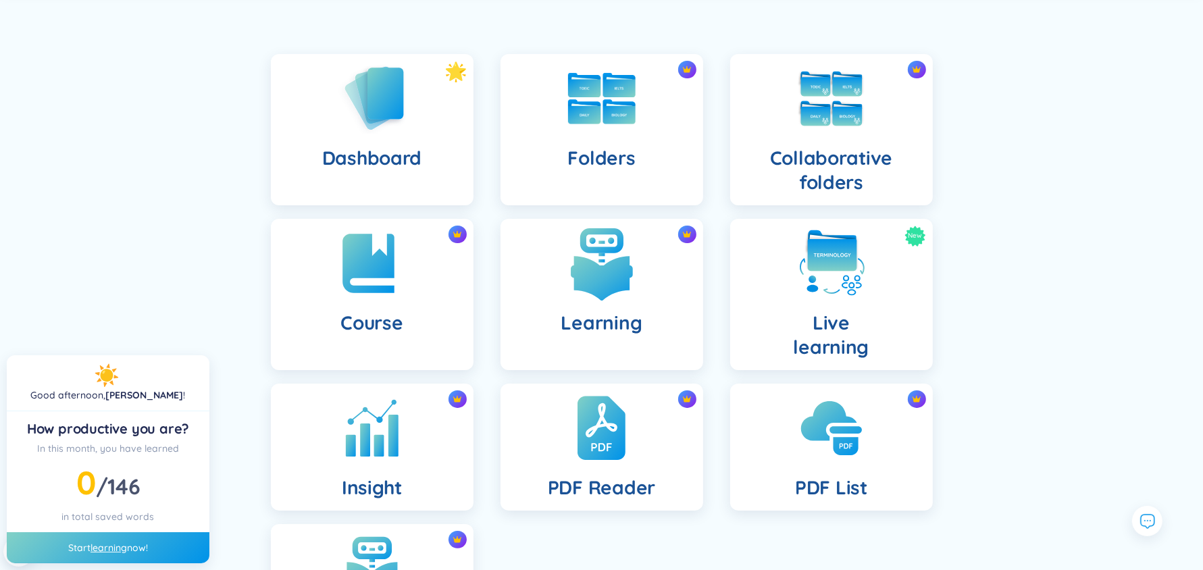
scroll to position [65, 0]
click at [617, 186] on div "Folders" at bounding box center [602, 128] width 203 height 151
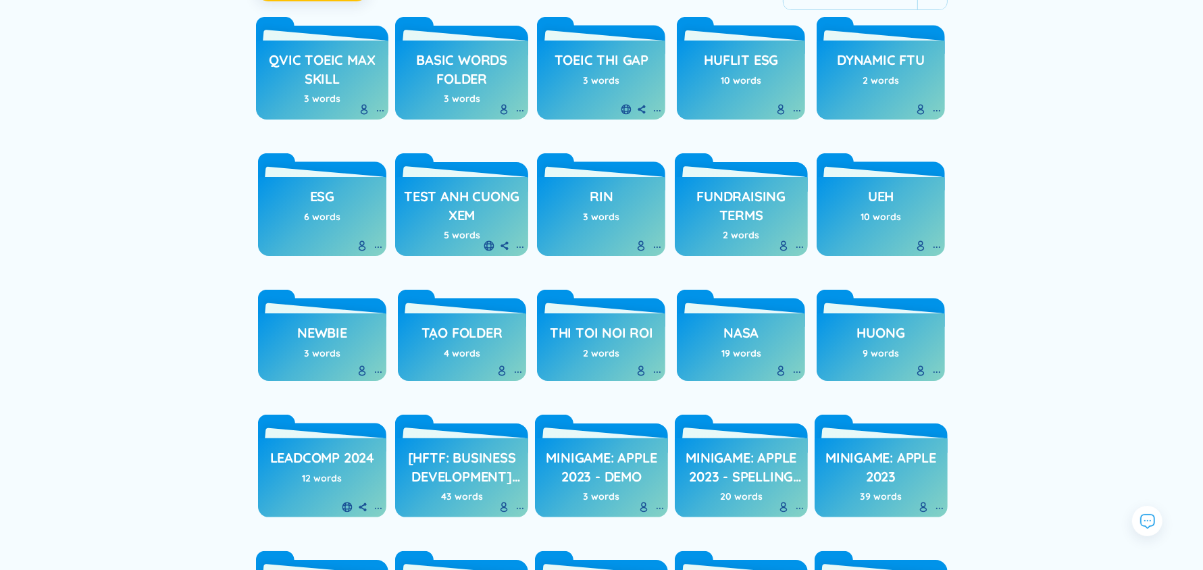
scroll to position [183, 0]
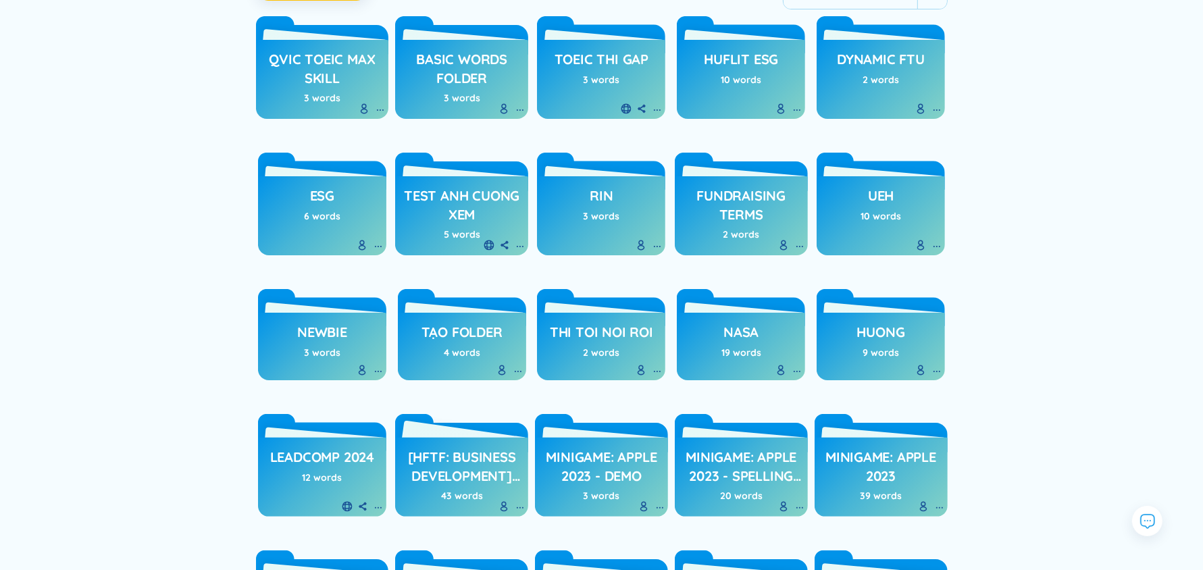
click at [459, 477] on h3 "[HFTF: Business Development] Online Assessment" at bounding box center [462, 466] width 120 height 37
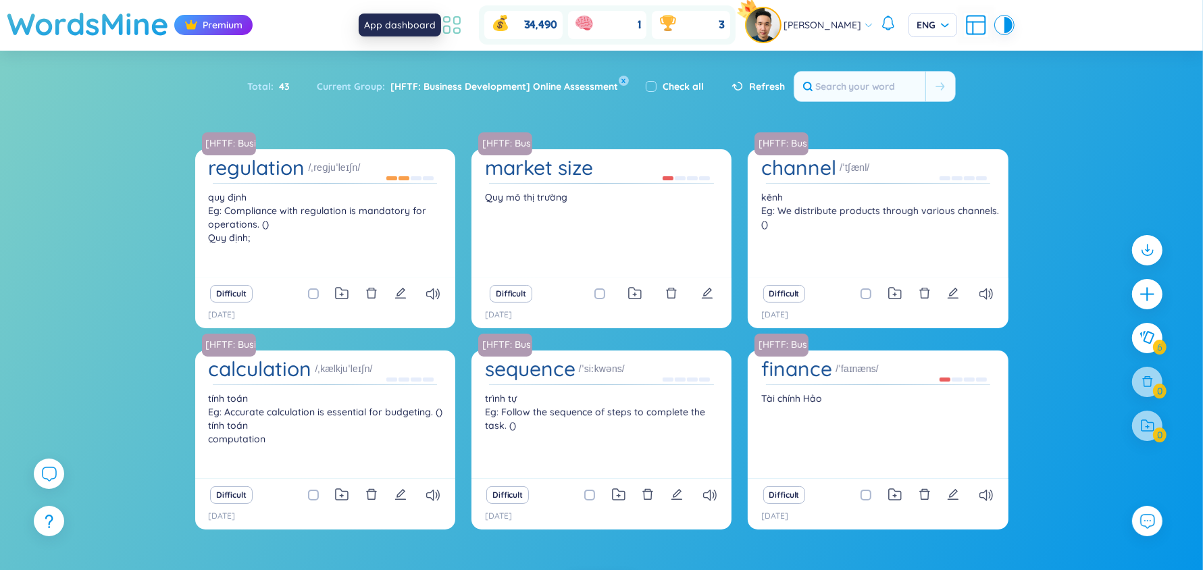
click at [464, 20] on icon at bounding box center [452, 25] width 24 height 24
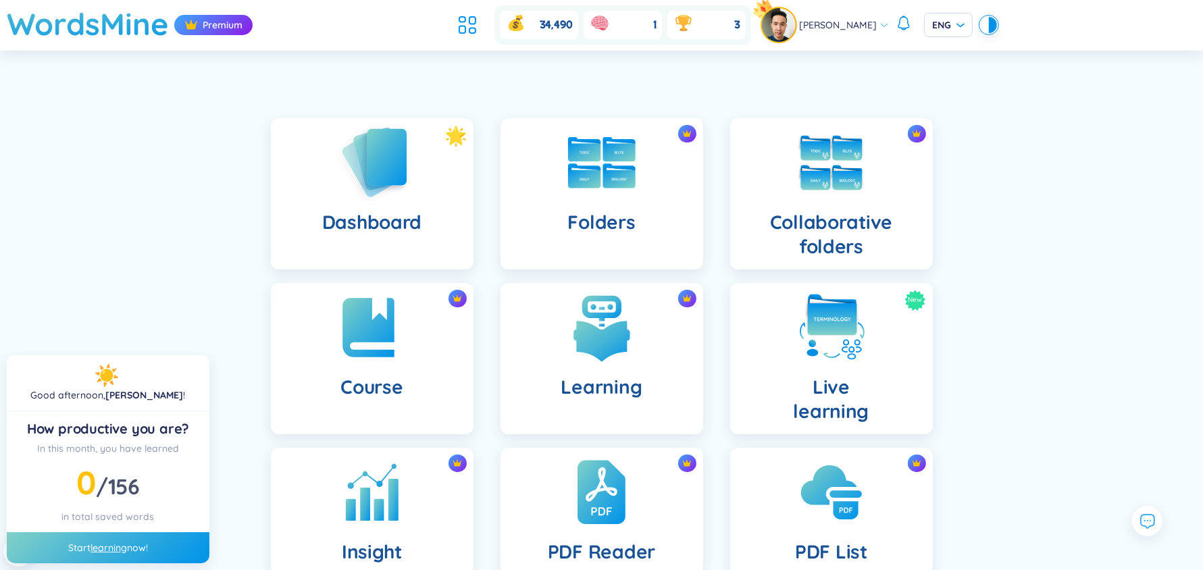
click at [330, 142] on div "Dashboard" at bounding box center [372, 193] width 203 height 151
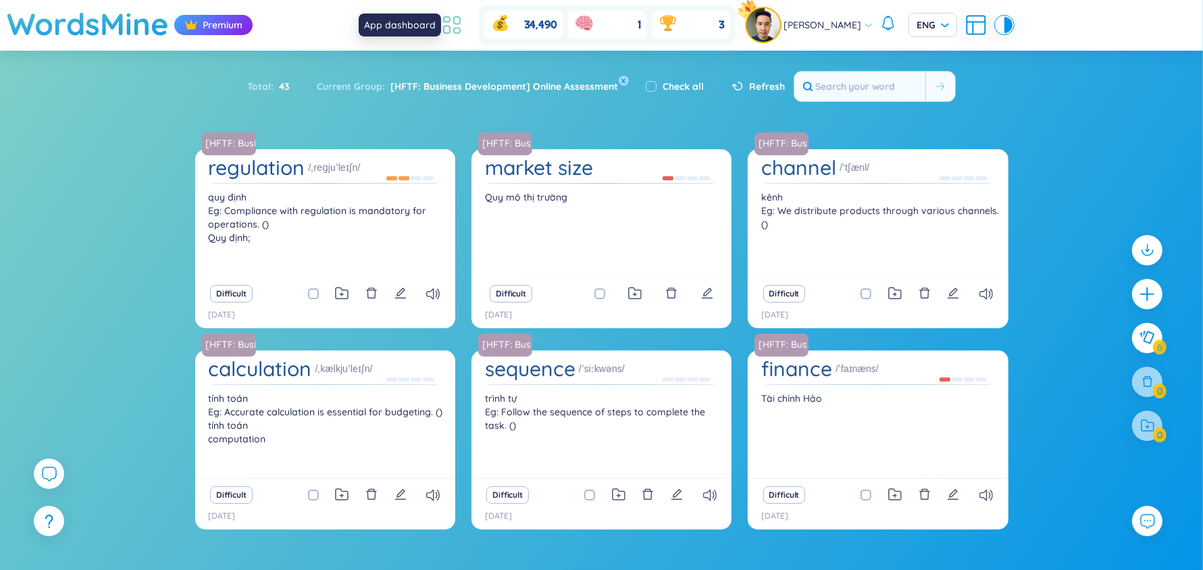
click at [462, 30] on icon at bounding box center [452, 25] width 24 height 24
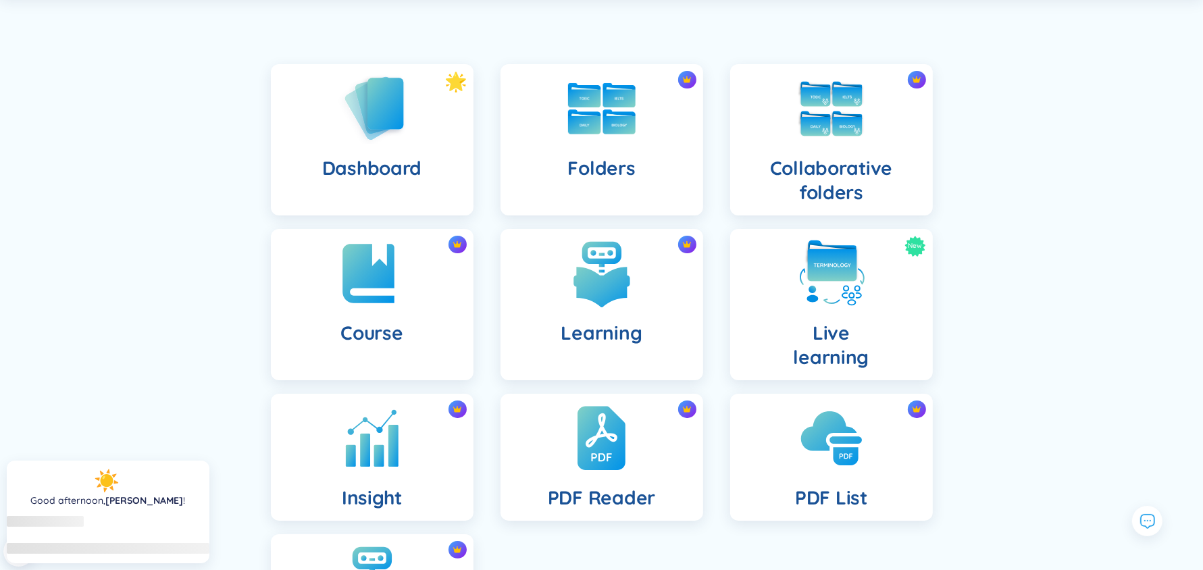
scroll to position [55, 0]
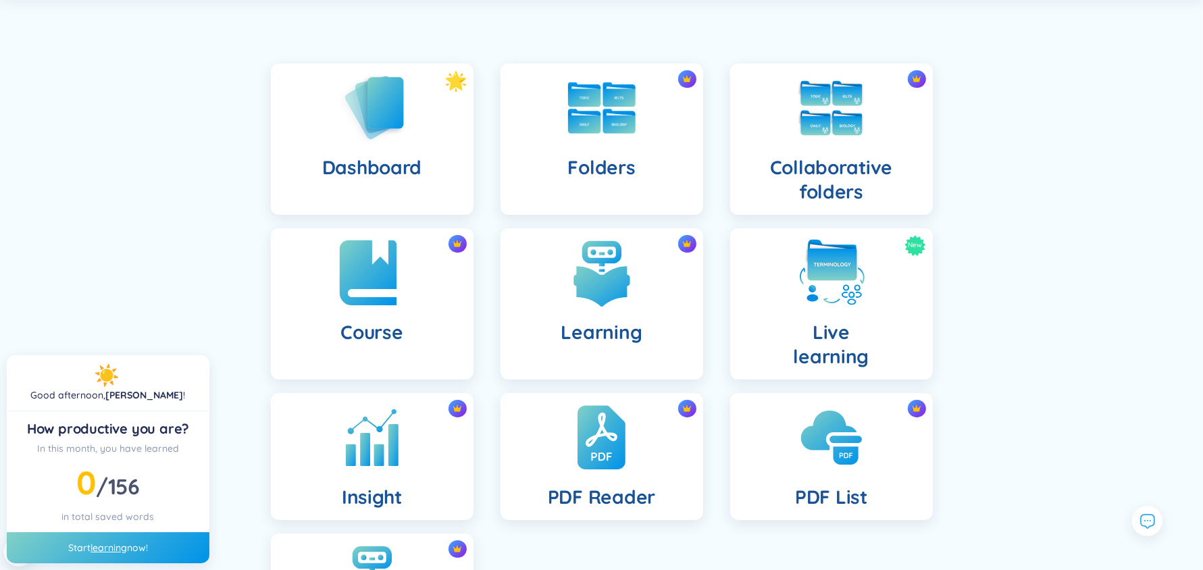
click at [432, 311] on div "Course" at bounding box center [372, 303] width 203 height 151
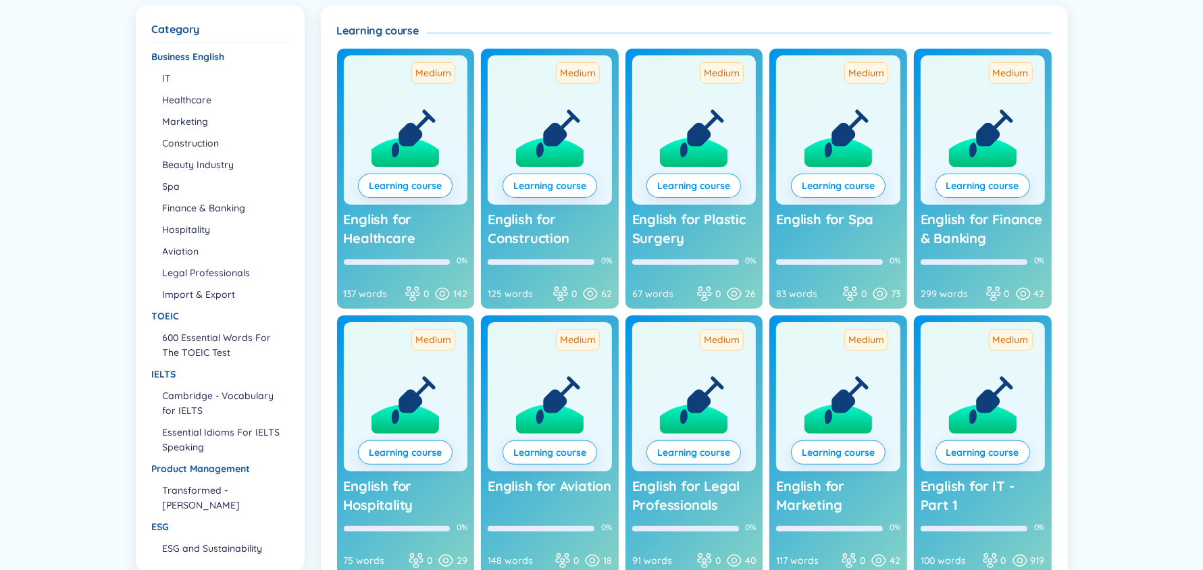
scroll to position [181, 0]
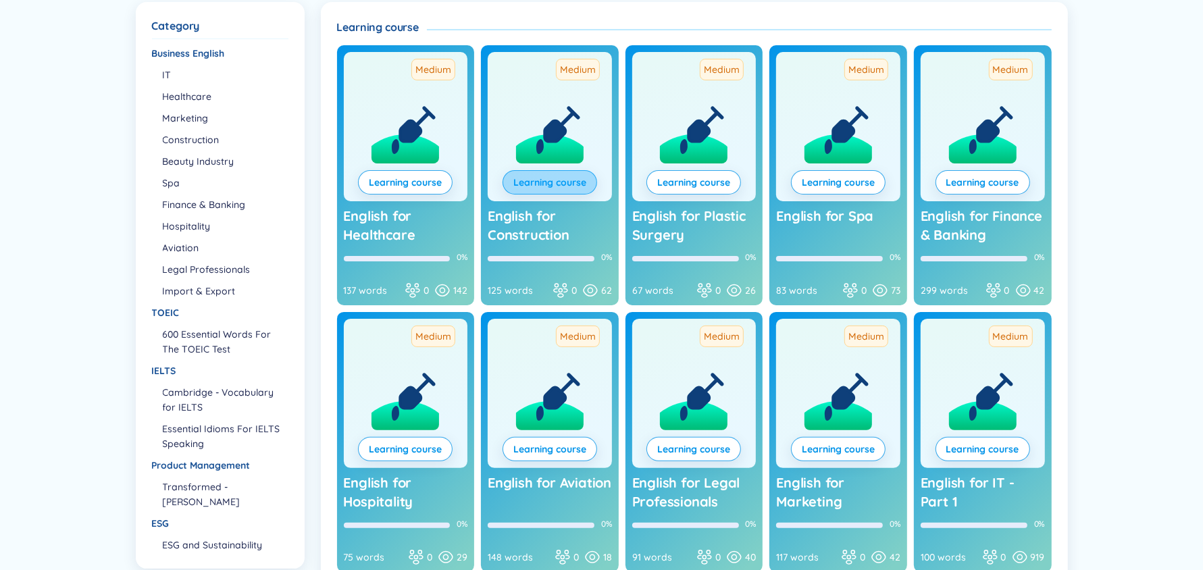
click at [546, 175] on link "Learning course" at bounding box center [549, 182] width 73 height 15
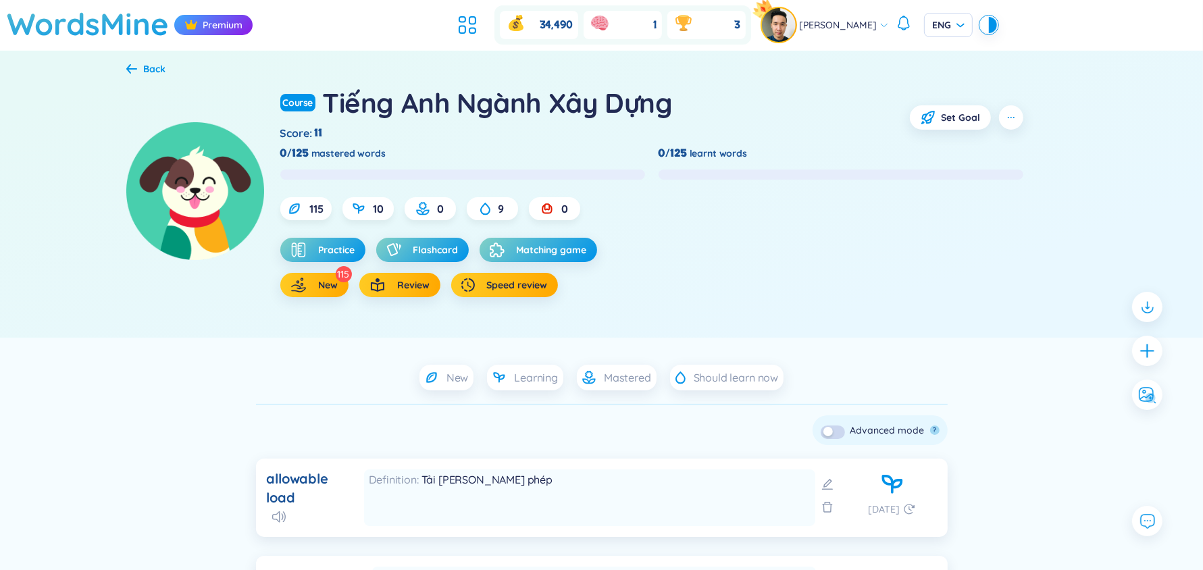
click at [135, 74] on div "Back" at bounding box center [146, 68] width 40 height 15
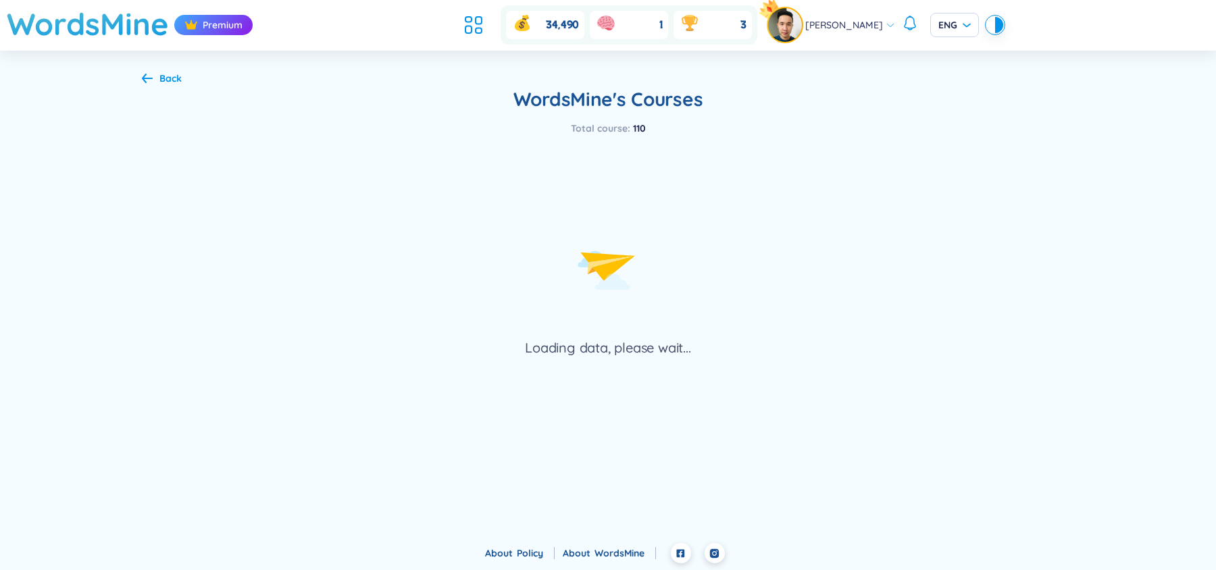
click at [135, 74] on div "Back WordsMine's Courses Total course : 110 Loading data, please wait..." at bounding box center [608, 215] width 973 height 328
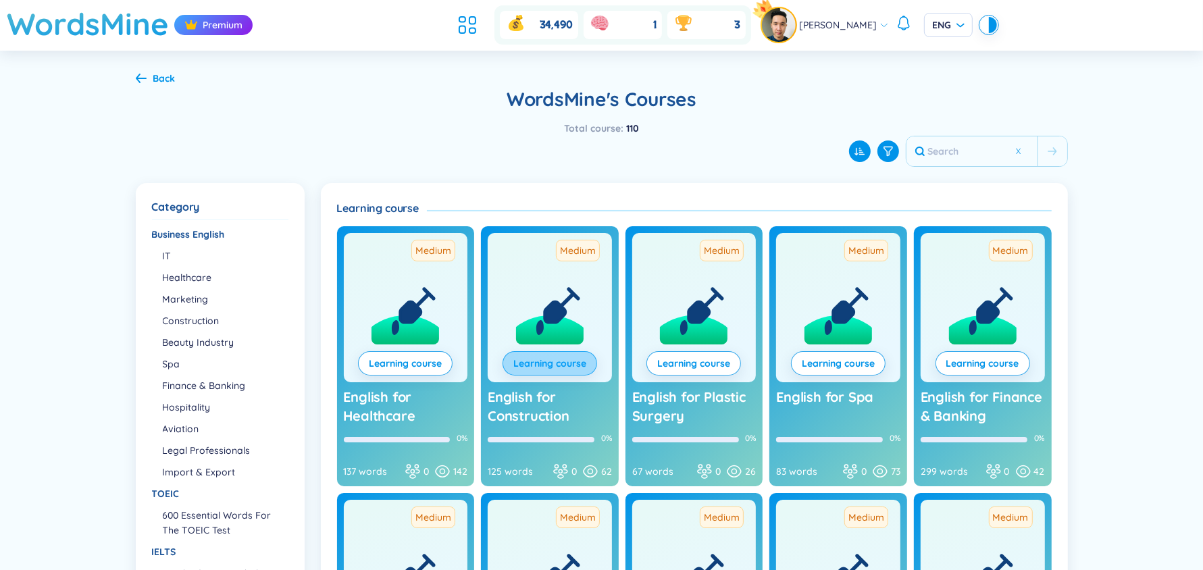
click at [547, 361] on link "Learning course" at bounding box center [549, 363] width 73 height 15
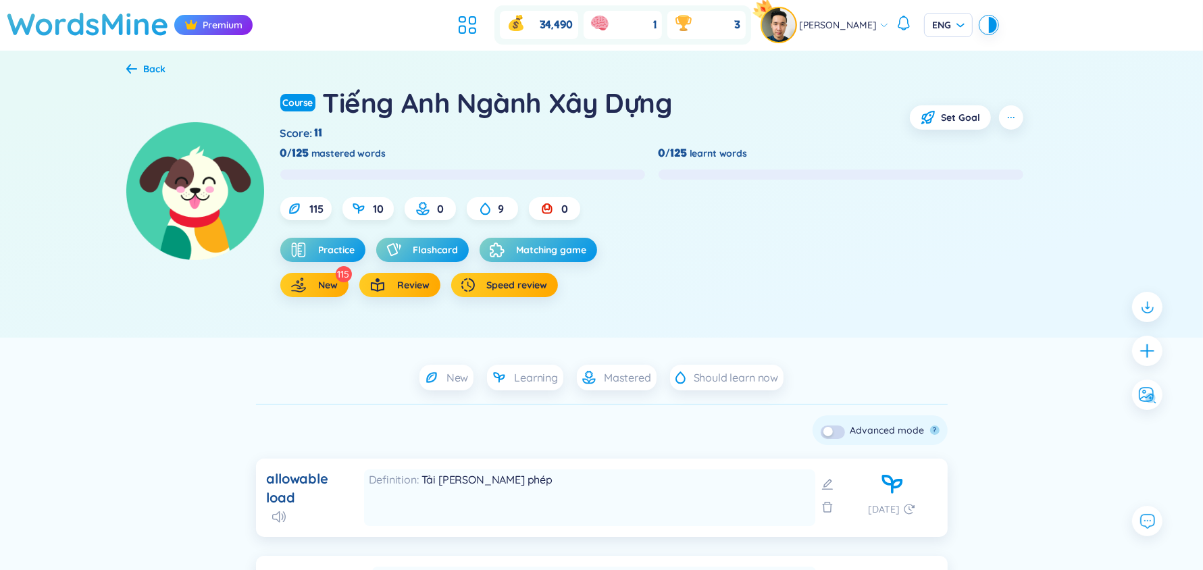
click at [138, 63] on div "Back" at bounding box center [146, 68] width 40 height 15
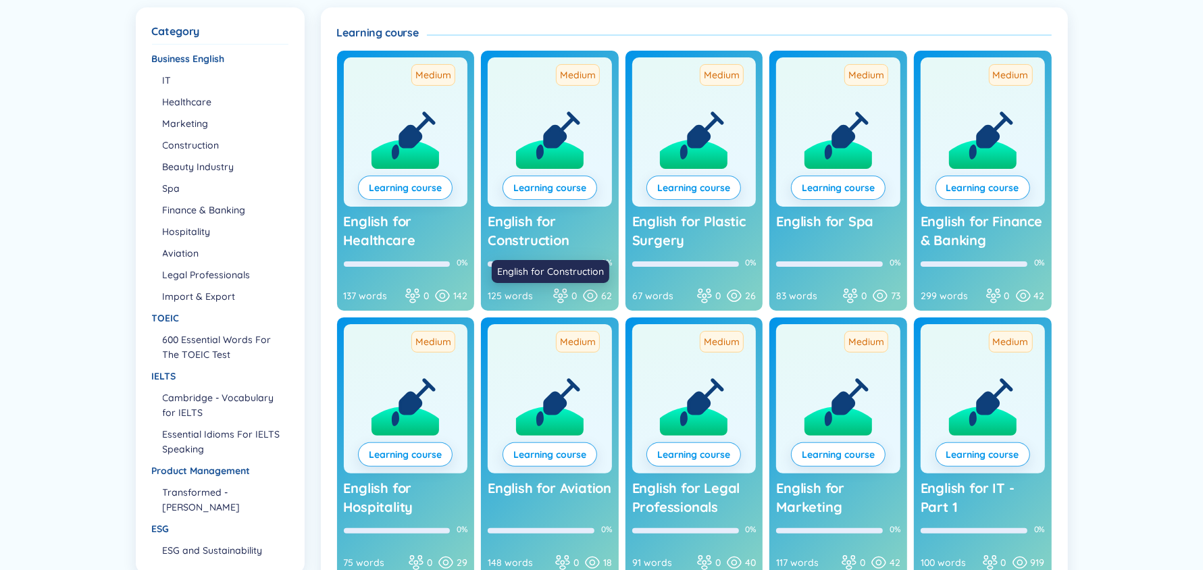
scroll to position [176, 0]
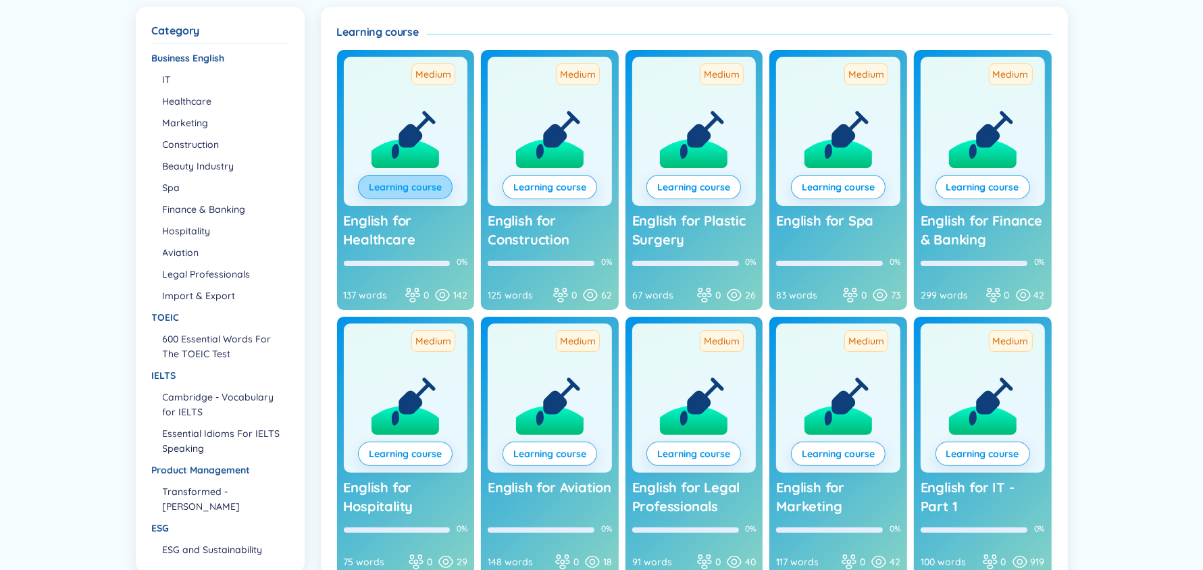
click at [419, 188] on link "Learning course" at bounding box center [405, 187] width 73 height 15
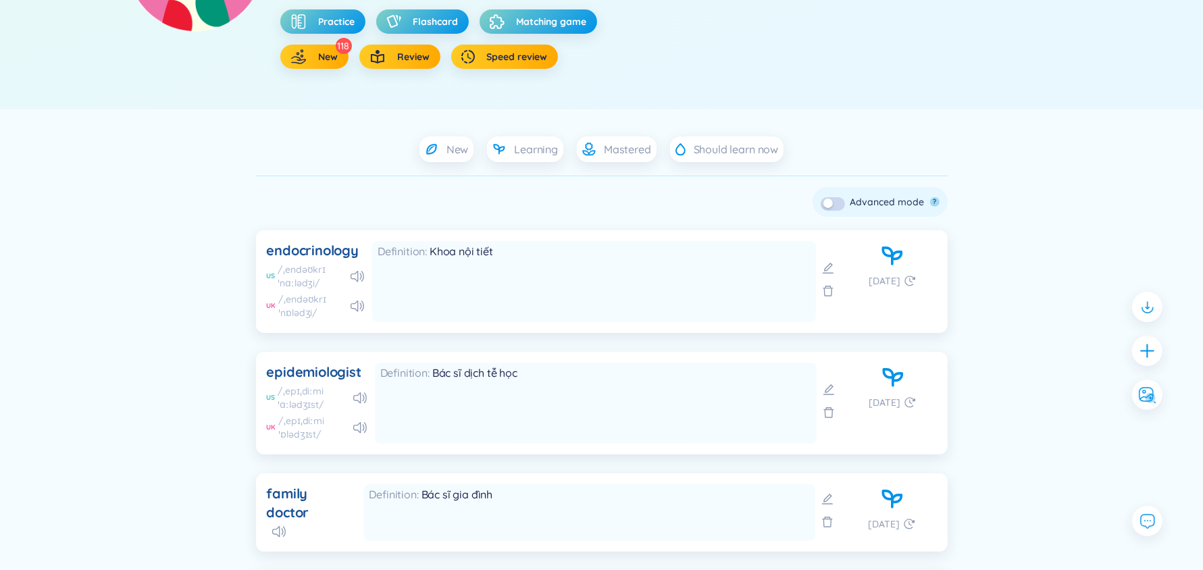
scroll to position [274, 0]
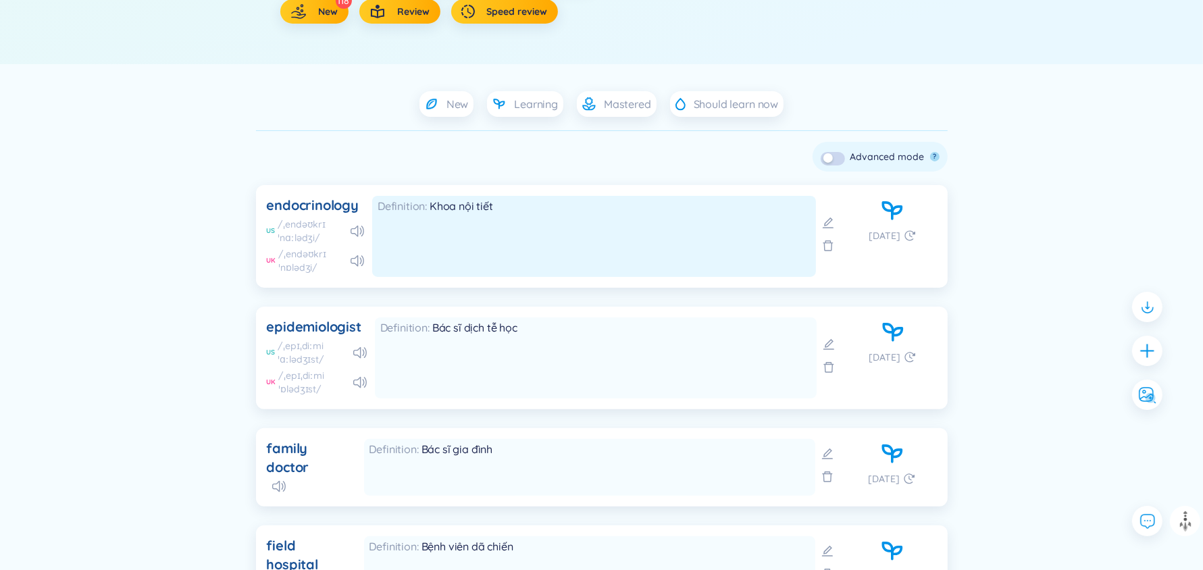
click at [540, 267] on div "Definition [PERSON_NAME] nội [PERSON_NAME]" at bounding box center [594, 236] width 445 height 81
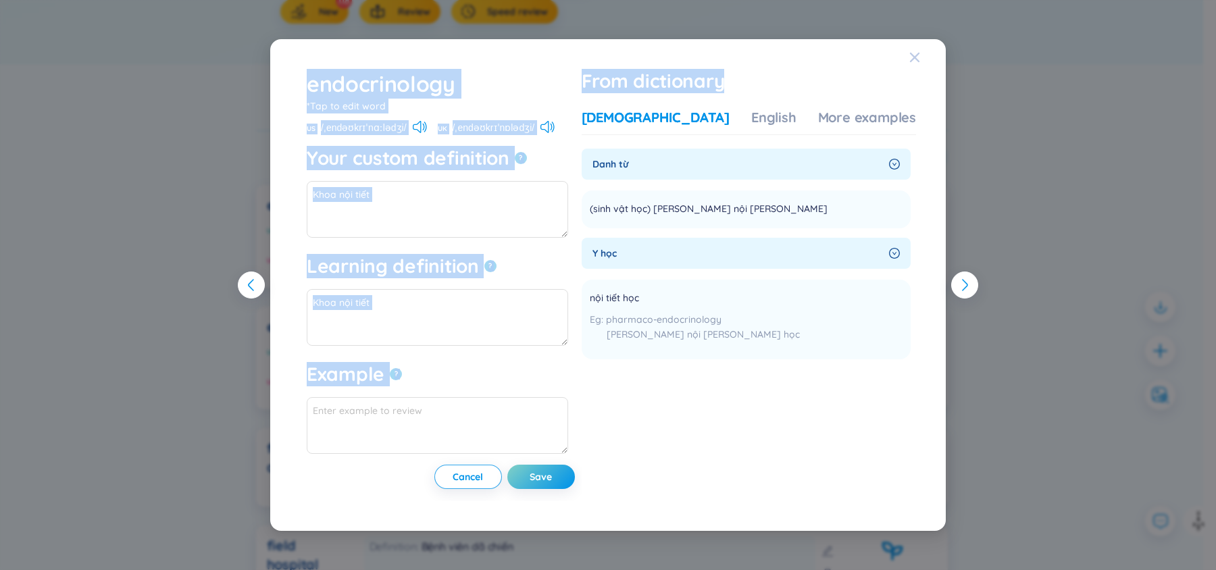
drag, startPoint x: 905, startPoint y: 51, endPoint x: 919, endPoint y: 57, distance: 15.7
click at [919, 57] on div "endocrinology *Tap to edit word endocrinology US /ˌendəʊkrɪˈnɑːlədʒi/ UK /ˌendə…" at bounding box center [608, 285] width 676 height 493
click at [919, 57] on icon "Close" at bounding box center [914, 57] width 11 height 11
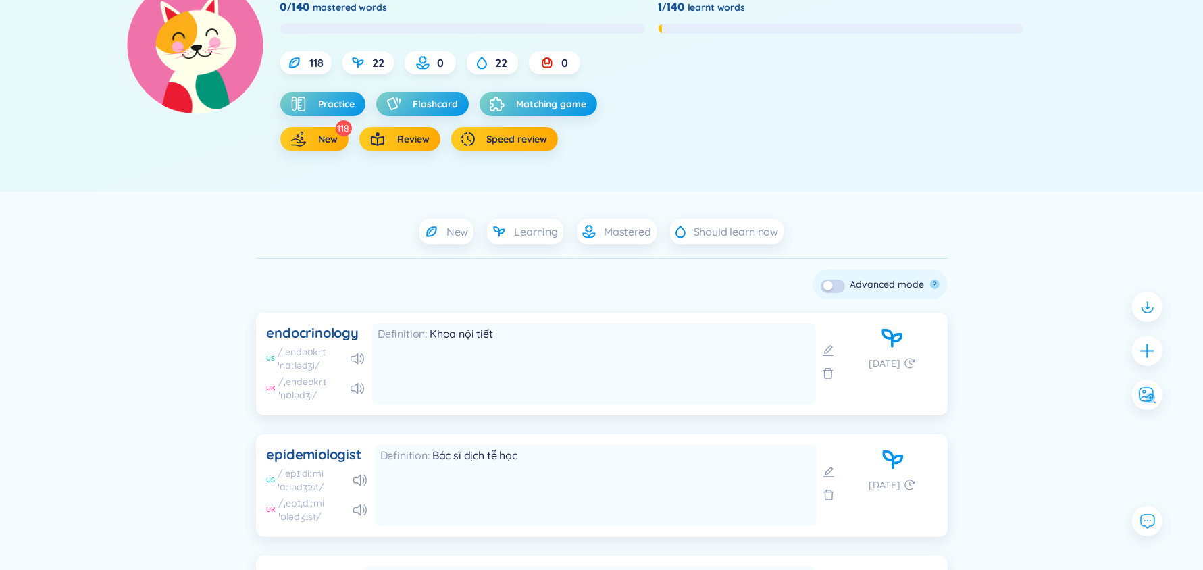
scroll to position [0, 0]
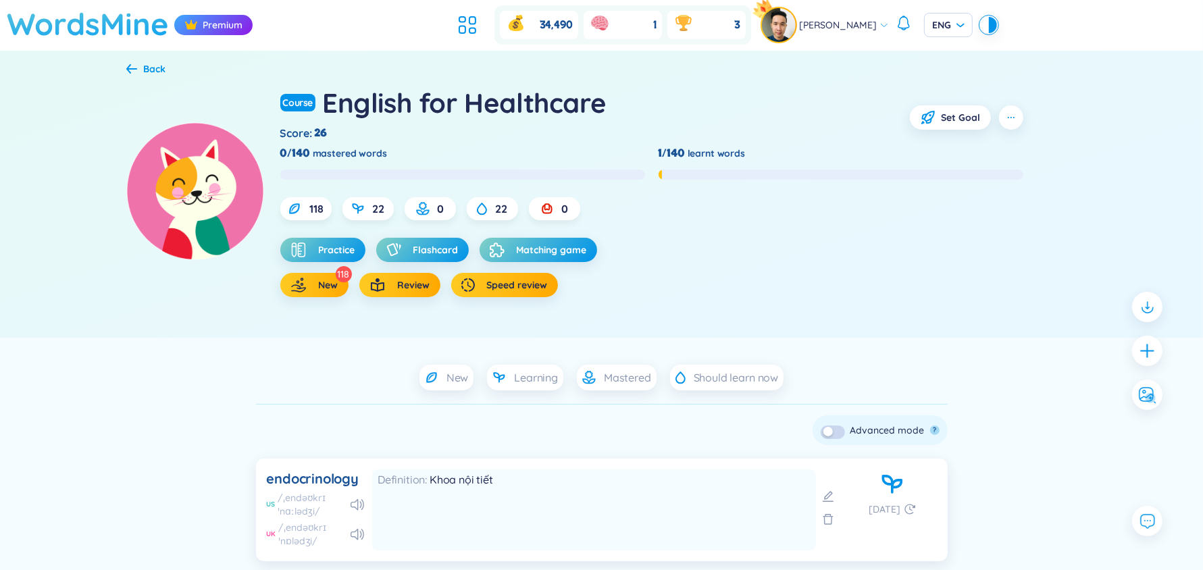
click at [89, 16] on h1 "WordsMine" at bounding box center [88, 24] width 162 height 48
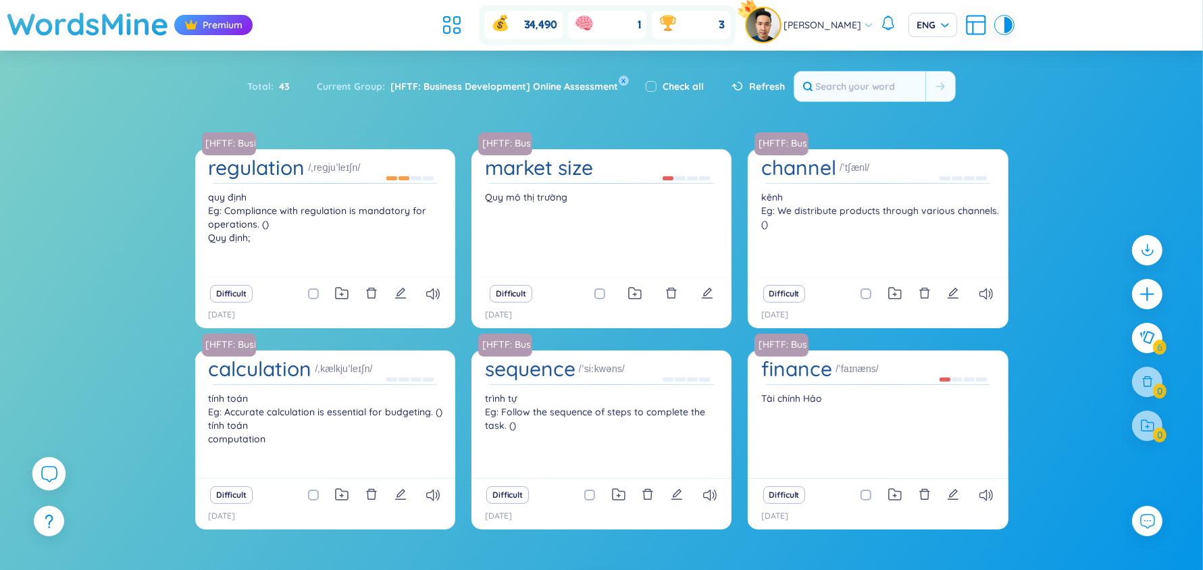
click at [41, 465] on icon at bounding box center [49, 473] width 16 height 16
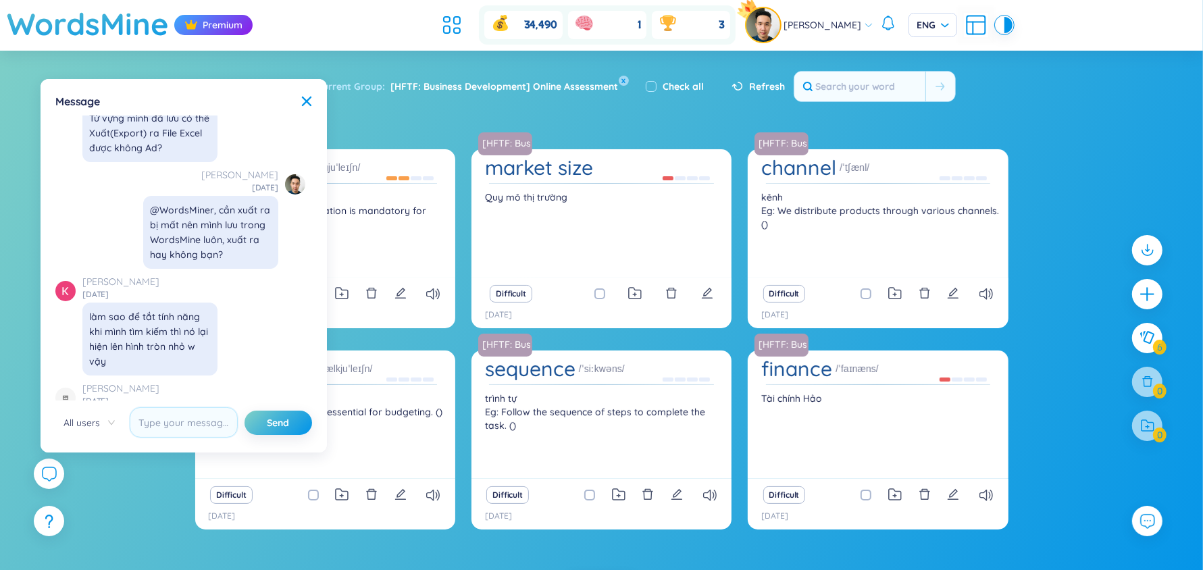
scroll to position [84, 0]
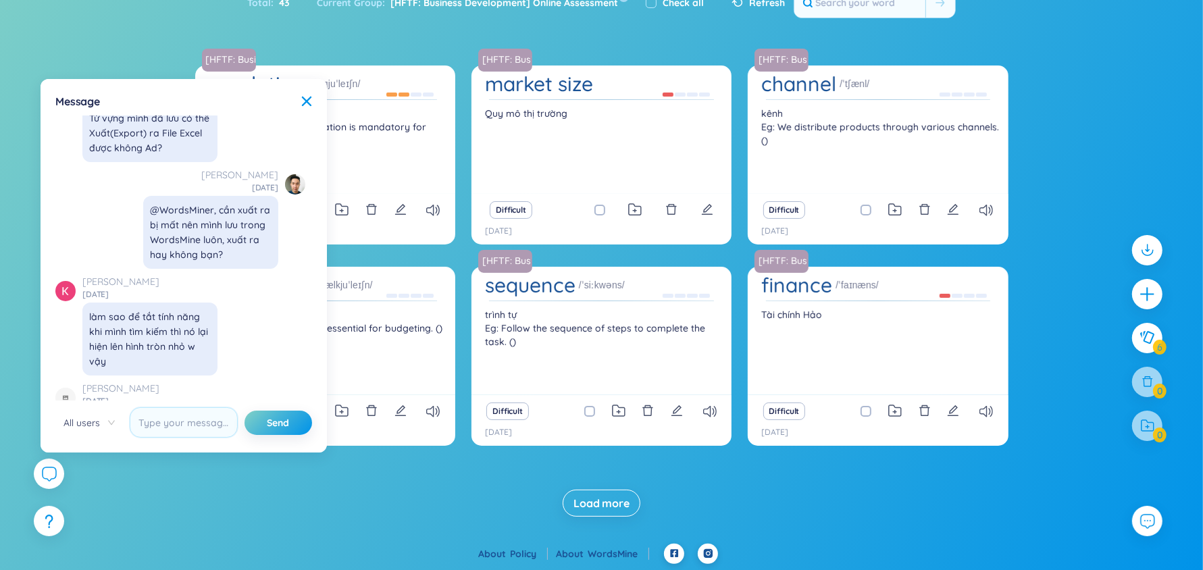
click at [593, 500] on span "Load more" at bounding box center [602, 503] width 56 height 15
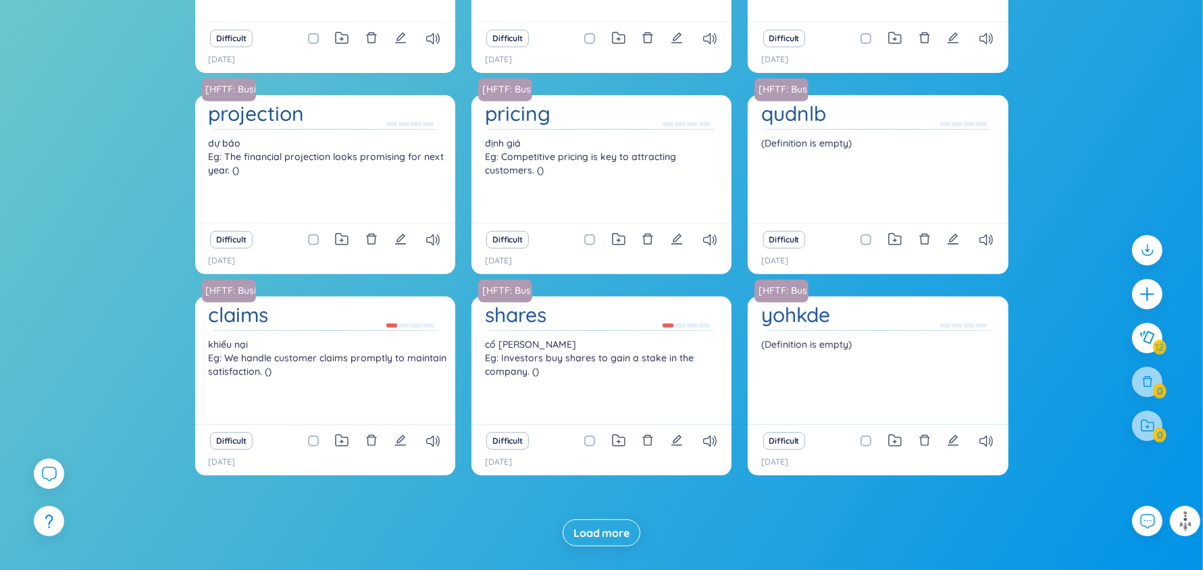
scroll to position [486, 0]
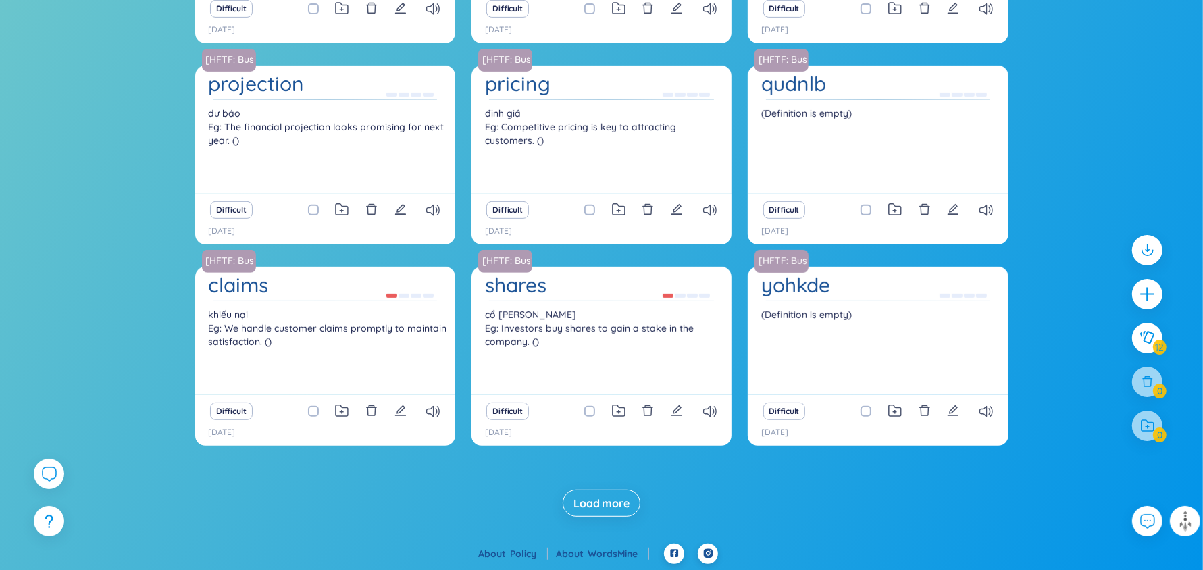
click at [294, 121] on div "dự báo Eg: The financial projection looks promising for next year. ()" at bounding box center [325, 150] width 247 height 87
click at [253, 80] on h1 "projection" at bounding box center [257, 84] width 96 height 24
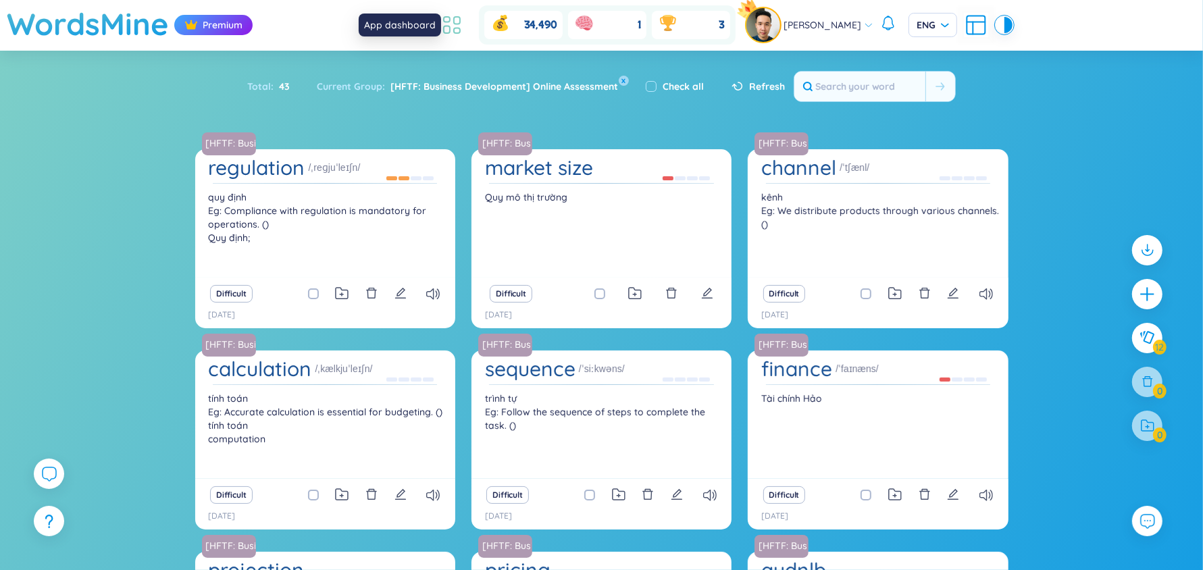
click at [461, 26] on icon at bounding box center [452, 25] width 24 height 24
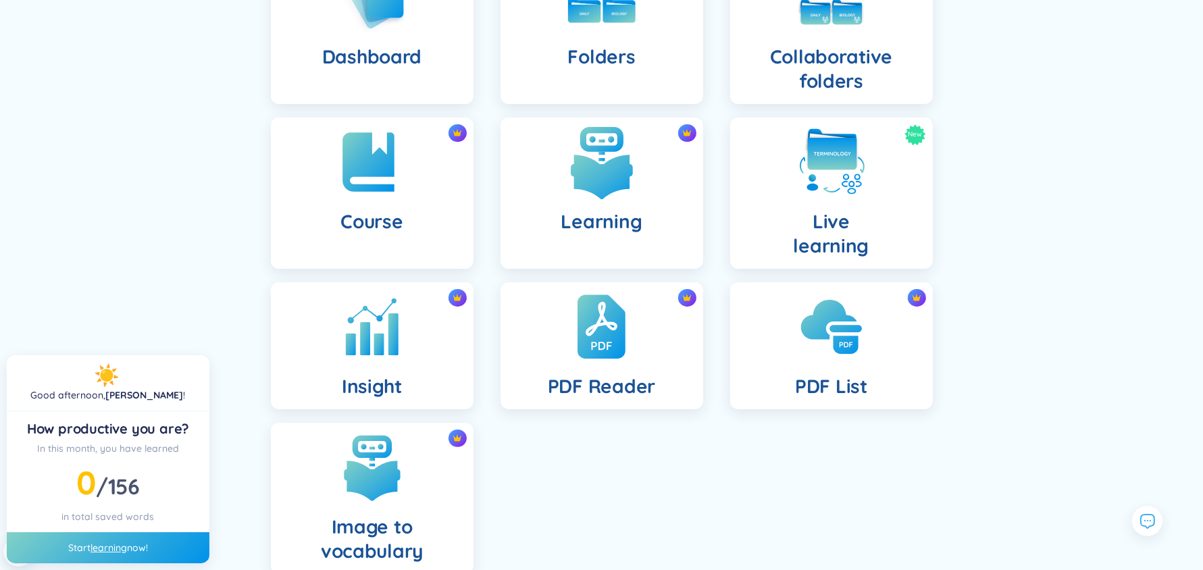
scroll to position [243, 0]
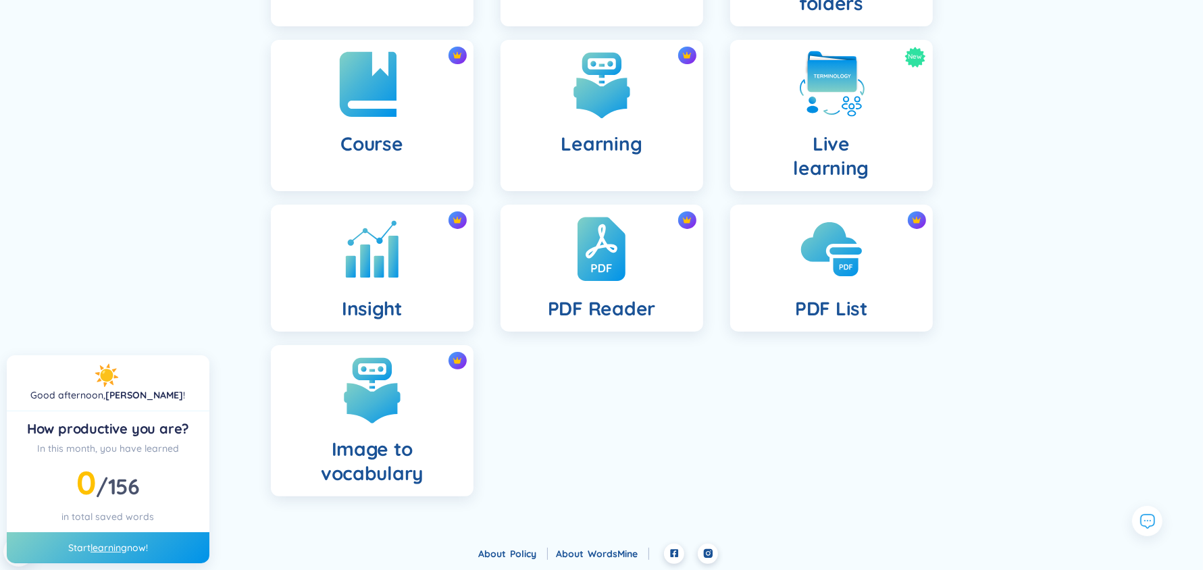
click at [320, 147] on div "Course" at bounding box center [372, 115] width 203 height 151
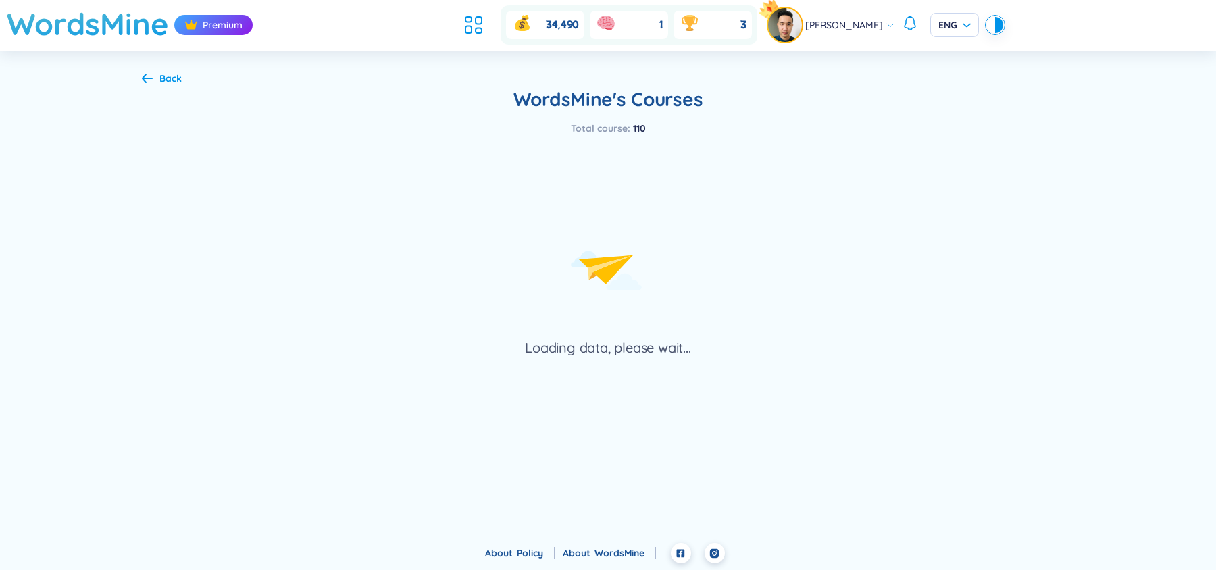
click at [320, 147] on div "Loading data, please wait..." at bounding box center [608, 247] width 932 height 222
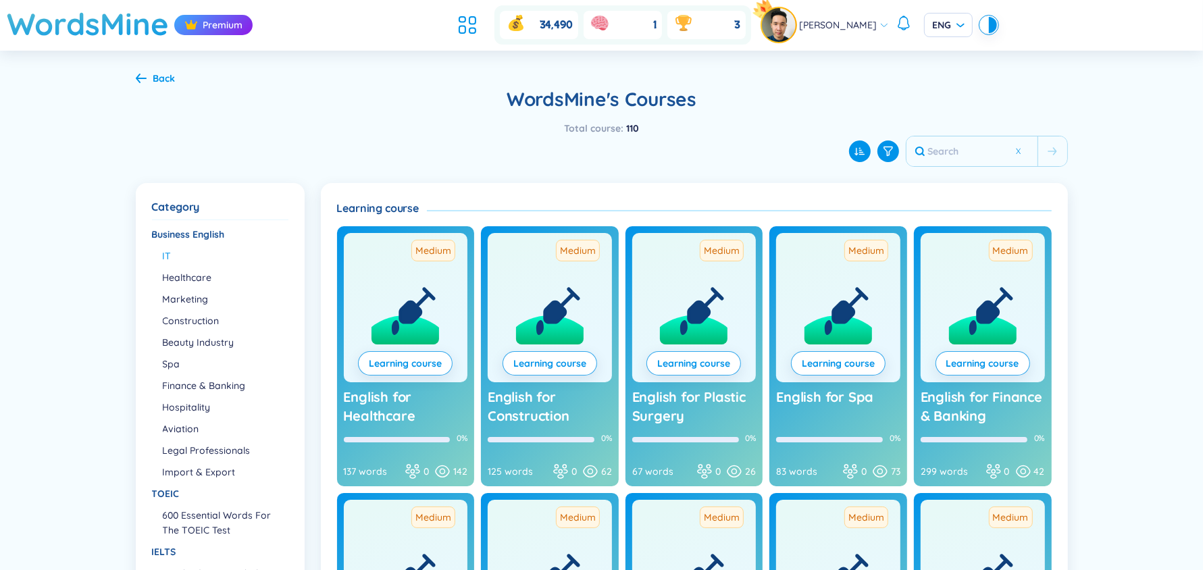
scroll to position [53, 0]
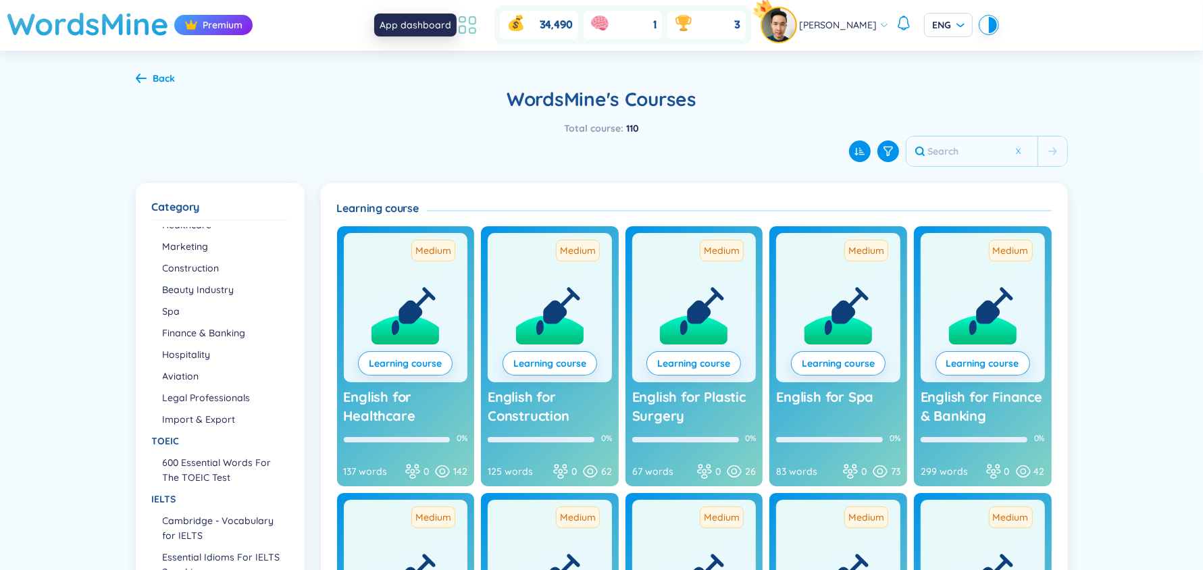
click at [480, 34] on icon at bounding box center [467, 25] width 24 height 24
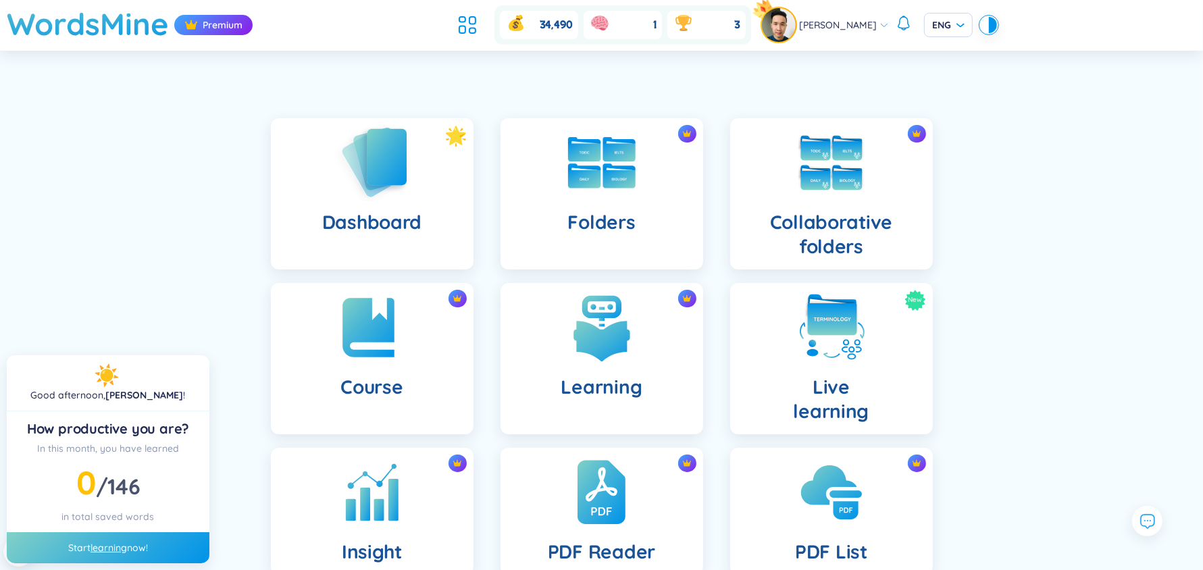
click at [403, 193] on img at bounding box center [372, 162] width 74 height 77
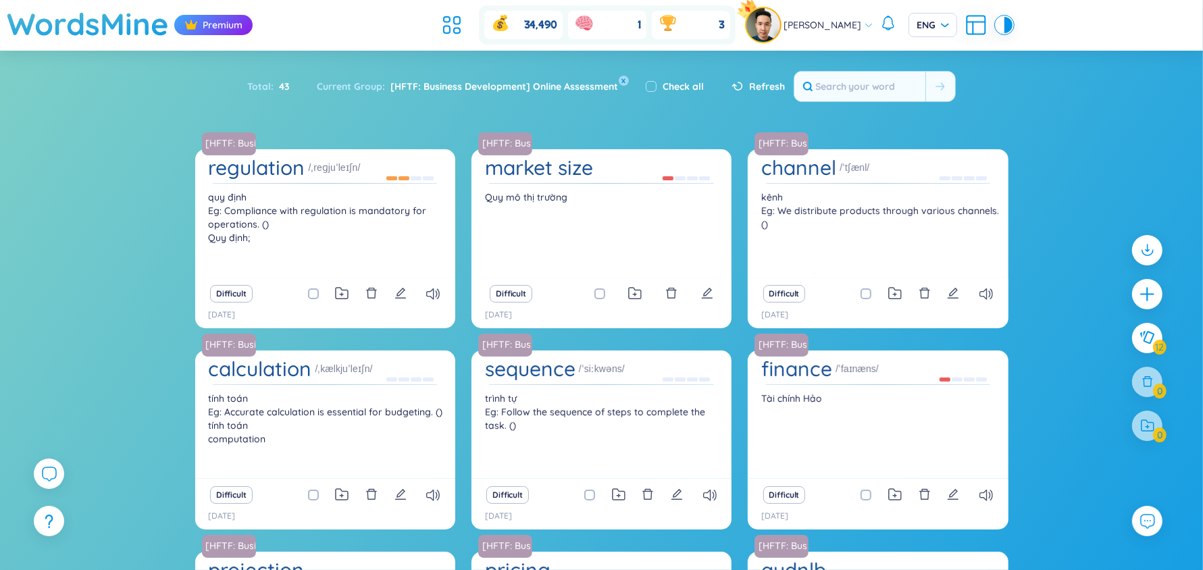
click at [372, 189] on div "regulation /ˌreɡjuˈleɪʃn/ [PERSON_NAME] định Eg: Compliance with regulation is …" at bounding box center [325, 217] width 247 height 122
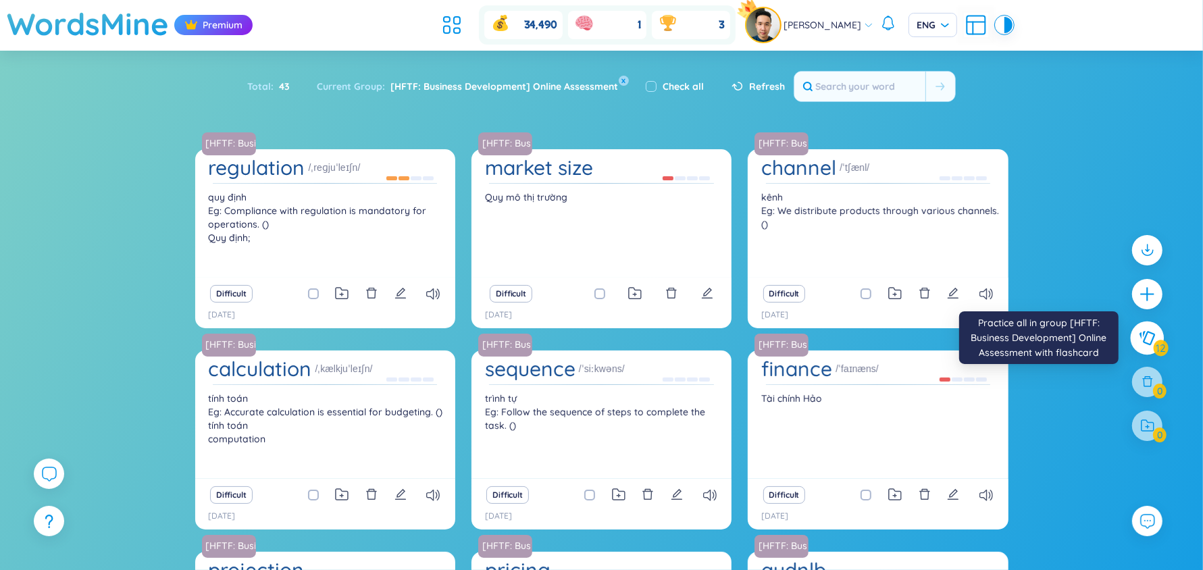
click at [1147, 331] on icon at bounding box center [1148, 337] width 16 height 14
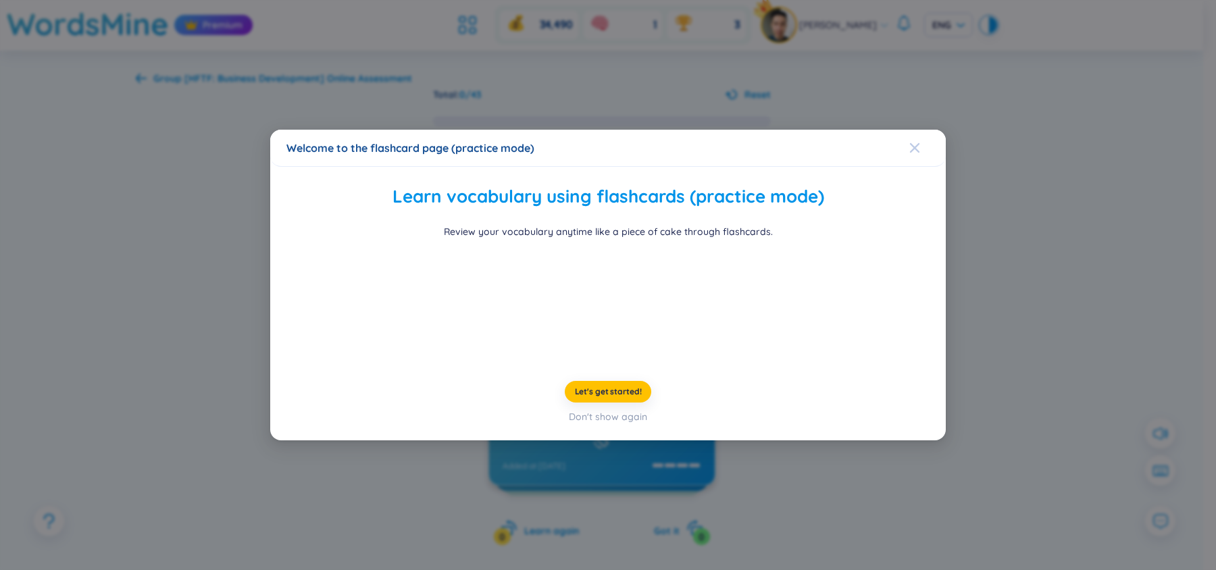
click at [914, 143] on icon "Close" at bounding box center [914, 148] width 11 height 11
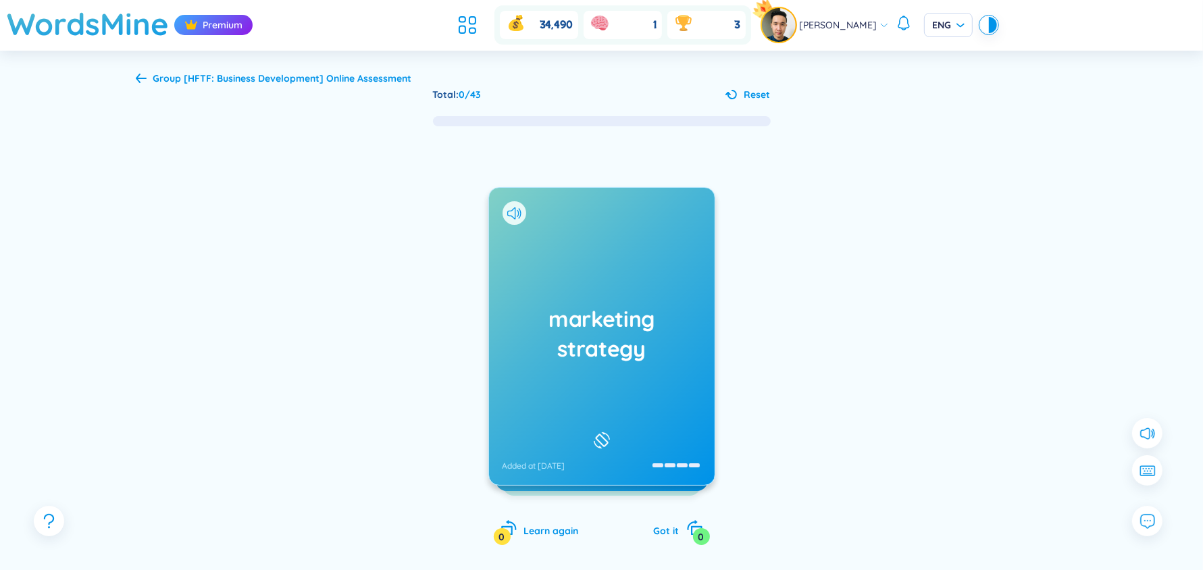
scroll to position [78, 0]
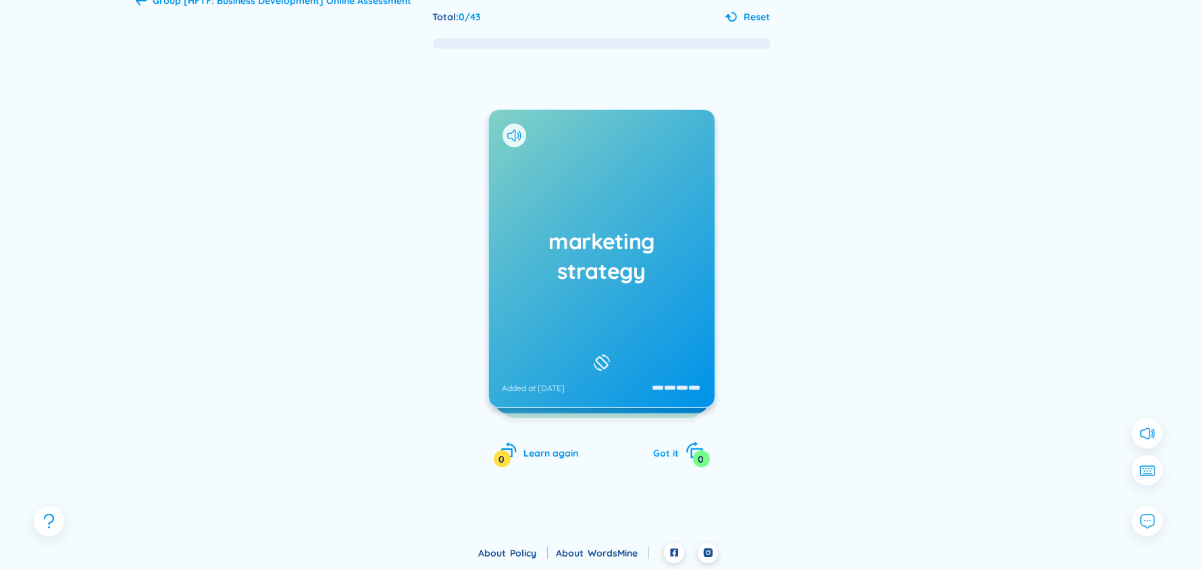
click at [705, 463] on div "0" at bounding box center [701, 459] width 17 height 17
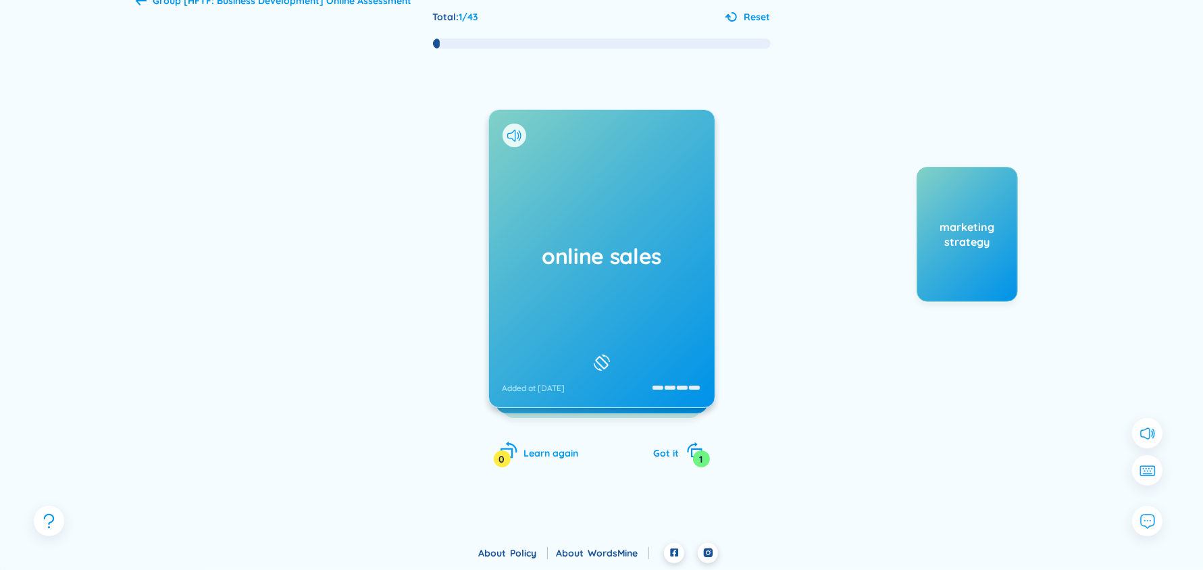
drag, startPoint x: 522, startPoint y: 461, endPoint x: 509, endPoint y: 456, distance: 13.9
click at [509, 456] on div "online sales Added at [DATE] bán hàng [PERSON_NAME] Eg: Online sales have incre…" at bounding box center [601, 301] width 227 height 385
click at [509, 456] on div "0" at bounding box center [502, 459] width 17 height 17
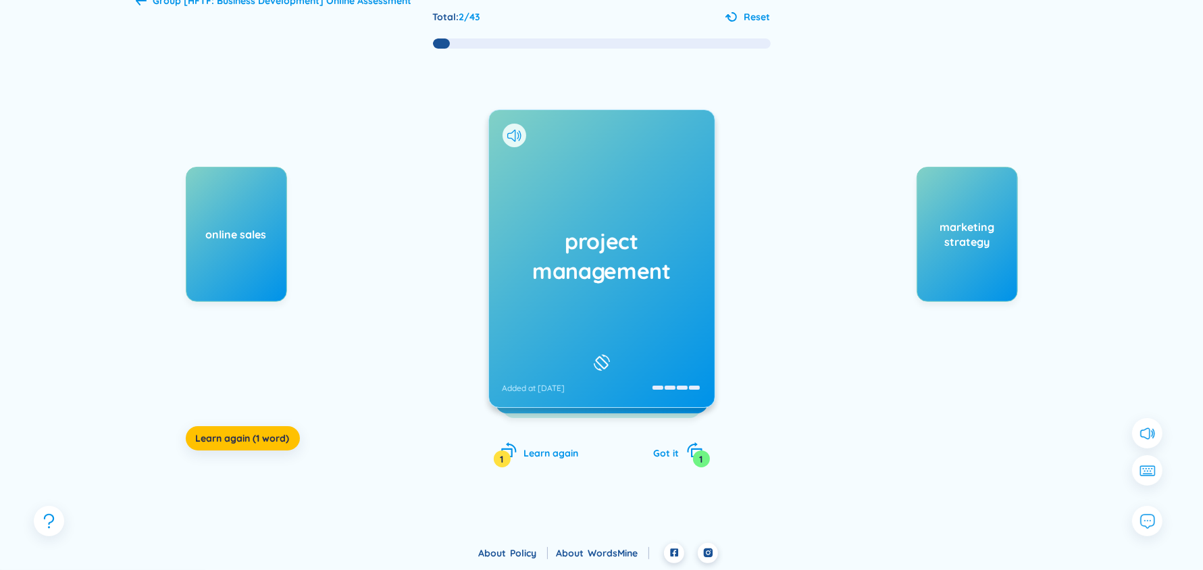
scroll to position [0, 0]
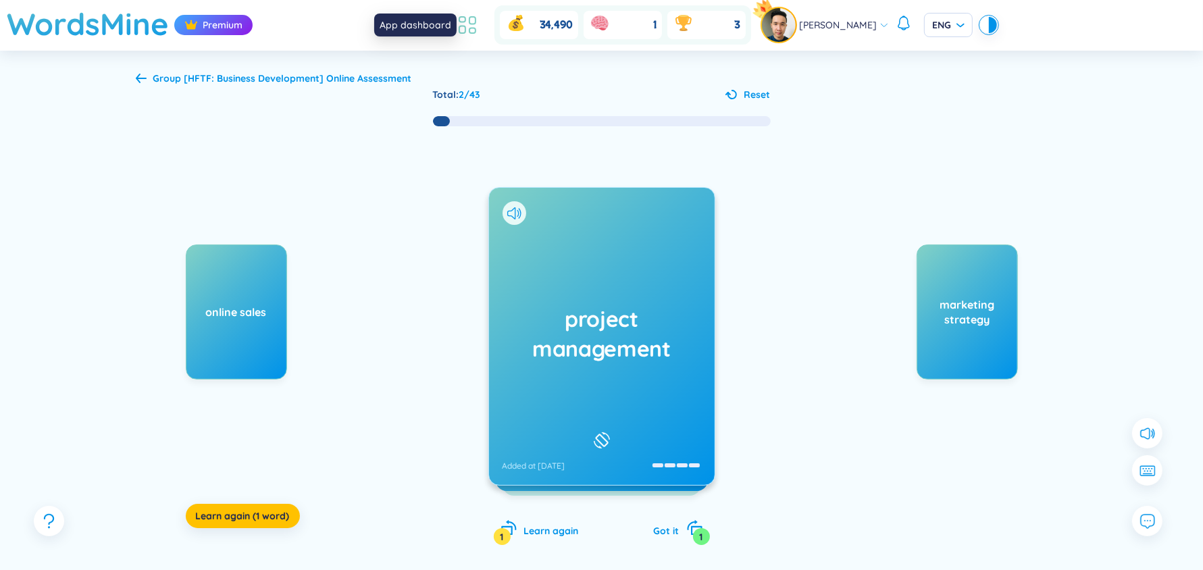
click at [465, 30] on icon at bounding box center [462, 29] width 6 height 7
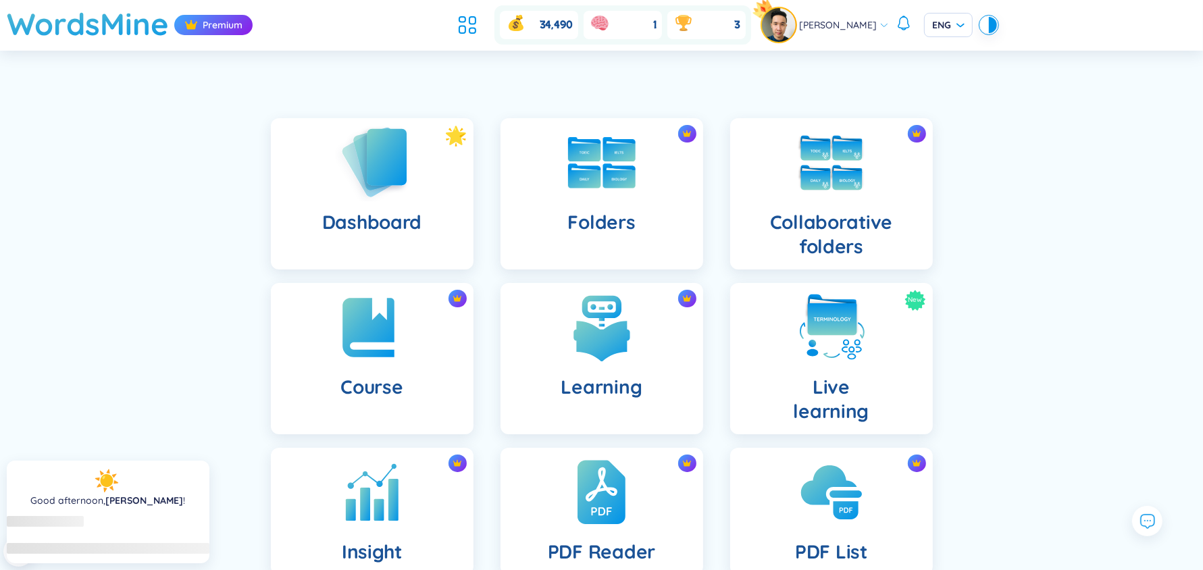
click at [382, 162] on img at bounding box center [372, 162] width 74 height 77
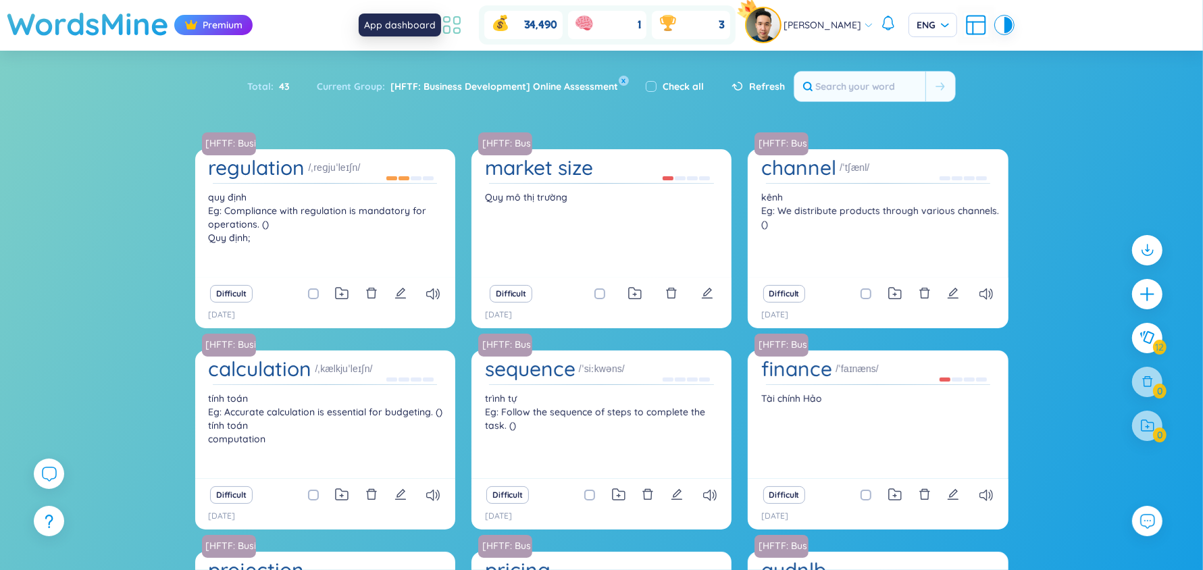
click at [463, 26] on icon at bounding box center [452, 25] width 24 height 24
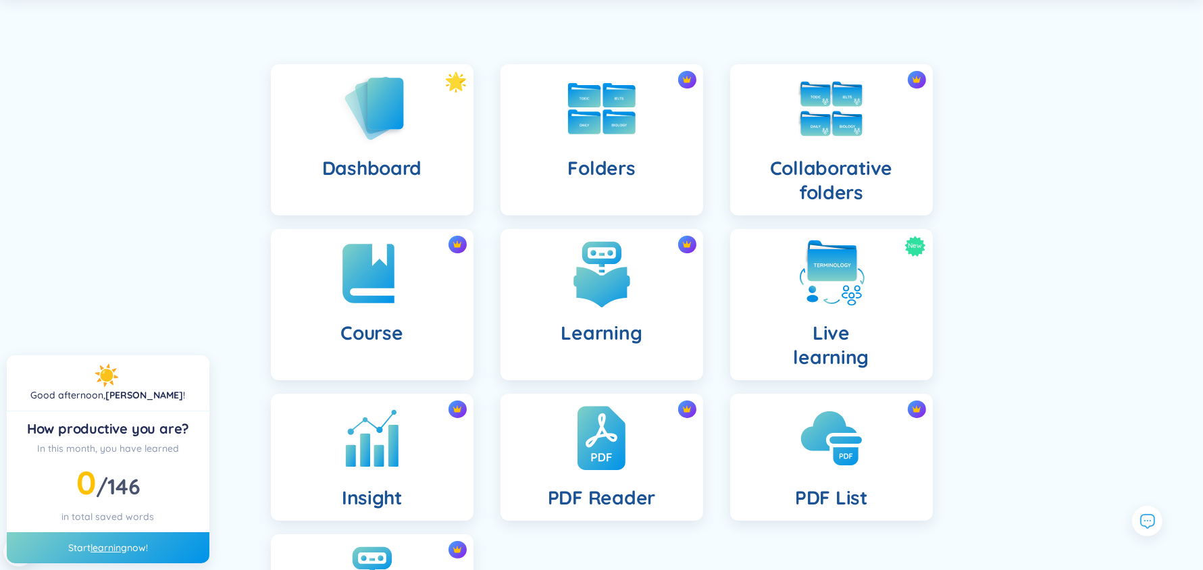
scroll to position [243, 0]
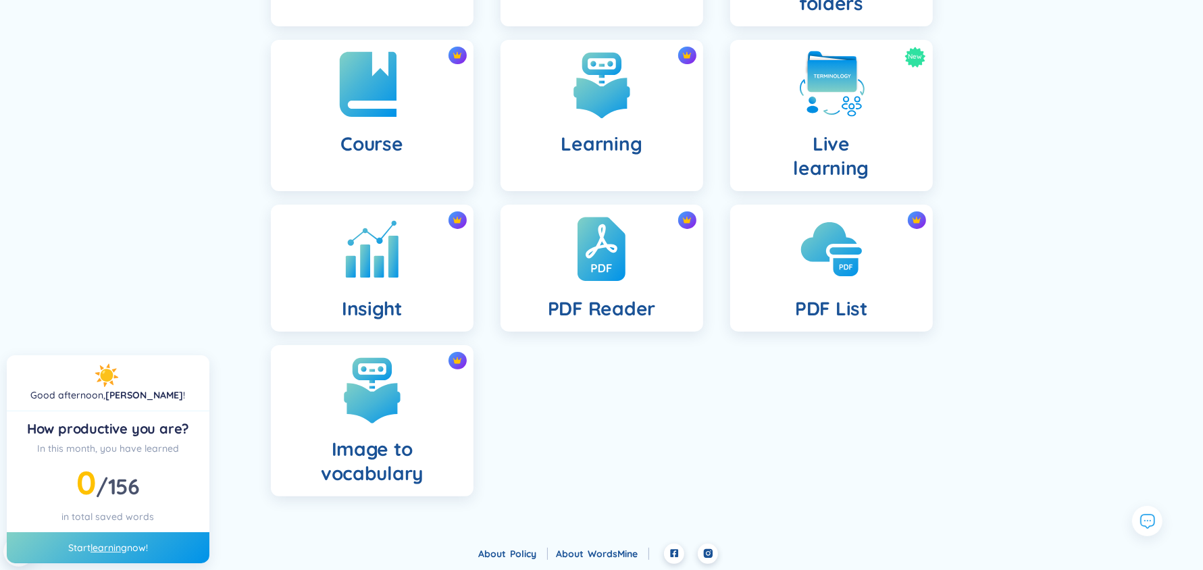
click at [346, 117] on img at bounding box center [372, 84] width 74 height 74
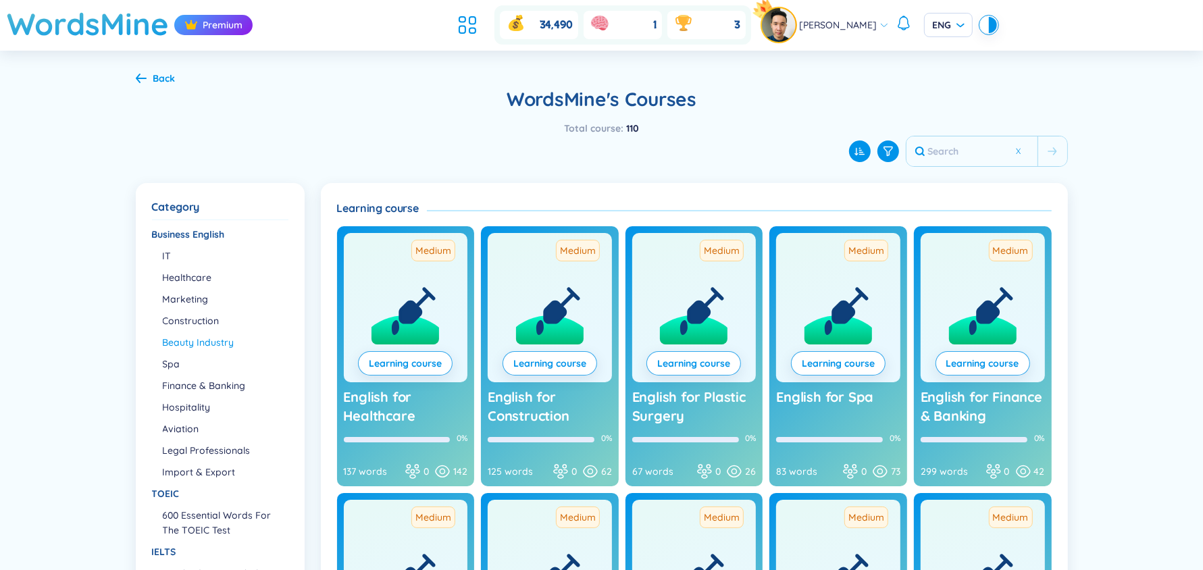
scroll to position [53, 0]
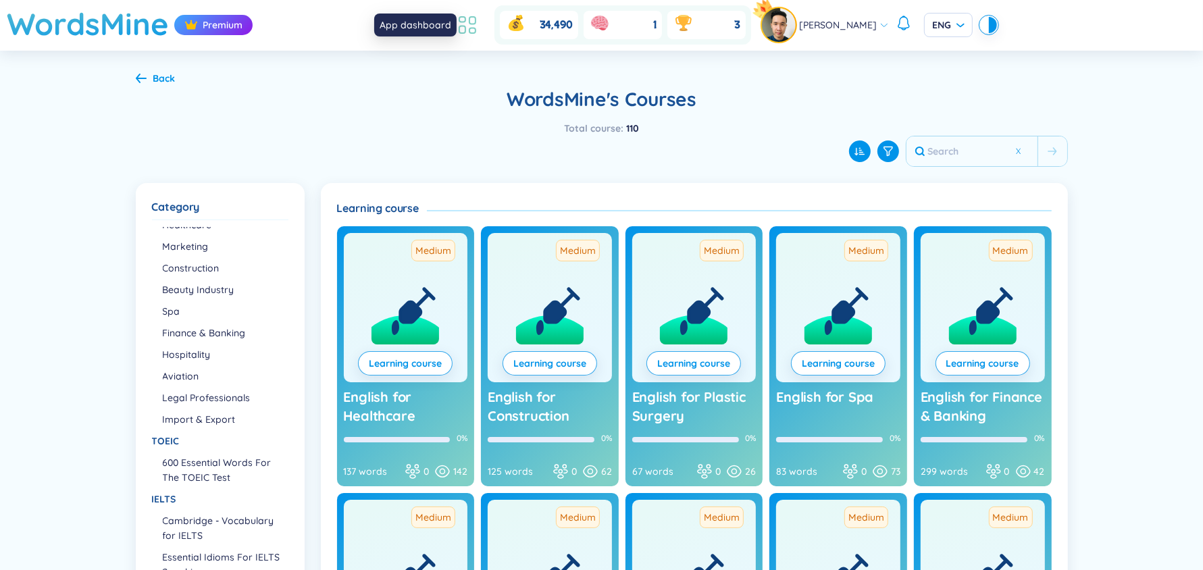
click at [480, 19] on icon at bounding box center [467, 25] width 24 height 24
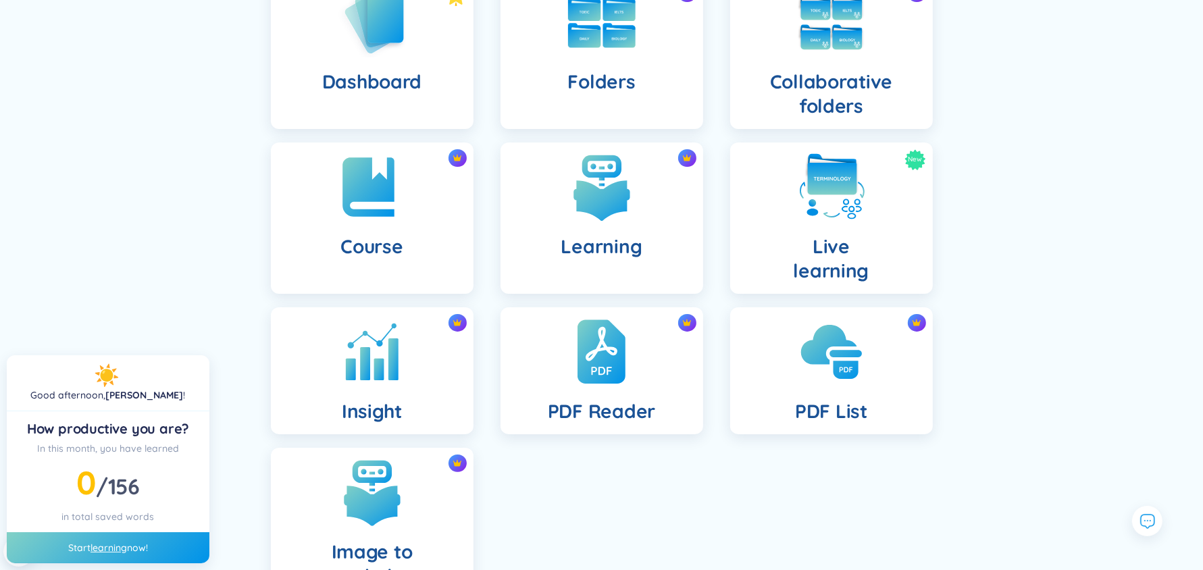
scroll to position [111, 0]
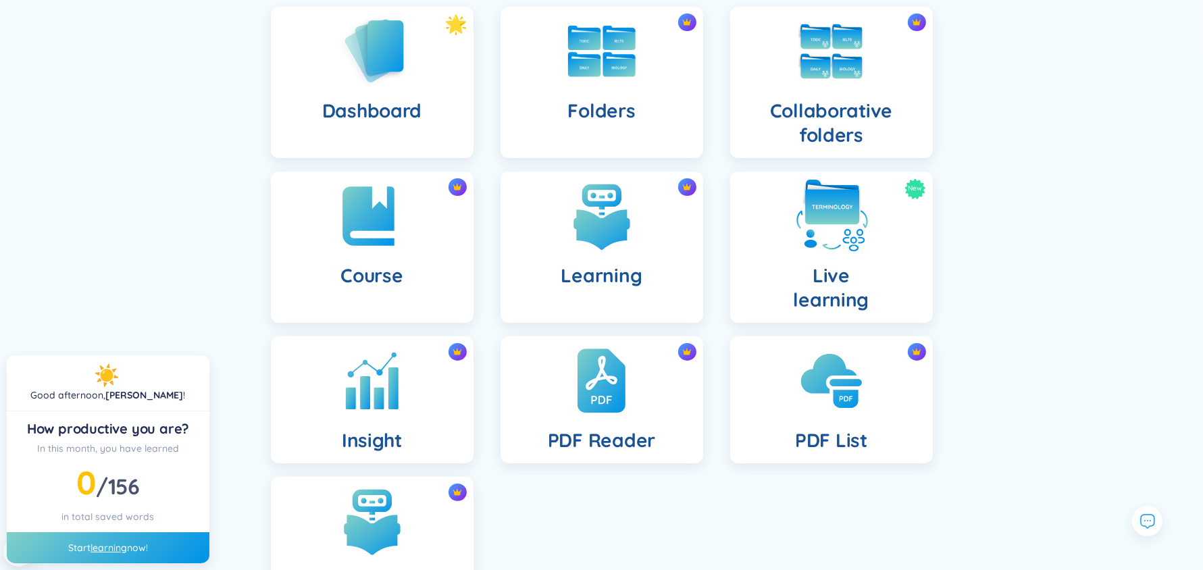
click at [797, 251] on img at bounding box center [832, 216] width 74 height 74
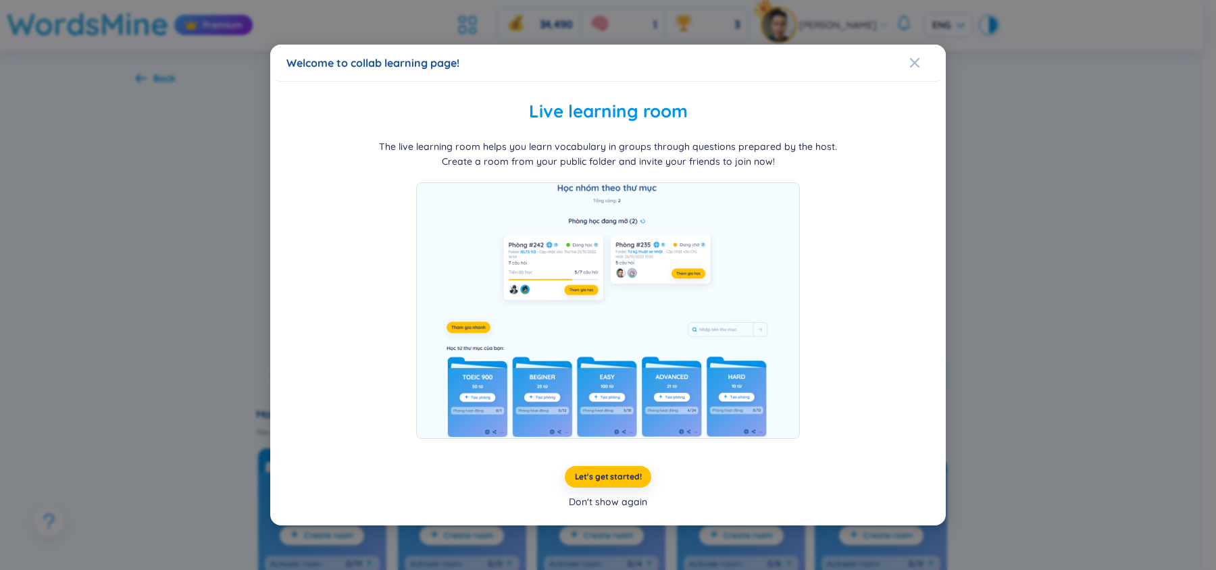
click at [615, 497] on div "Don't show again" at bounding box center [608, 502] width 78 height 15
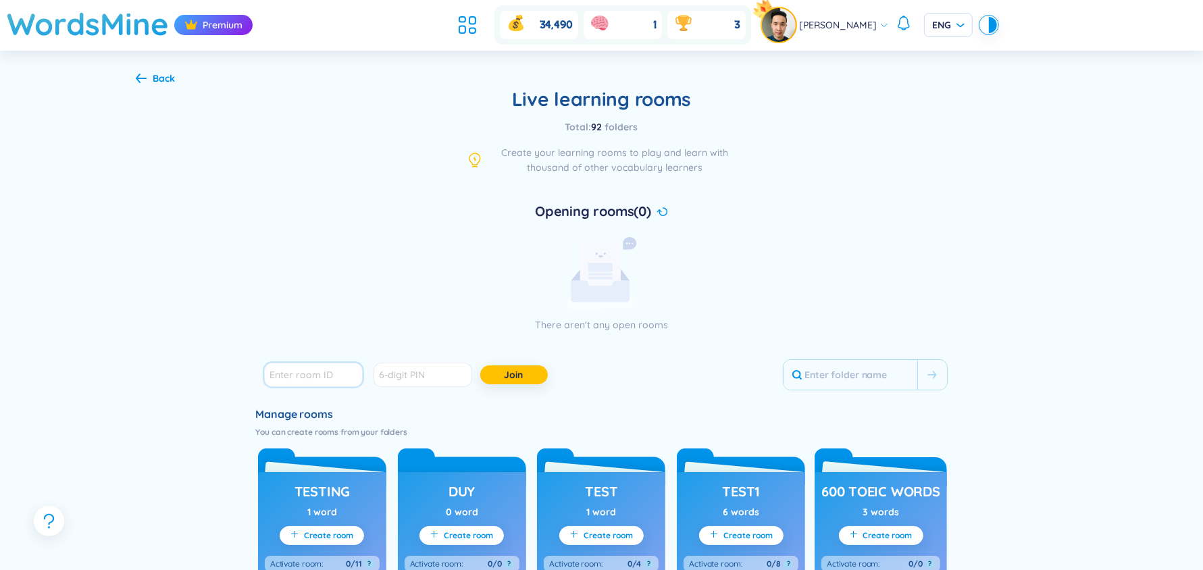
click at [321, 364] on input "number" at bounding box center [313, 375] width 99 height 24
click at [480, 22] on icon at bounding box center [467, 25] width 24 height 24
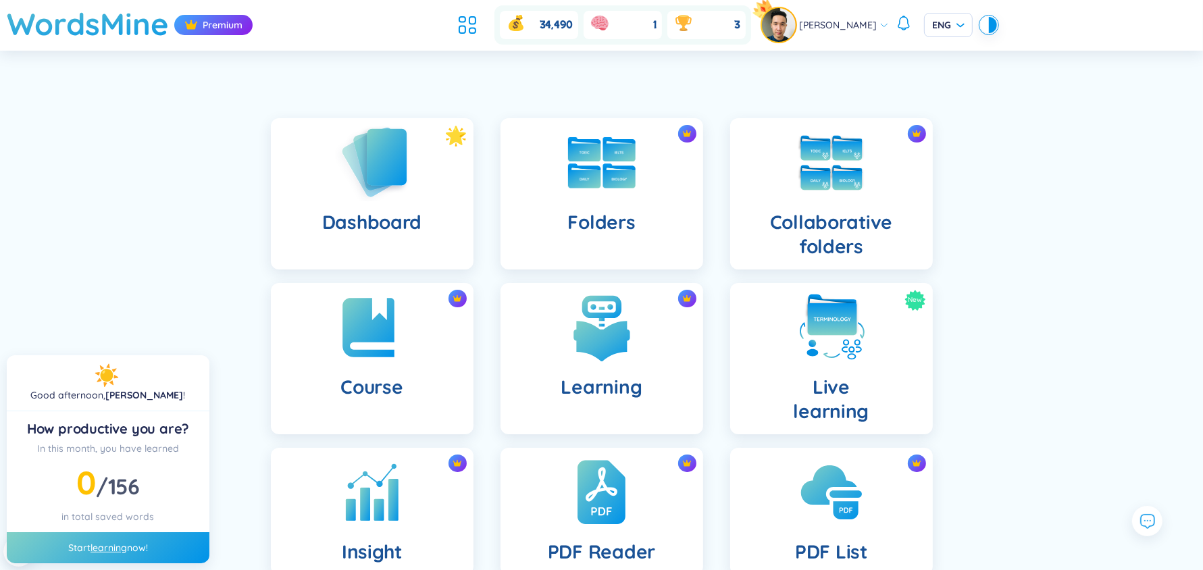
click at [436, 193] on div "Dashboard" at bounding box center [372, 193] width 203 height 151
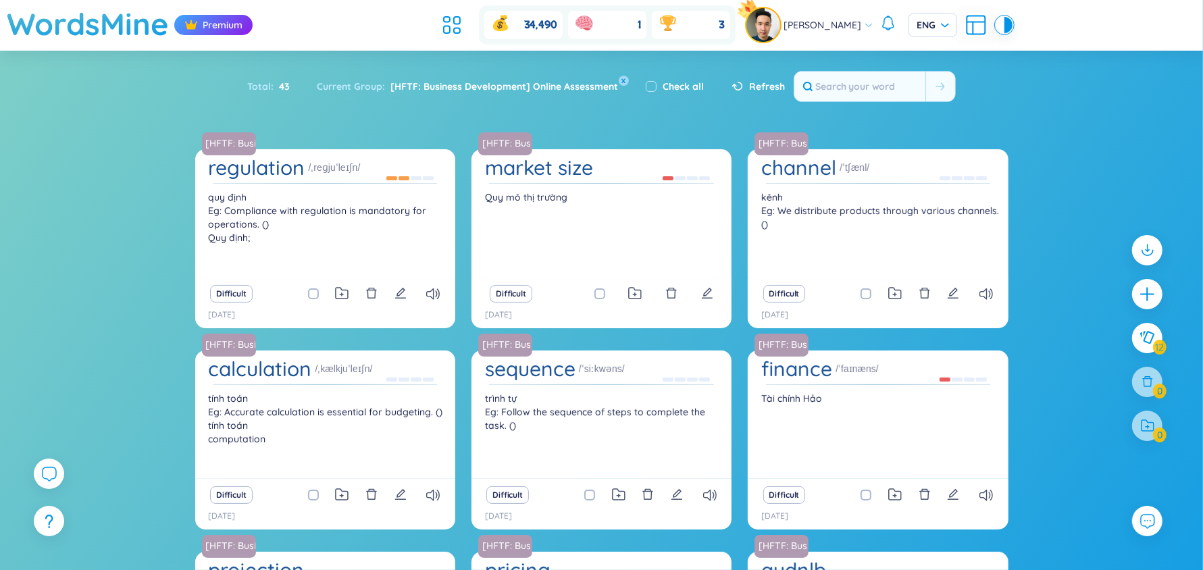
click at [54, 459] on div at bounding box center [49, 474] width 34 height 34
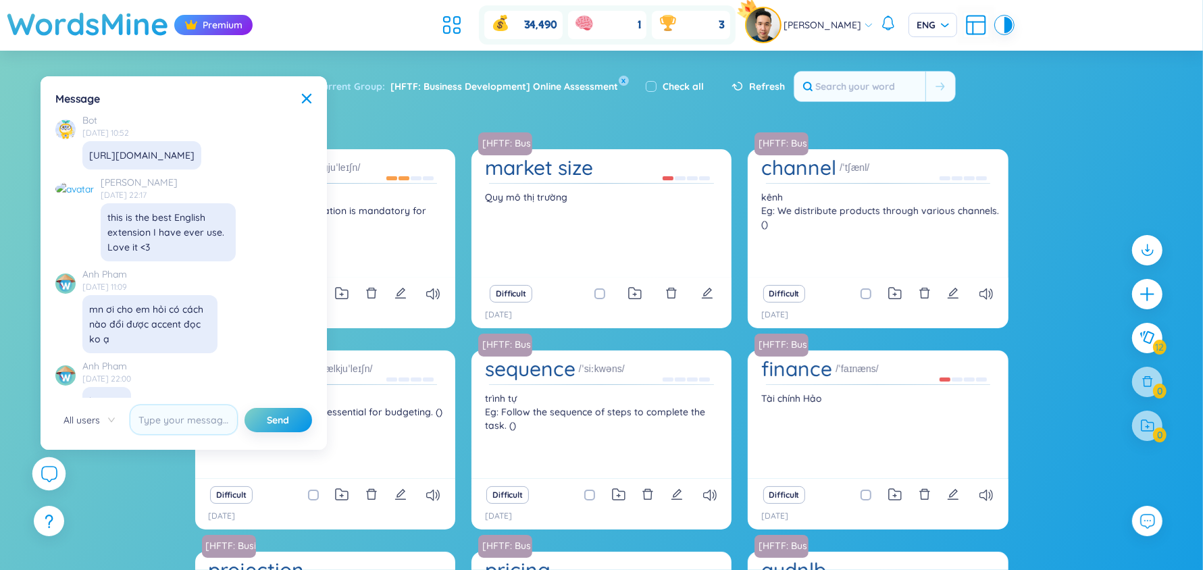
click at [46, 472] on icon at bounding box center [49, 473] width 16 height 16
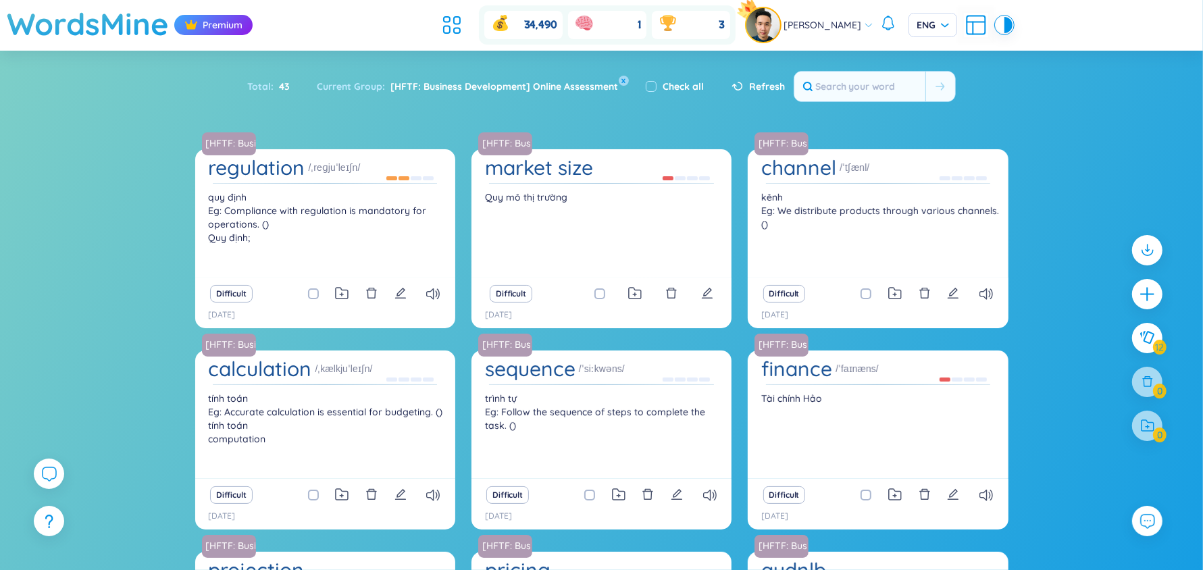
scroll to position [15534, 0]
click at [34, 470] on div at bounding box center [49, 474] width 34 height 34
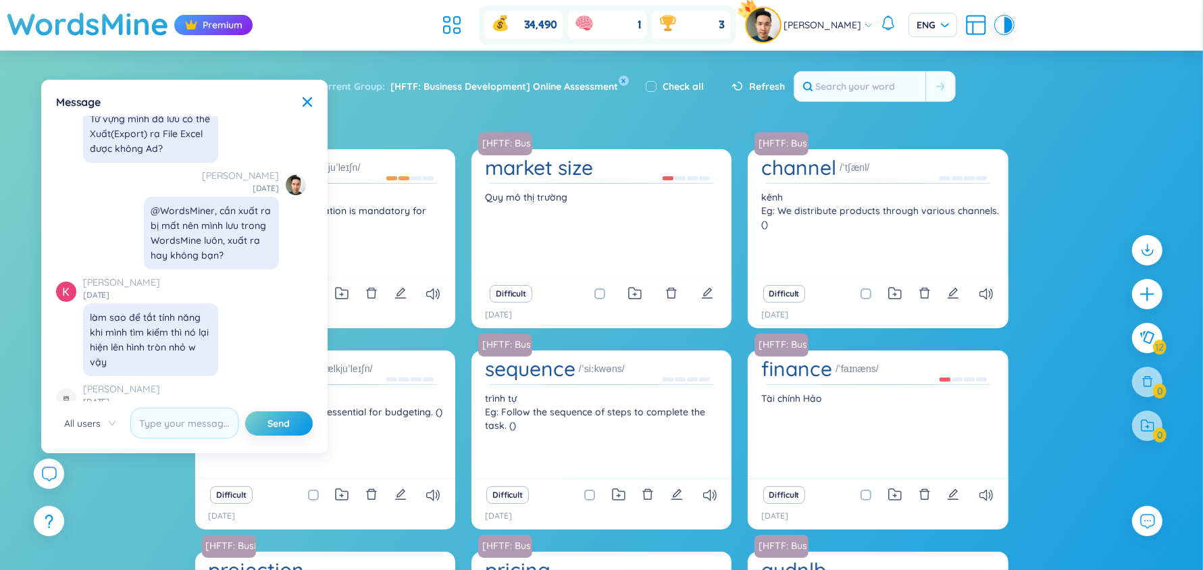
click at [559, 497] on div "Difficult" at bounding box center [526, 495] width 81 height 18
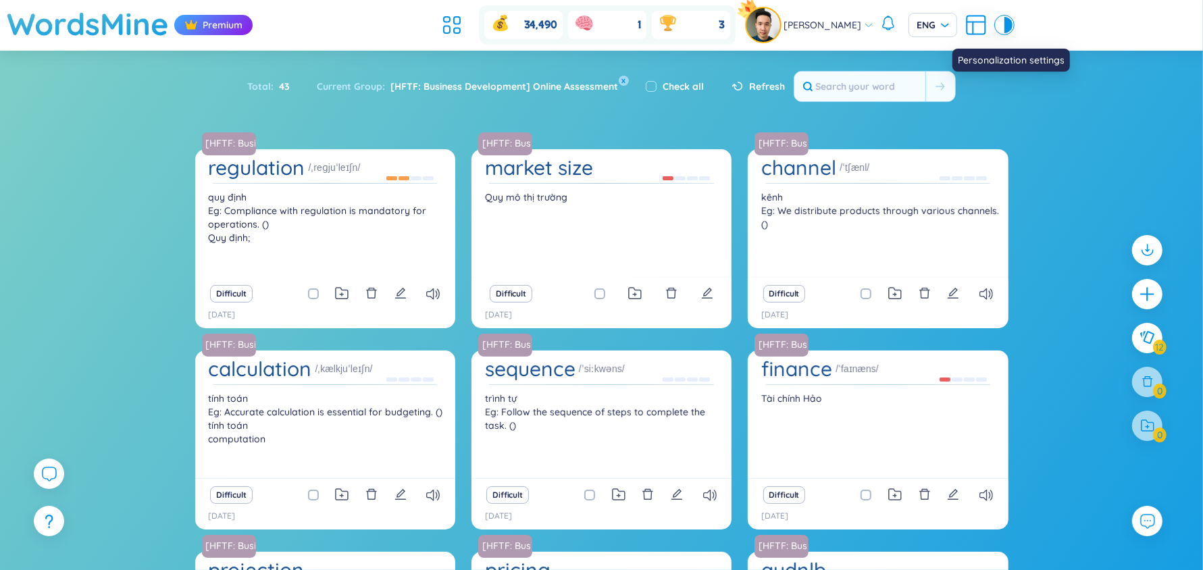
click at [966, 24] on icon at bounding box center [976, 25] width 24 height 24
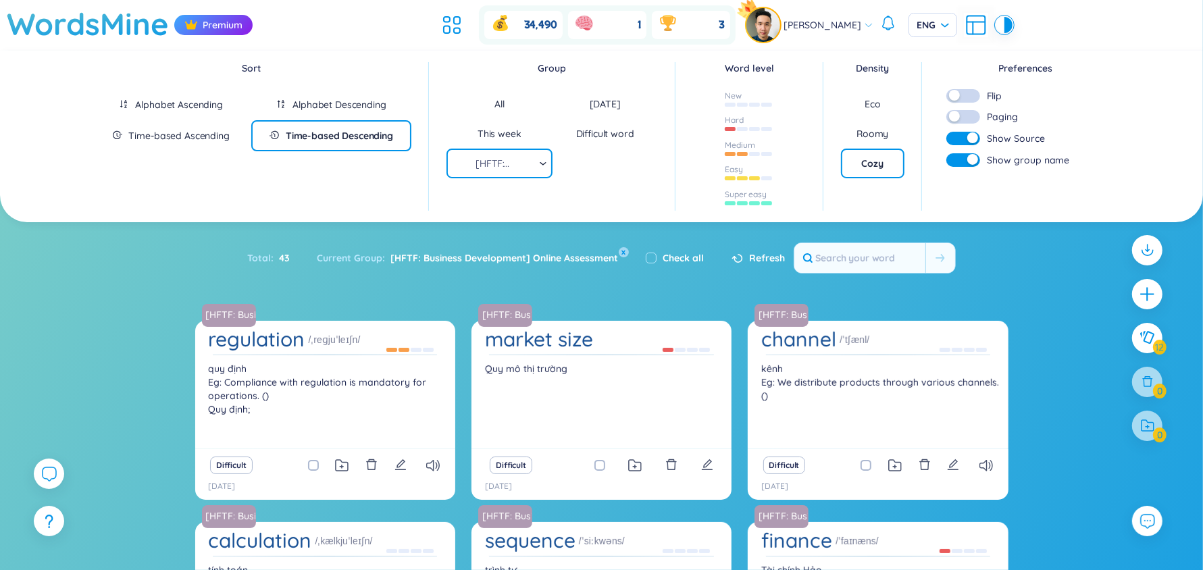
click at [963, 91] on button "button" at bounding box center [964, 96] width 34 height 14
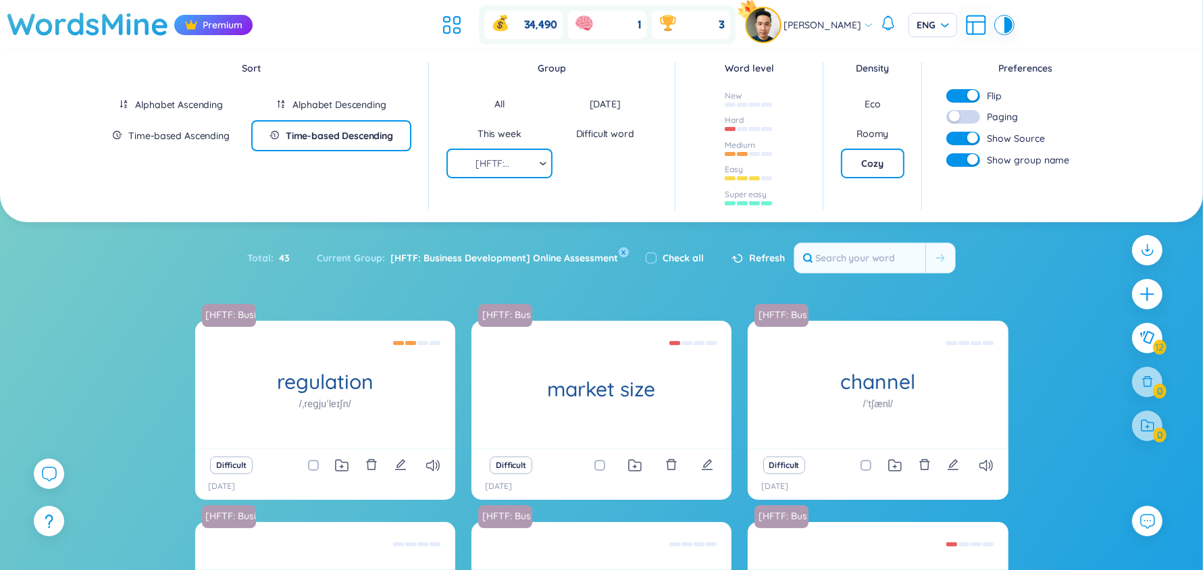
click at [867, 132] on div "Roomy" at bounding box center [873, 134] width 32 height 14
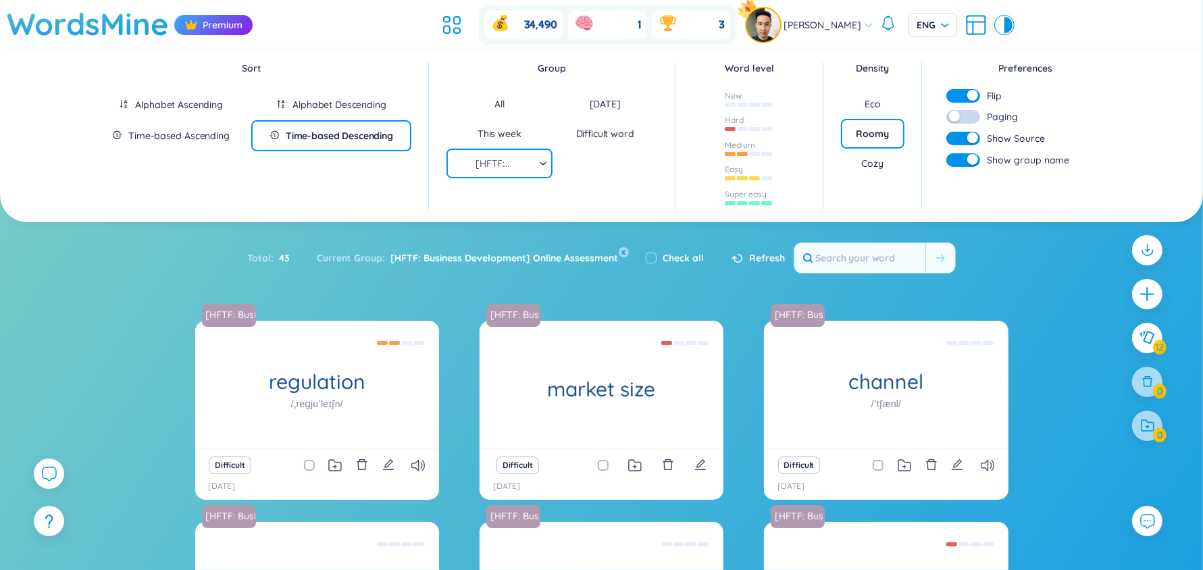
click at [879, 95] on div "Eco" at bounding box center [873, 104] width 64 height 30
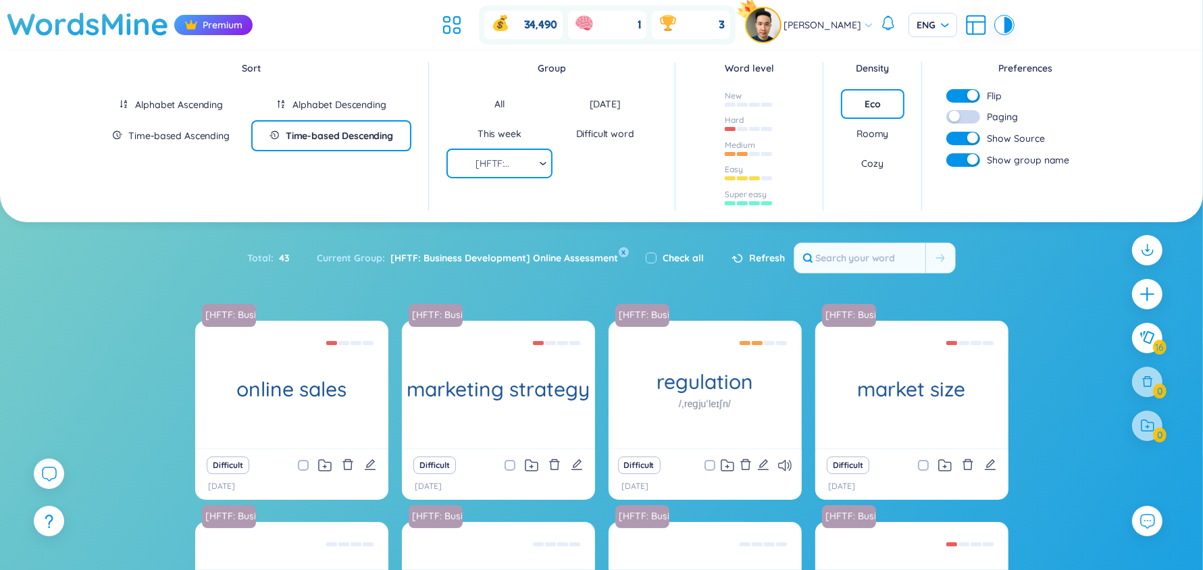
click at [878, 161] on div "Cozy" at bounding box center [873, 164] width 22 height 14
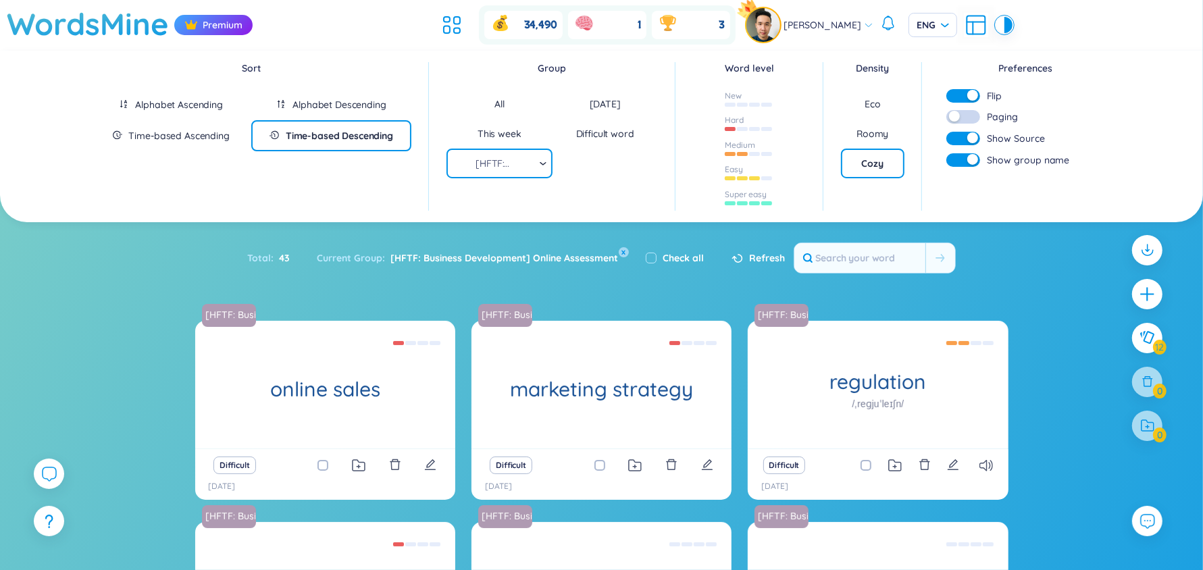
click at [875, 114] on div "Eco" at bounding box center [873, 104] width 64 height 30
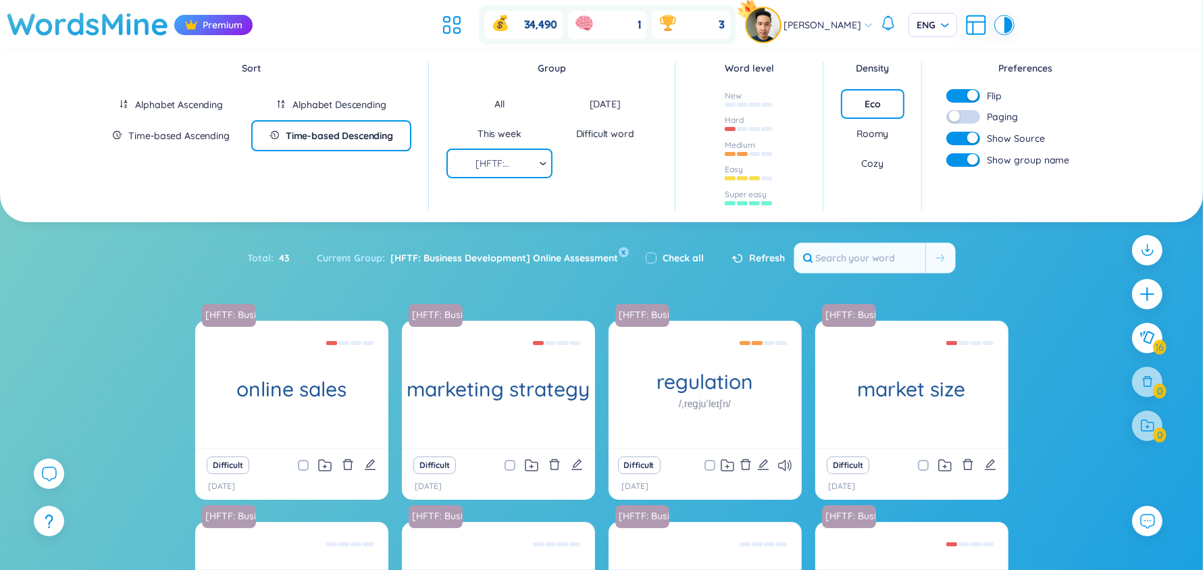
click at [878, 154] on div "Cozy" at bounding box center [873, 164] width 64 height 30
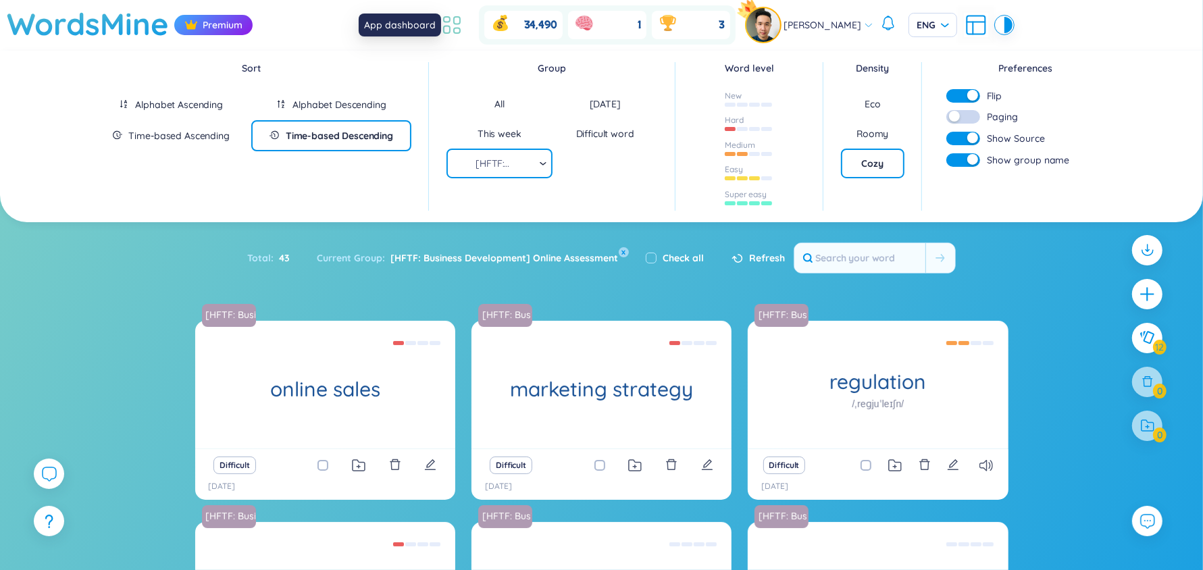
click at [460, 20] on icon at bounding box center [457, 20] width 6 height 7
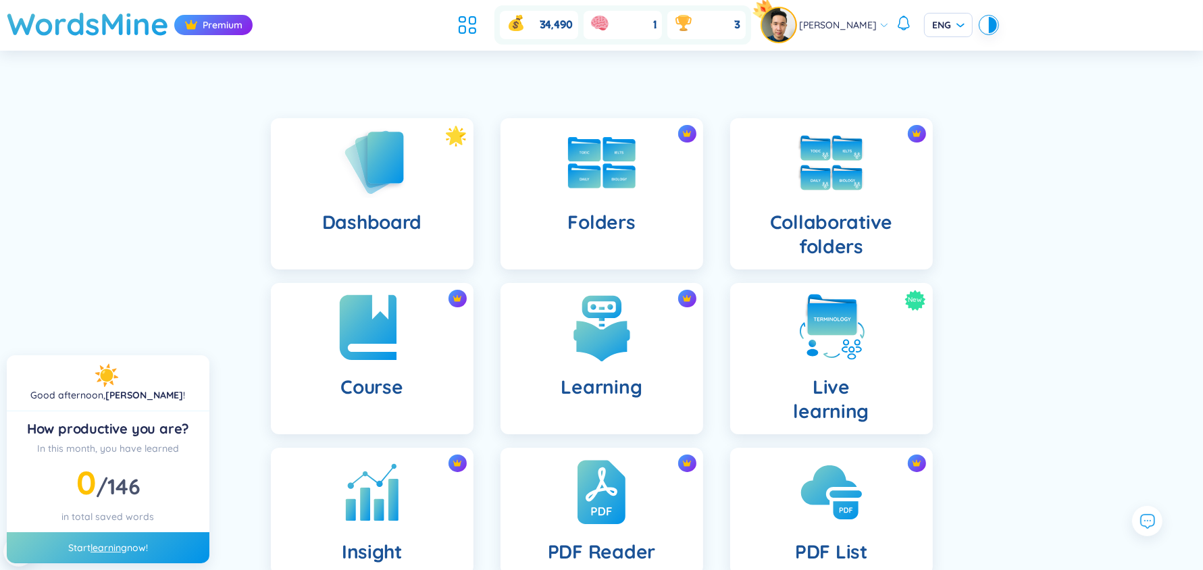
click at [362, 355] on img at bounding box center [372, 328] width 74 height 74
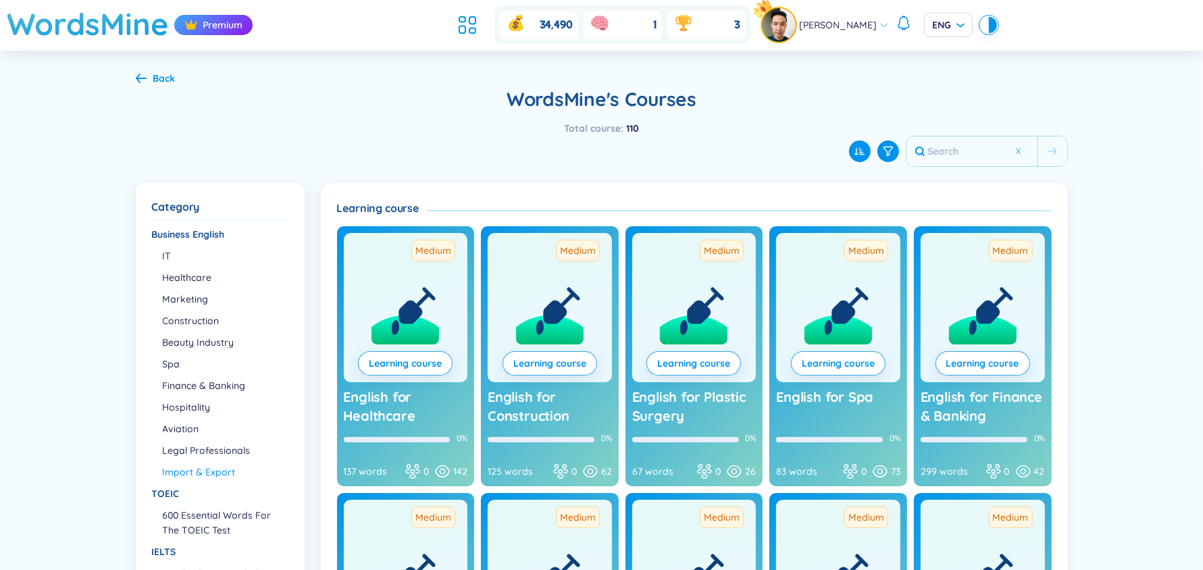
click at [186, 472] on li "Import & Export" at bounding box center [225, 472] width 124 height 15
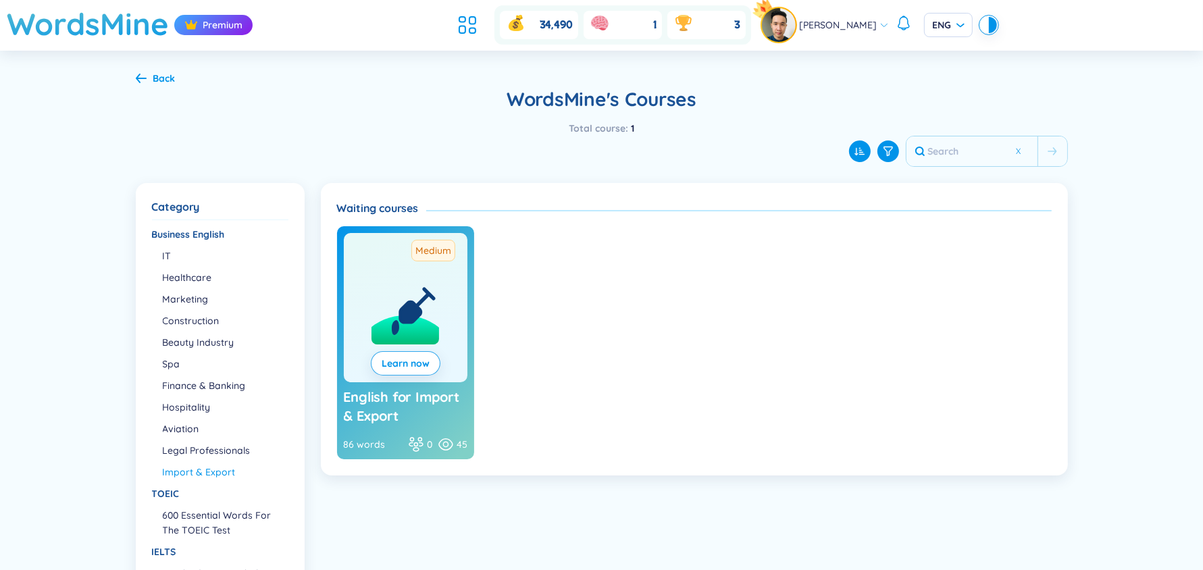
click at [138, 82] on icon at bounding box center [141, 78] width 11 height 10
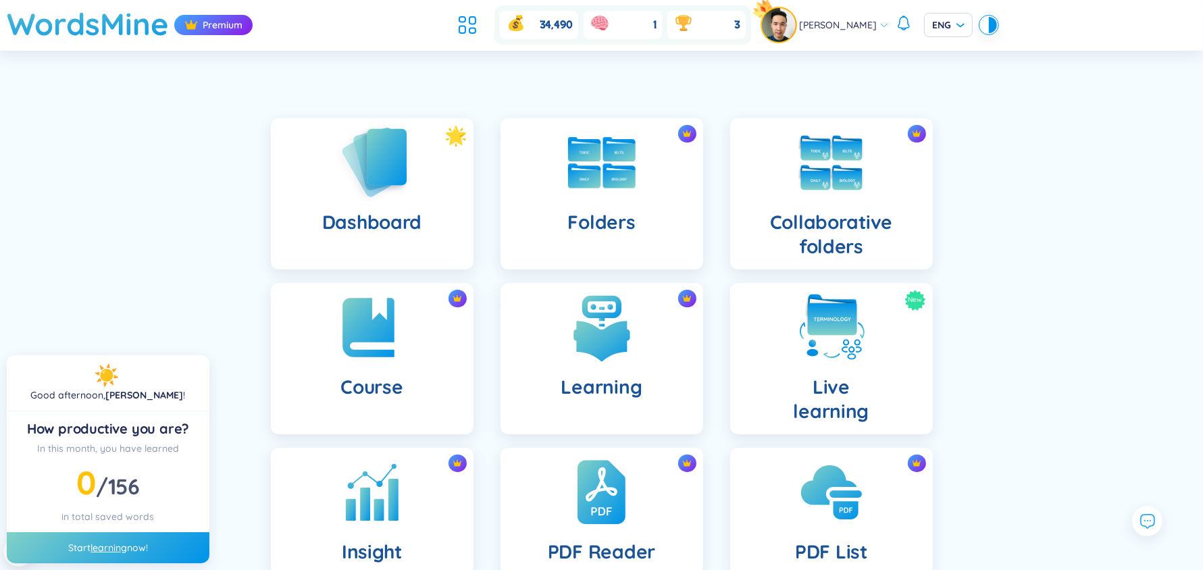
click at [411, 173] on div "Dashboard" at bounding box center [372, 193] width 203 height 151
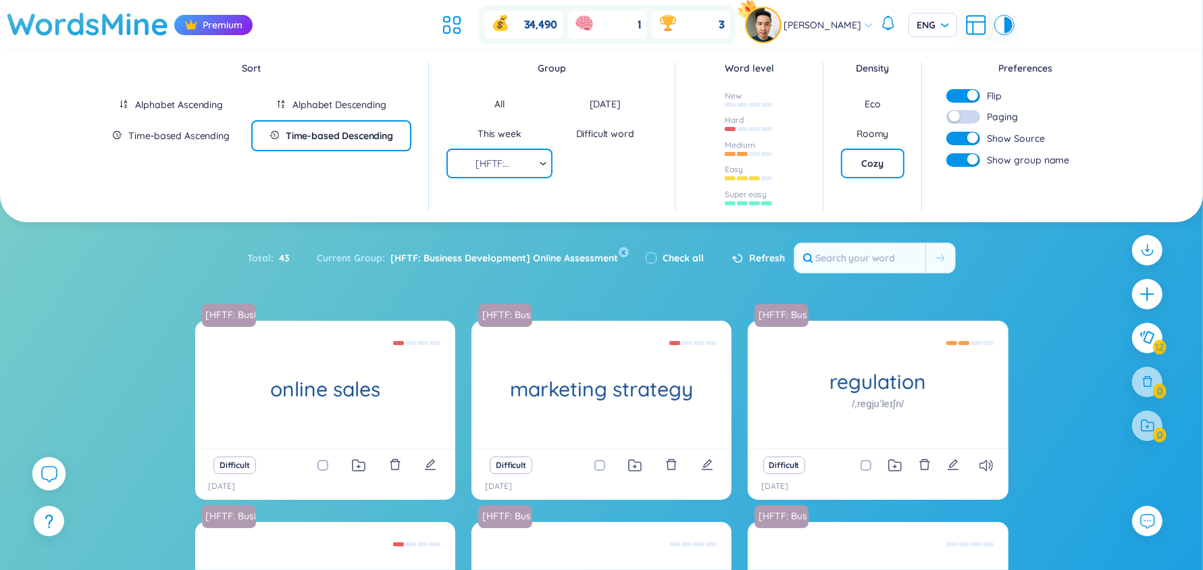
click at [54, 474] on icon at bounding box center [49, 473] width 16 height 16
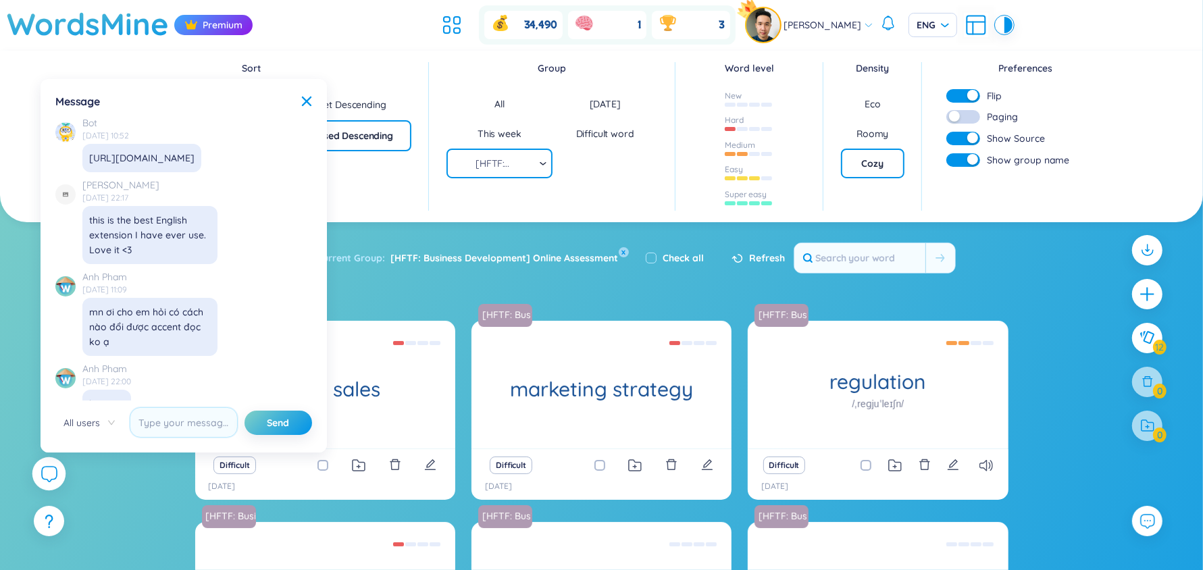
scroll to position [15534, 0]
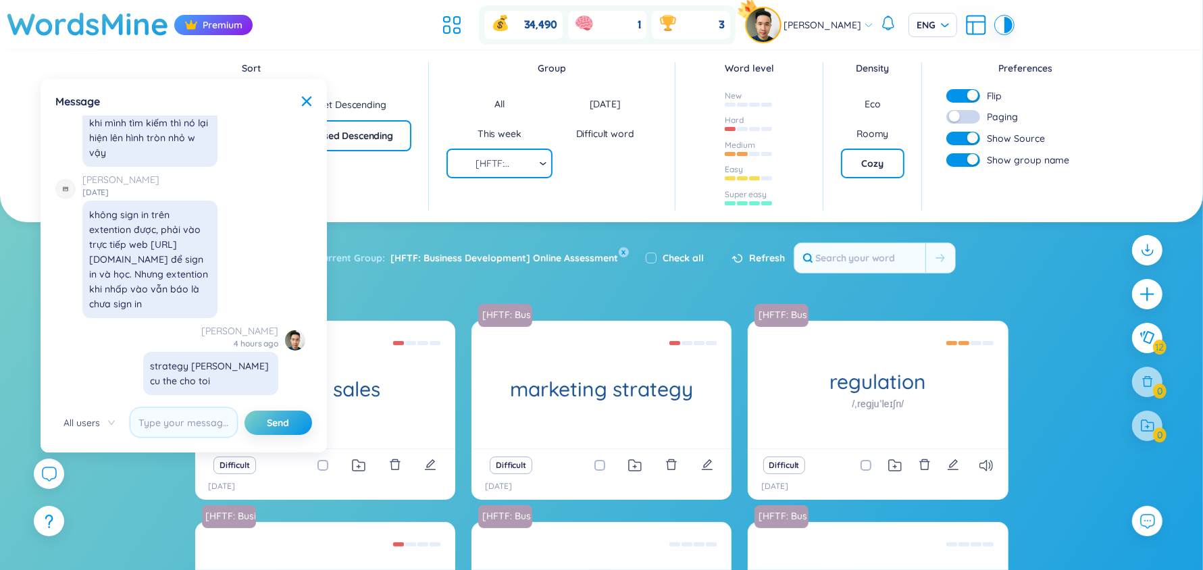
click at [465, 291] on div "Total : 43 Current Group : [HFTF: Business Development] Online Assessment x Che…" at bounding box center [601, 265] width 843 height 58
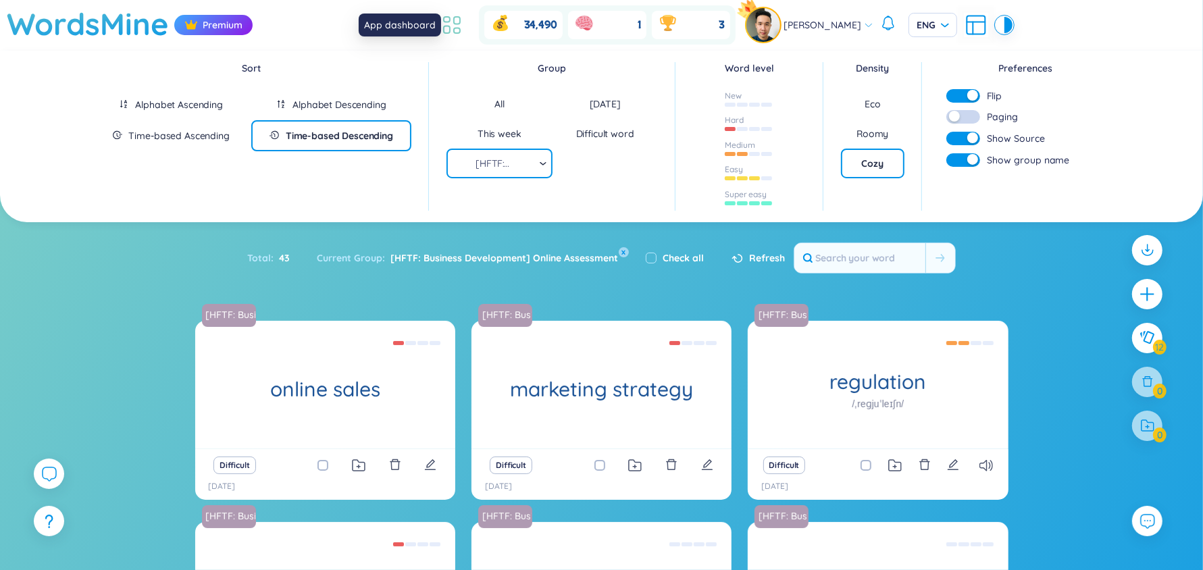
click at [455, 26] on icon at bounding box center [452, 25] width 24 height 24
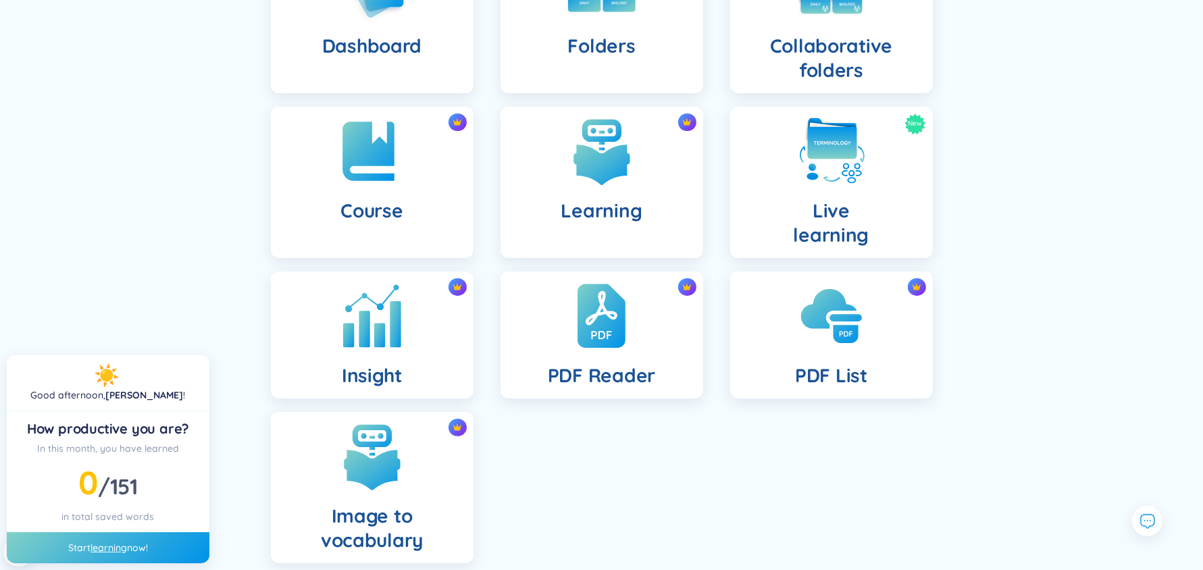
scroll to position [243, 0]
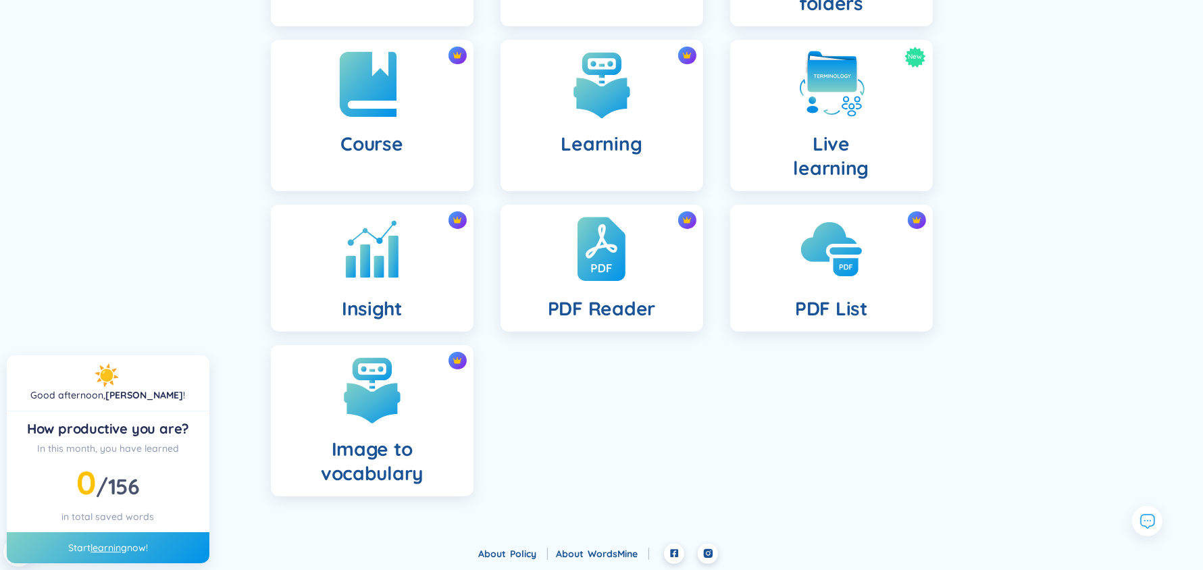
click at [391, 140] on h4 "Course" at bounding box center [372, 144] width 62 height 24
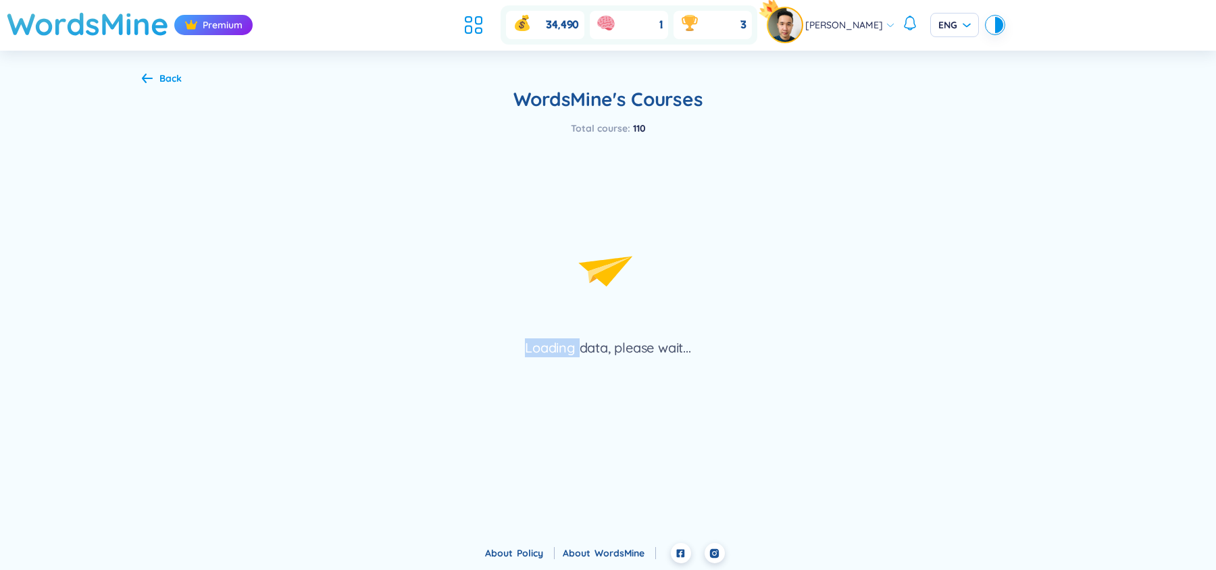
click at [391, 140] on div "Loading data, please wait..." at bounding box center [608, 247] width 932 height 222
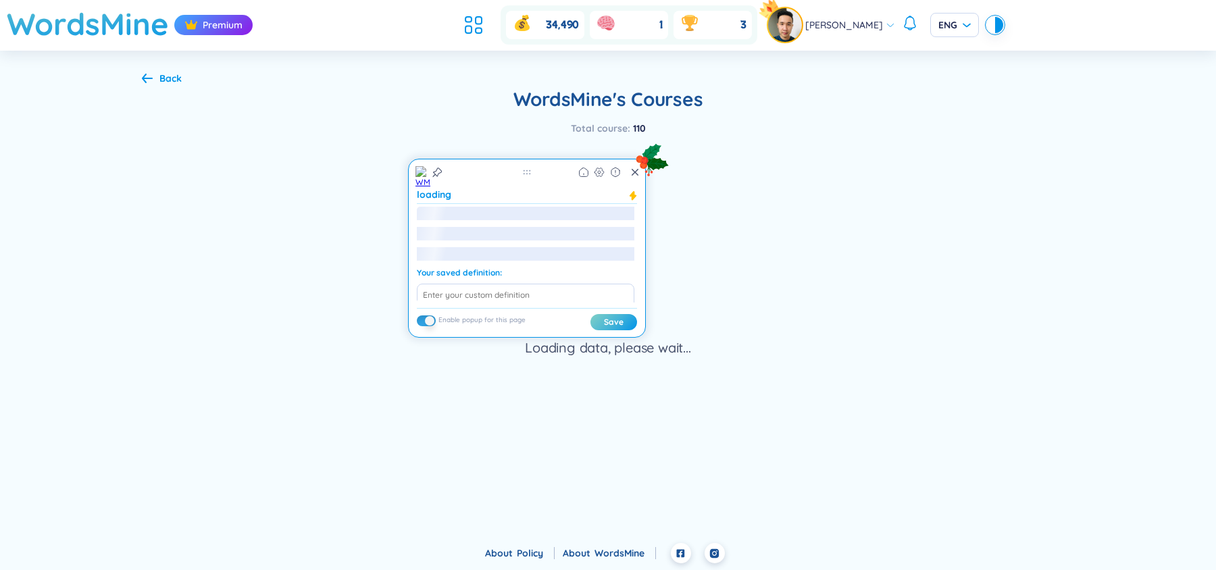
click at [780, 228] on div "Loading data, please wait..." at bounding box center [608, 247] width 932 height 222
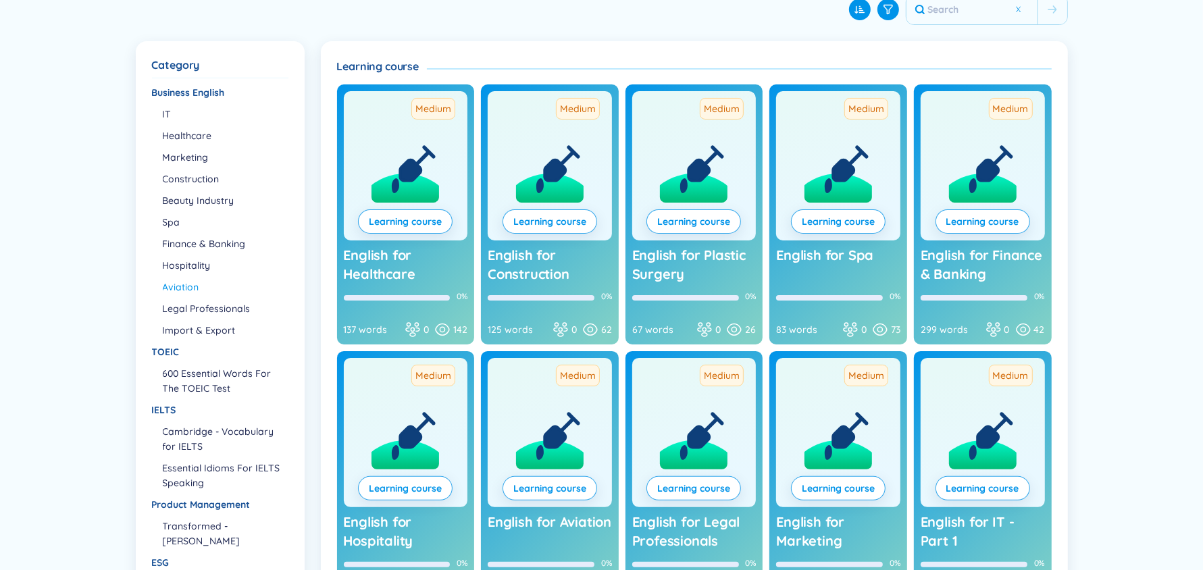
scroll to position [53, 0]
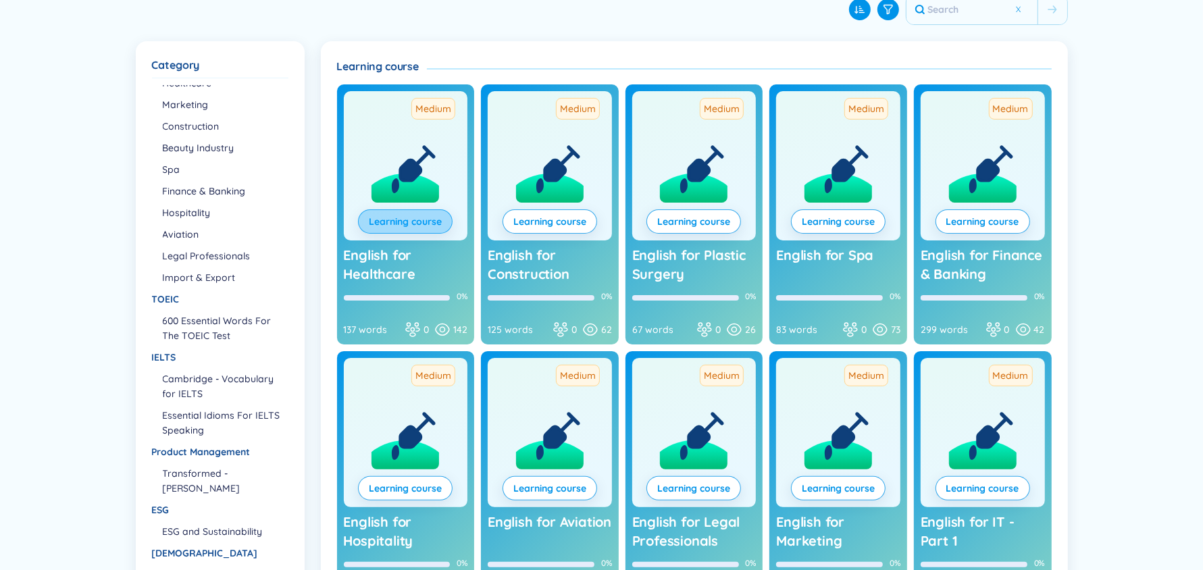
click at [399, 219] on link "Learning course" at bounding box center [405, 221] width 73 height 15
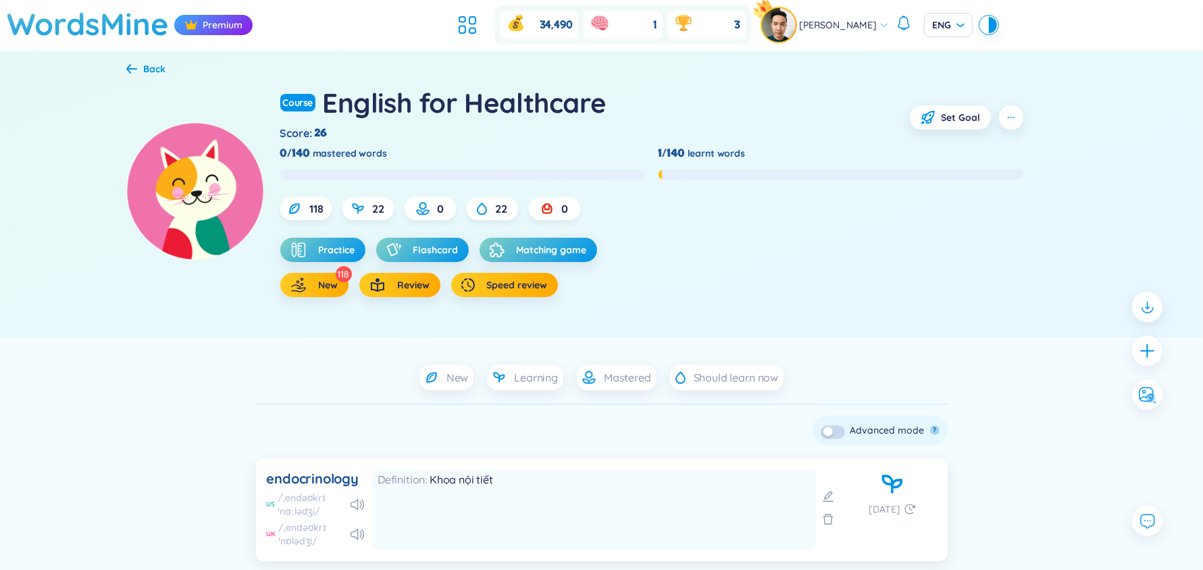
click at [151, 64] on div "Back" at bounding box center [155, 68] width 22 height 15
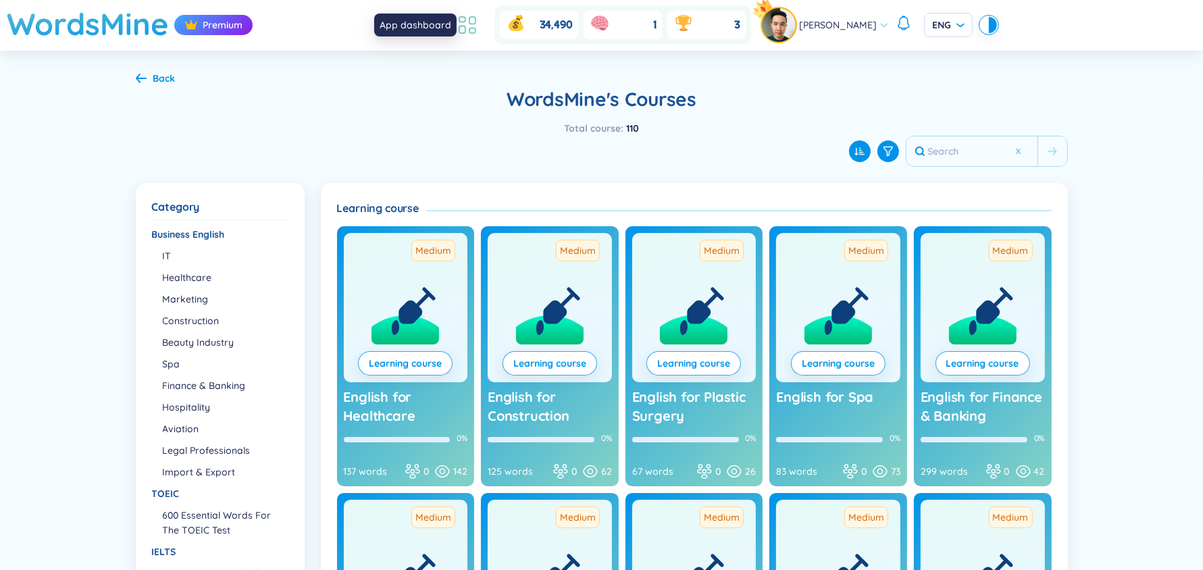
click at [468, 34] on icon at bounding box center [467, 25] width 24 height 24
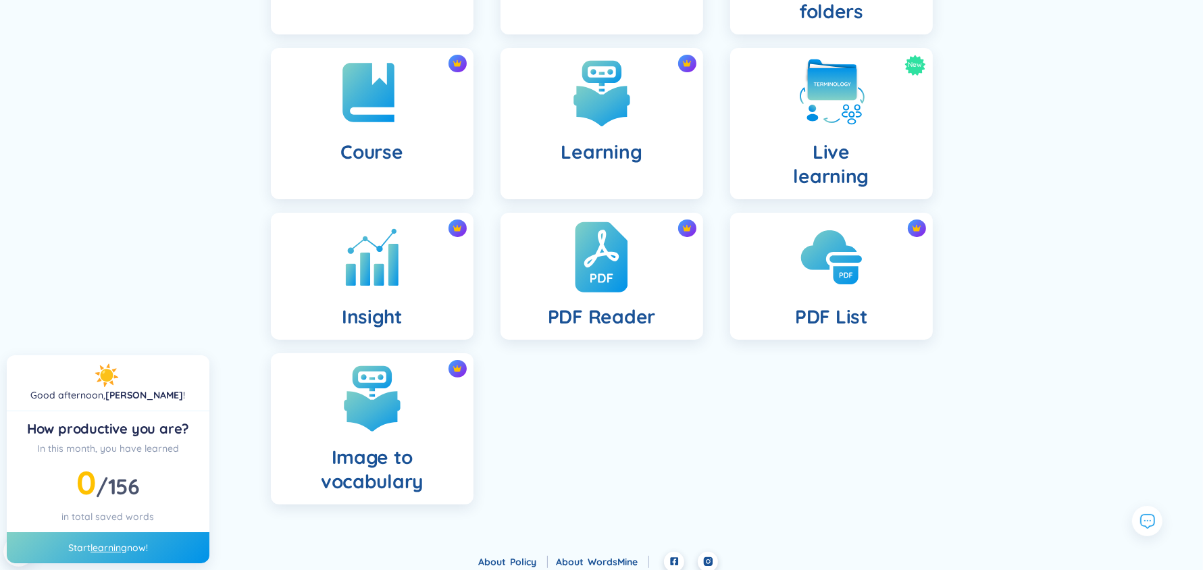
scroll to position [152, 0]
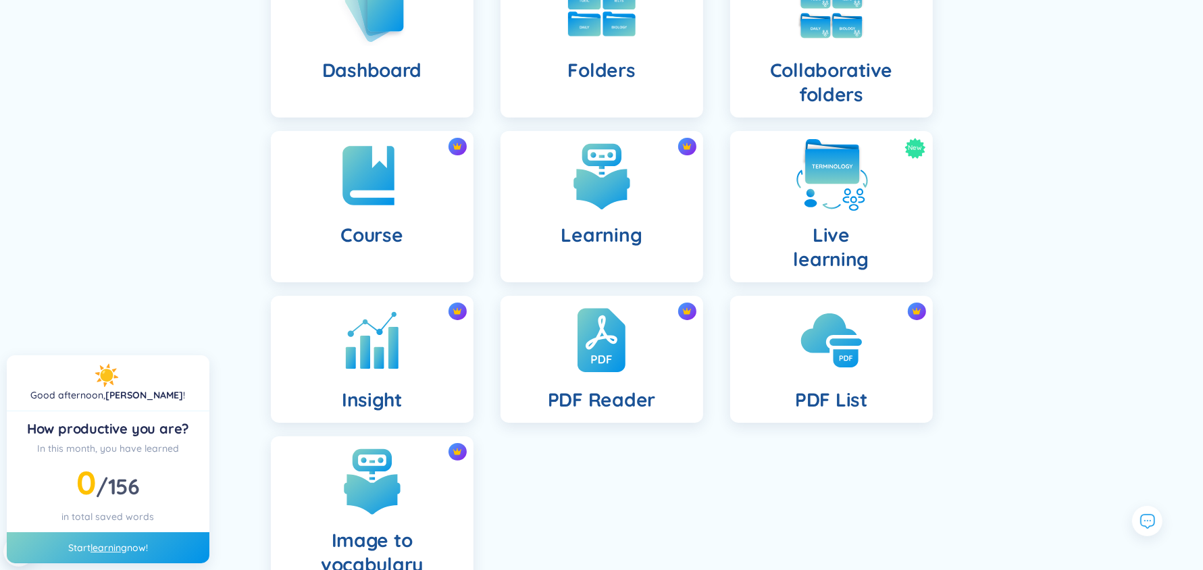
click at [835, 188] on img at bounding box center [832, 175] width 74 height 74
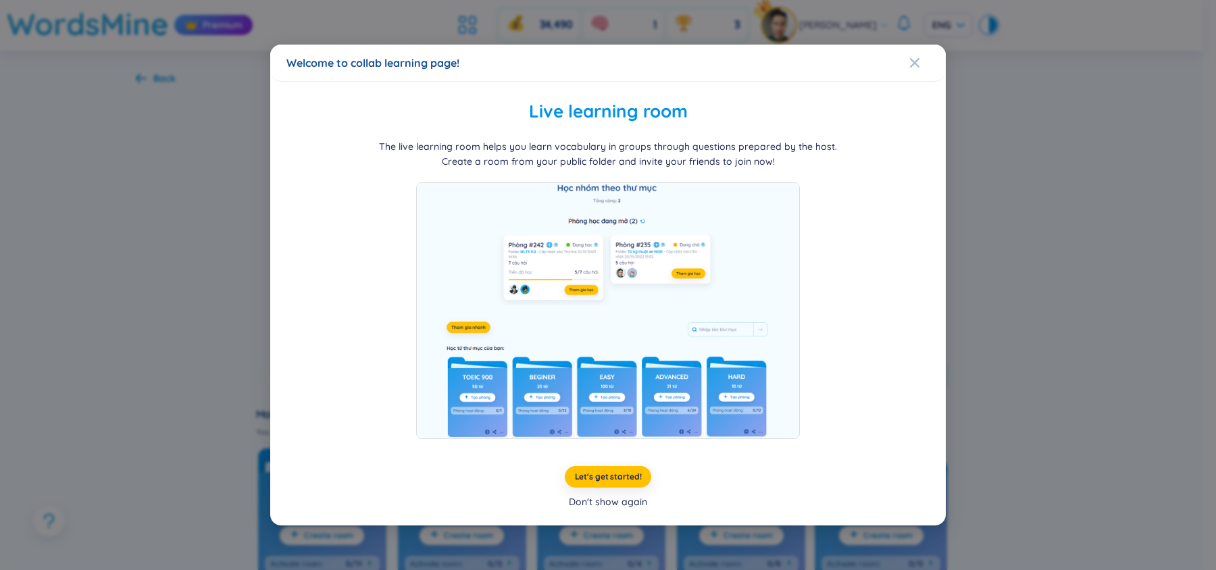
click at [632, 503] on div "Don't show again" at bounding box center [608, 502] width 78 height 15
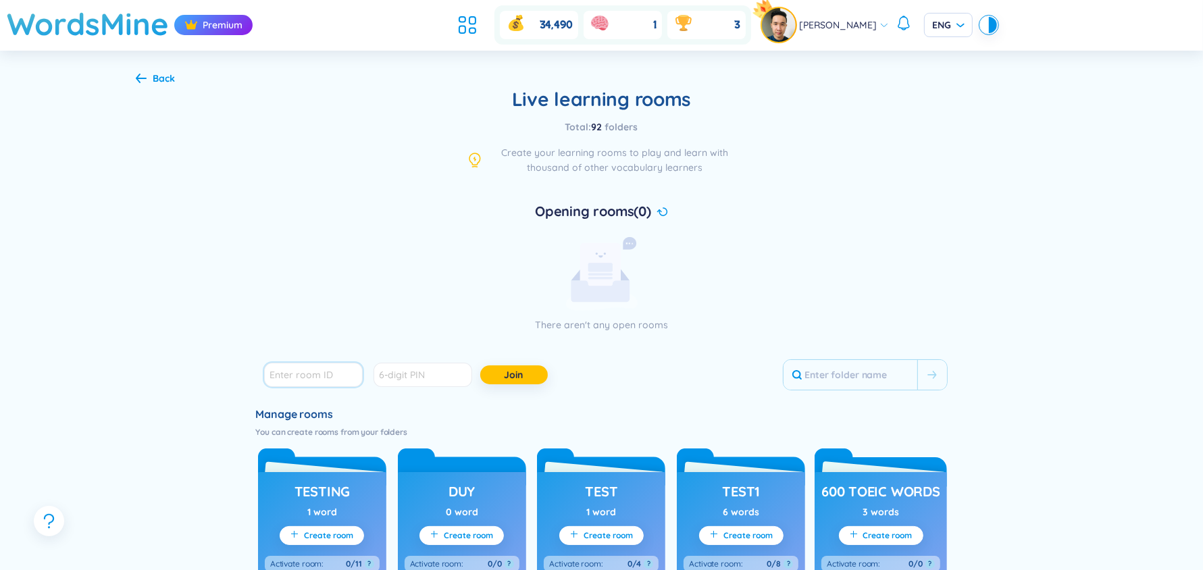
click at [328, 372] on input "number" at bounding box center [313, 375] width 99 height 24
click at [480, 16] on icon at bounding box center [467, 25] width 24 height 24
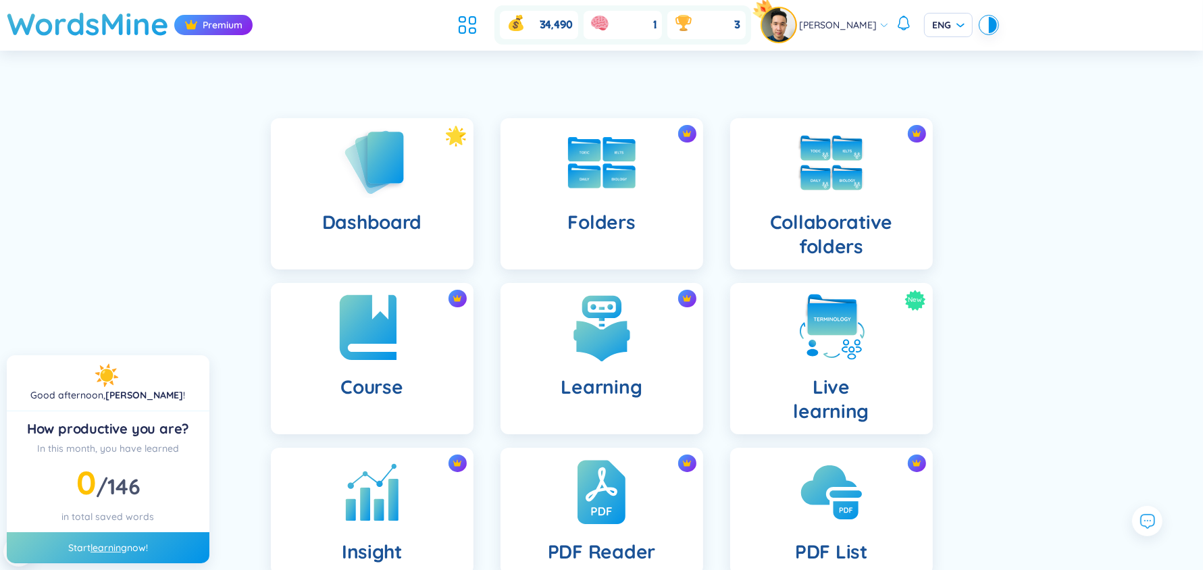
click at [387, 372] on div "Course" at bounding box center [372, 358] width 203 height 151
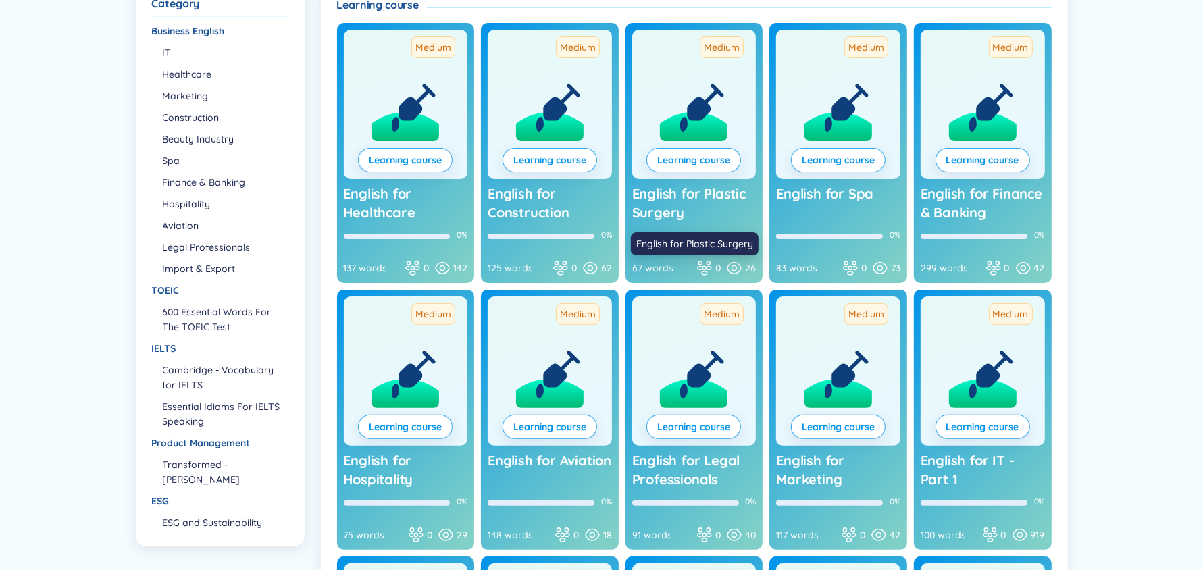
scroll to position [205, 0]
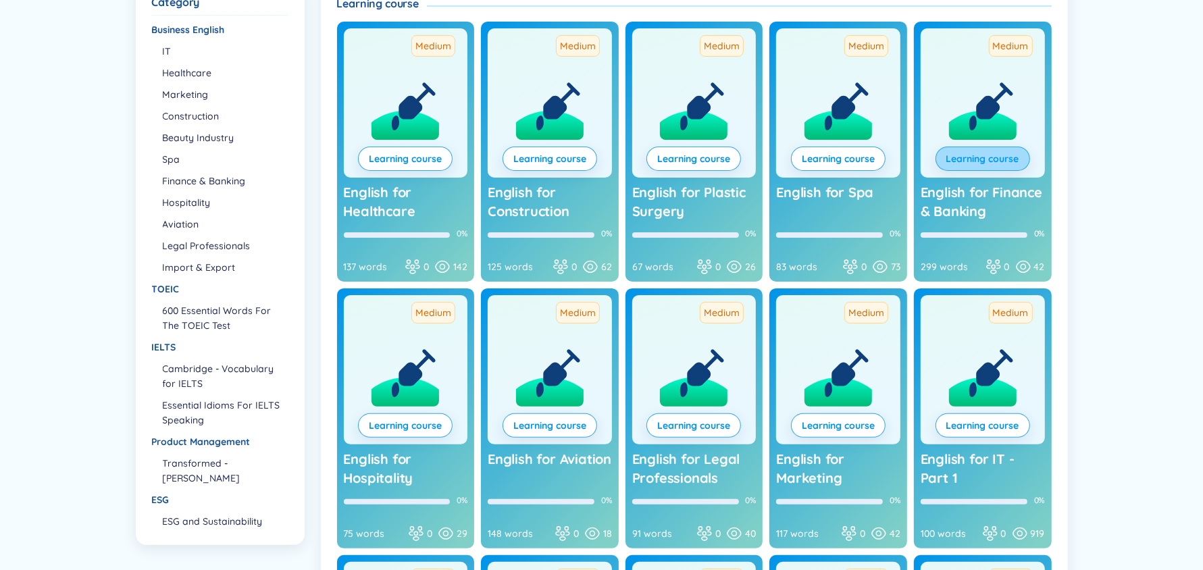
click at [984, 155] on link "Learning course" at bounding box center [983, 158] width 73 height 15
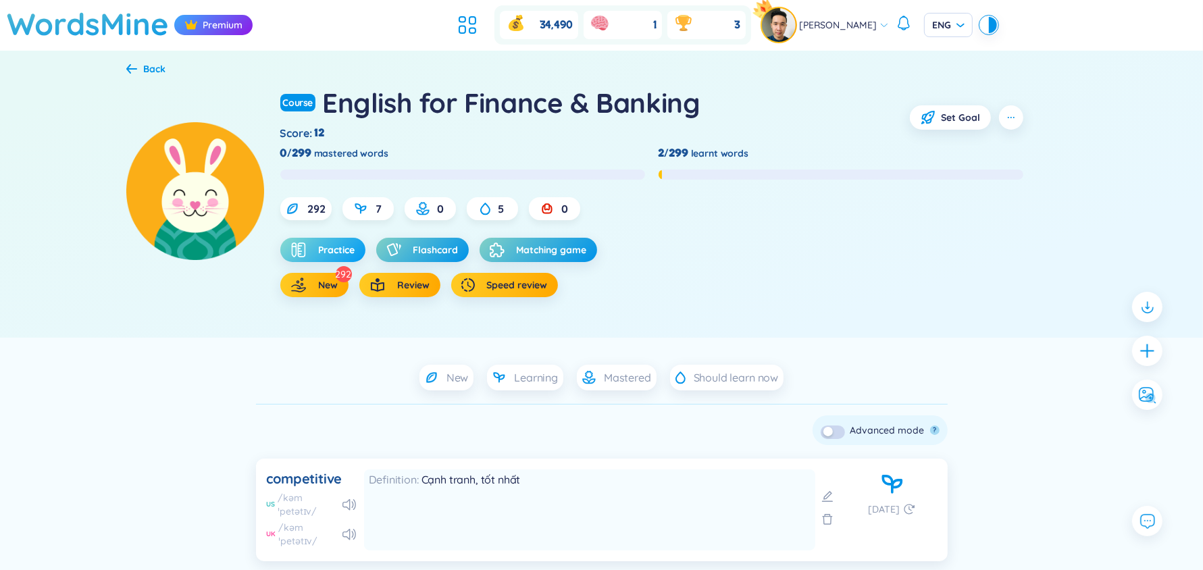
click at [334, 253] on span "Practice" at bounding box center [337, 250] width 36 height 14
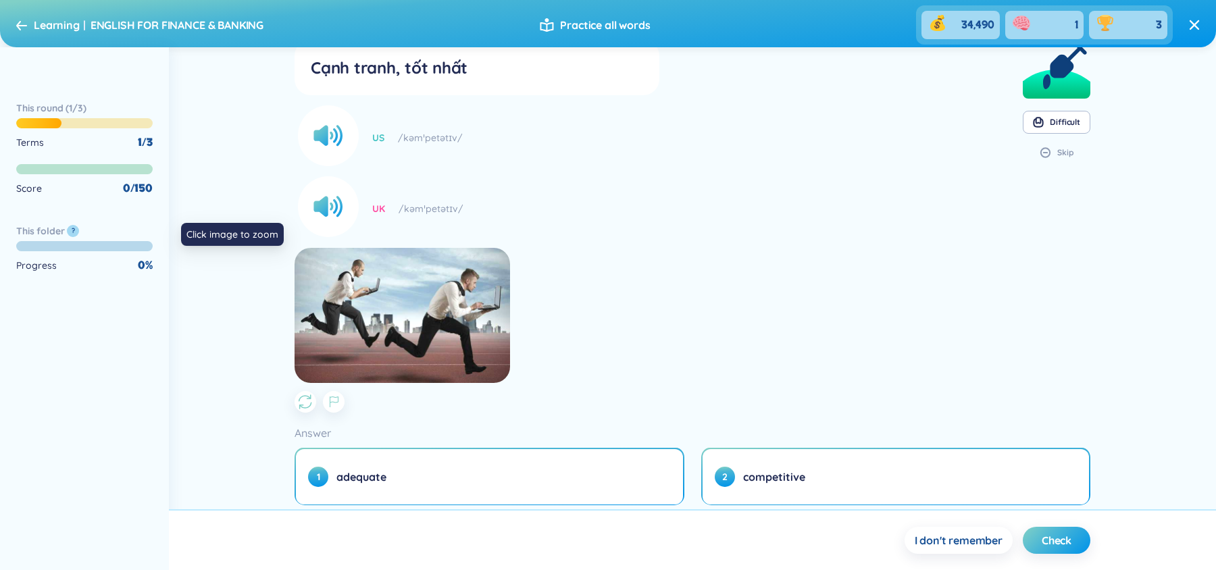
scroll to position [153, 0]
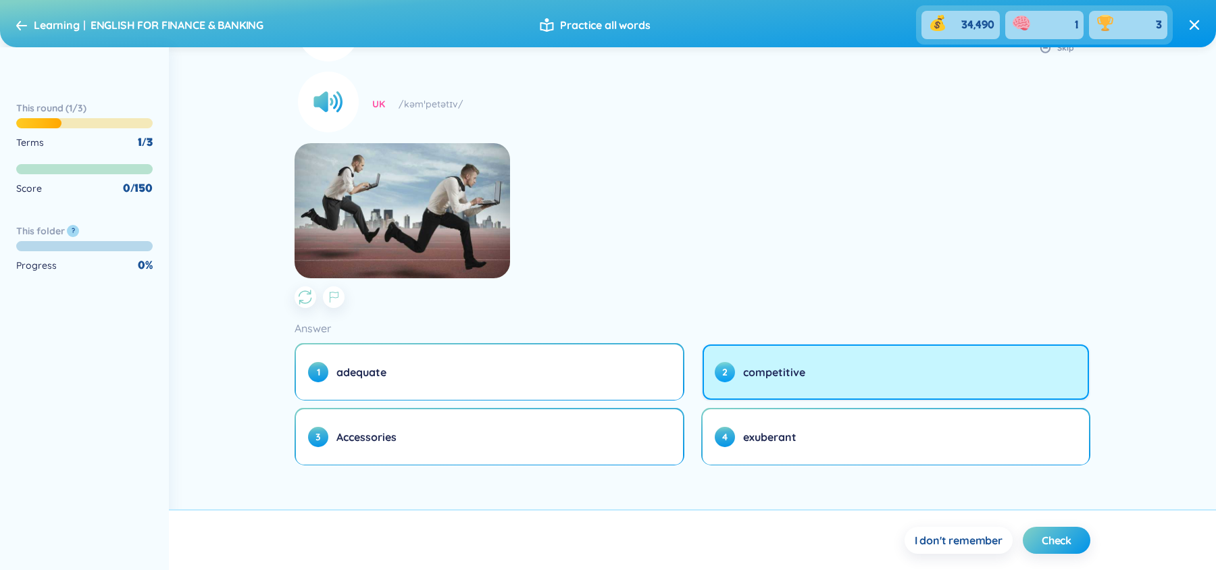
click at [778, 371] on span "competitive" at bounding box center [774, 372] width 62 height 15
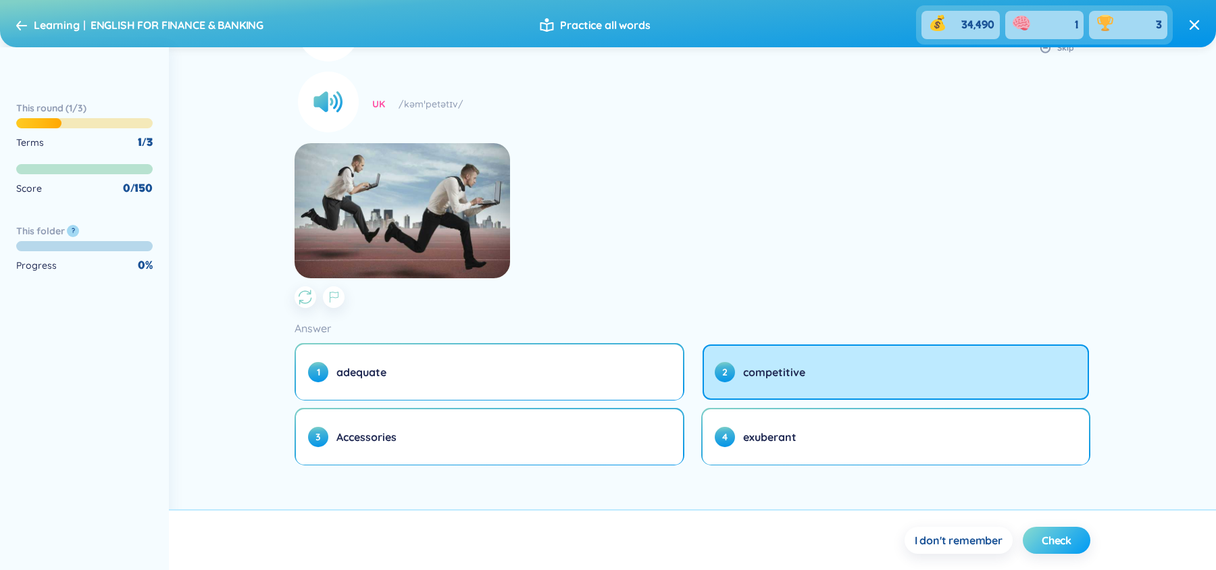
click at [1051, 545] on span "Check" at bounding box center [1057, 540] width 30 height 15
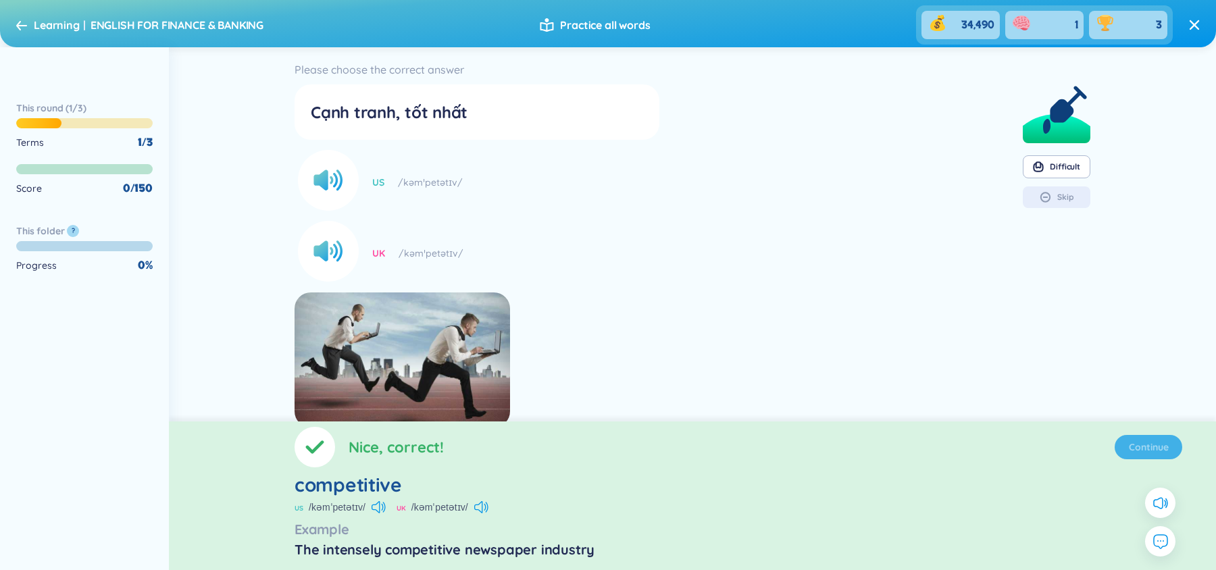
scroll to position [0, 0]
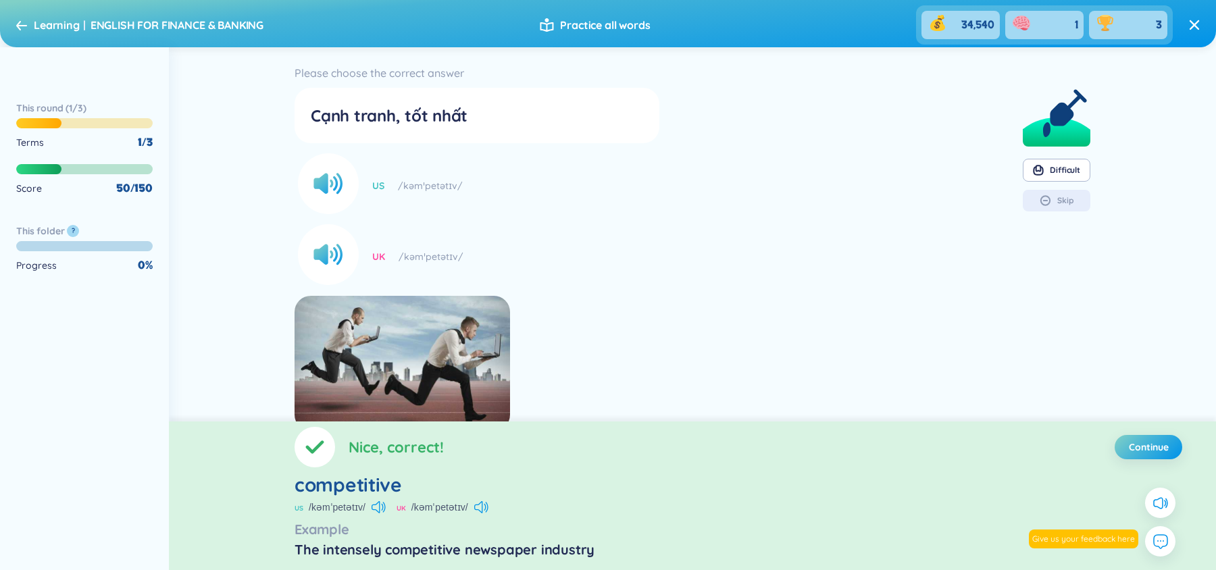
click at [1152, 446] on span "Continue" at bounding box center [1149, 447] width 40 height 14
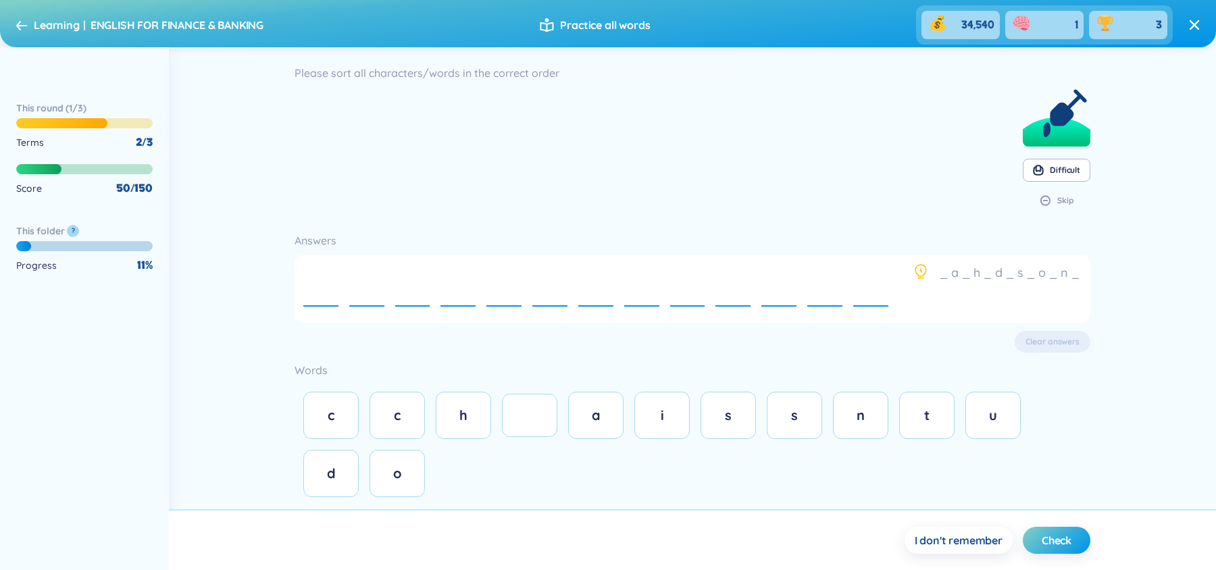
scroll to position [21, 0]
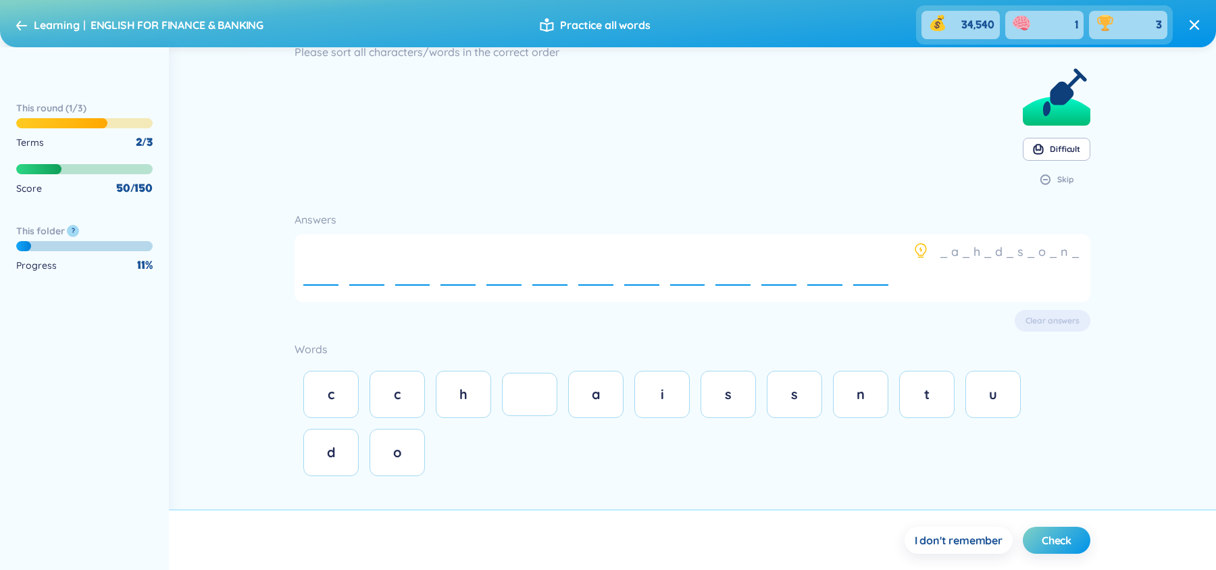
click at [924, 252] on icon at bounding box center [921, 251] width 16 height 16
click at [969, 541] on span "I don't remember" at bounding box center [959, 540] width 88 height 15
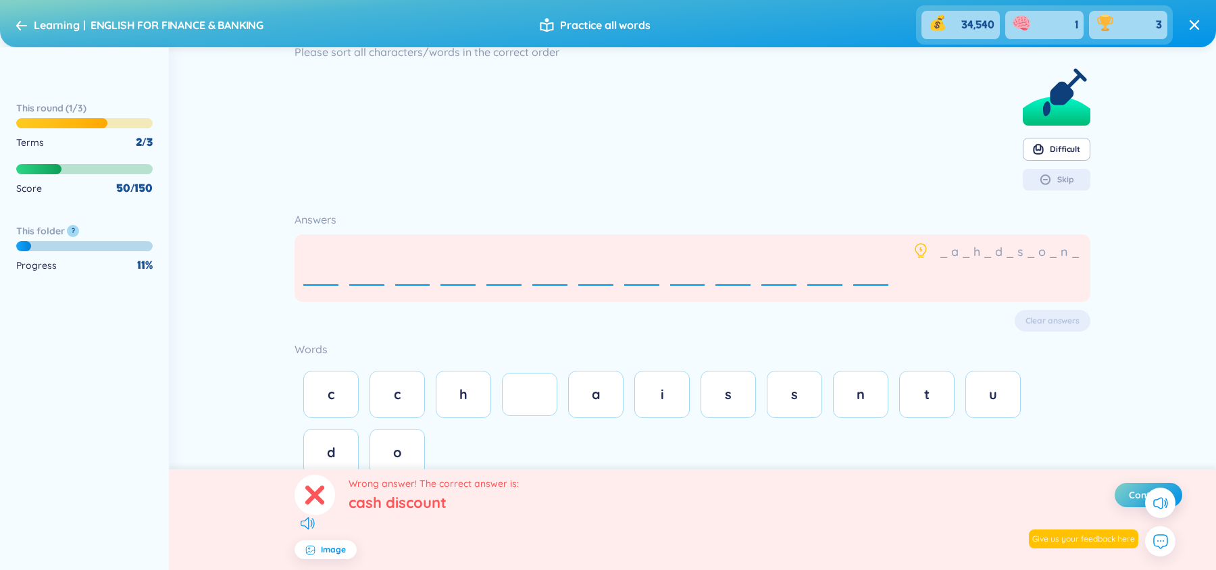
scroll to position [61, 0]
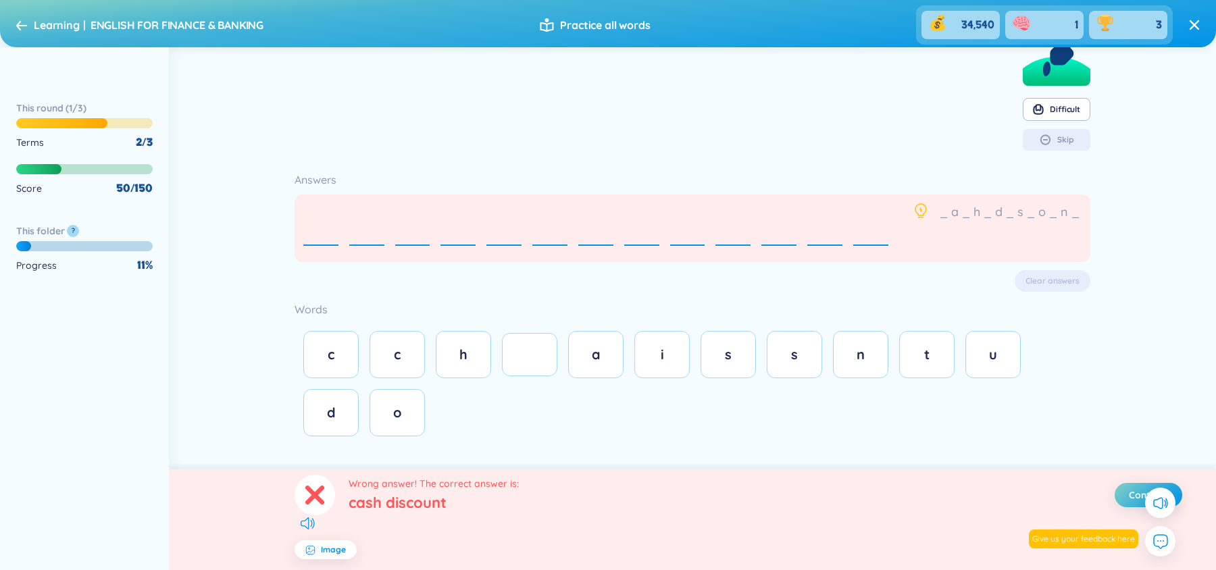
click at [913, 210] on icon at bounding box center [921, 211] width 16 height 16
click at [923, 217] on icon at bounding box center [921, 211] width 16 height 16
click at [913, 207] on icon at bounding box center [921, 211] width 16 height 16
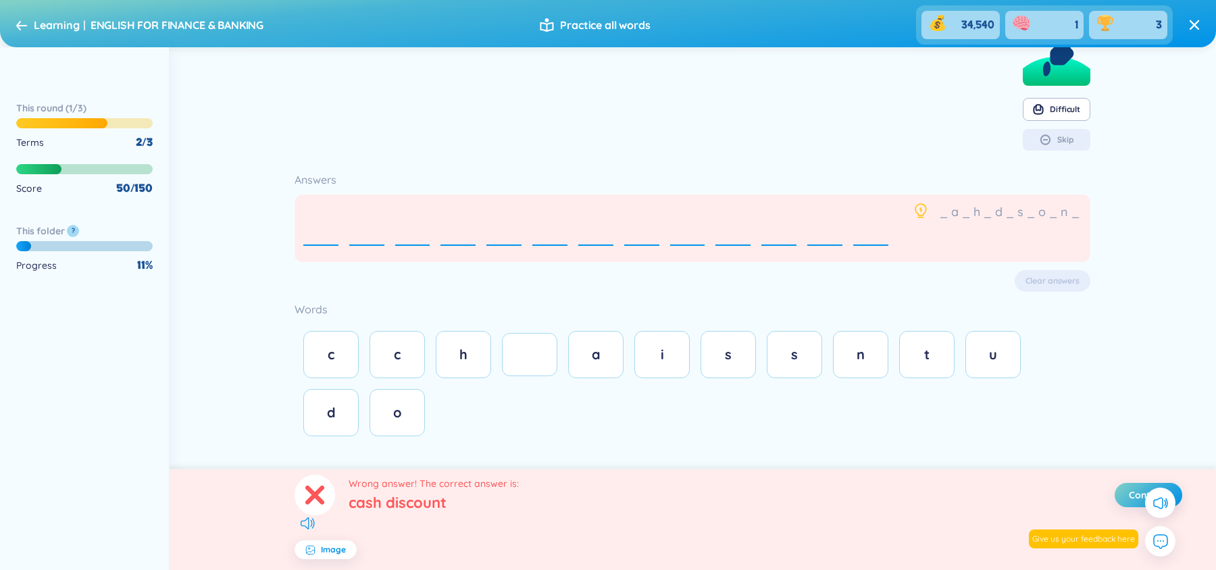
click at [913, 215] on icon at bounding box center [921, 211] width 16 height 16
click at [1128, 489] on button "Continue" at bounding box center [1149, 495] width 68 height 24
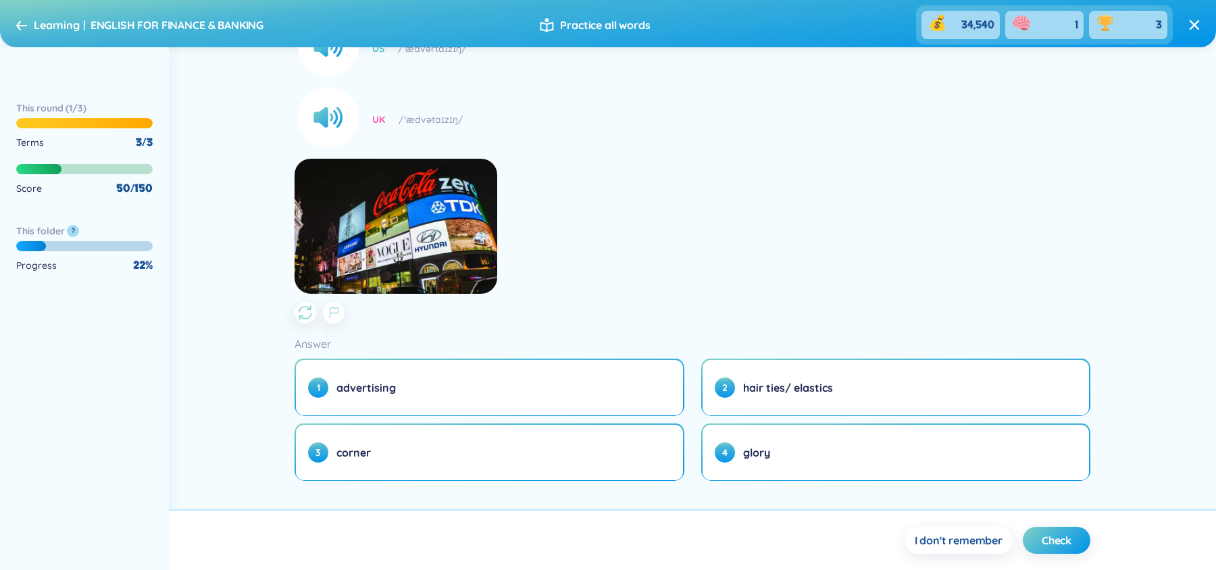
scroll to position [149, 0]
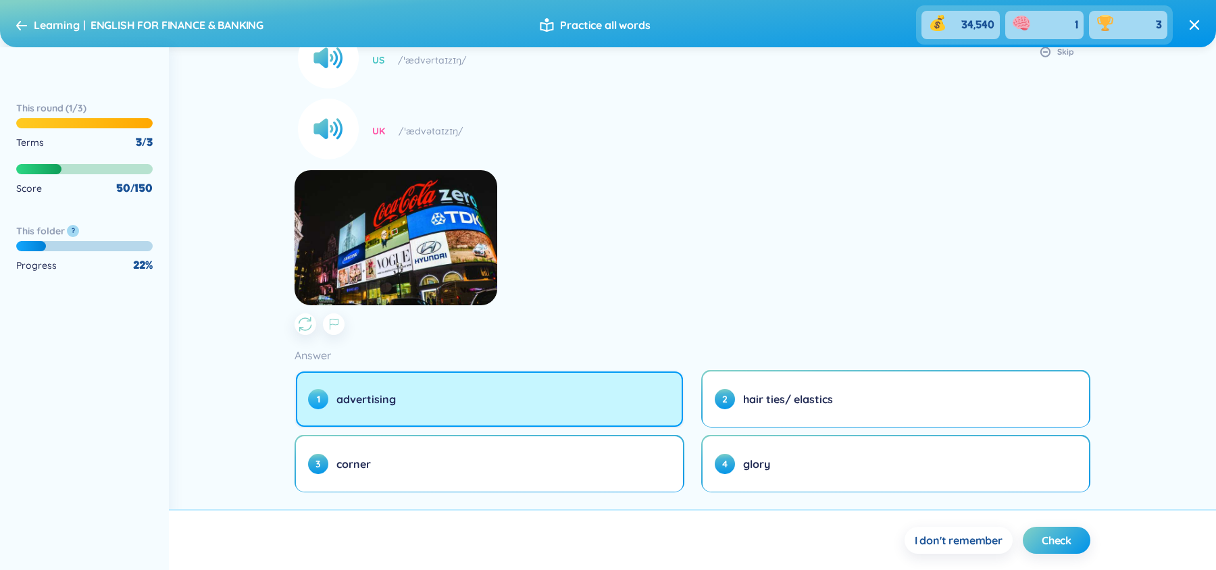
click at [624, 380] on button "1 advertising" at bounding box center [489, 399] width 387 height 55
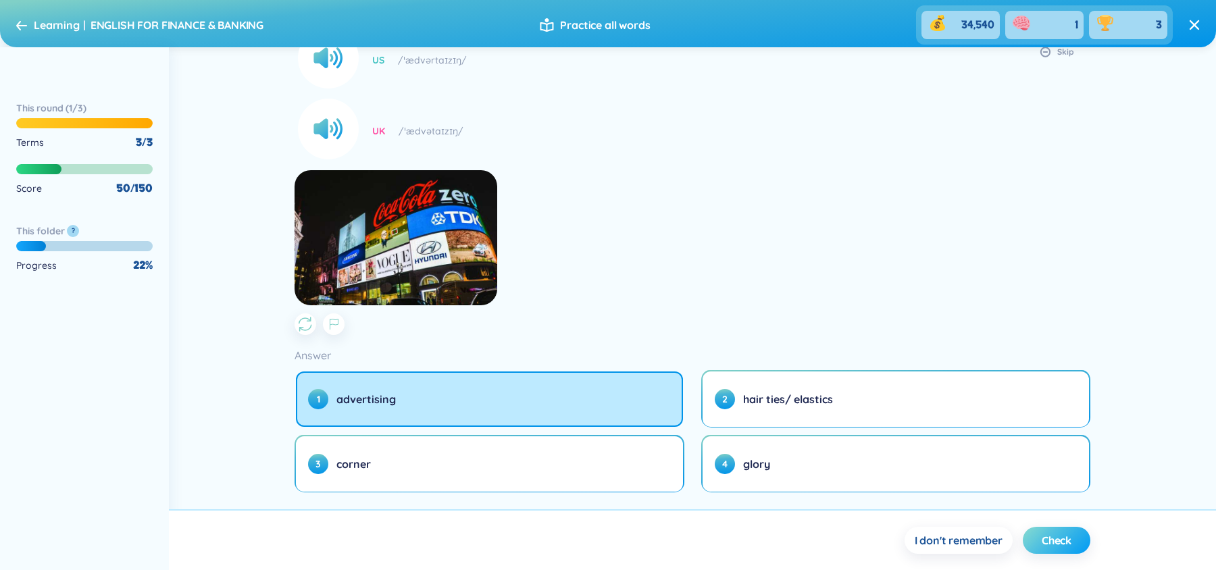
click at [1061, 544] on span "Check" at bounding box center [1057, 540] width 30 height 15
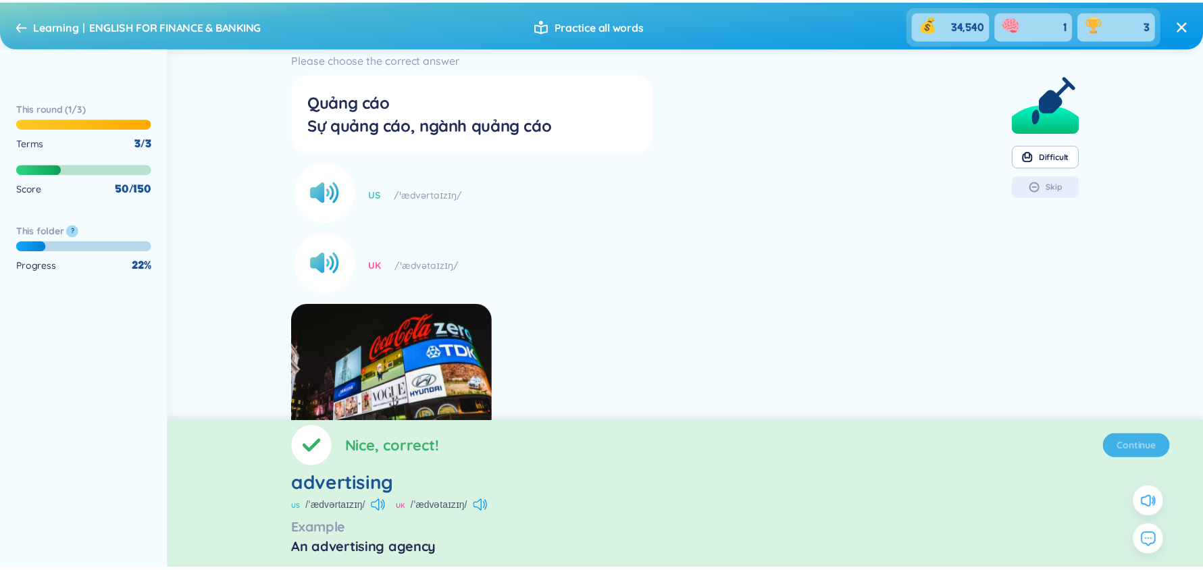
scroll to position [0, 0]
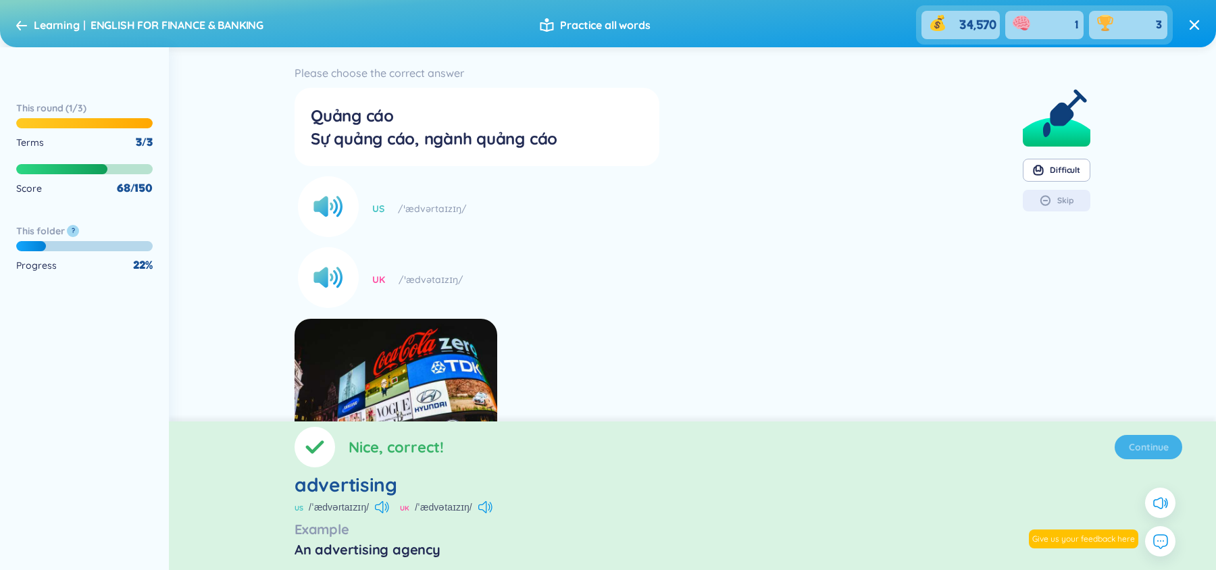
click at [1138, 443] on section "Nice, correct! Continue advertising US /ˈædvərtaɪzɪŋ/ UK /ˈædvətaɪzɪŋ/ Example …" at bounding box center [692, 496] width 1047 height 149
click at [1136, 446] on span "Continue" at bounding box center [1149, 447] width 40 height 14
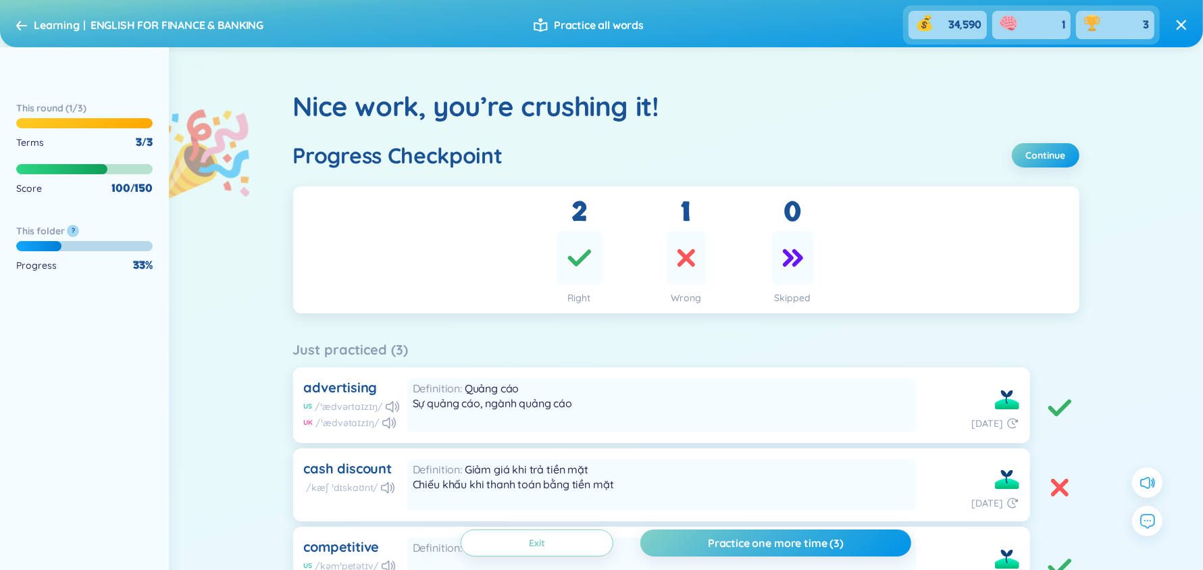
scroll to position [159, 0]
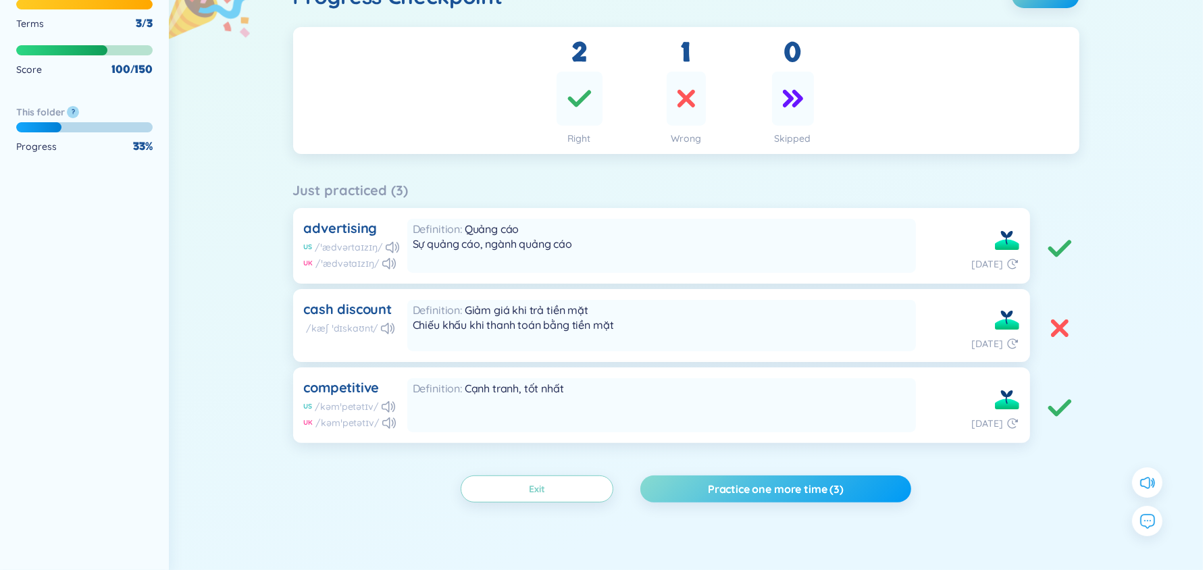
click at [786, 499] on button "Practice one more time (3)" at bounding box center [775, 489] width 271 height 27
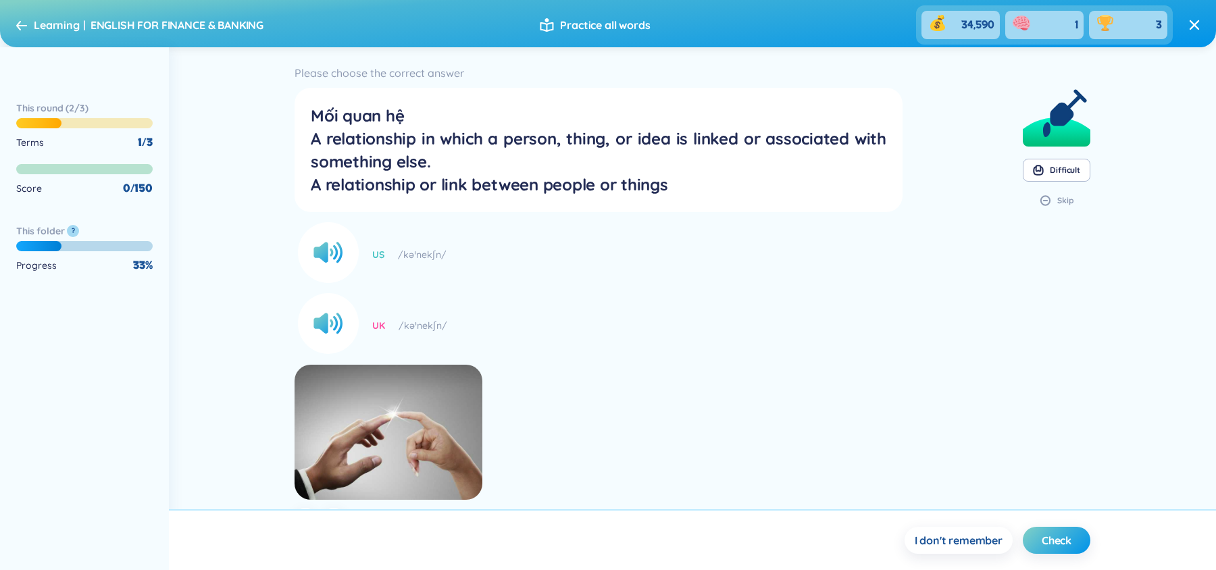
click at [24, 32] on div "Learning ENGLISH FOR FINANCE & BANKING" at bounding box center [139, 25] width 247 height 22
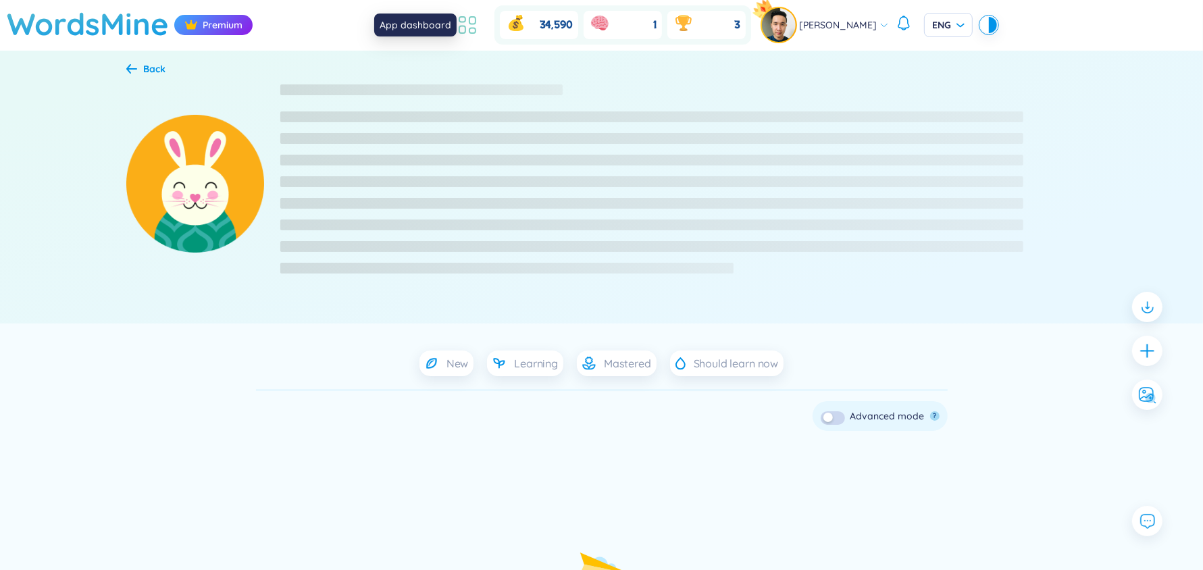
click at [480, 18] on icon at bounding box center [467, 25] width 24 height 24
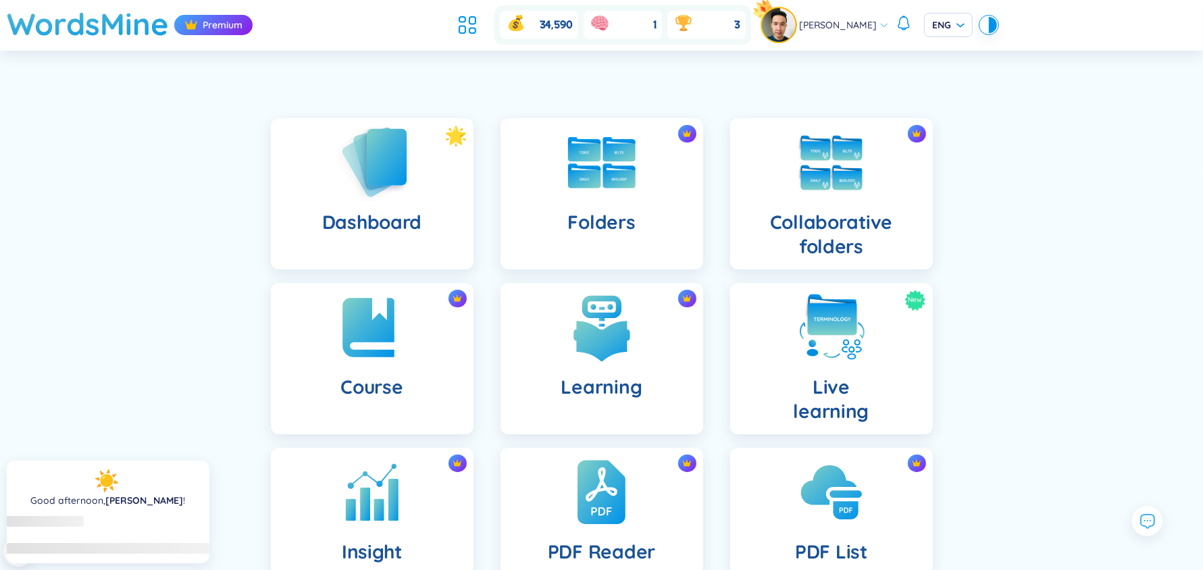
click at [421, 173] on div "Dashboard" at bounding box center [372, 193] width 203 height 151
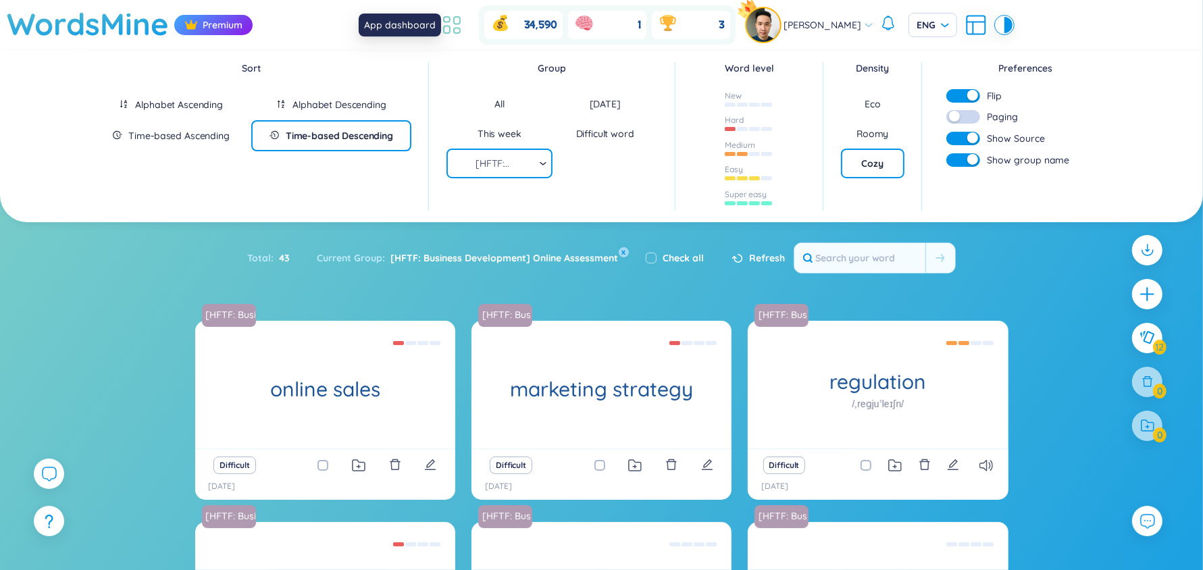
click at [464, 23] on icon at bounding box center [452, 25] width 24 height 24
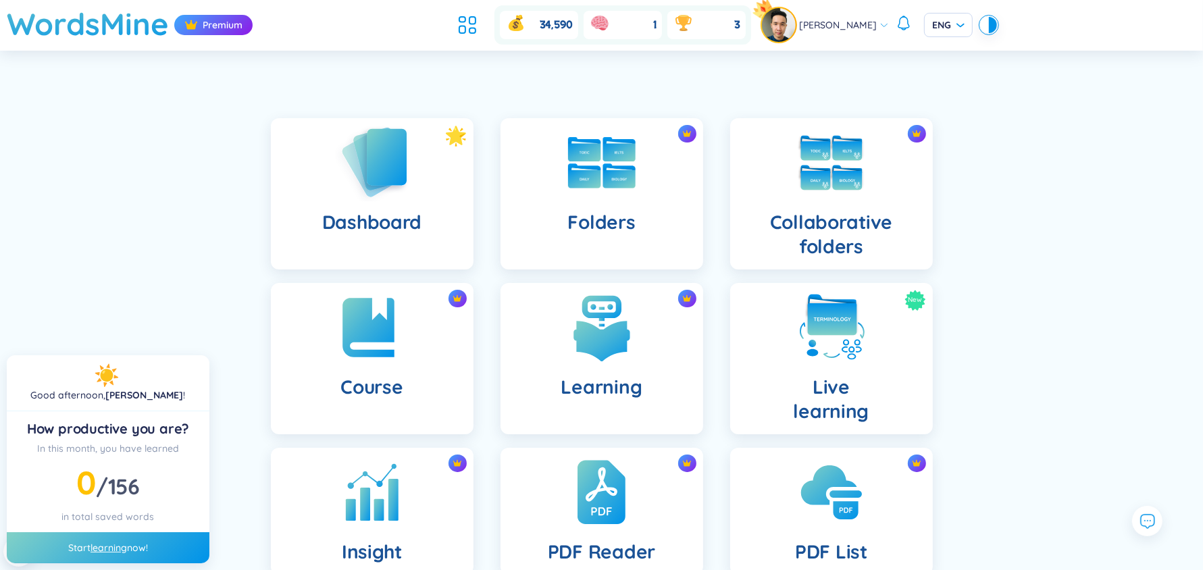
click at [347, 241] on div "Dashboard" at bounding box center [372, 193] width 203 height 151
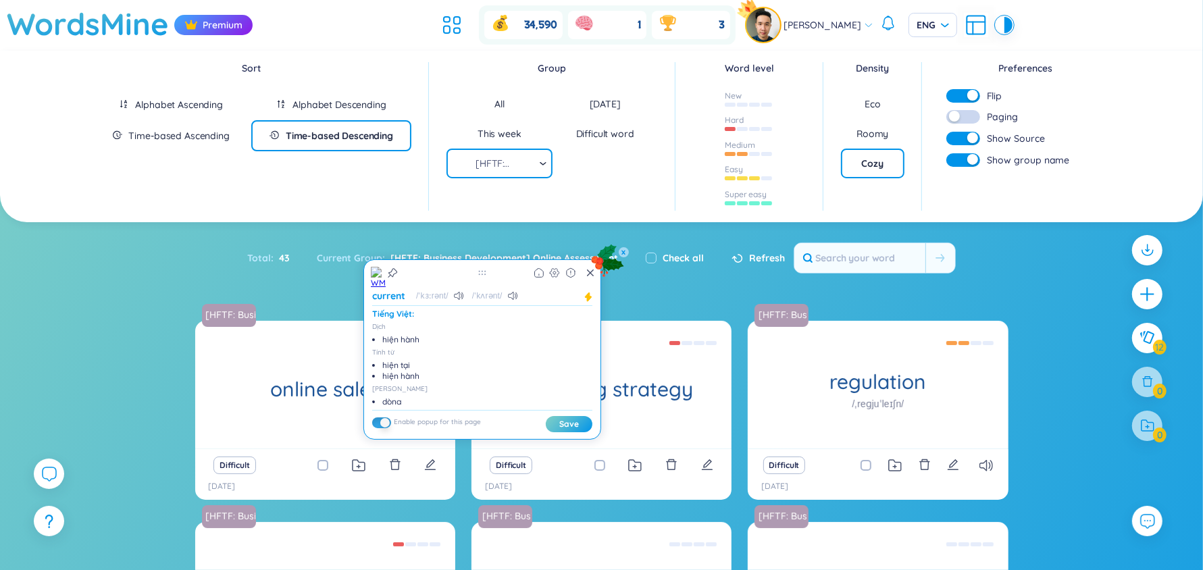
click at [689, 280] on div "Total : 43 Current Group : [HFTF: Business Development] Online Assessment x Che…" at bounding box center [601, 265] width 843 height 58
